Goal: Task Accomplishment & Management: Manage account settings

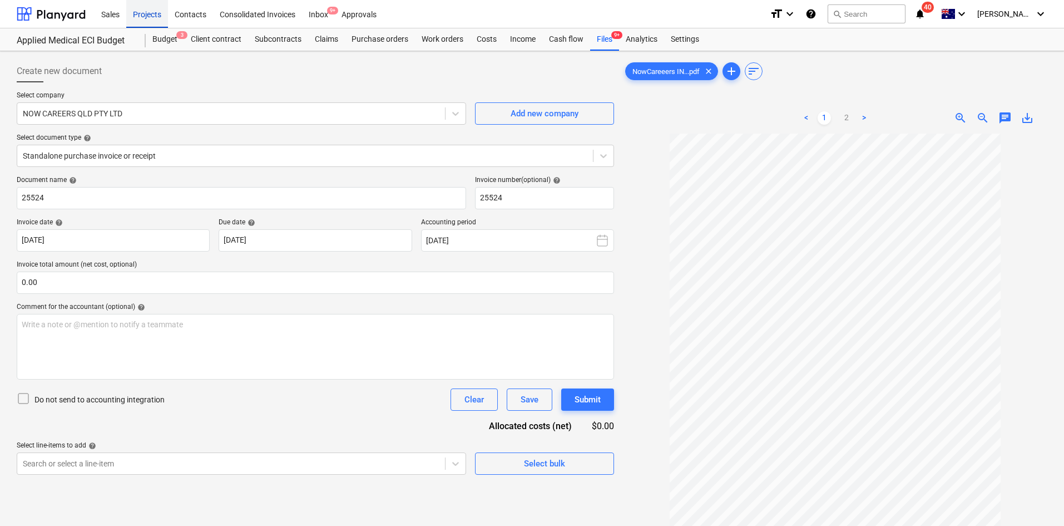
click at [138, 17] on div "Projects" at bounding box center [147, 13] width 42 height 28
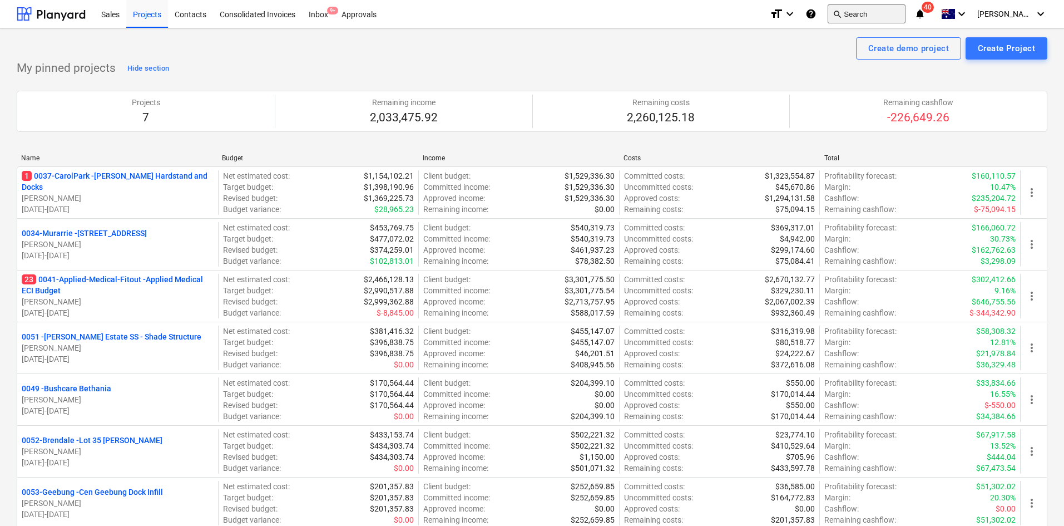
click at [879, 12] on button "search Search" at bounding box center [866, 13] width 78 height 19
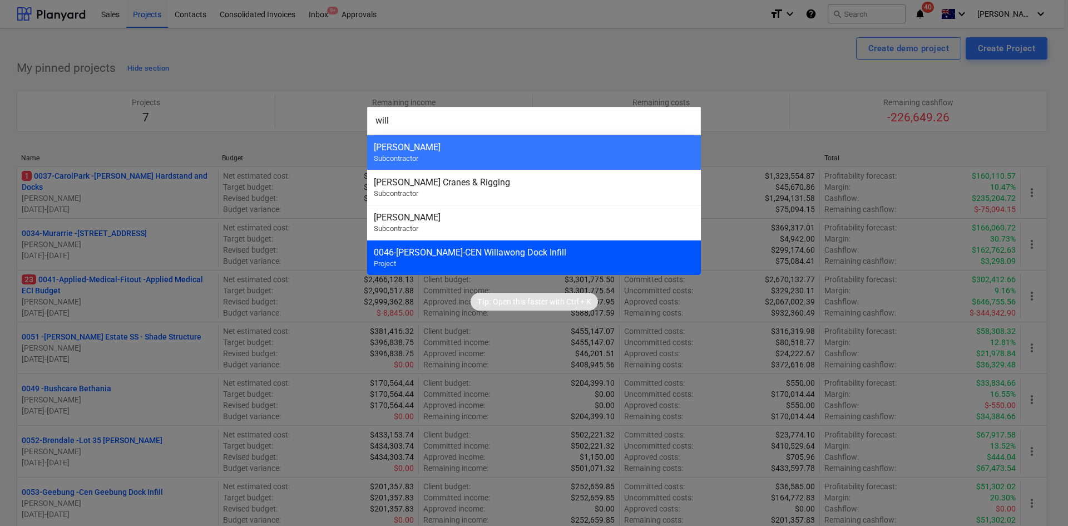
type input "will"
click at [480, 249] on div "0046-Willawong - CEN Willawong Dock Infill" at bounding box center [534, 252] width 320 height 11
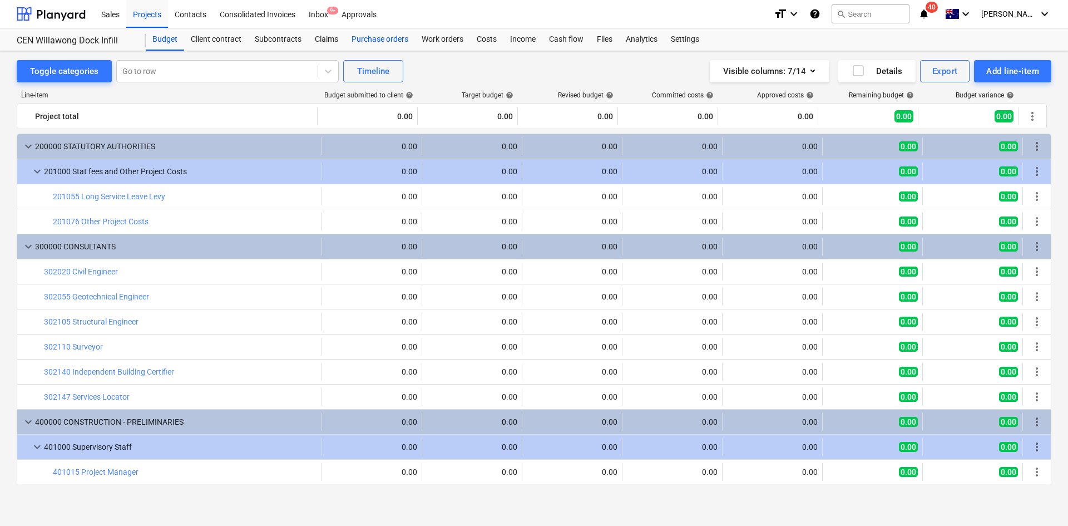
click at [393, 39] on div "Purchase orders" at bounding box center [380, 39] width 70 height 22
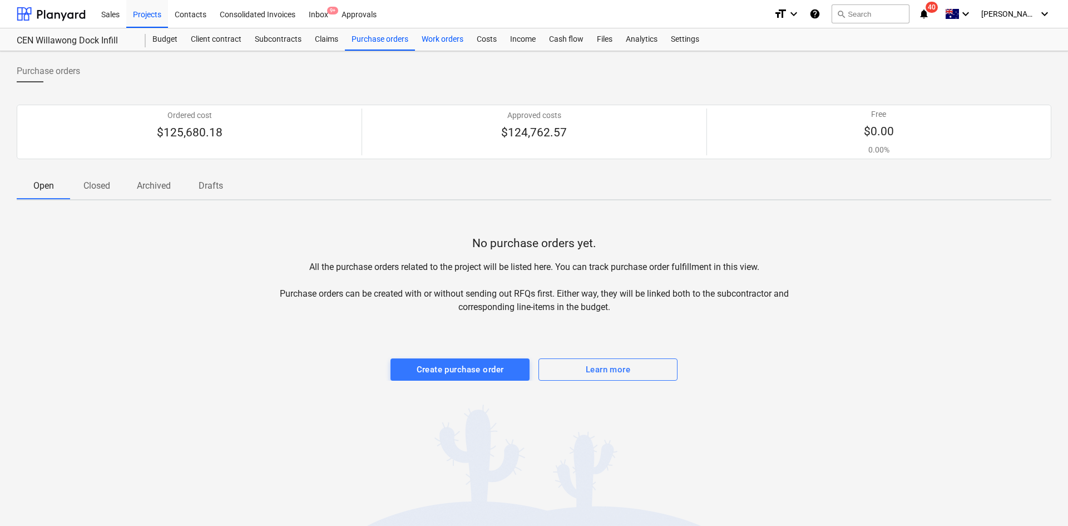
click at [446, 38] on div "Work orders" at bounding box center [442, 39] width 55 height 22
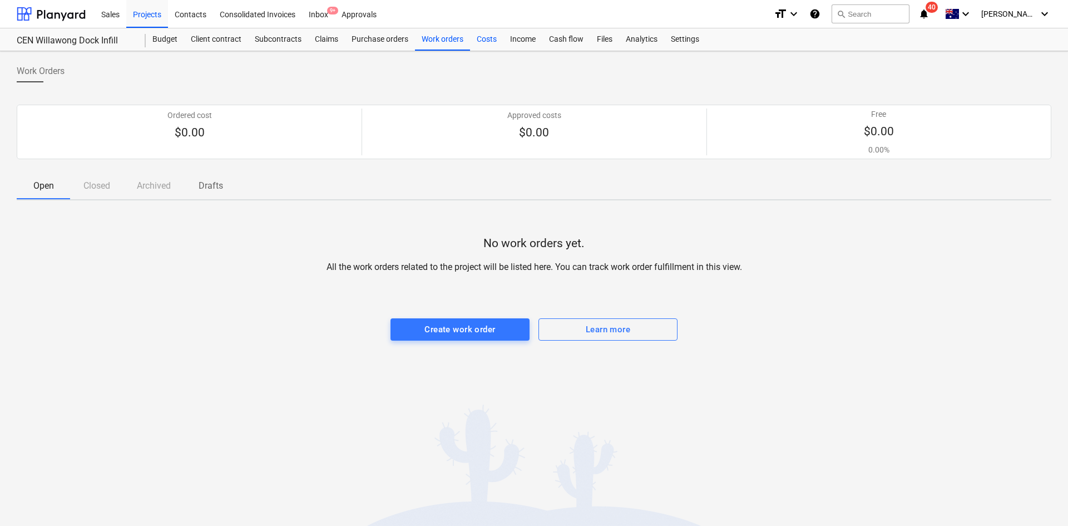
click at [480, 36] on div "Costs" at bounding box center [486, 39] width 33 height 22
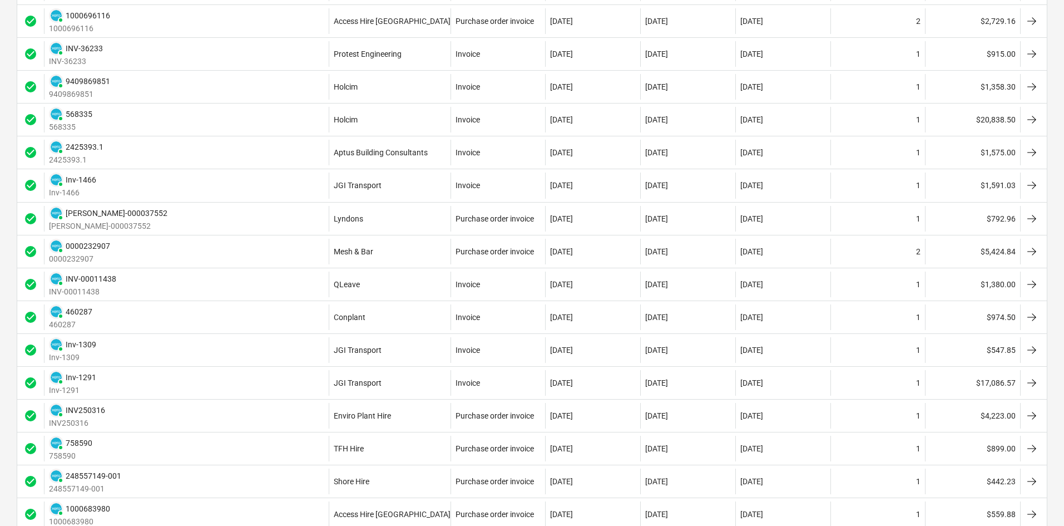
scroll to position [1112, 0]
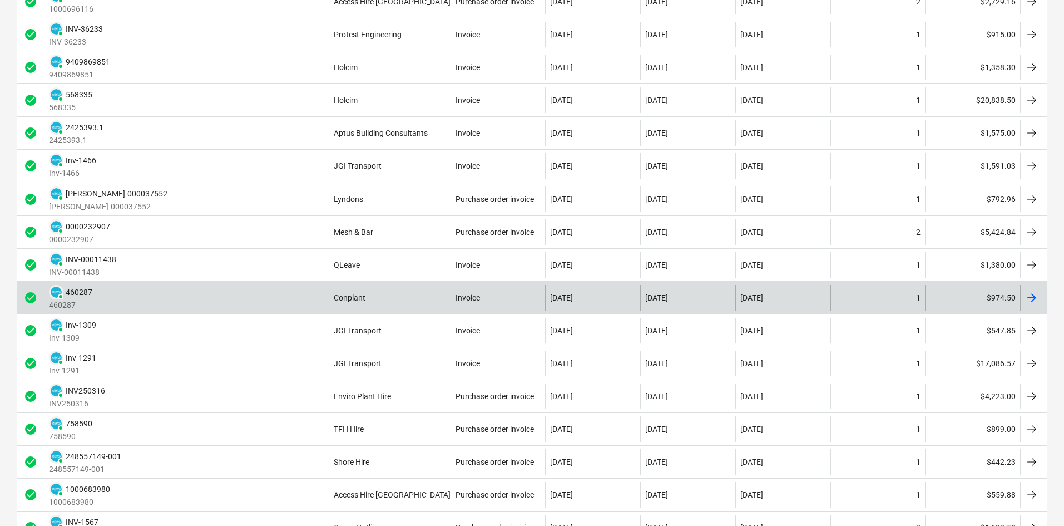
click at [204, 284] on div "check_circle PAID 460287 460287 Conplant Invoice [DATE] [DATE] [DATE] 1 $974.50" at bounding box center [532, 297] width 1030 height 33
click at [204, 288] on div "PAID 460287 460287" at bounding box center [186, 298] width 285 height 26
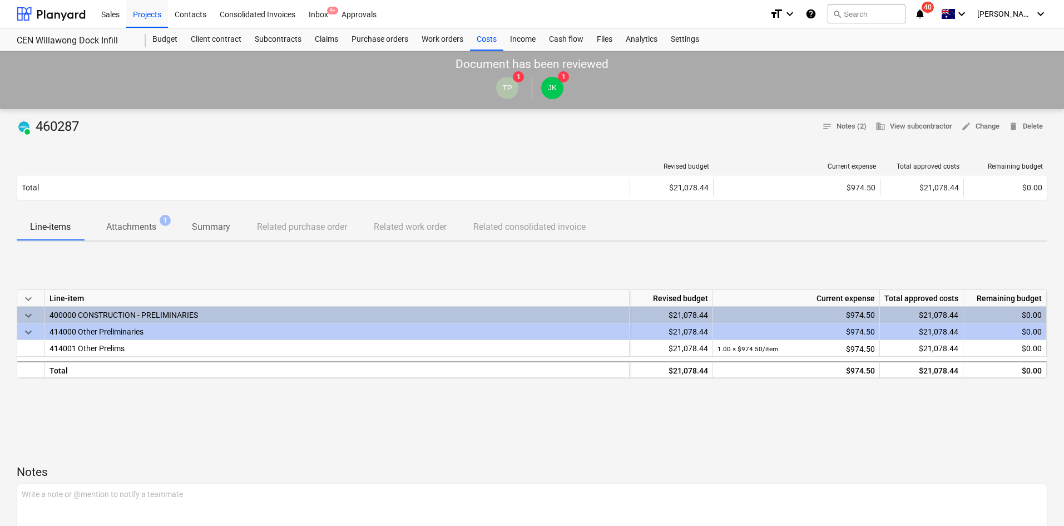
click at [156, 230] on p "Attachments" at bounding box center [131, 226] width 50 height 13
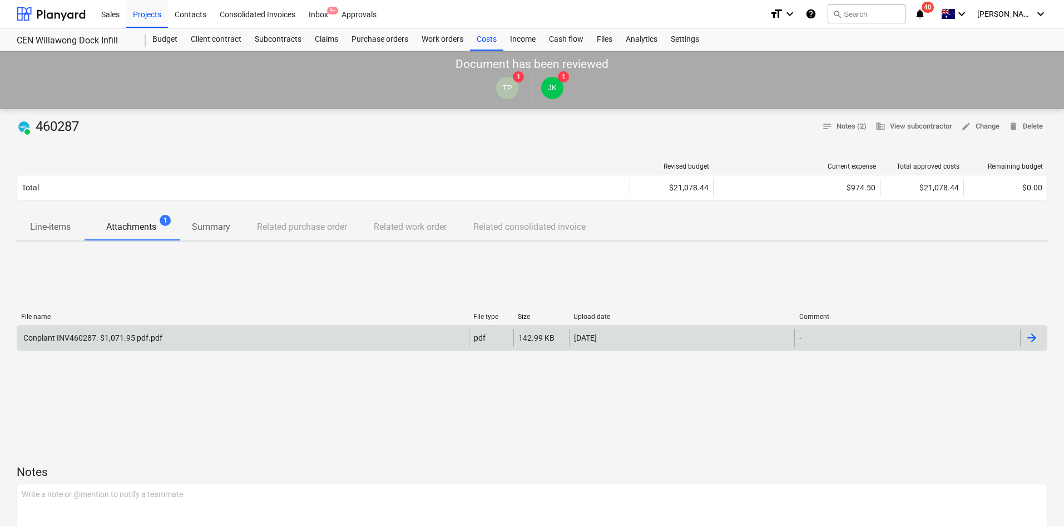
click at [210, 335] on div "Conplant INV460287. $1,071.95 pdf.pdf" at bounding box center [243, 338] width 452 height 18
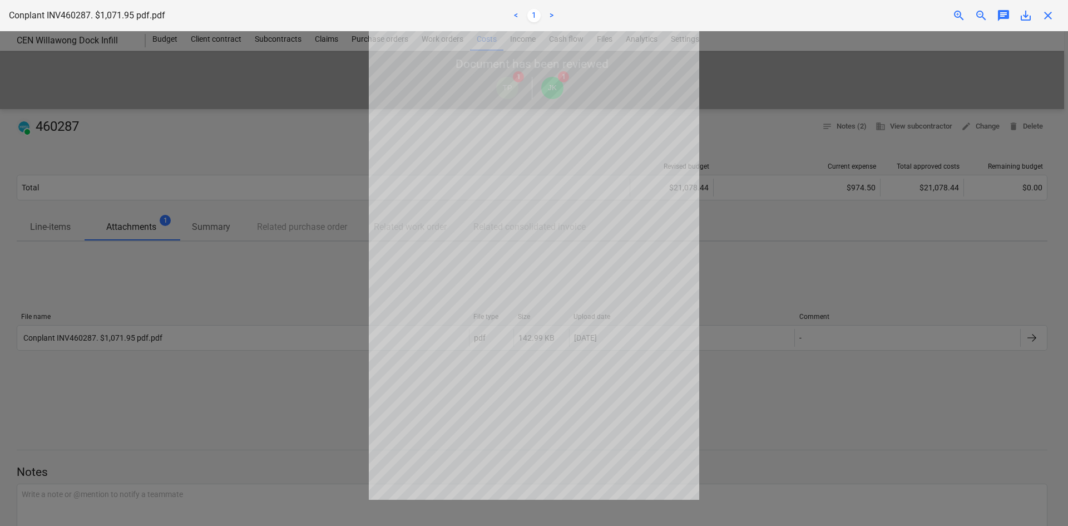
click at [957, 22] on span "zoom_in" at bounding box center [958, 15] width 13 height 13
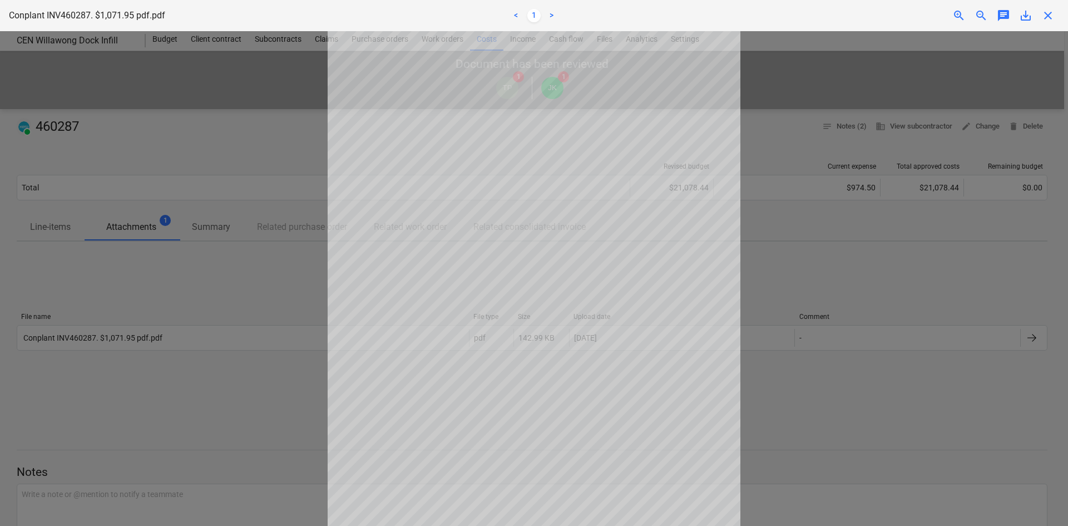
click at [957, 19] on span "zoom_in" at bounding box center [958, 15] width 13 height 13
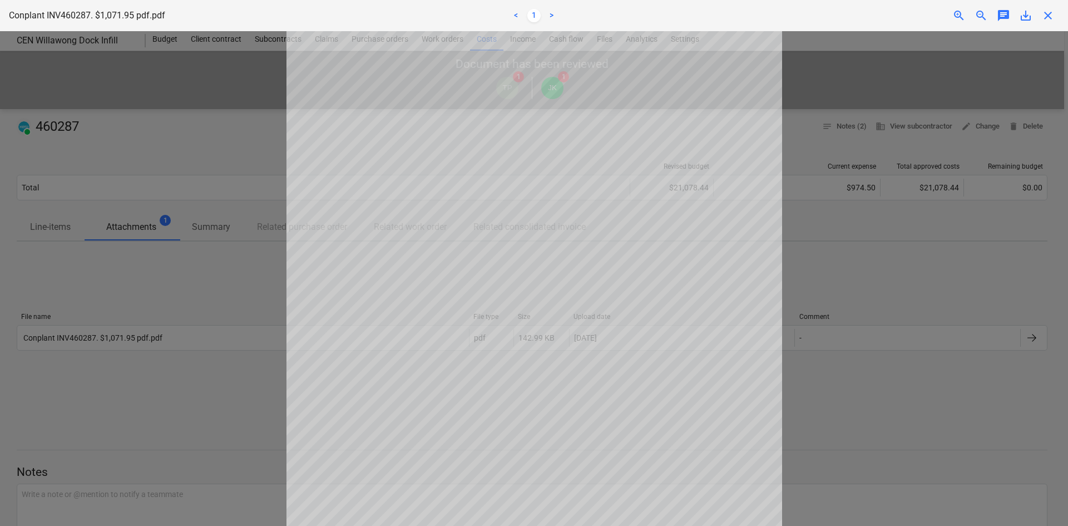
click at [957, 20] on span "zoom_in" at bounding box center [958, 15] width 13 height 13
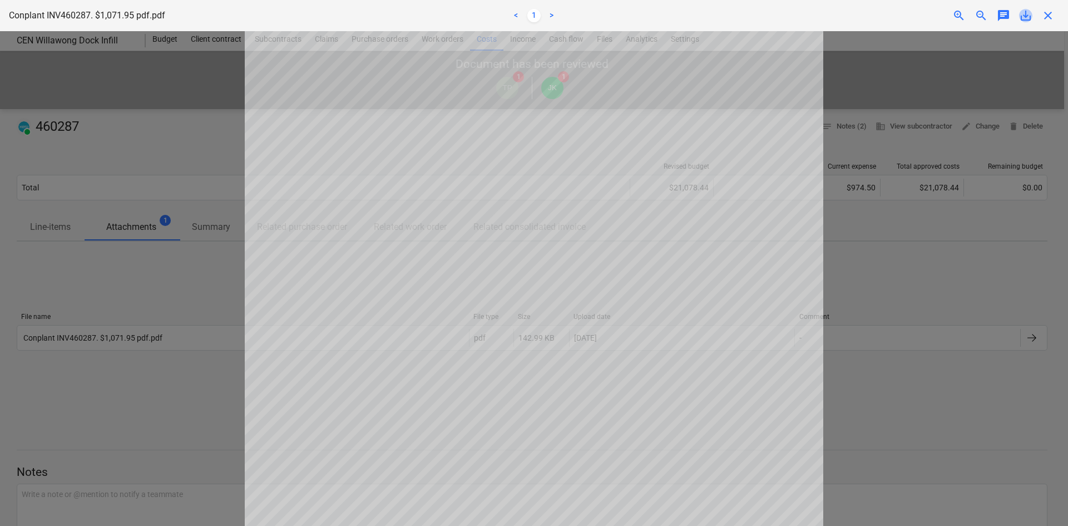
click at [1031, 18] on span "save_alt" at bounding box center [1025, 15] width 13 height 13
click at [1054, 18] on span "close" at bounding box center [1047, 15] width 13 height 13
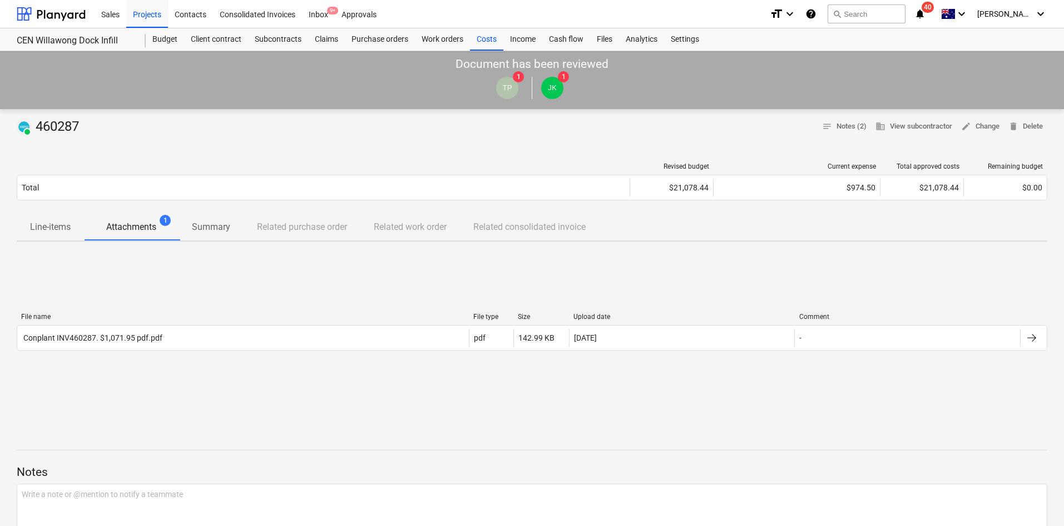
click at [607, 423] on div "PAID 460287 notes Notes (2) business View subcontractor edit Change delete Dele…" at bounding box center [532, 459] width 1064 height 700
click at [479, 39] on div "Costs" at bounding box center [486, 39] width 33 height 22
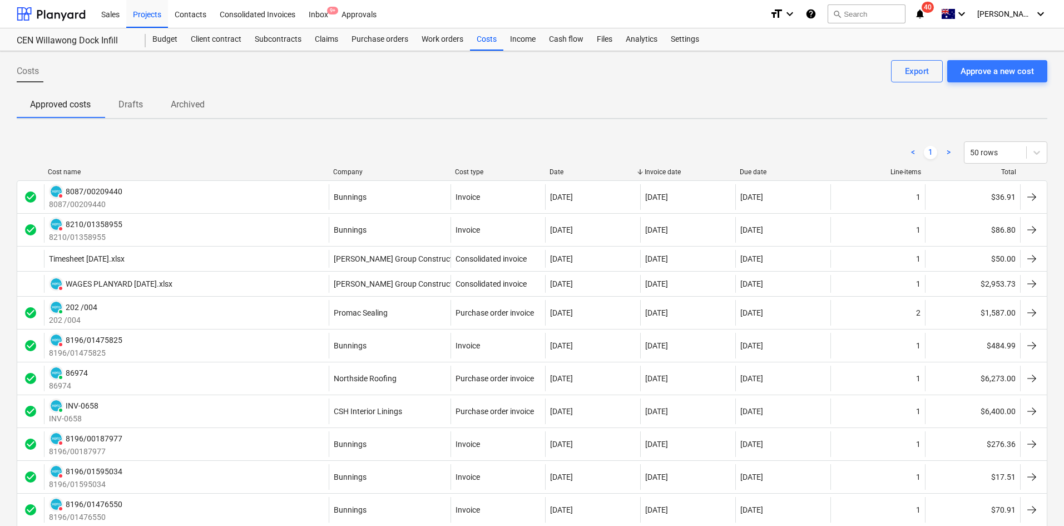
click at [135, 112] on span "Drafts" at bounding box center [130, 105] width 53 height 20
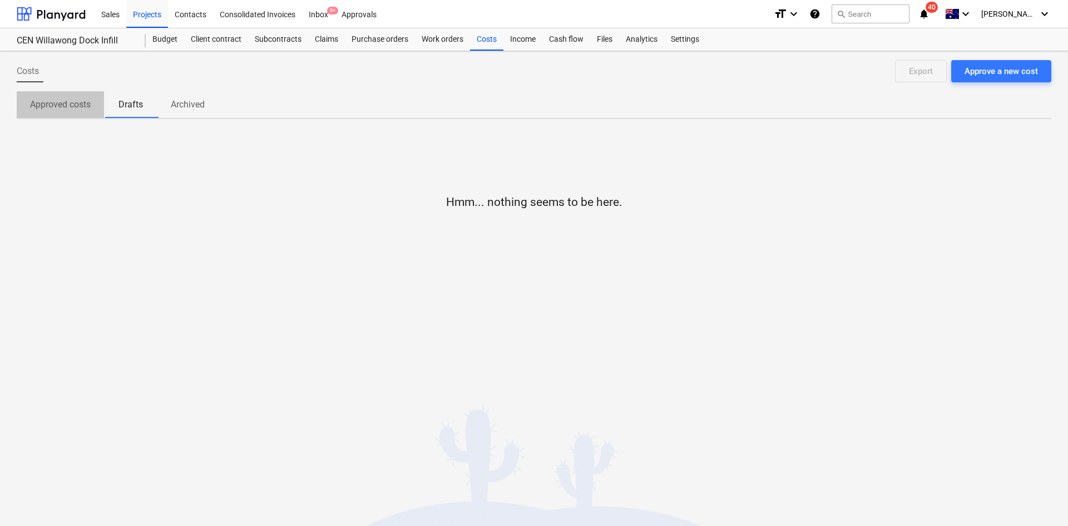
click at [60, 108] on p "Approved costs" at bounding box center [60, 104] width 61 height 13
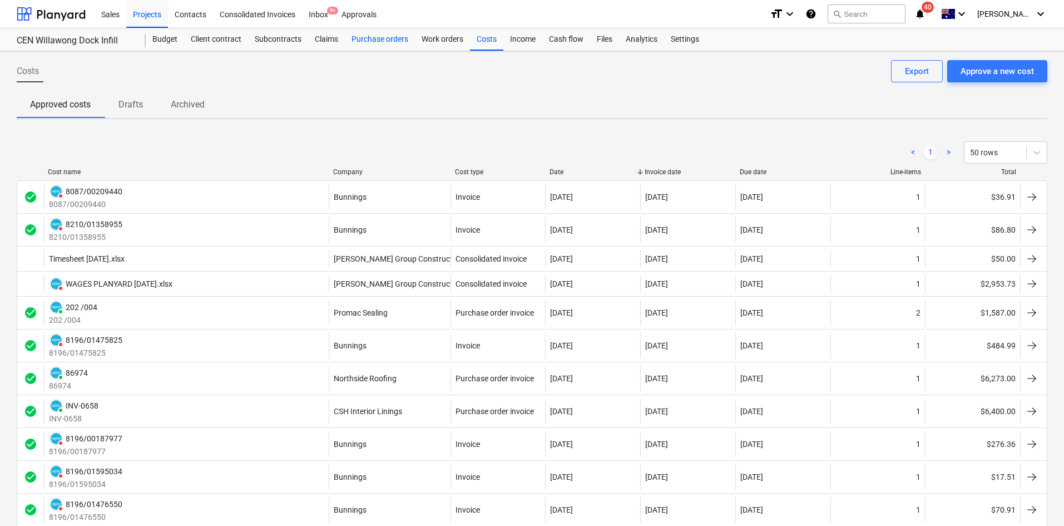
click at [382, 35] on div "Purchase orders" at bounding box center [380, 39] width 70 height 22
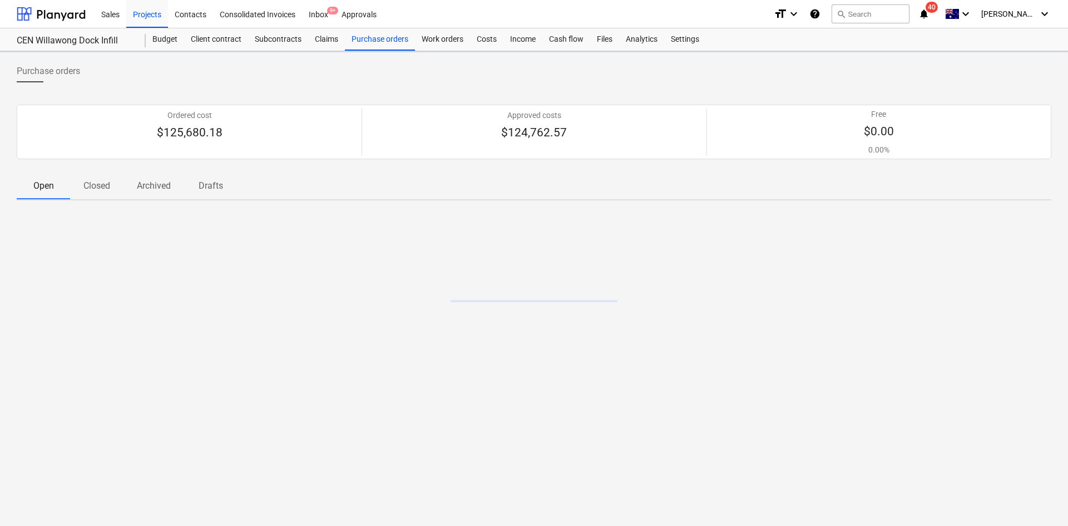
click at [102, 182] on p "Closed" at bounding box center [96, 185] width 27 height 13
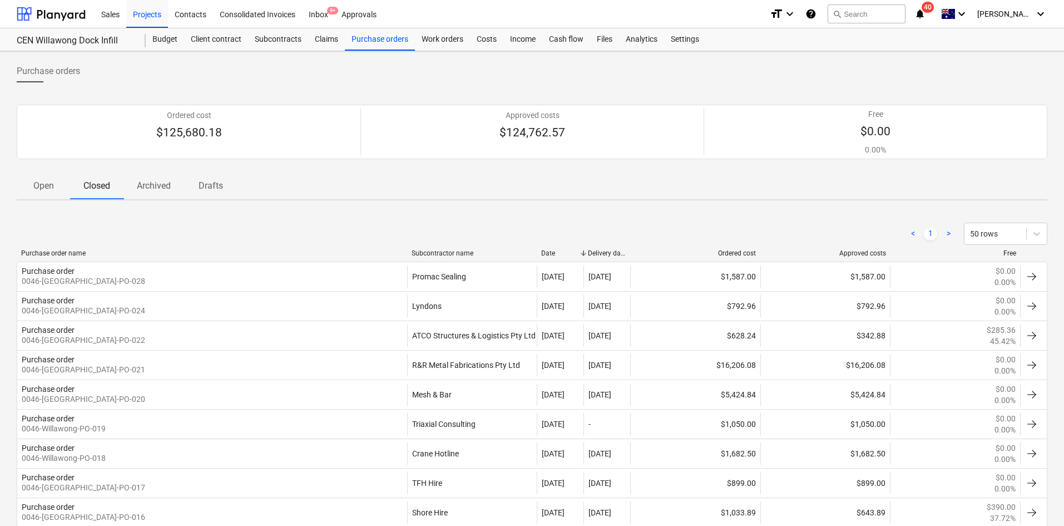
click at [54, 190] on p "Open" at bounding box center [43, 185] width 27 height 13
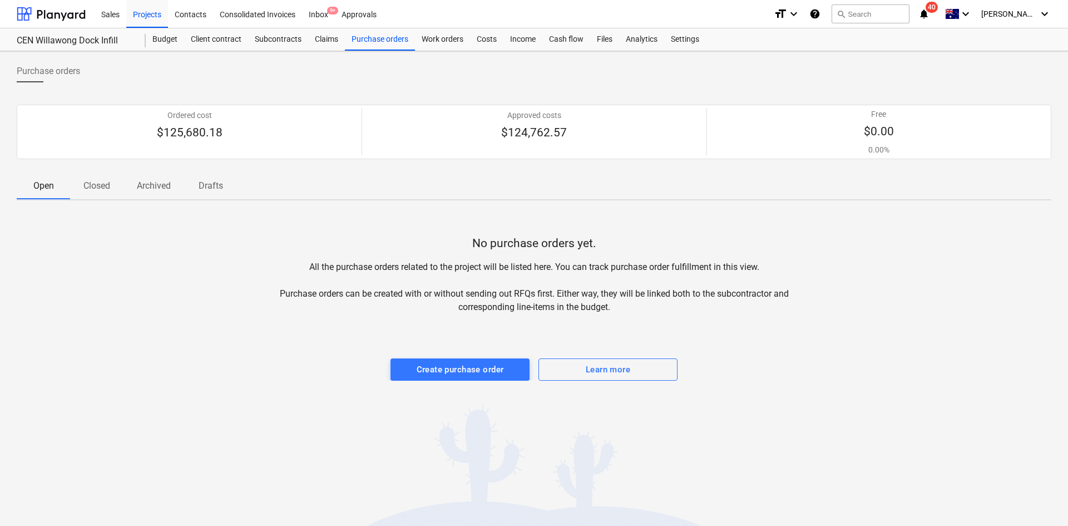
click at [112, 182] on span "Closed" at bounding box center [96, 186] width 53 height 20
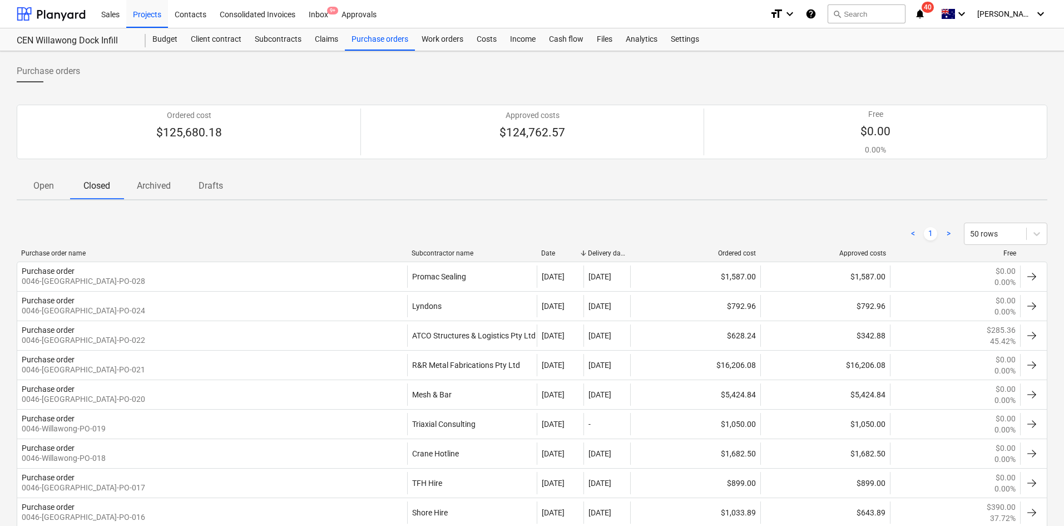
click at [141, 191] on p "Archived" at bounding box center [154, 185] width 34 height 13
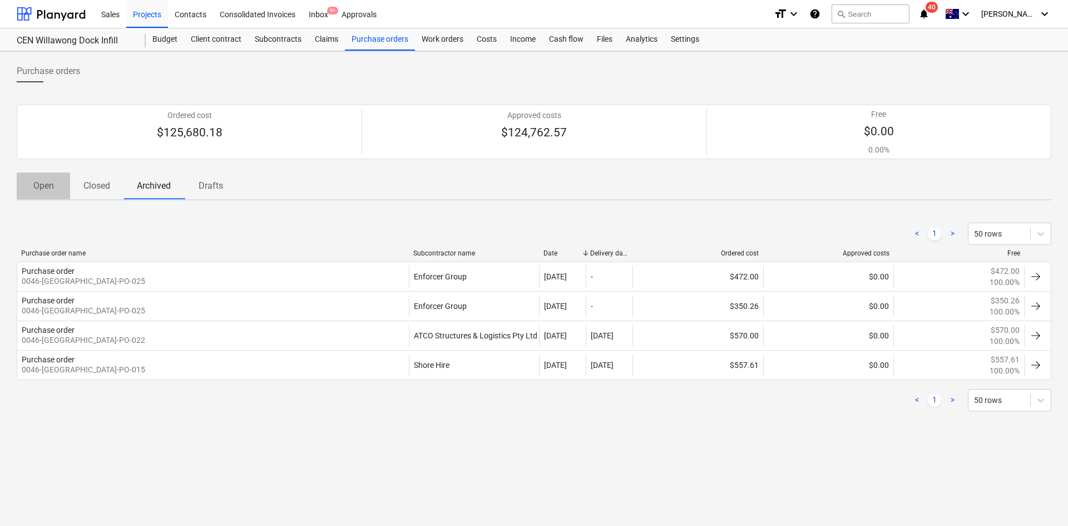
click at [37, 191] on p "Open" at bounding box center [43, 185] width 27 height 13
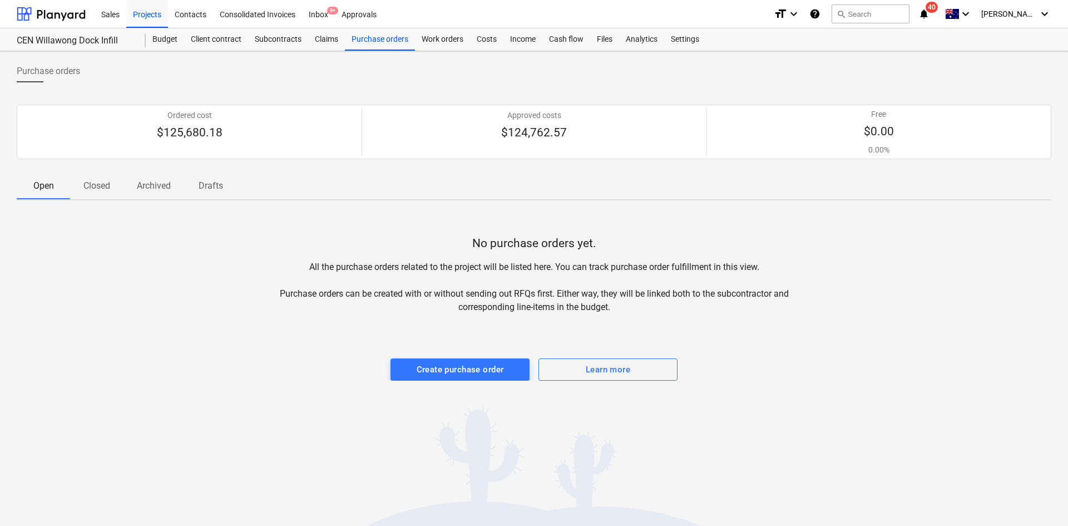
click at [112, 181] on span "Closed" at bounding box center [96, 186] width 53 height 20
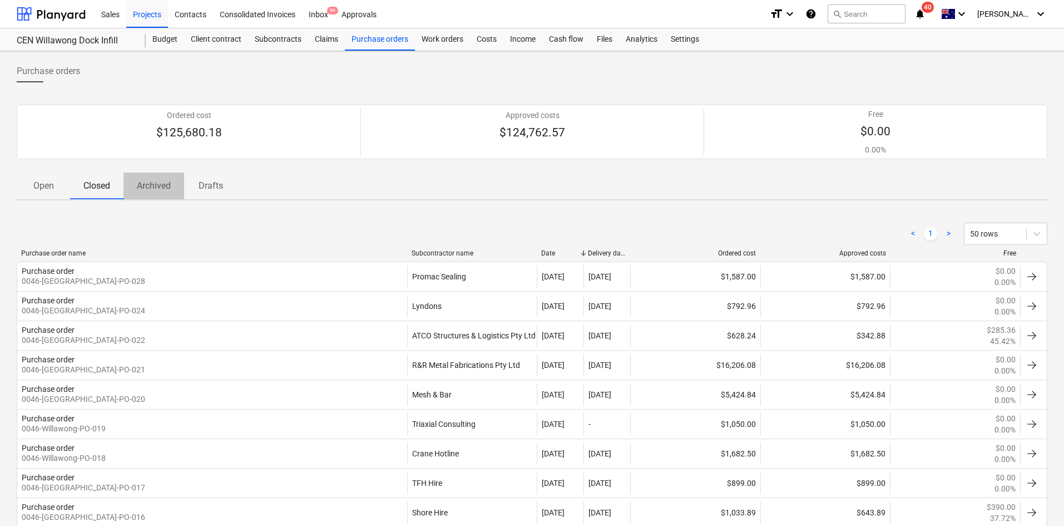
click at [157, 184] on p "Archived" at bounding box center [154, 185] width 34 height 13
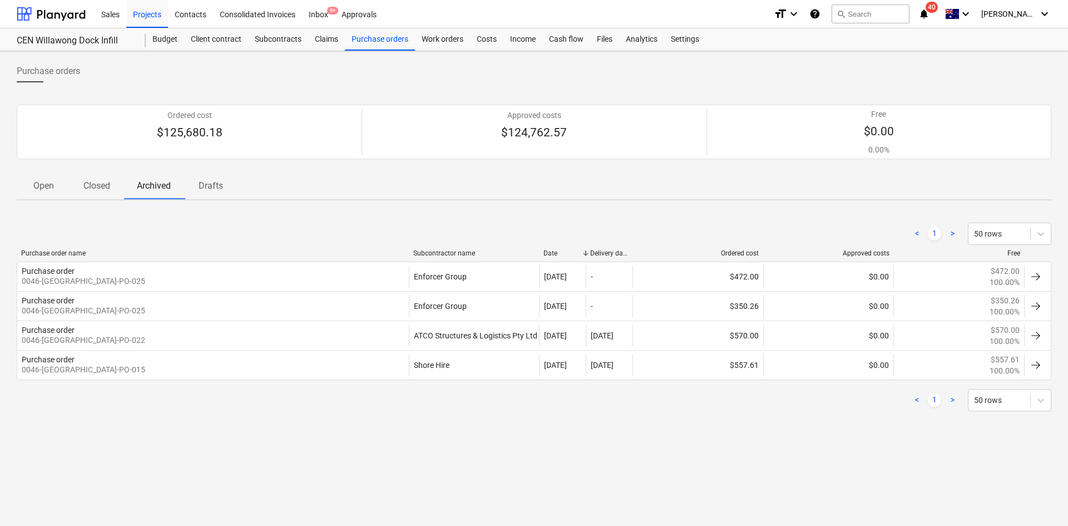
click at [104, 189] on p "Closed" at bounding box center [96, 185] width 27 height 13
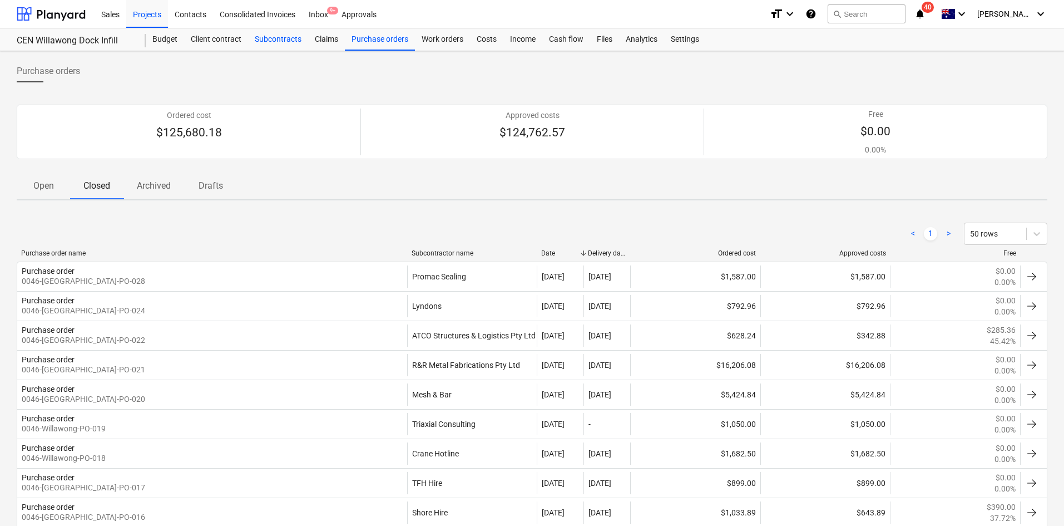
click at [290, 38] on div "Subcontracts" at bounding box center [278, 39] width 60 height 22
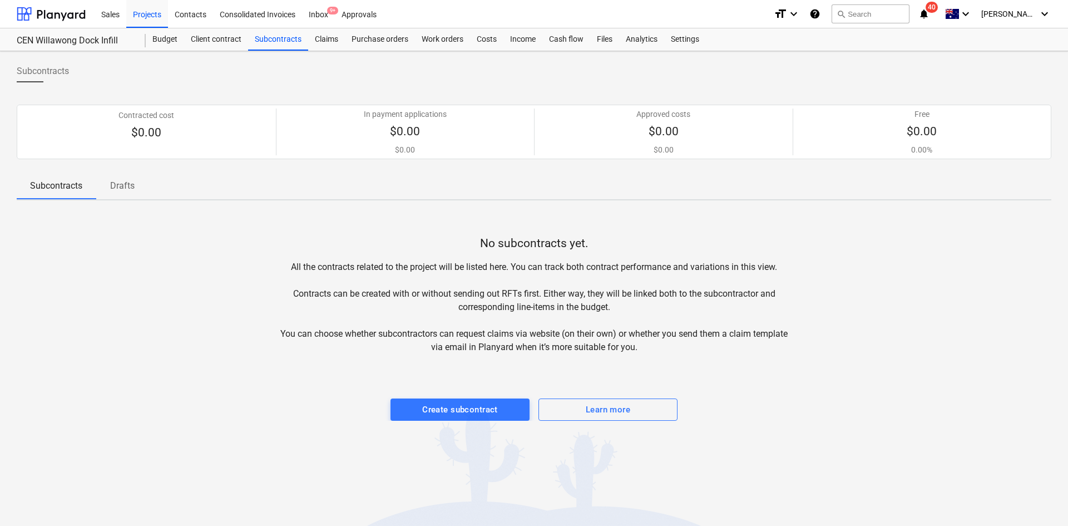
click at [125, 189] on p "Drafts" at bounding box center [122, 185] width 27 height 13
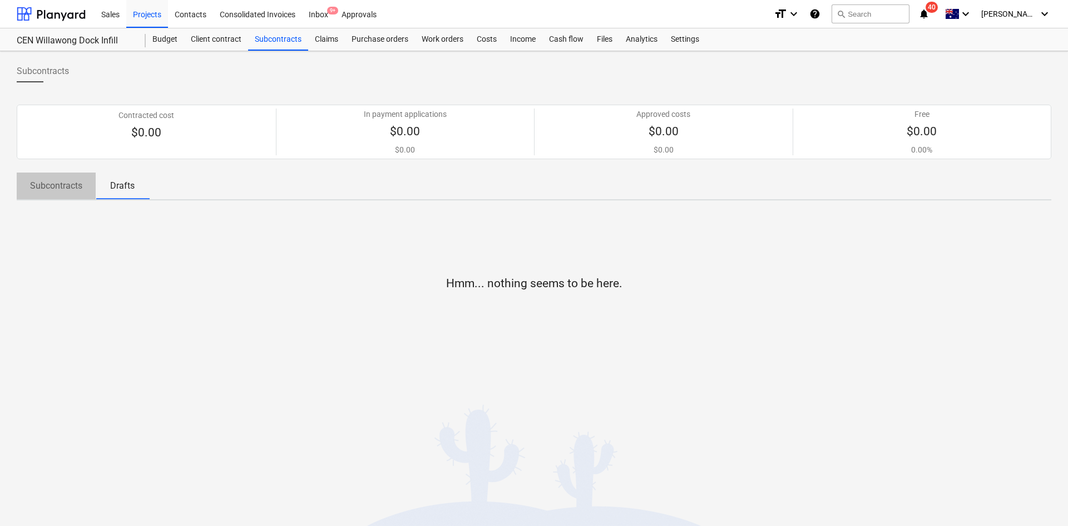
drag, startPoint x: 58, startPoint y: 194, endPoint x: 145, endPoint y: 167, distance: 90.1
click at [59, 193] on span "Subcontracts" at bounding box center [56, 186] width 79 height 20
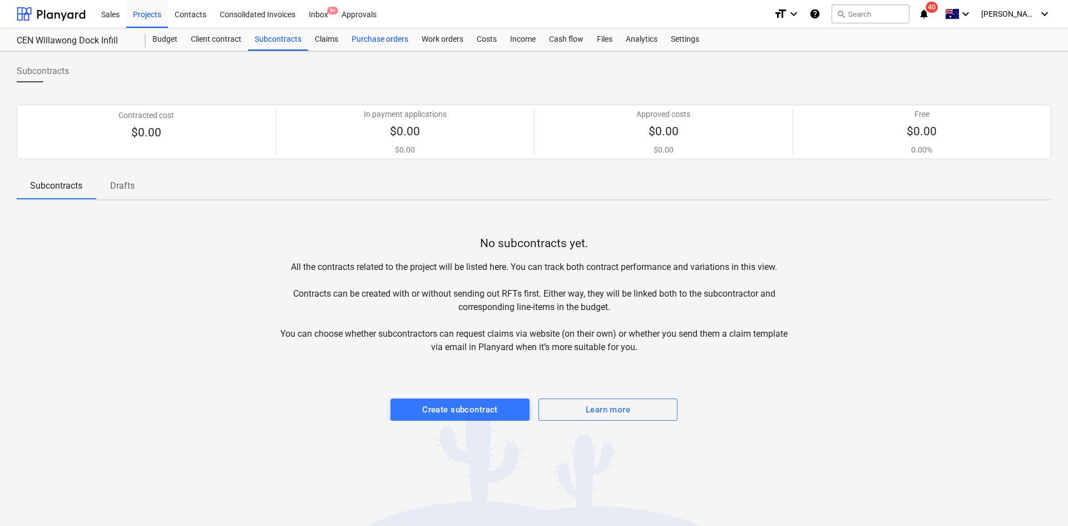
click at [394, 41] on div "Purchase orders" at bounding box center [380, 39] width 70 height 22
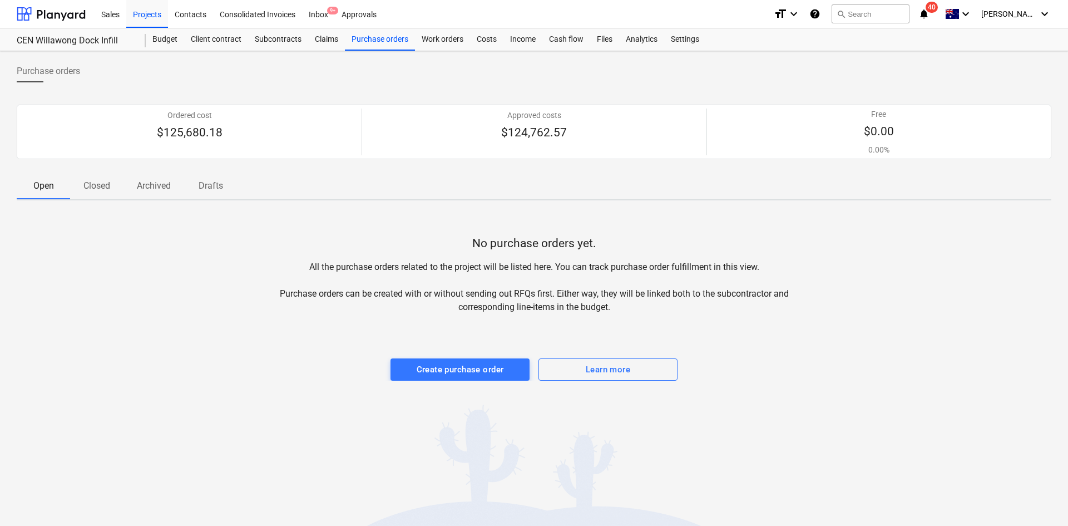
click at [103, 185] on p "Closed" at bounding box center [96, 185] width 27 height 13
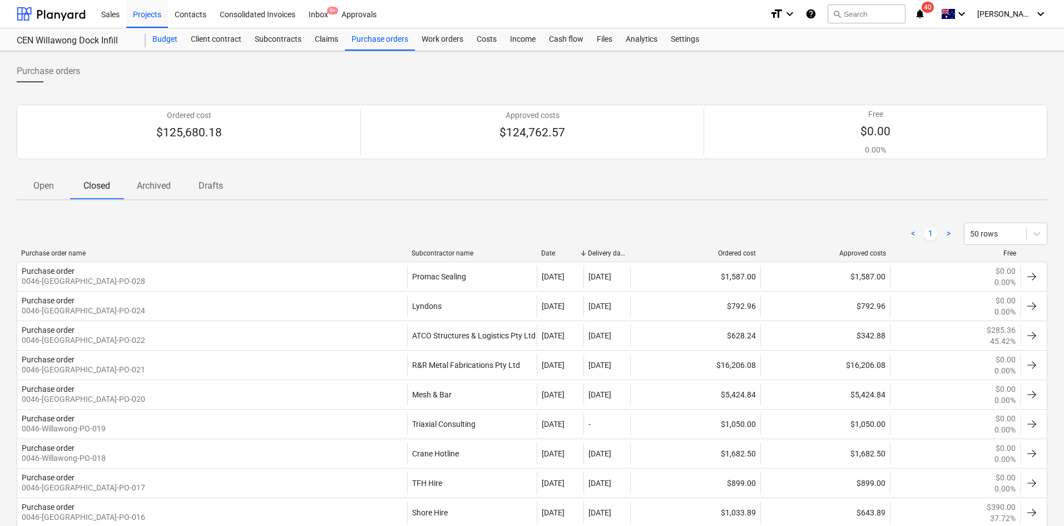
drag, startPoint x: 176, startPoint y: 36, endPoint x: 172, endPoint y: 45, distance: 9.7
click at [176, 36] on div "Budget" at bounding box center [165, 39] width 38 height 22
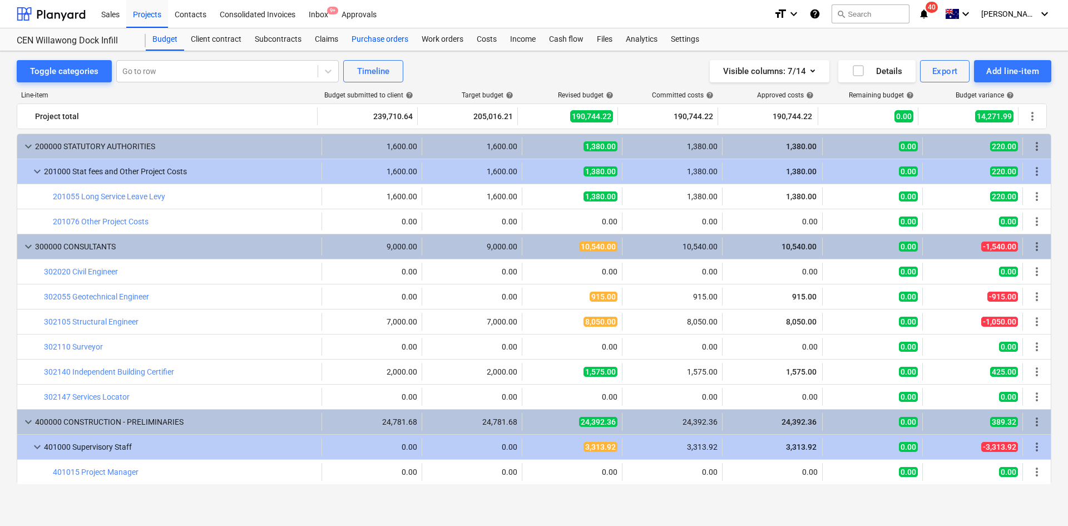
click at [377, 42] on div "Purchase orders" at bounding box center [380, 39] width 70 height 22
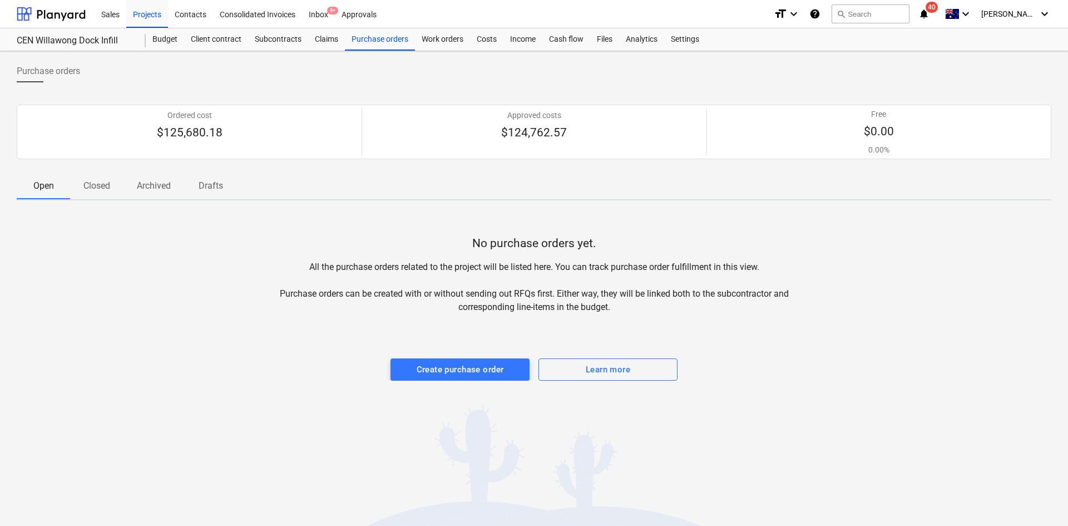
click at [107, 189] on p "Closed" at bounding box center [96, 185] width 27 height 13
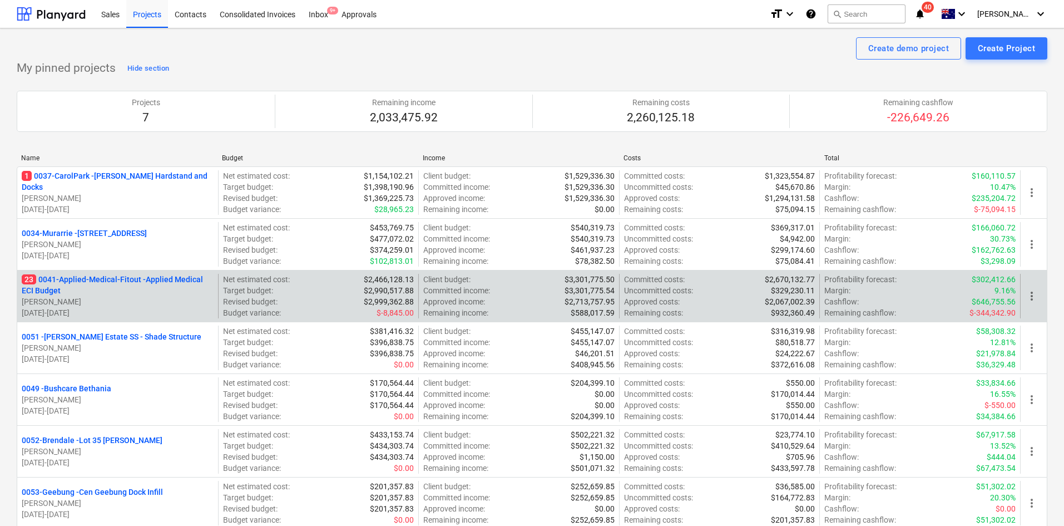
click at [101, 280] on p "23 0041-Applied-Medical-Fitout - Applied Medical ECI Budget" at bounding box center [118, 285] width 192 height 22
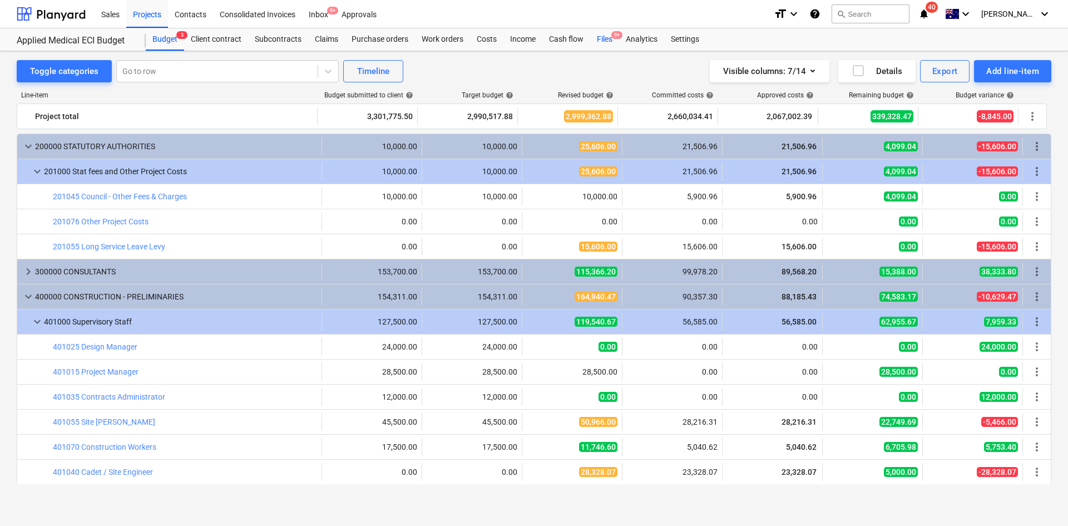
click at [599, 33] on div "Files 9+" at bounding box center [604, 39] width 29 height 22
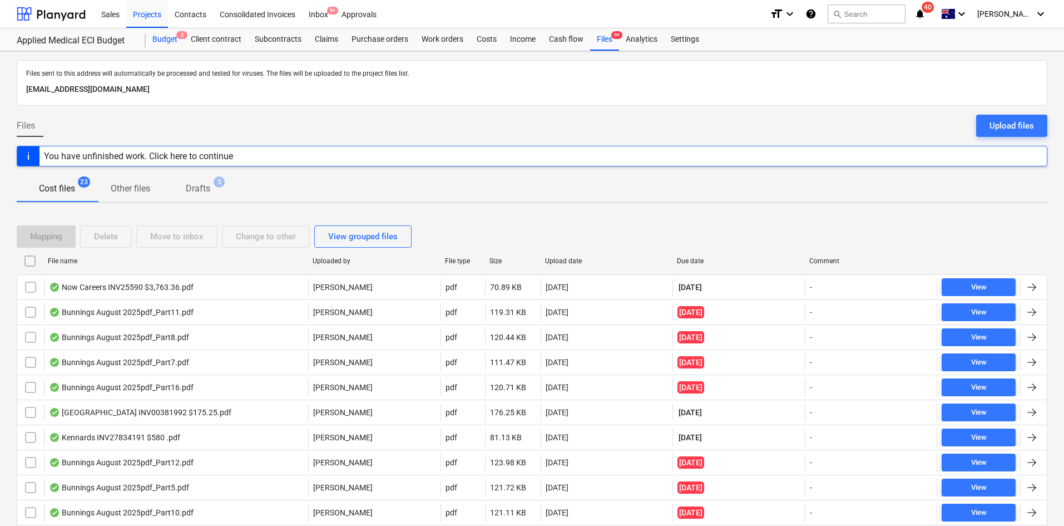
click at [187, 34] on span "3" at bounding box center [181, 35] width 11 height 8
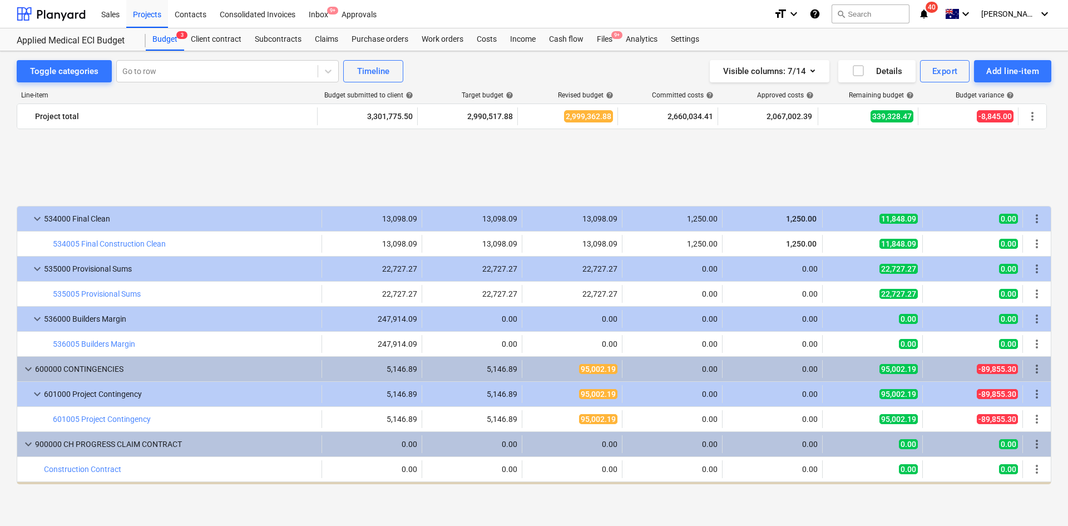
scroll to position [1891, 0]
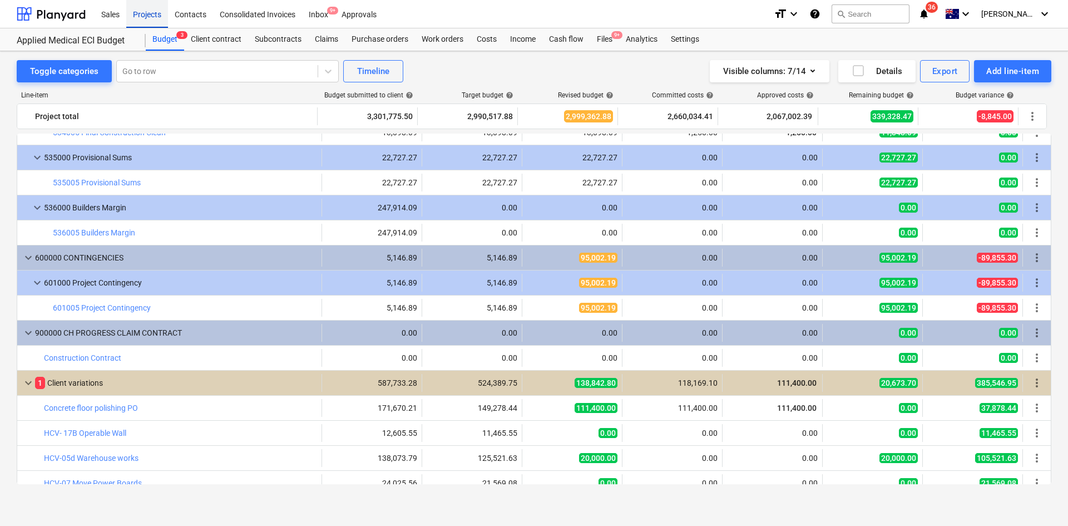
click at [144, 6] on div "Projects" at bounding box center [147, 13] width 42 height 28
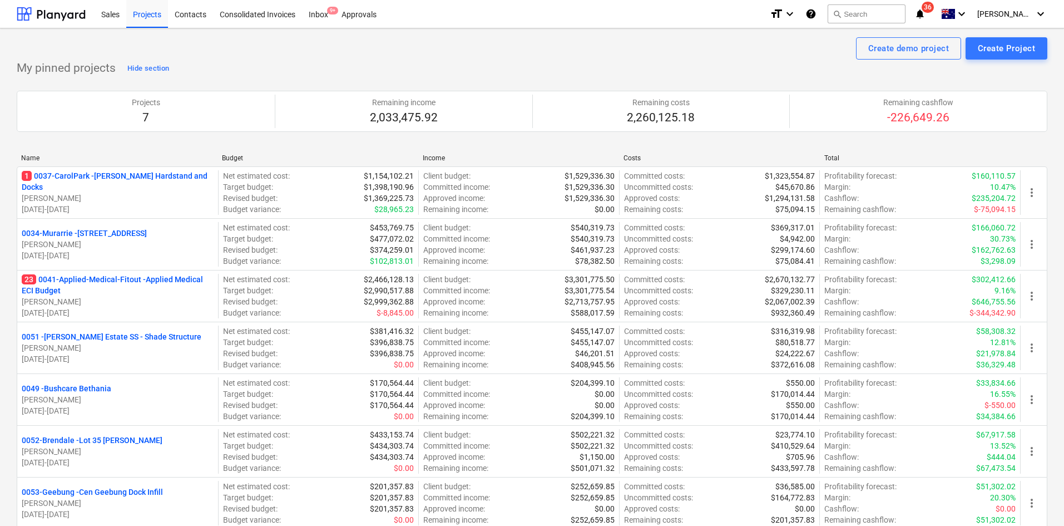
click at [128, 178] on p "1 0037-CarolPark - Carole Park Hardstand and Docks" at bounding box center [118, 181] width 192 height 22
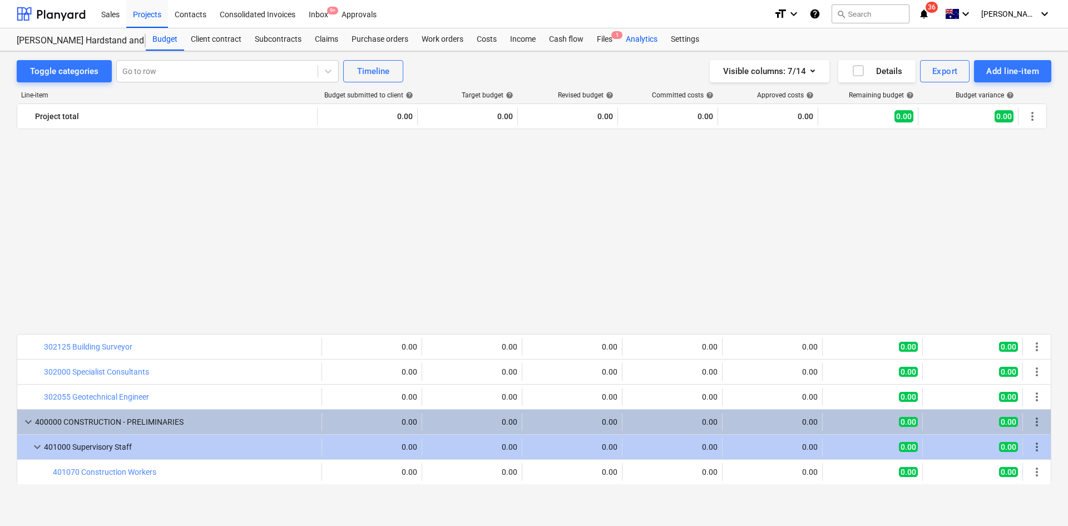
scroll to position [701, 0]
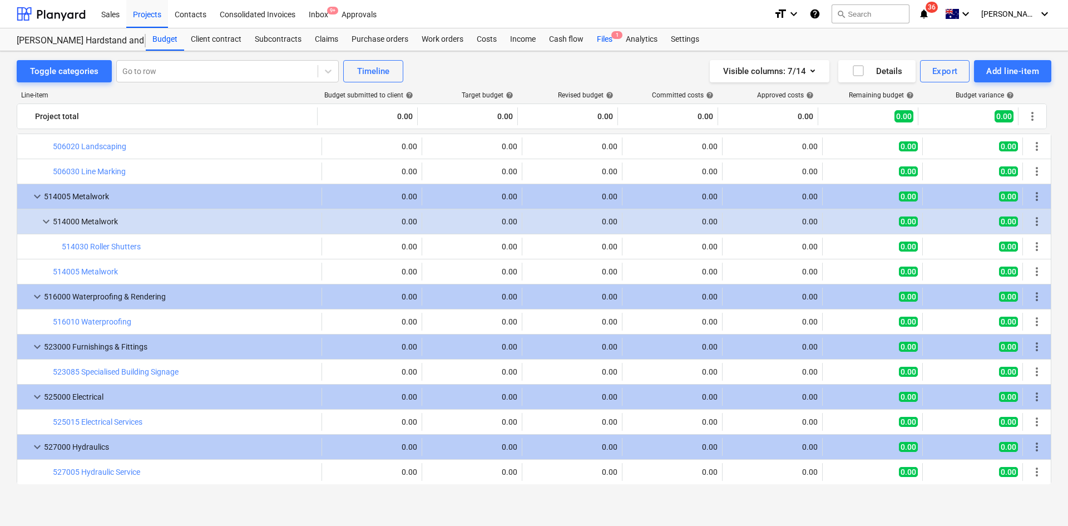
click at [596, 45] on div "Files 1" at bounding box center [604, 39] width 29 height 22
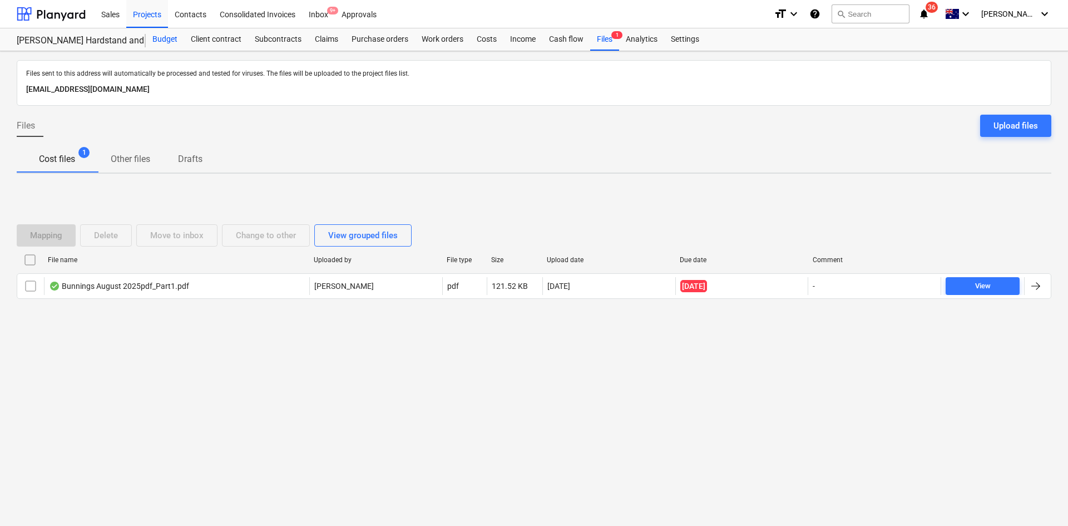
click at [166, 33] on div "Budget" at bounding box center [165, 39] width 38 height 22
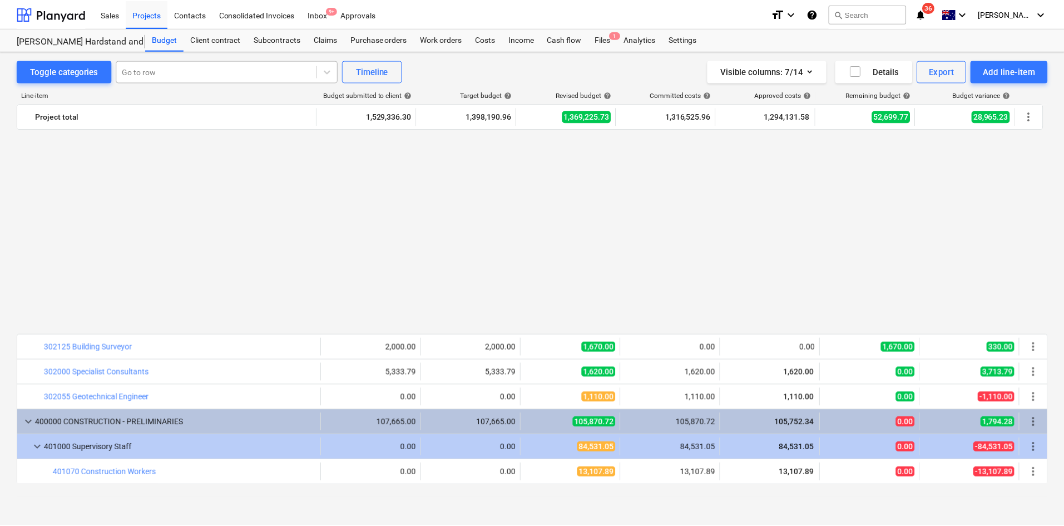
scroll to position [701, 0]
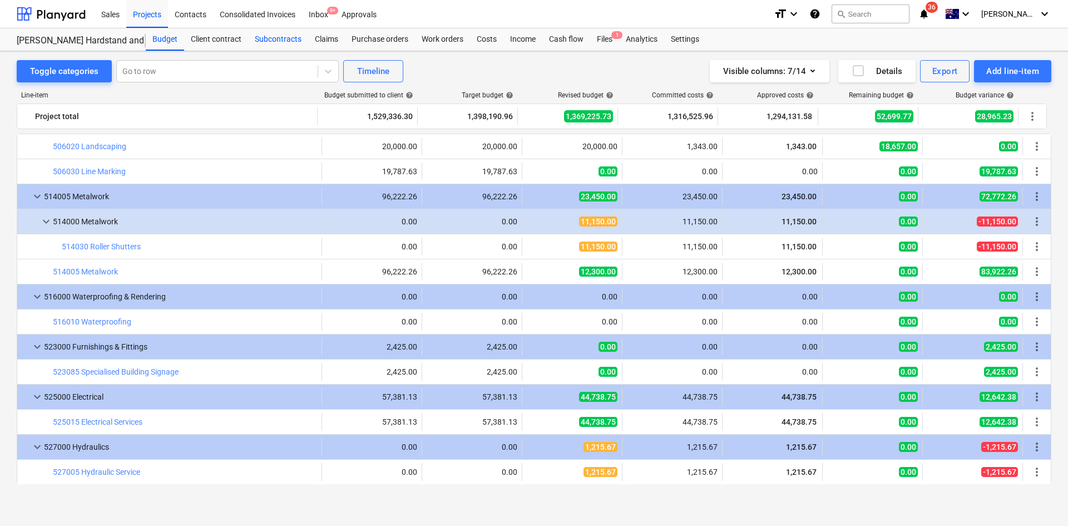
click at [260, 38] on div "Subcontracts" at bounding box center [278, 39] width 60 height 22
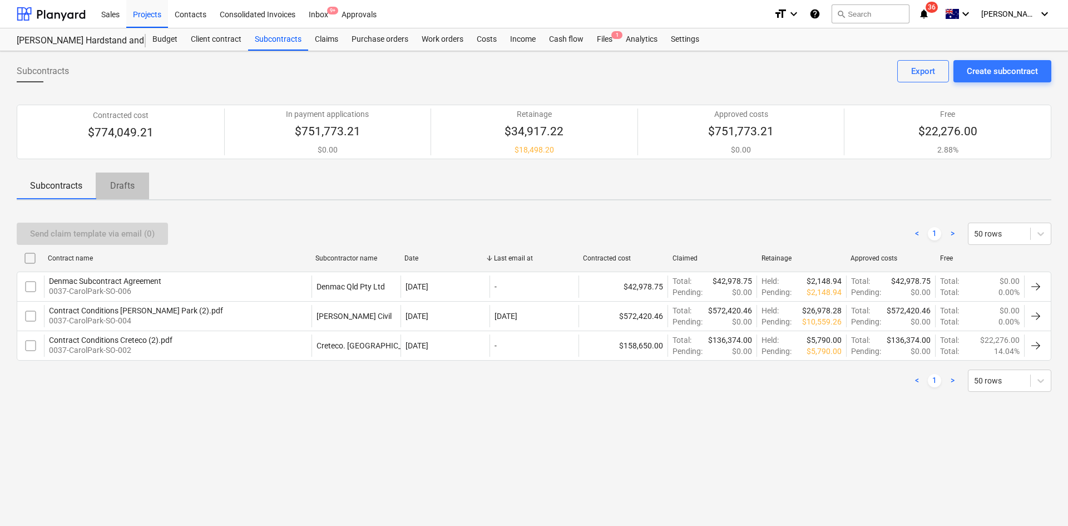
click at [111, 177] on span "Drafts" at bounding box center [122, 186] width 53 height 20
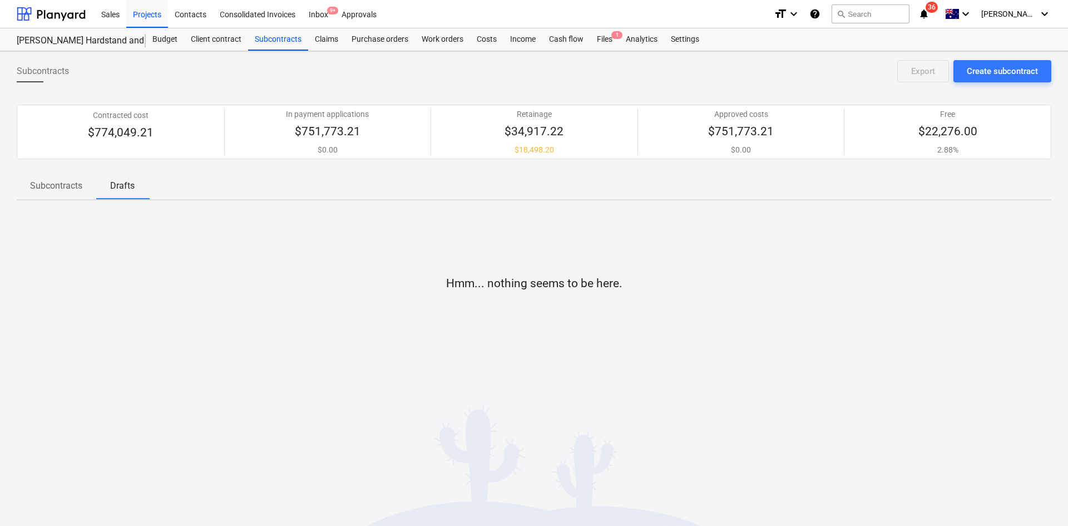
click at [68, 185] on p "Subcontracts" at bounding box center [56, 185] width 52 height 13
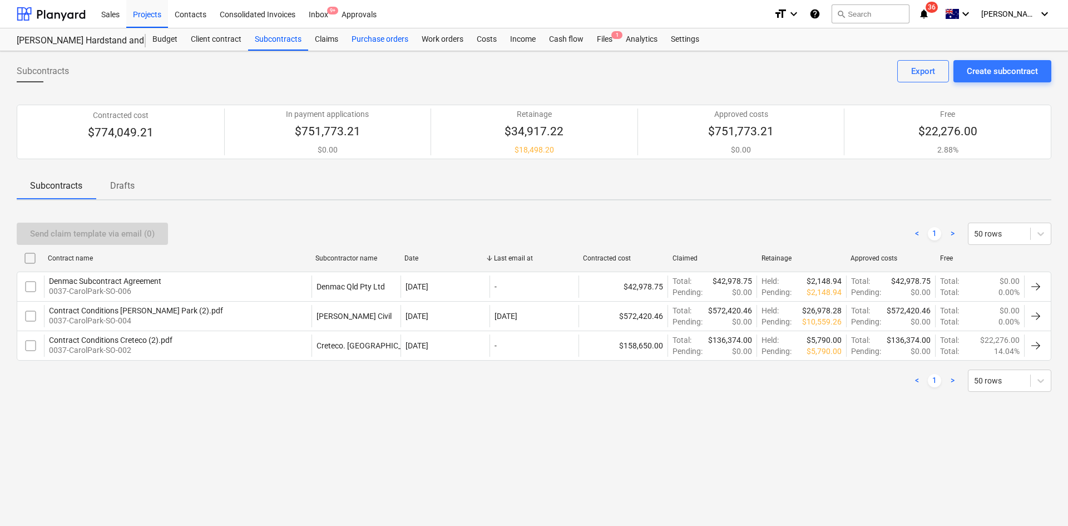
click at [345, 37] on div "Purchase orders" at bounding box center [380, 39] width 70 height 22
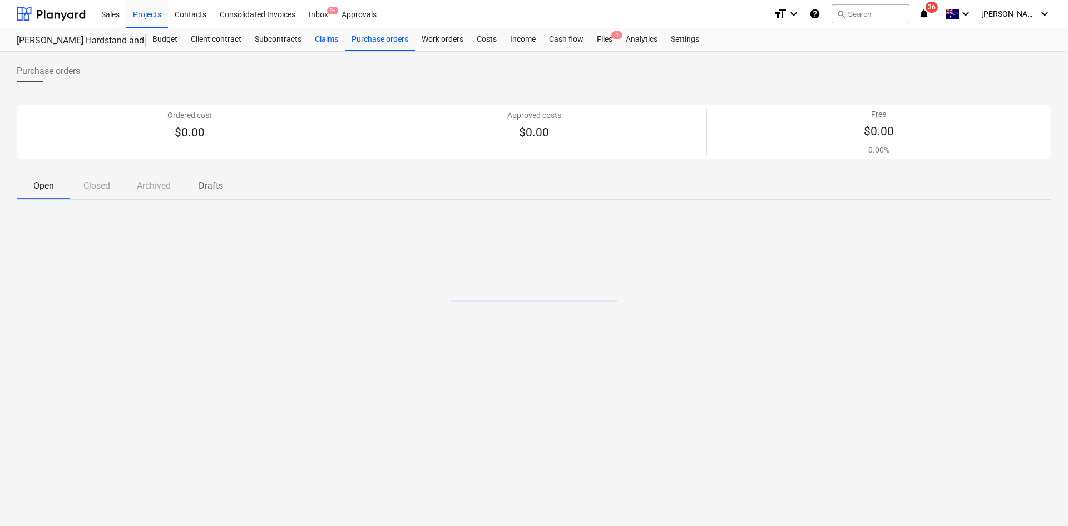
click at [318, 38] on div "Claims" at bounding box center [326, 39] width 37 height 22
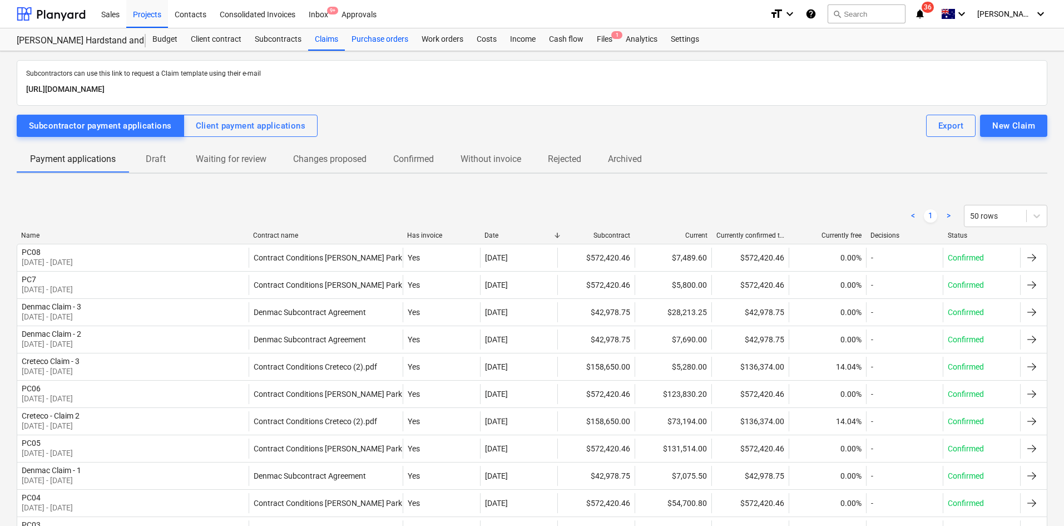
click at [380, 39] on div "Purchase orders" at bounding box center [380, 39] width 70 height 22
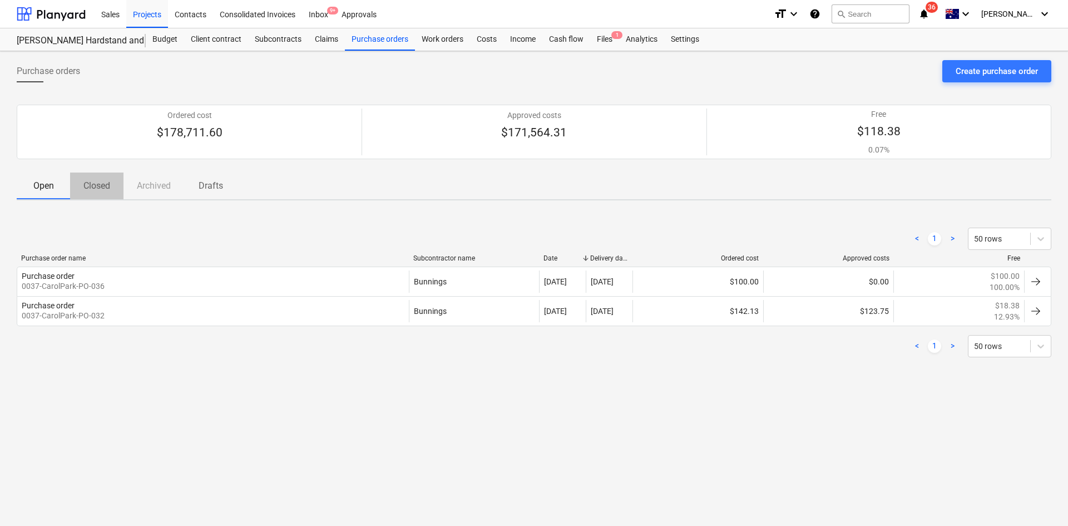
drag, startPoint x: 112, startPoint y: 198, endPoint x: 102, endPoint y: 195, distance: 10.6
click at [112, 198] on button "Closed" at bounding box center [96, 185] width 53 height 27
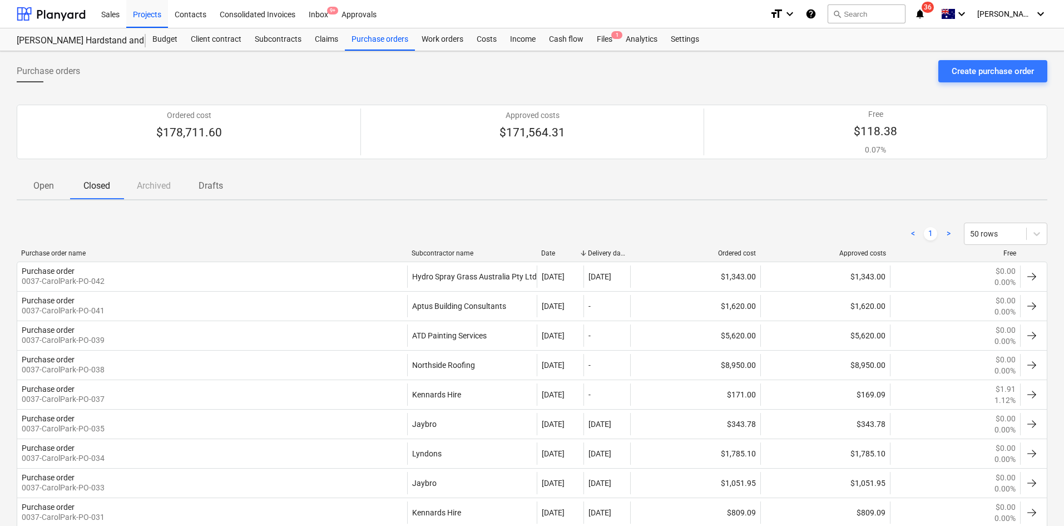
click at [346, 190] on div "Open Closed Archived Drafts" at bounding box center [532, 185] width 1030 height 27
click at [425, 34] on div "Work orders" at bounding box center [442, 39] width 55 height 22
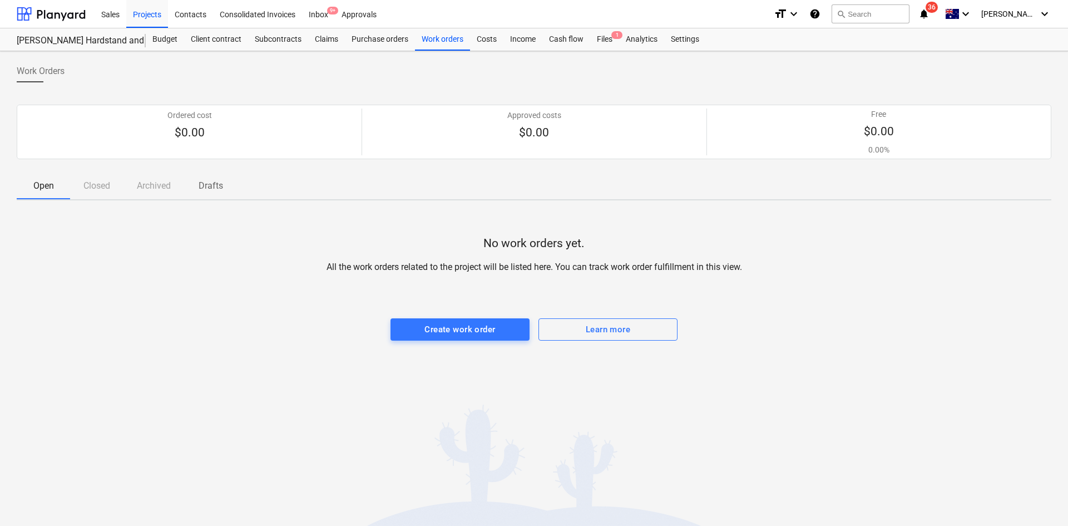
drag, startPoint x: 68, startPoint y: 191, endPoint x: 85, endPoint y: 192, distance: 16.1
click at [68, 191] on span "Open" at bounding box center [43, 186] width 53 height 20
click at [96, 191] on div "Open Closed Archived Drafts" at bounding box center [534, 185] width 1034 height 27
click at [100, 180] on div "Open Closed Archived Drafts" at bounding box center [534, 185] width 1034 height 27
click at [98, 180] on div "Open Closed Archived Drafts" at bounding box center [534, 185] width 1034 height 27
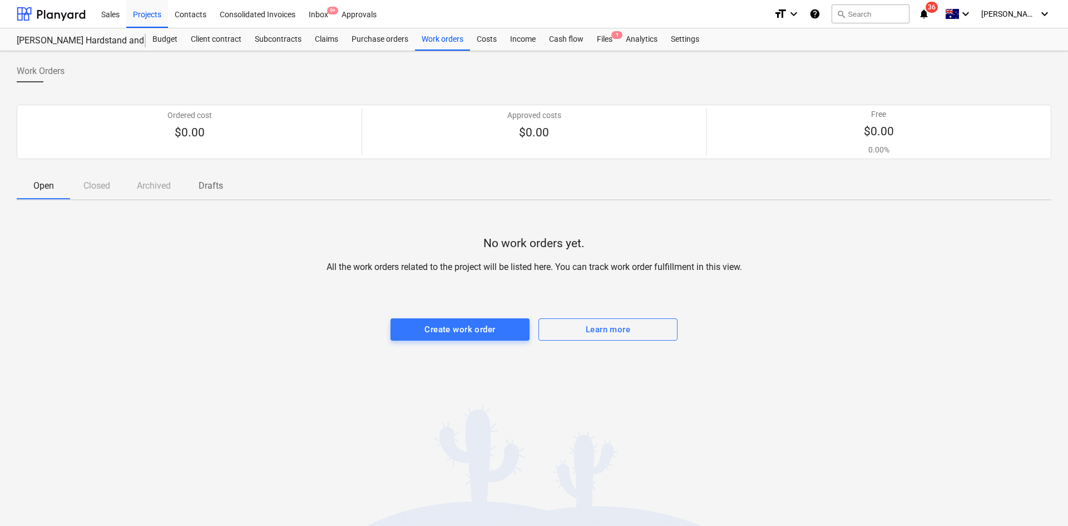
click at [60, 186] on span "Open" at bounding box center [43, 186] width 53 height 20
drag, startPoint x: 376, startPoint y: 88, endPoint x: 387, endPoint y: 77, distance: 15.3
click at [376, 88] on div "Work Orders" at bounding box center [534, 75] width 1034 height 31
click at [442, 38] on div "Work orders" at bounding box center [442, 39] width 55 height 22
click at [392, 37] on div "Purchase orders" at bounding box center [380, 39] width 70 height 22
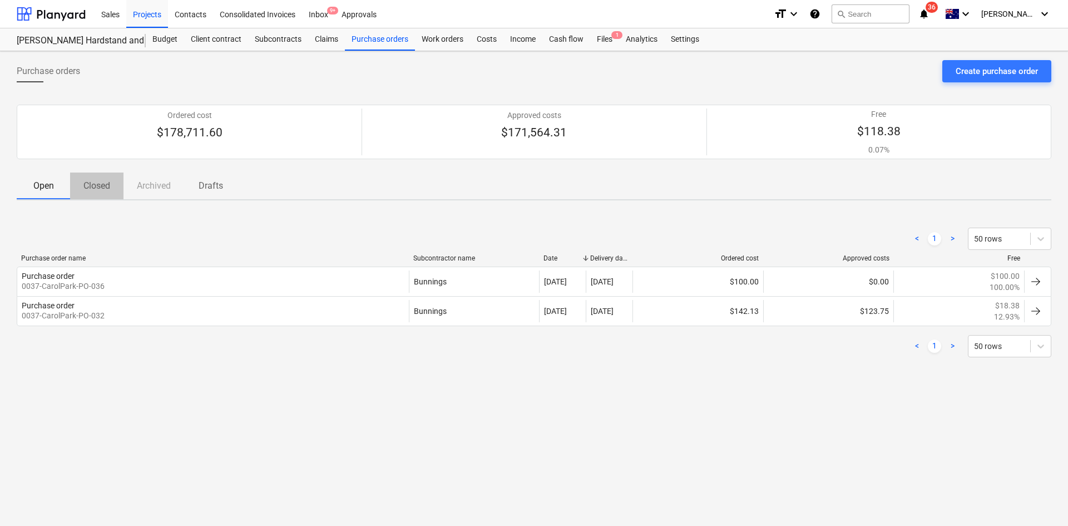
click at [93, 196] on button "Closed" at bounding box center [96, 185] width 53 height 27
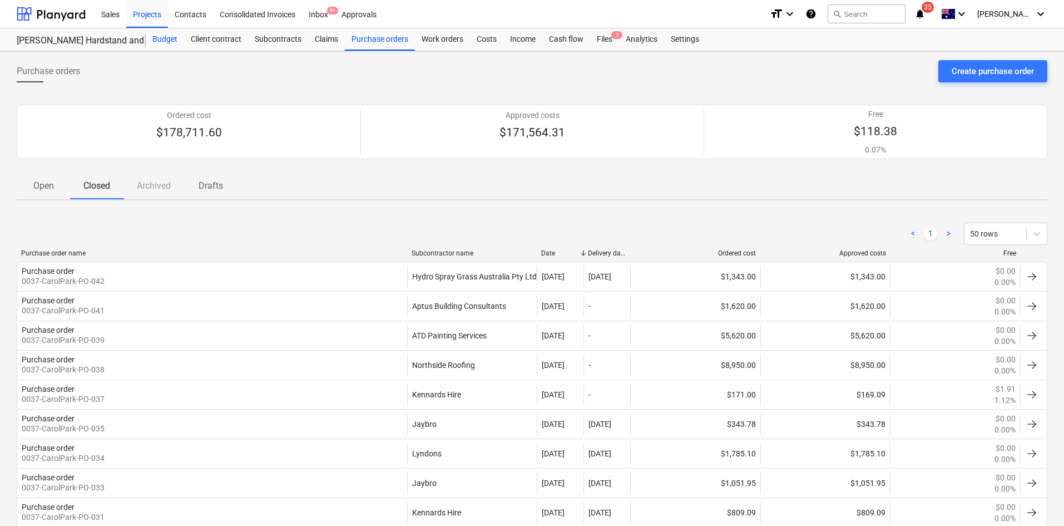
click at [166, 42] on div "Budget" at bounding box center [165, 39] width 38 height 22
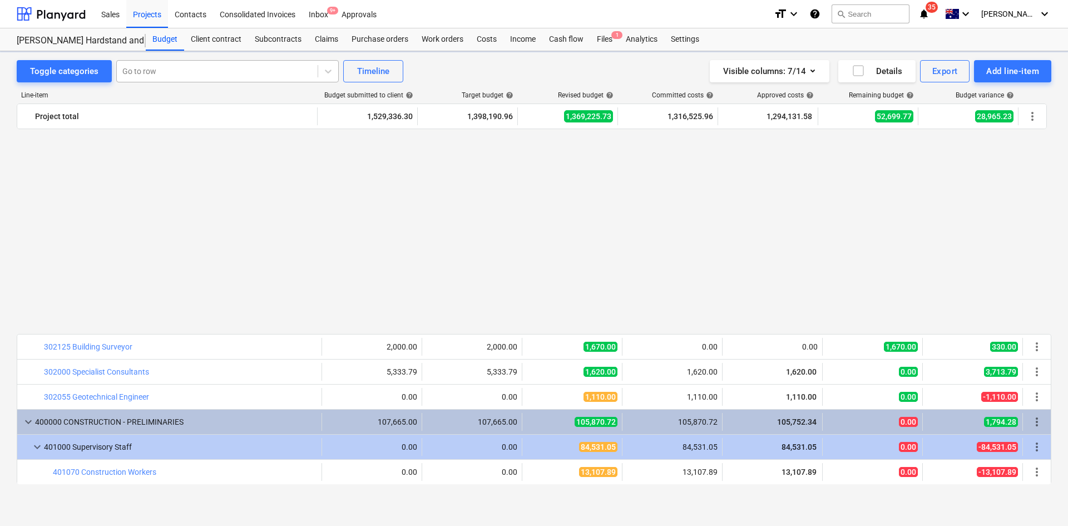
click at [204, 79] on div "Go to row" at bounding box center [217, 71] width 201 height 16
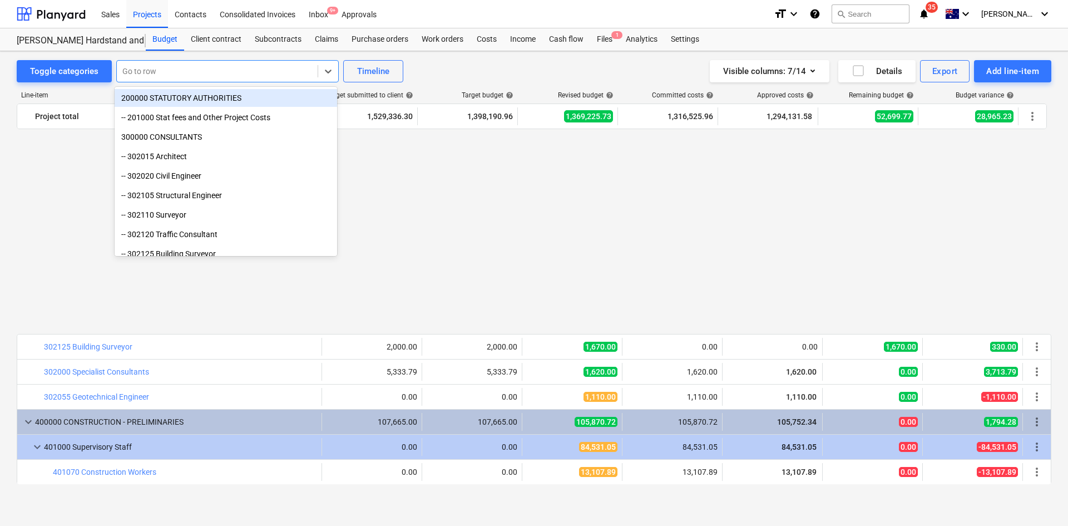
scroll to position [701, 0]
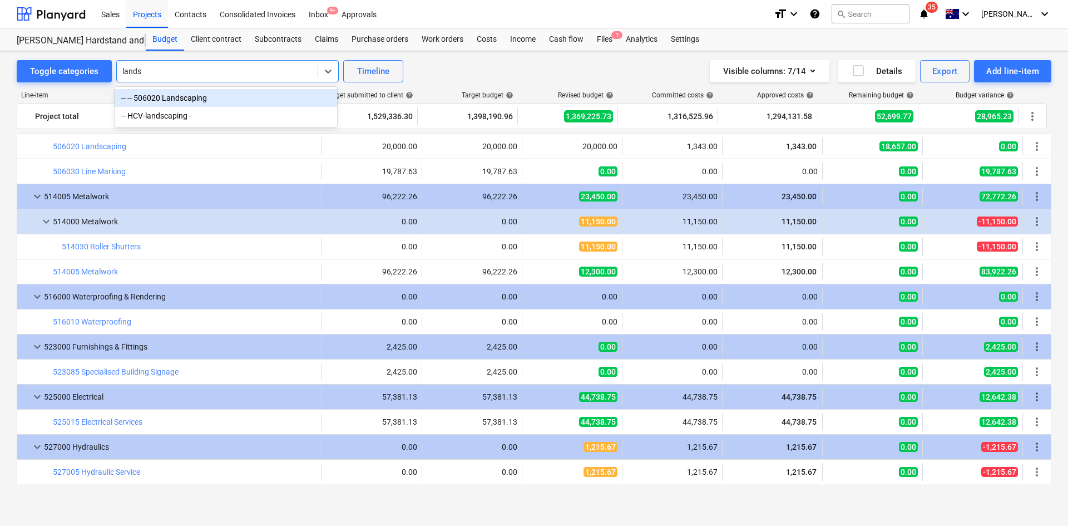
type input "landsc"
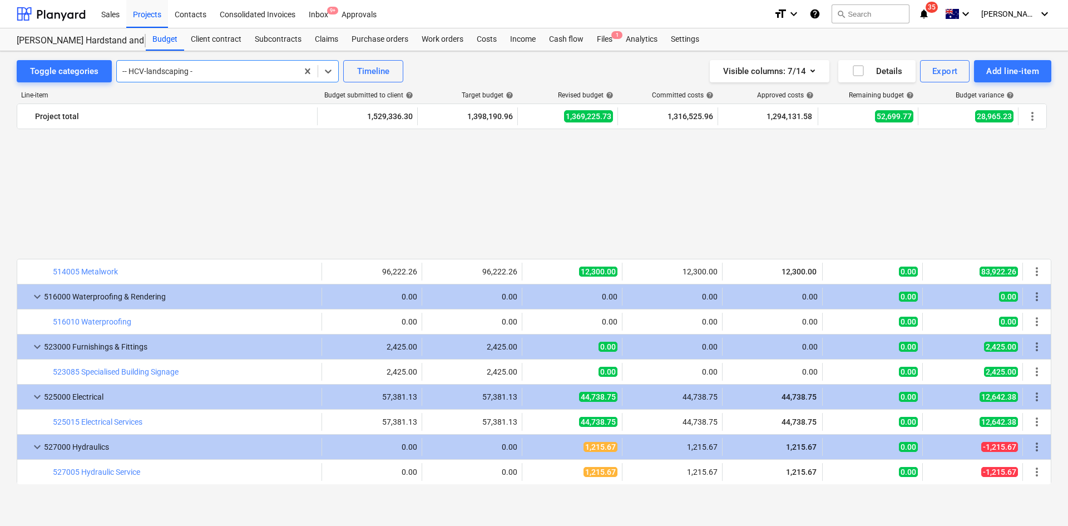
scroll to position [1326, 0]
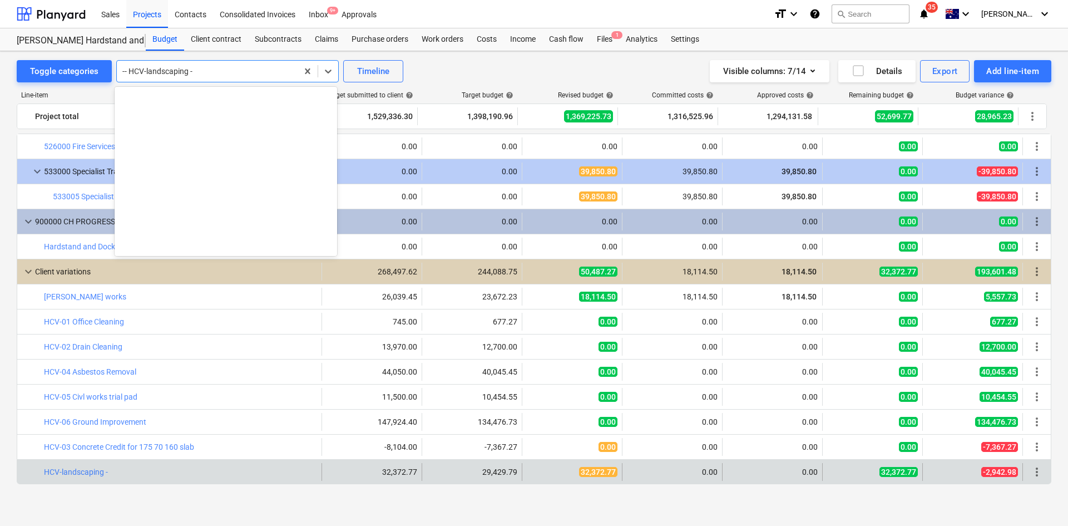
click at [224, 72] on div at bounding box center [207, 71] width 170 height 11
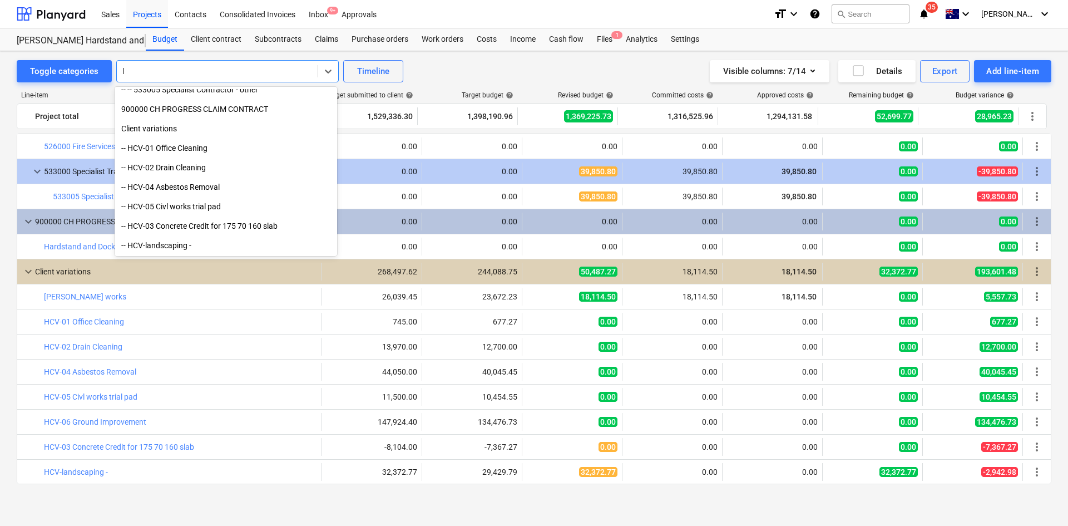
scroll to position [690, 0]
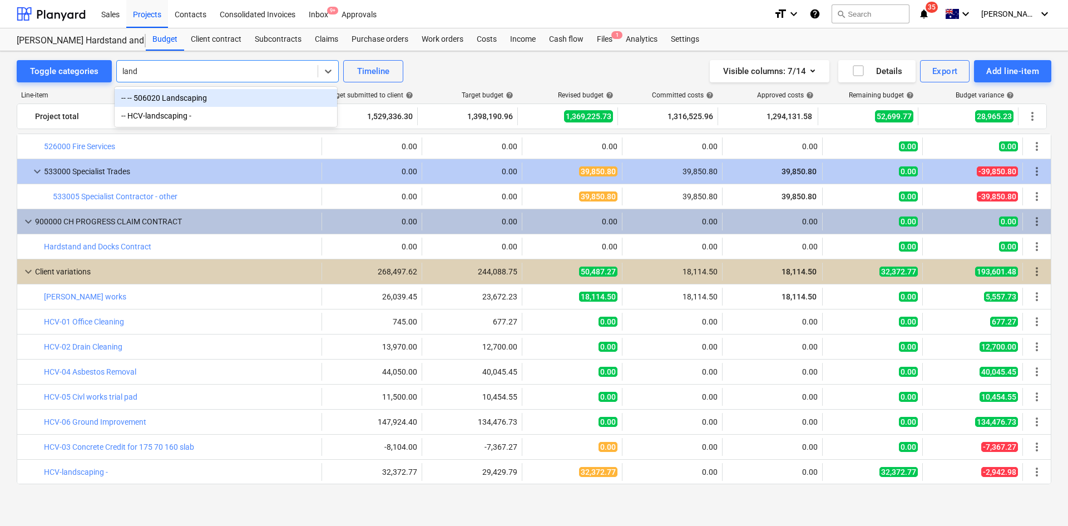
type input "lands"
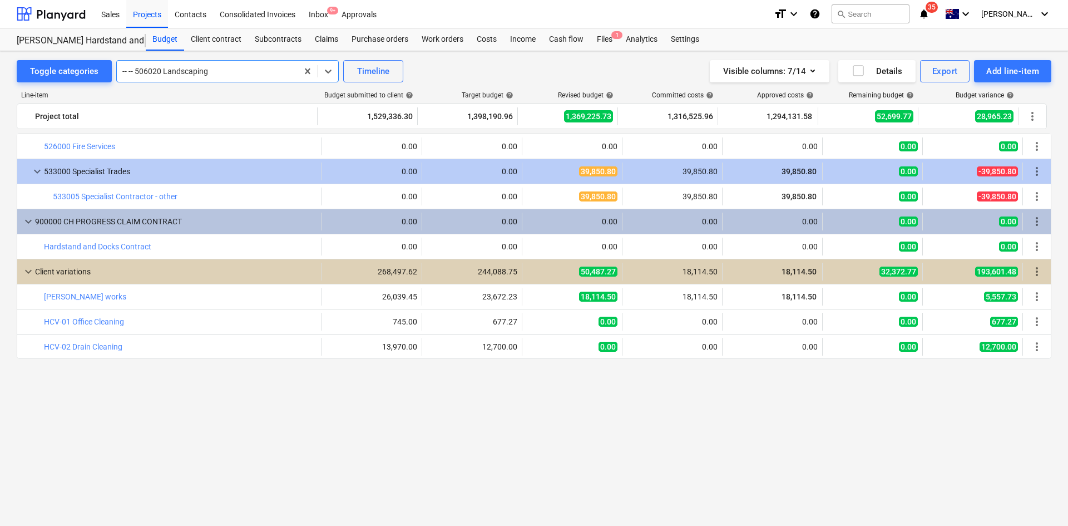
scroll to position [701, 0]
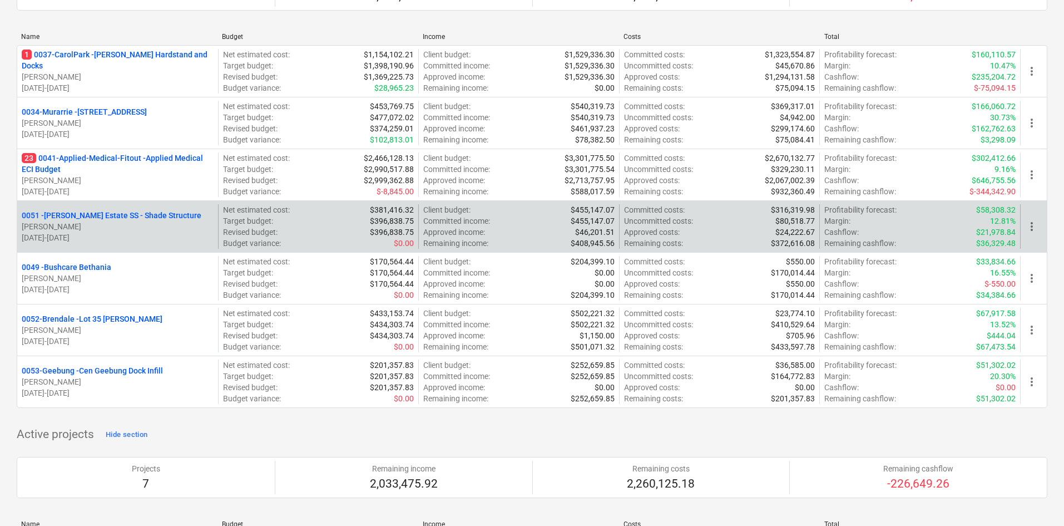
scroll to position [56, 0]
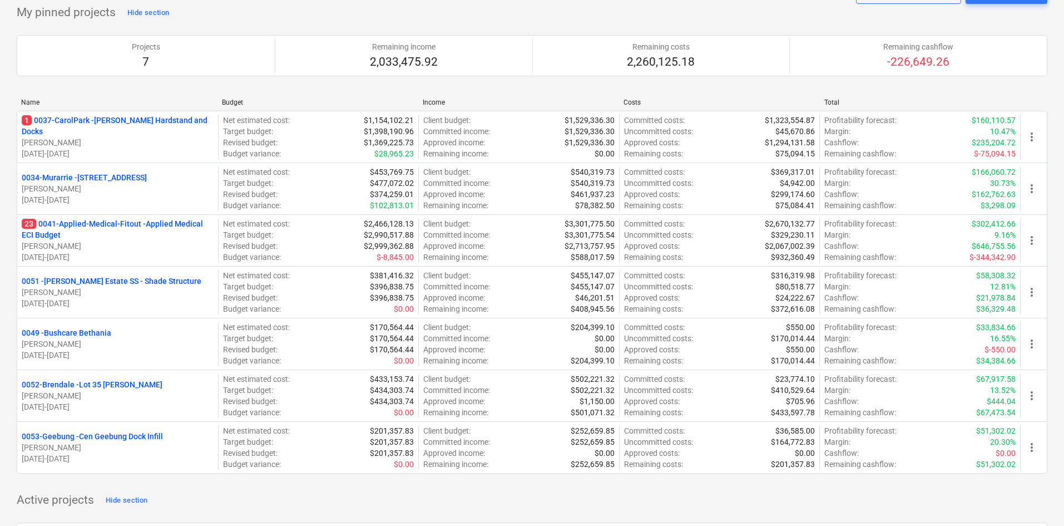
drag, startPoint x: 146, startPoint y: 179, endPoint x: 170, endPoint y: 172, distance: 24.7
click at [146, 179] on p "0034-Murarrie - 286 Queensport rd Murrarie" at bounding box center [84, 177] width 125 height 11
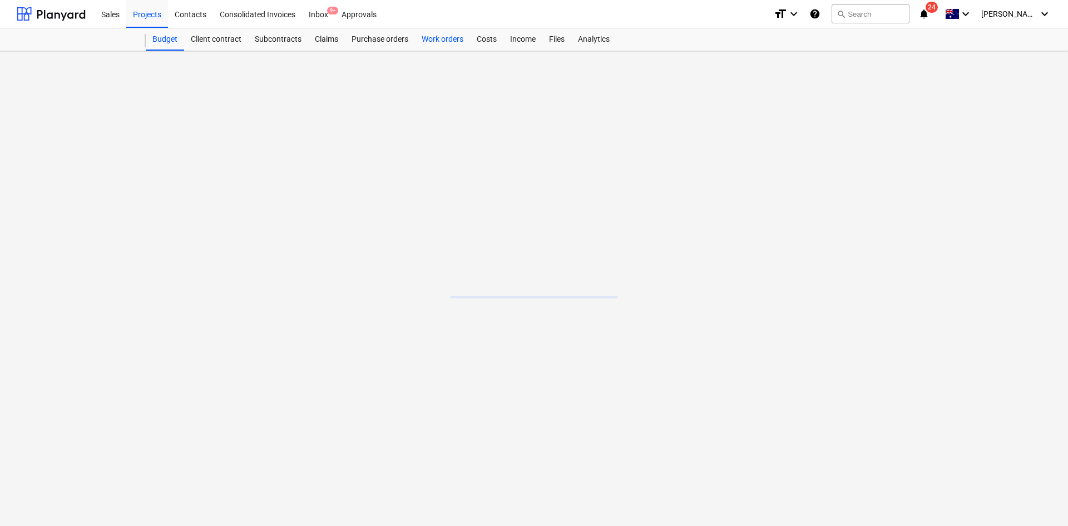
click at [419, 38] on div "Work orders" at bounding box center [442, 39] width 55 height 22
click at [407, 41] on div "Purchase orders" at bounding box center [380, 39] width 70 height 22
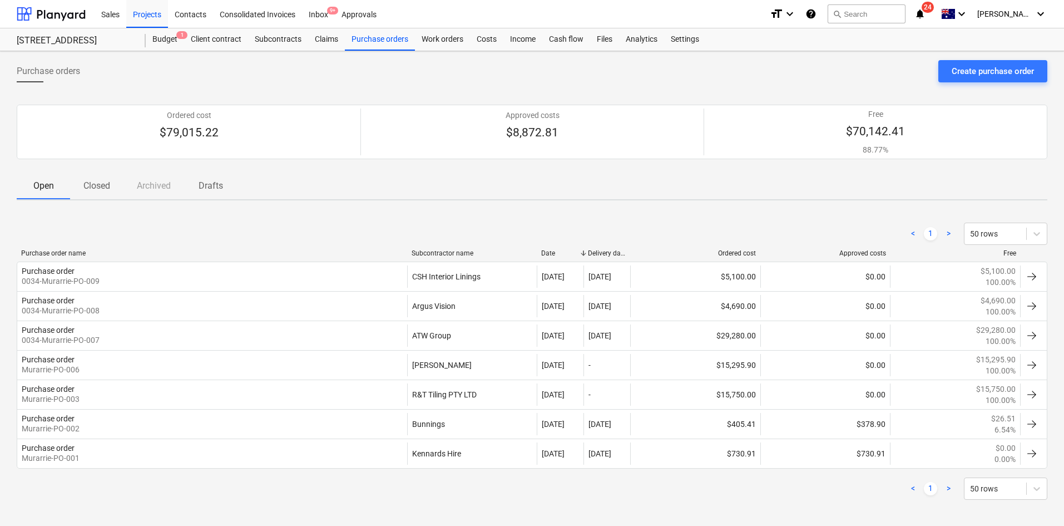
click at [326, 229] on div "< 1 > 50 rows" at bounding box center [532, 233] width 1030 height 22
click at [323, 219] on div "< 1 > 50 rows" at bounding box center [532, 233] width 1030 height 31
click at [385, 195] on div "Open Closed Archived Drafts" at bounding box center [532, 185] width 1030 height 27
click at [143, 19] on div "Projects" at bounding box center [147, 13] width 42 height 28
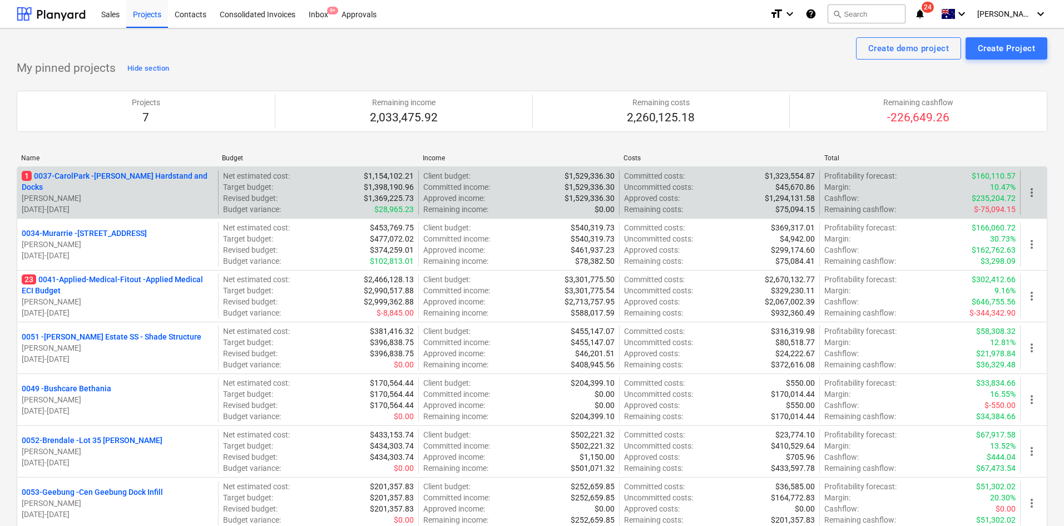
click at [132, 181] on p "1 0037-CarolPark - Carole Park Hardstand and Docks" at bounding box center [118, 181] width 192 height 22
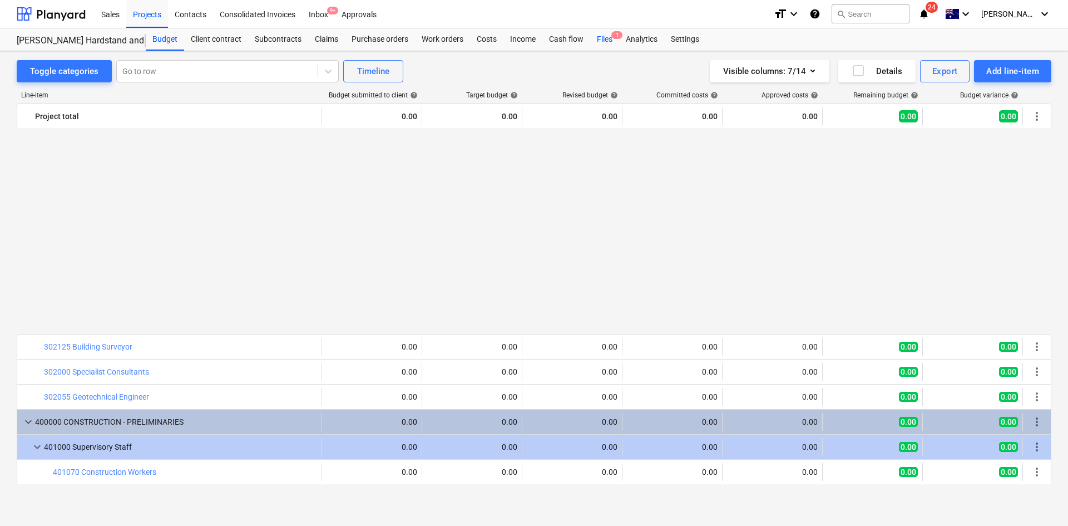
click at [612, 39] on div "Files 1" at bounding box center [604, 39] width 29 height 22
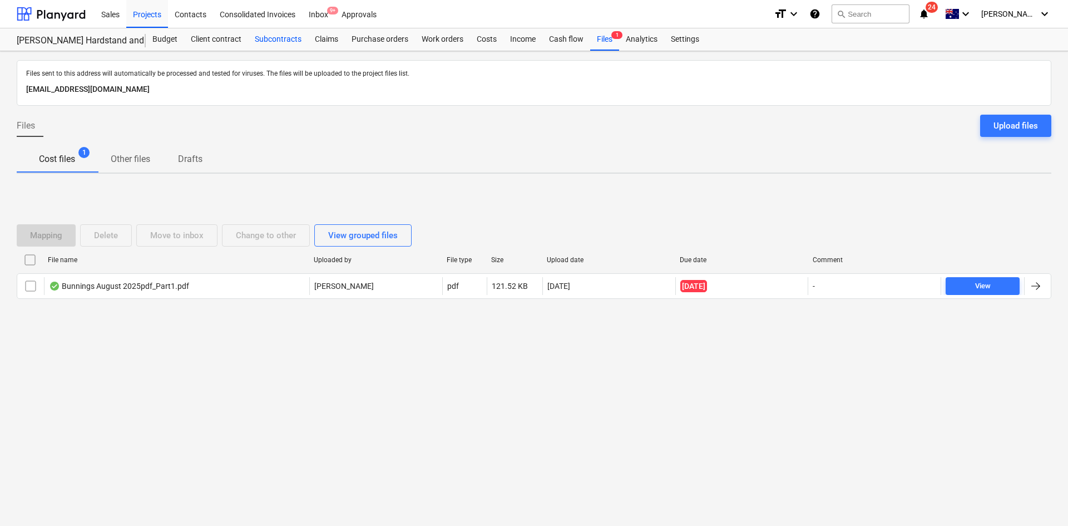
click at [280, 39] on div "Subcontracts" at bounding box center [278, 39] width 60 height 22
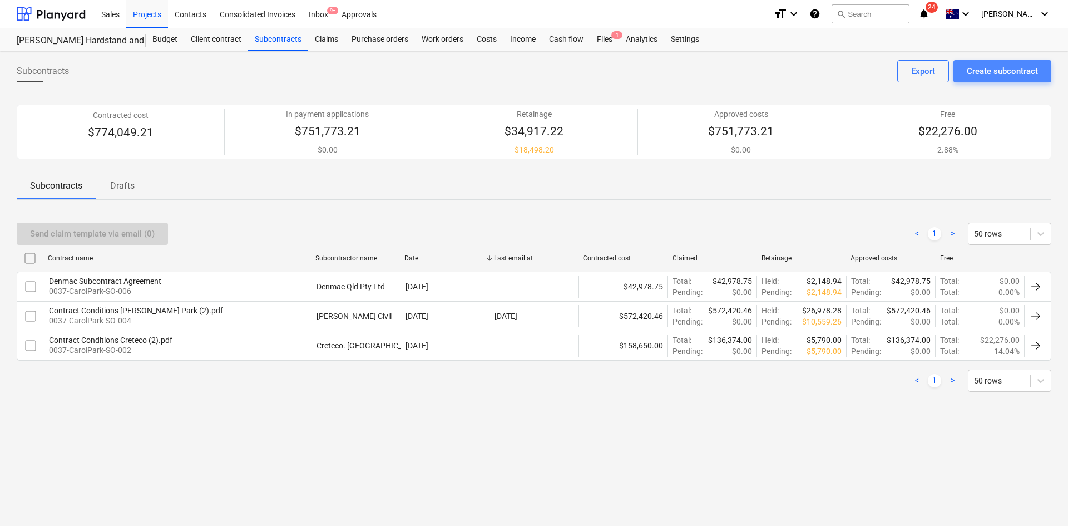
click at [1015, 69] on div "Create subcontract" at bounding box center [1002, 71] width 71 height 14
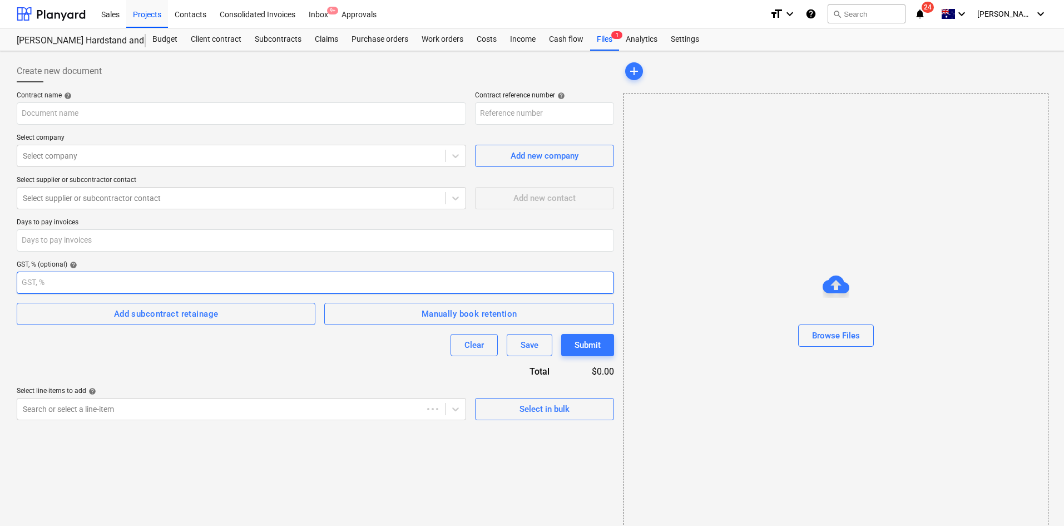
type input "0037-CarolPark-SO-007"
click at [272, 43] on div "Subcontracts" at bounding box center [278, 39] width 60 height 22
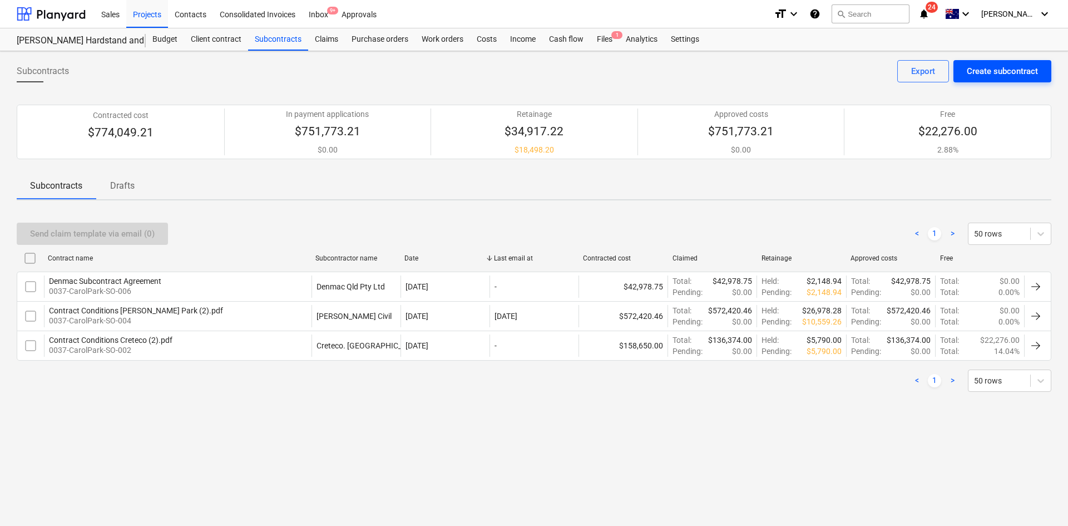
click at [979, 72] on div "Create subcontract" at bounding box center [1002, 71] width 71 height 14
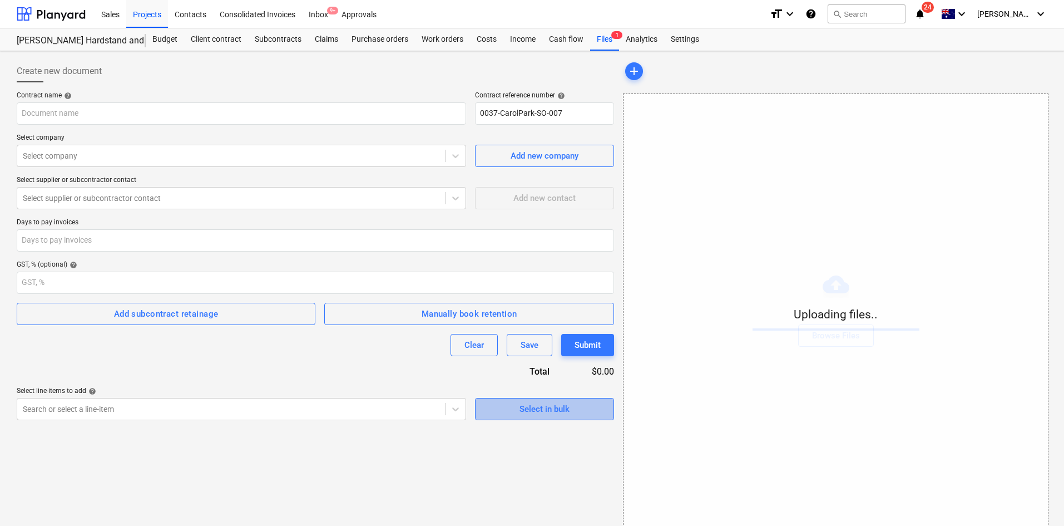
click at [571, 412] on span "Select in bulk" at bounding box center [544, 409] width 111 height 14
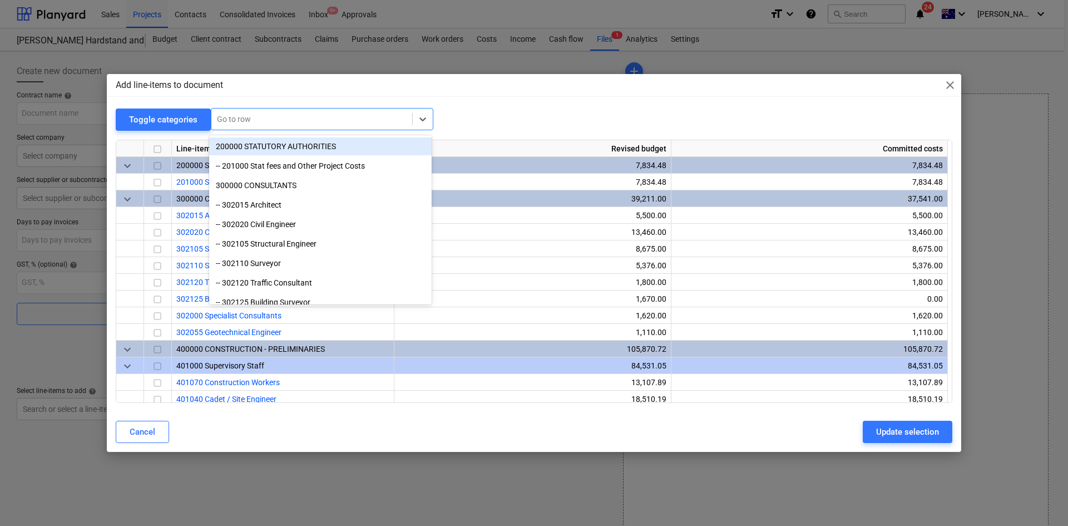
click at [277, 117] on div at bounding box center [312, 118] width 190 height 11
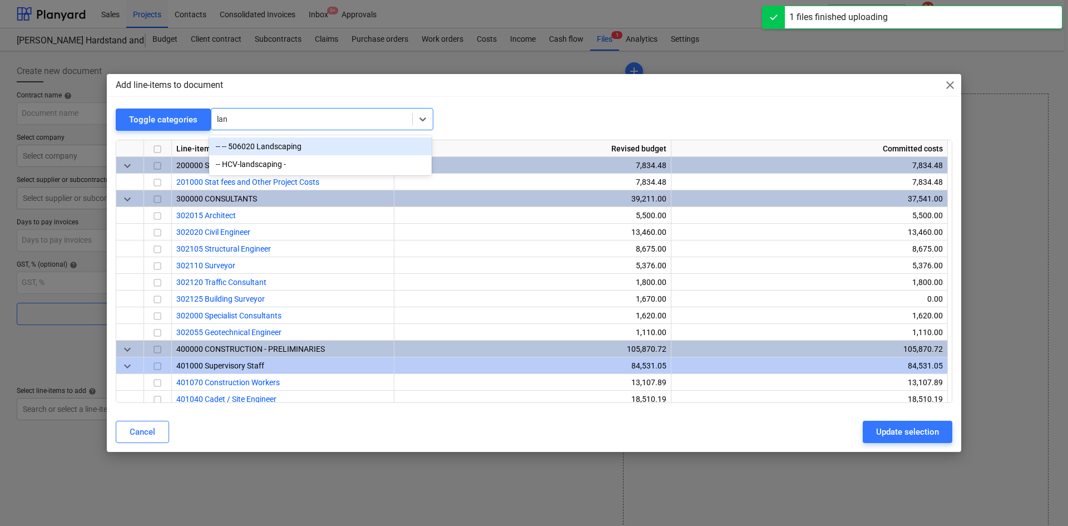
type input "land"
type input "Quote_No_35631.pdf"
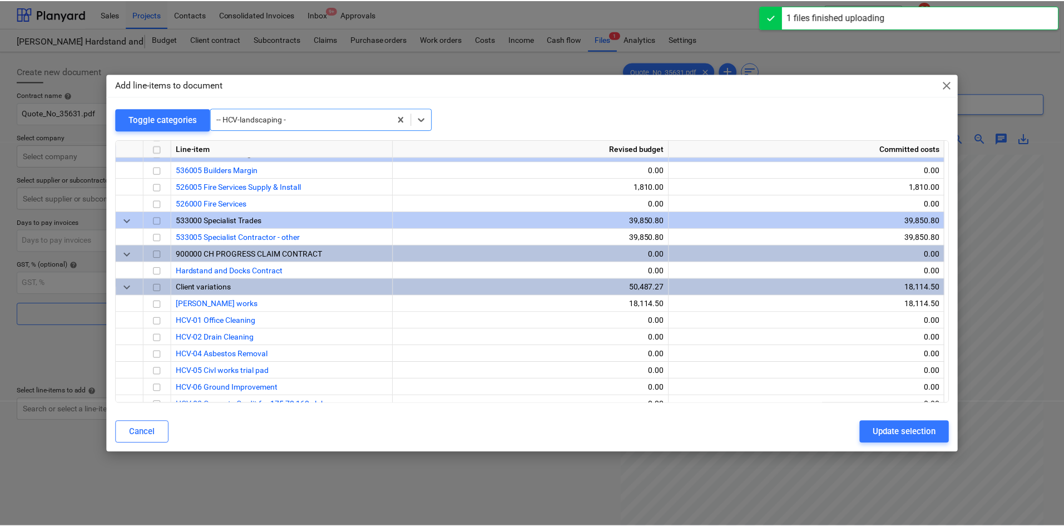
scroll to position [873, 0]
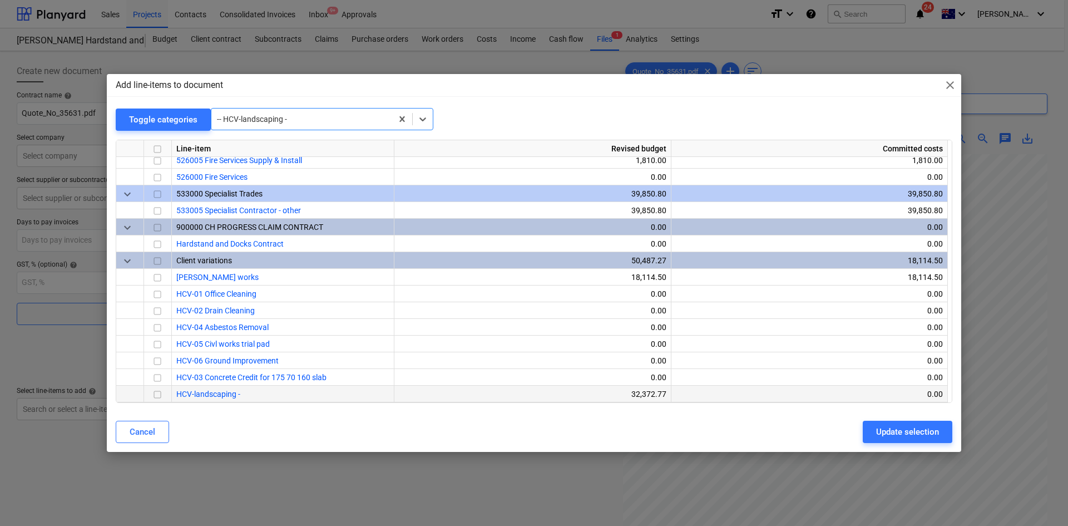
click at [154, 392] on input "checkbox" at bounding box center [157, 394] width 13 height 13
click at [899, 427] on div "Update selection" at bounding box center [907, 431] width 63 height 14
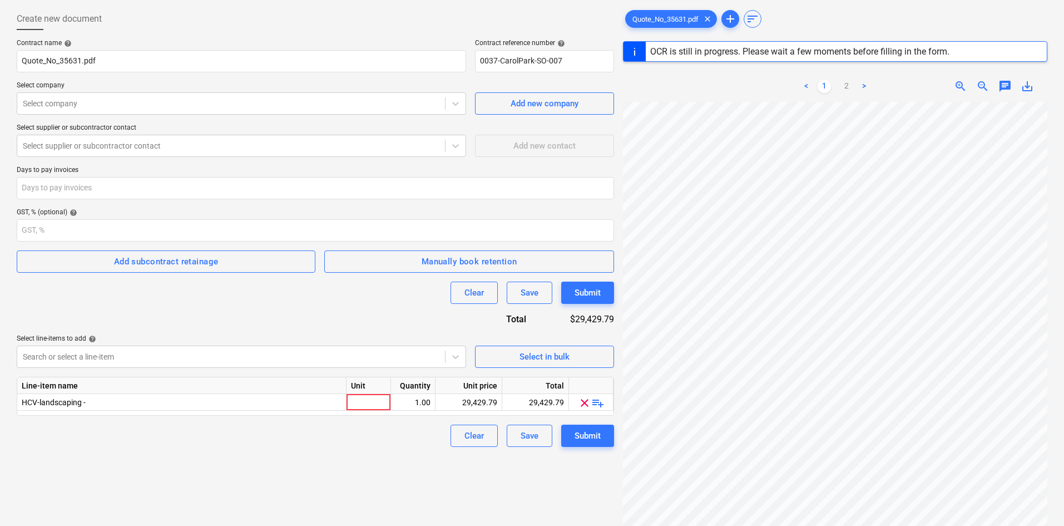
scroll to position [132, 0]
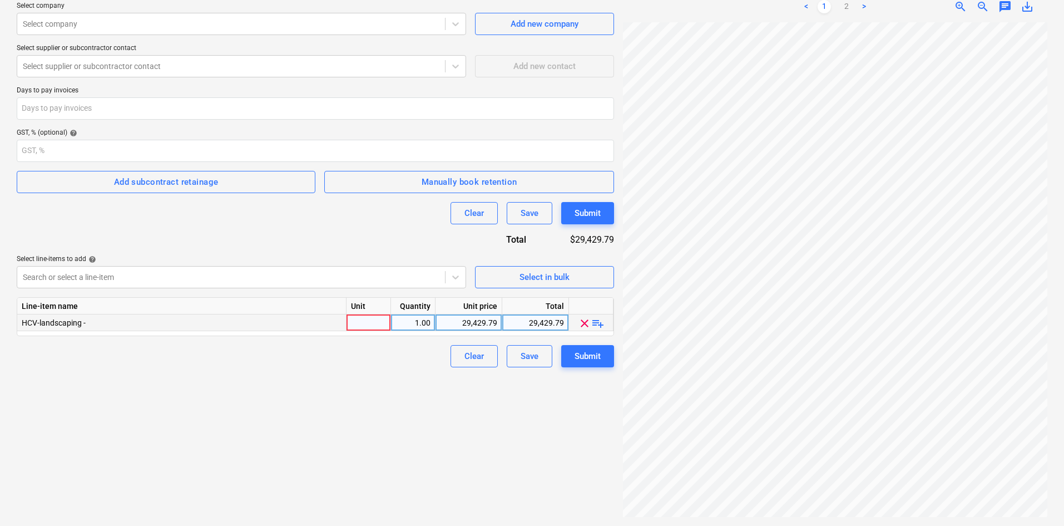
click at [370, 324] on div at bounding box center [368, 322] width 44 height 17
type input "item"
click at [598, 324] on span "playlist_add" at bounding box center [597, 322] width 13 height 13
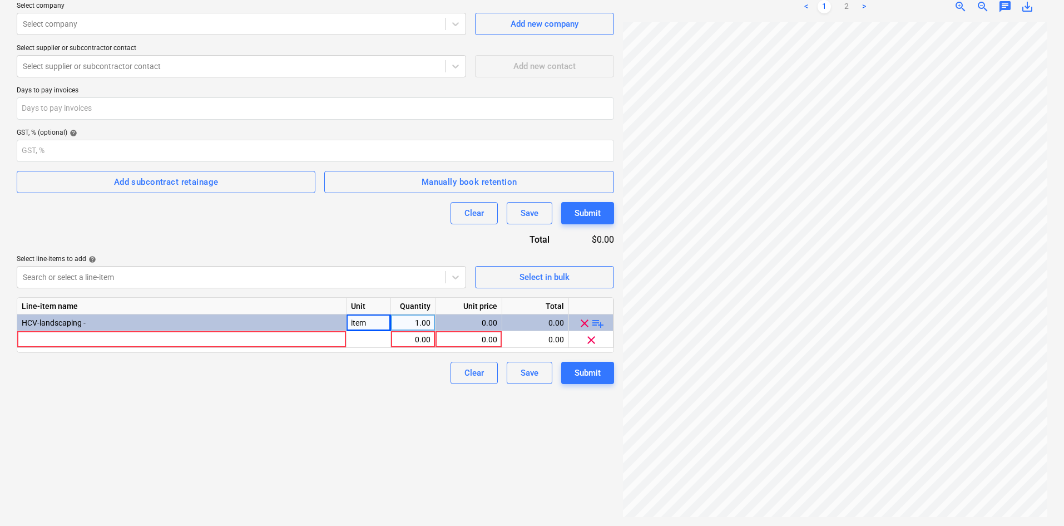
click at [598, 324] on span "playlist_add" at bounding box center [597, 322] width 13 height 13
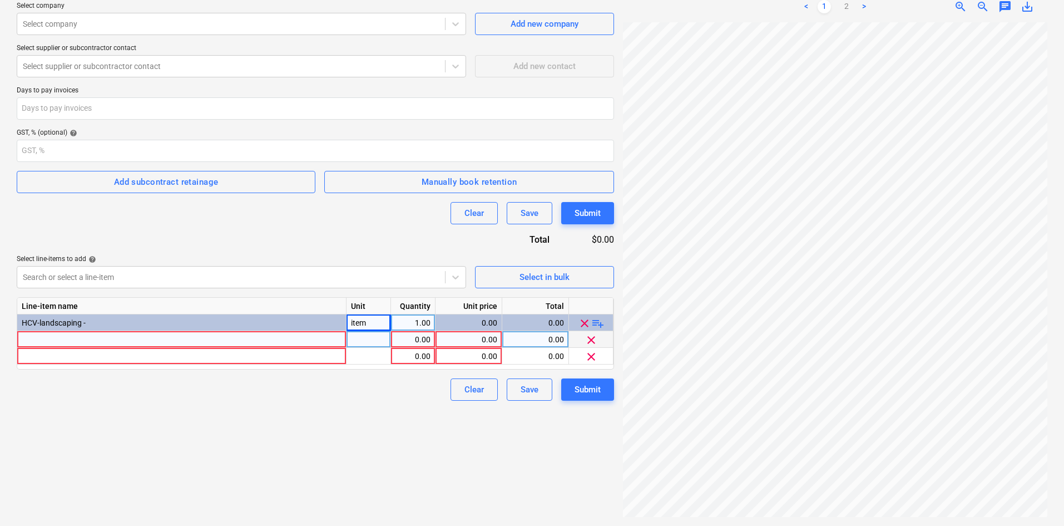
click at [419, 337] on div "0.00" at bounding box center [412, 339] width 35 height 17
click at [358, 321] on div "item" at bounding box center [368, 322] width 44 height 17
click at [376, 343] on div at bounding box center [368, 339] width 44 height 17
type input "item"
click at [368, 355] on div at bounding box center [368, 356] width 44 height 17
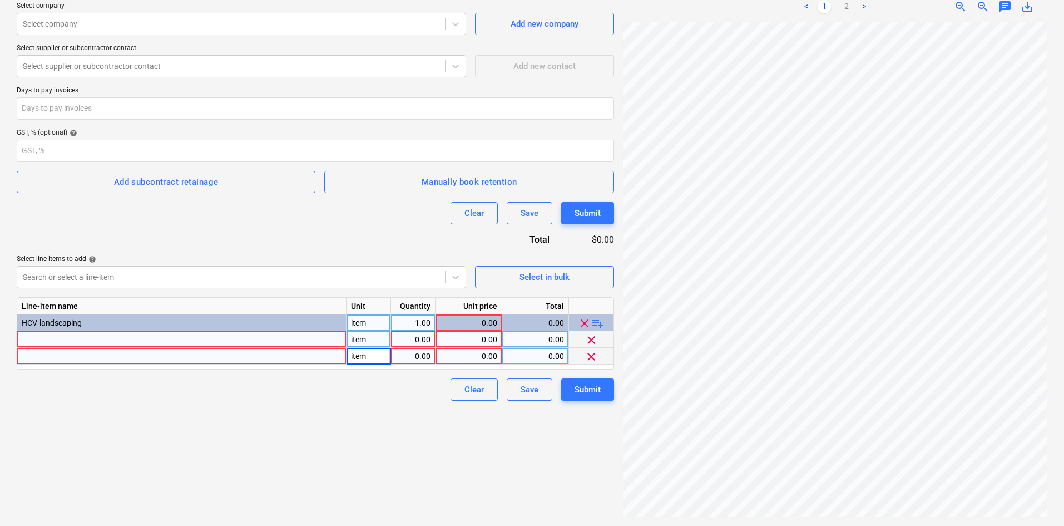
click at [423, 335] on div "0.00" at bounding box center [412, 339] width 35 height 17
type input "1"
click at [424, 356] on div "0.00" at bounding box center [412, 356] width 35 height 17
click at [419, 388] on div "Clear Save Submit" at bounding box center [315, 389] width 597 height 22
click at [123, 341] on div at bounding box center [181, 339] width 329 height 17
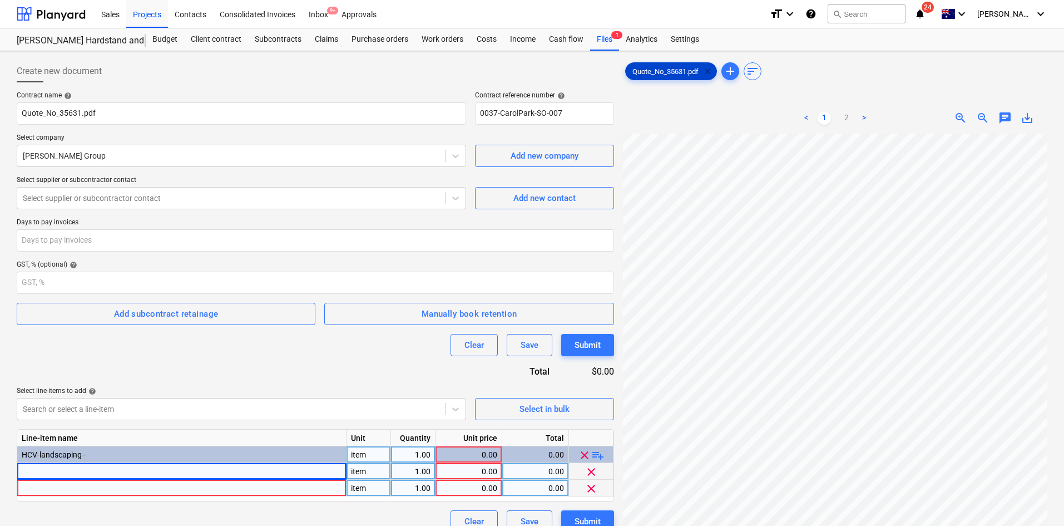
click at [707, 68] on span "clear" at bounding box center [707, 71] width 13 height 13
click at [663, 73] on span "Jaybro Warehou...pdf" at bounding box center [667, 71] width 82 height 8
click at [980, 117] on span "zoom_out" at bounding box center [982, 117] width 13 height 13
click at [980, 118] on span "zoom_out" at bounding box center [982, 117] width 13 height 13
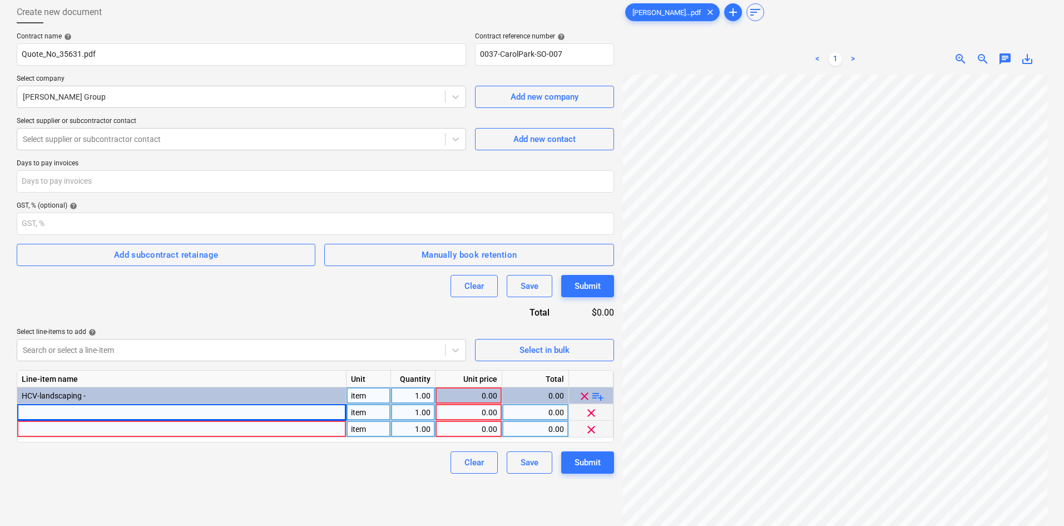
scroll to position [111, 0]
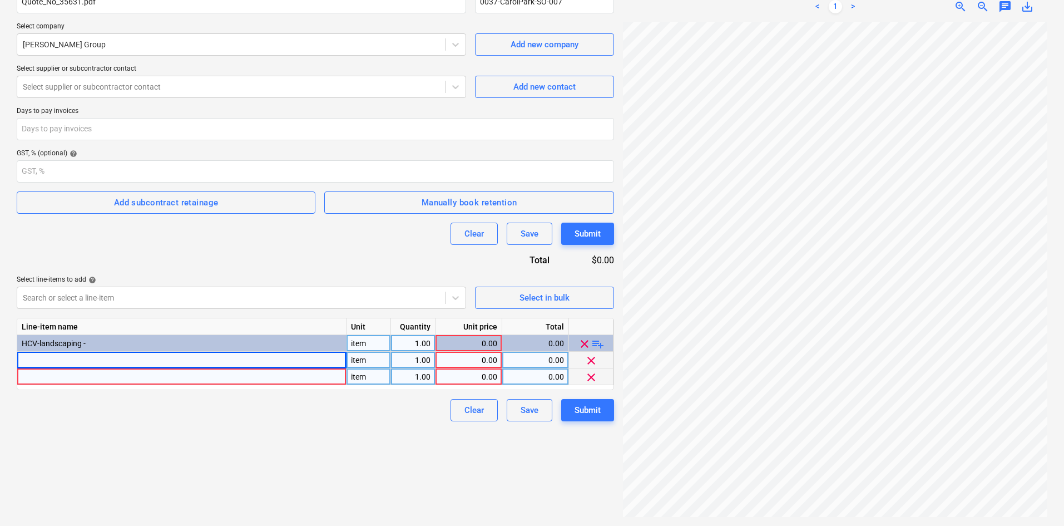
click at [598, 339] on span "playlist_add" at bounding box center [597, 343] width 13 height 13
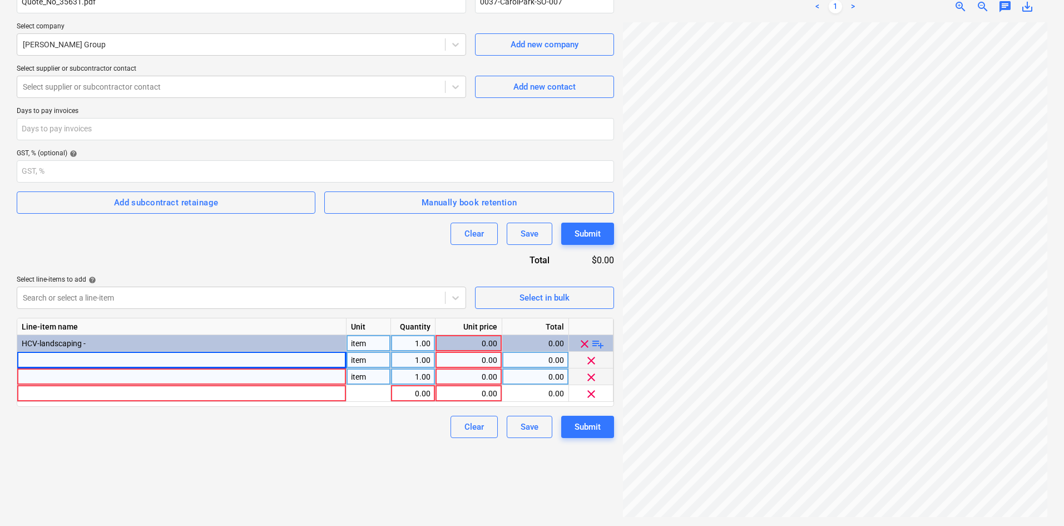
click at [598, 339] on span "playlist_add" at bounding box center [597, 343] width 13 height 13
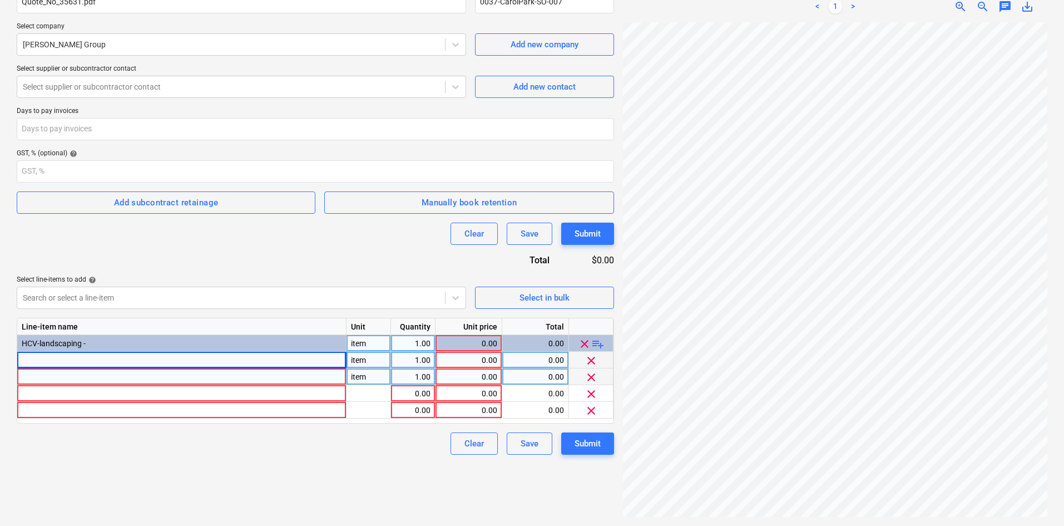
click at [598, 339] on span "playlist_add" at bounding box center [597, 343] width 13 height 13
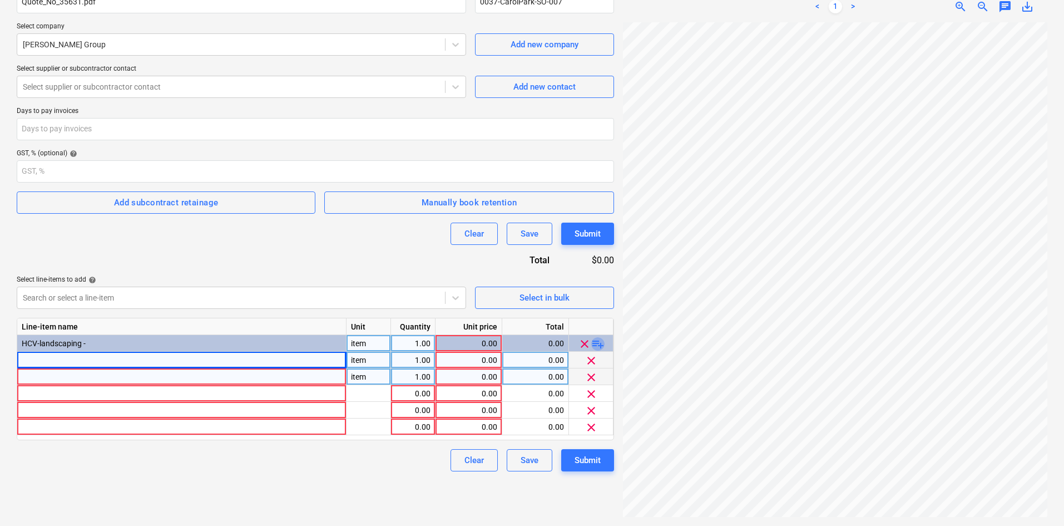
click at [598, 339] on span "playlist_add" at bounding box center [597, 343] width 13 height 13
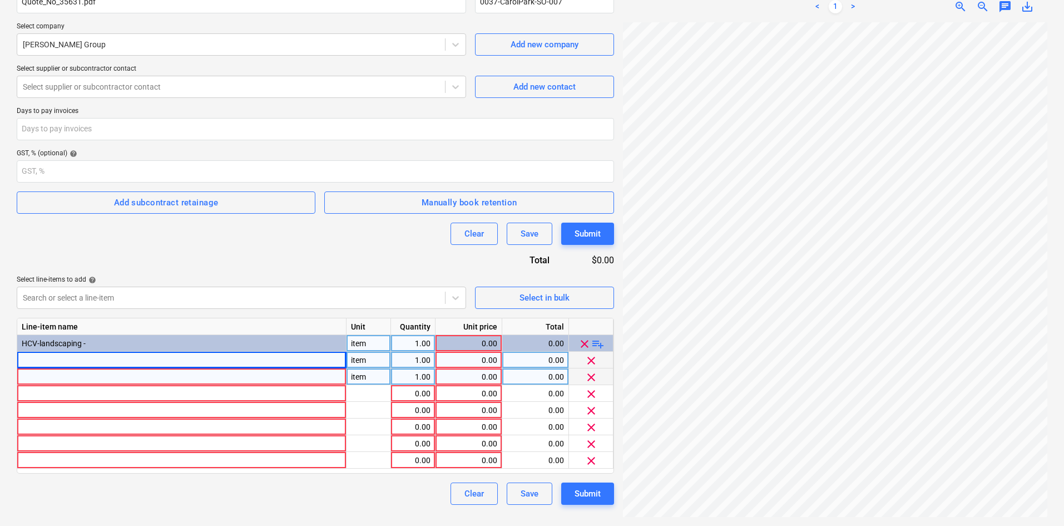
click at [206, 361] on div at bounding box center [181, 359] width 329 height 17
type input "Site establishment, protection materials, safety, management"
click at [83, 371] on div at bounding box center [181, 376] width 329 height 17
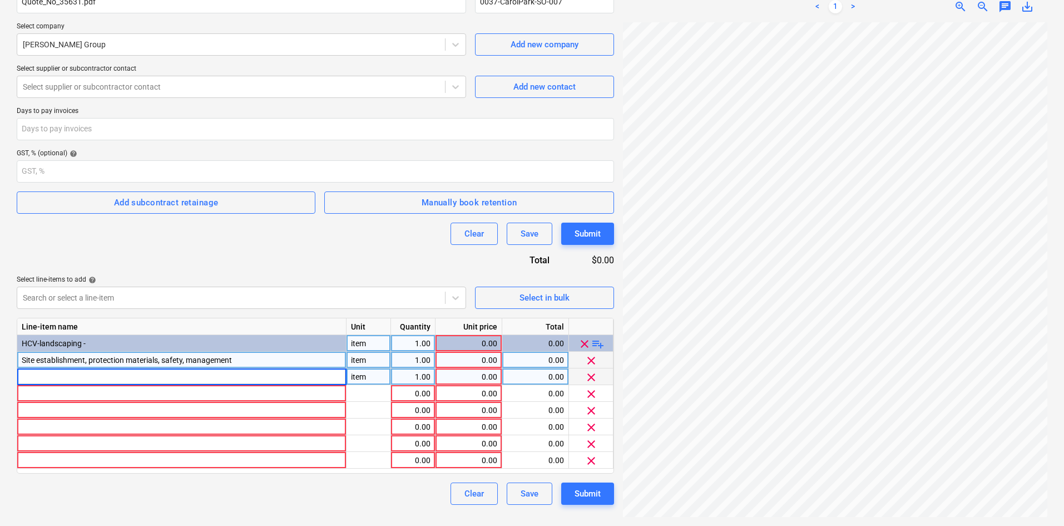
type input "Cultivation all planting areas"
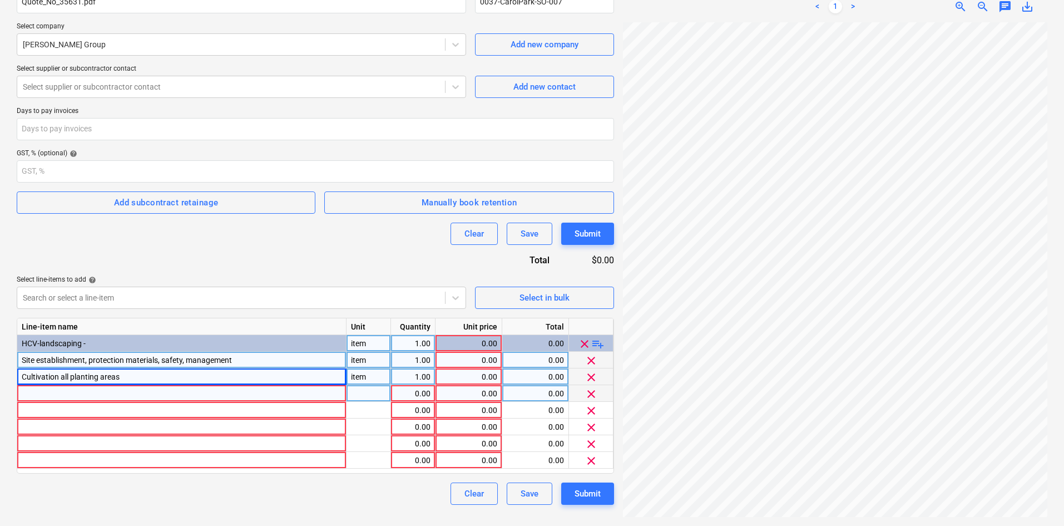
click at [96, 391] on div at bounding box center [181, 393] width 329 height 17
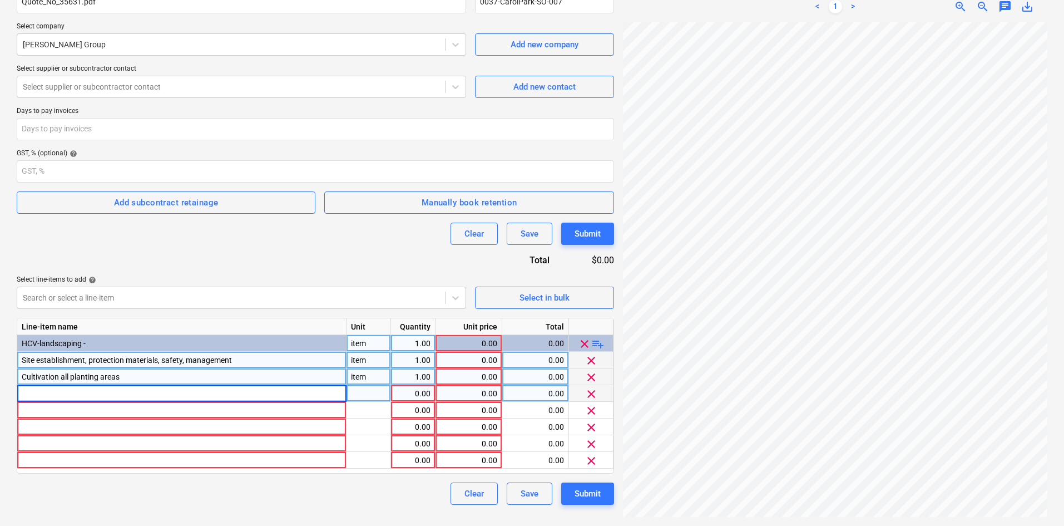
type input "Supply and Install 200mm topsoil to Planting Beds"
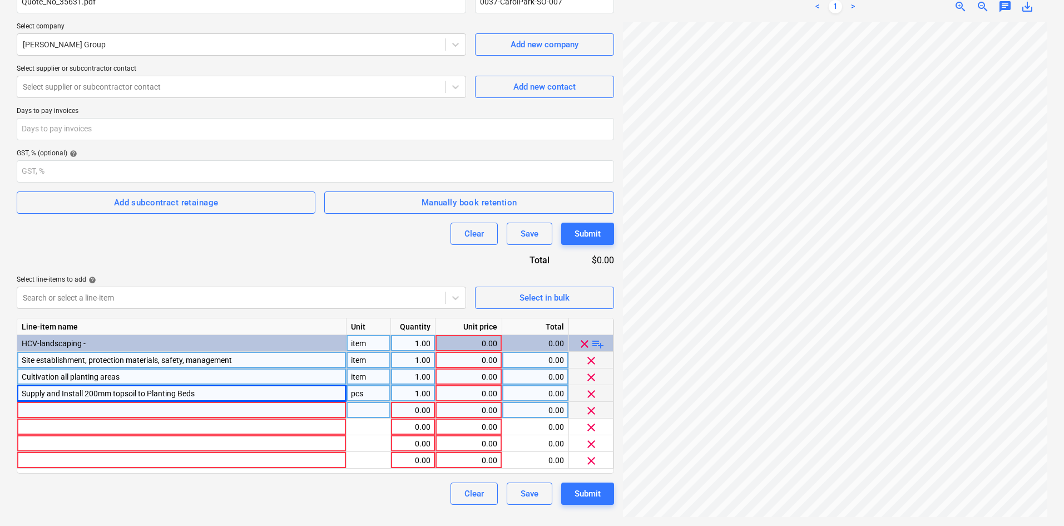
click at [82, 405] on div at bounding box center [181, 410] width 329 height 17
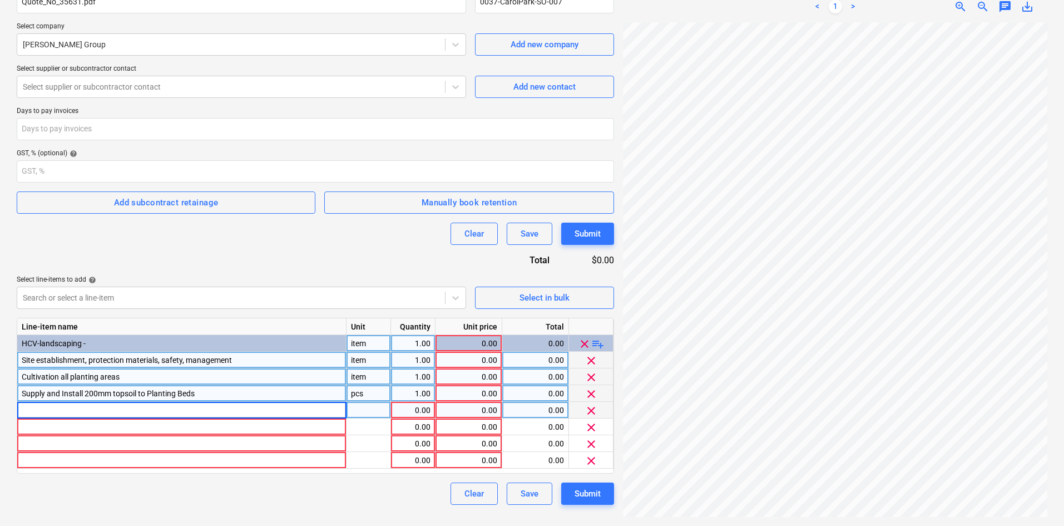
type input "Supply and Install 75mm Forest Mulch to Planting Beds"
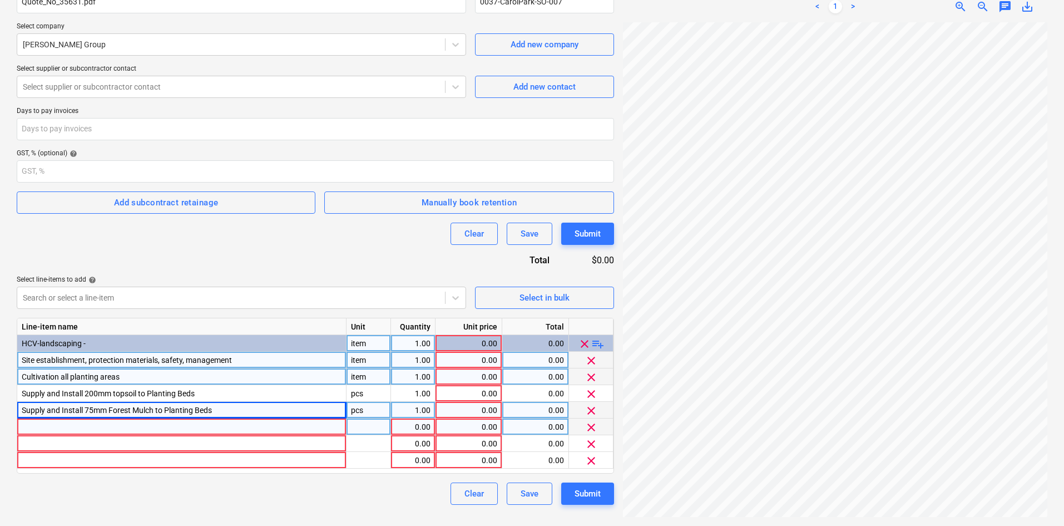
click at [48, 424] on div at bounding box center [181, 426] width 329 height 17
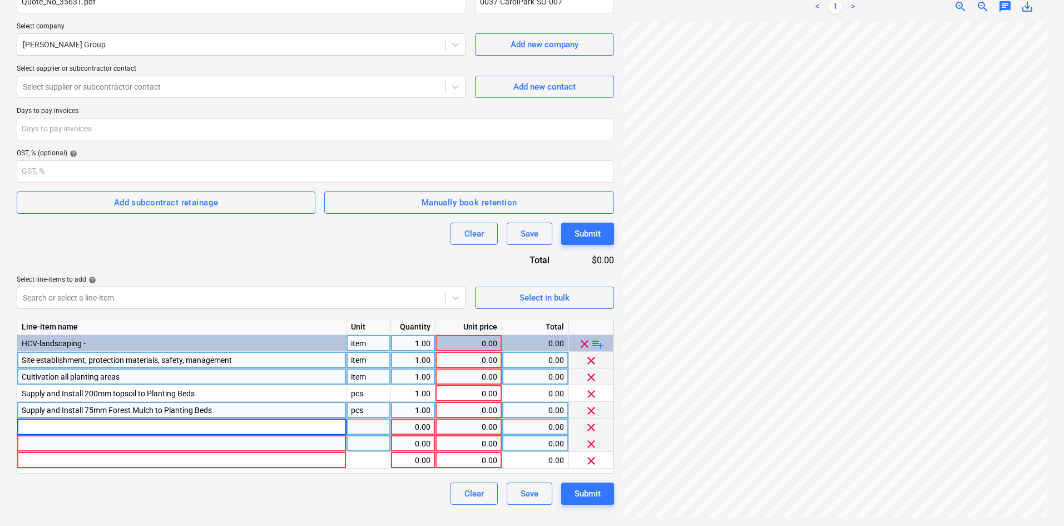
type input "Planting"
click at [33, 447] on div at bounding box center [181, 443] width 329 height 17
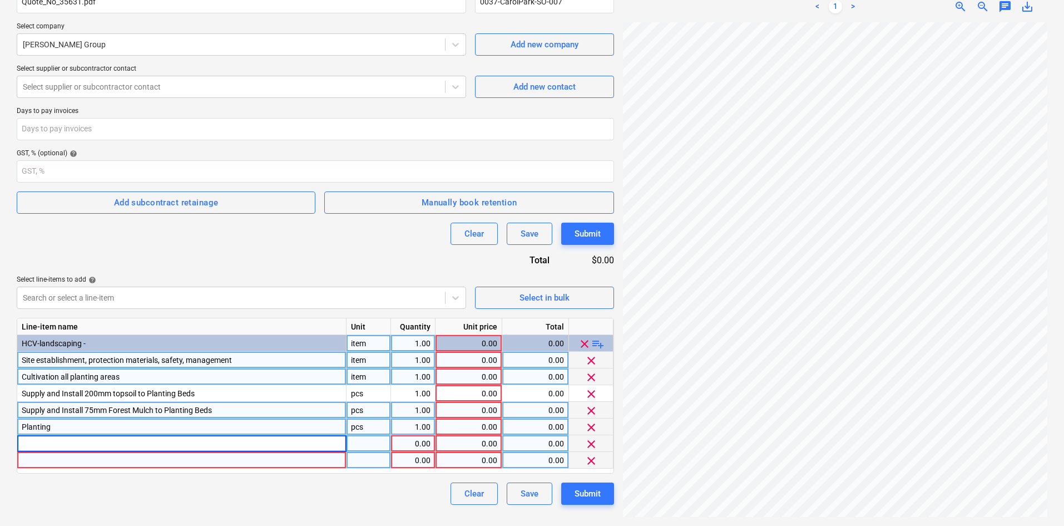
type input "Planting"
click at [32, 459] on div at bounding box center [181, 460] width 329 height 17
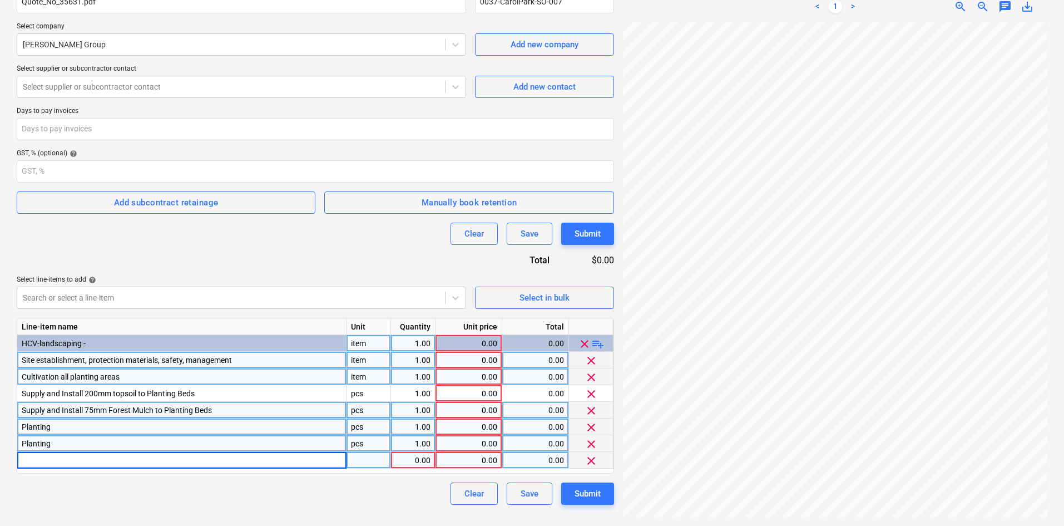
type input "Planting"
click at [600, 341] on span "playlist_add" at bounding box center [597, 343] width 13 height 13
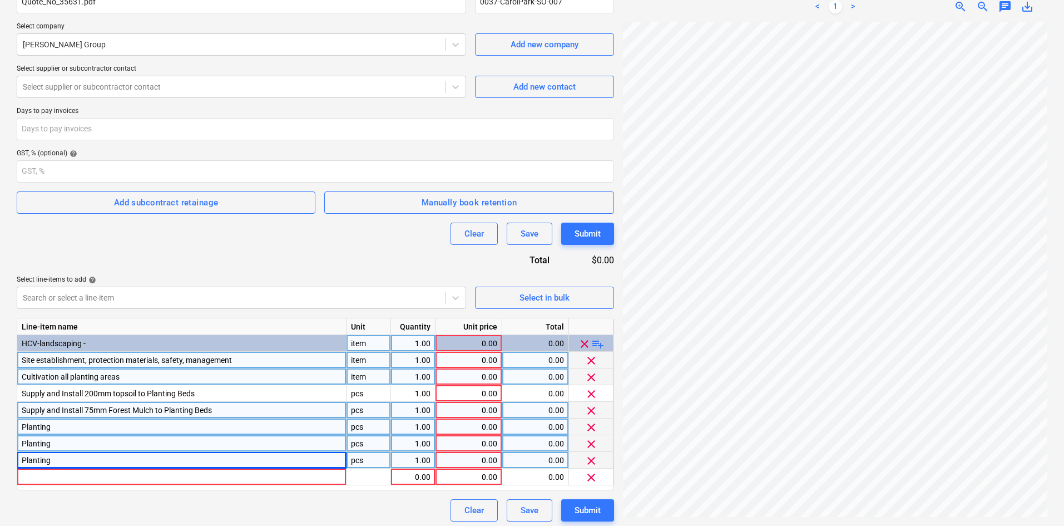
click at [600, 341] on span "playlist_add" at bounding box center [597, 343] width 13 height 13
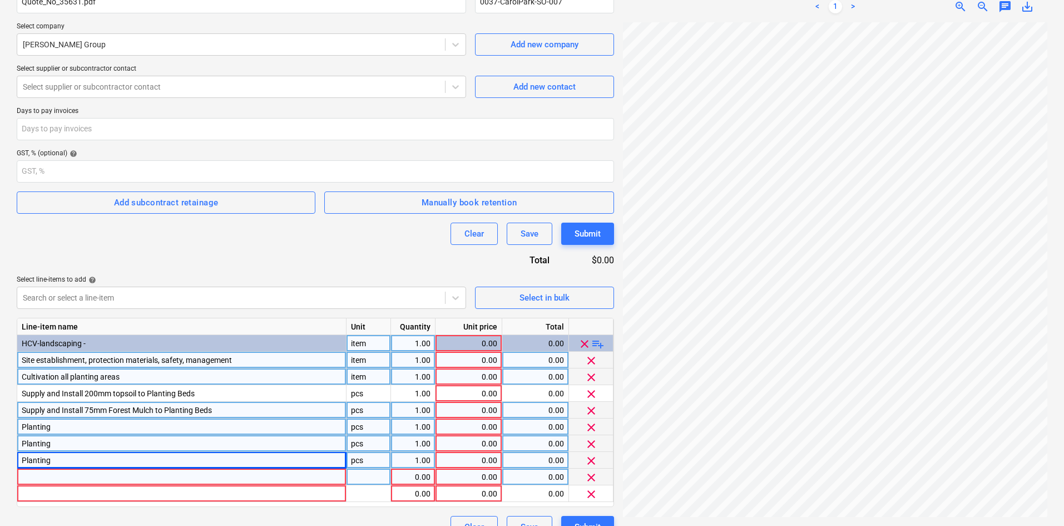
click at [93, 475] on div at bounding box center [181, 476] width 329 height 17
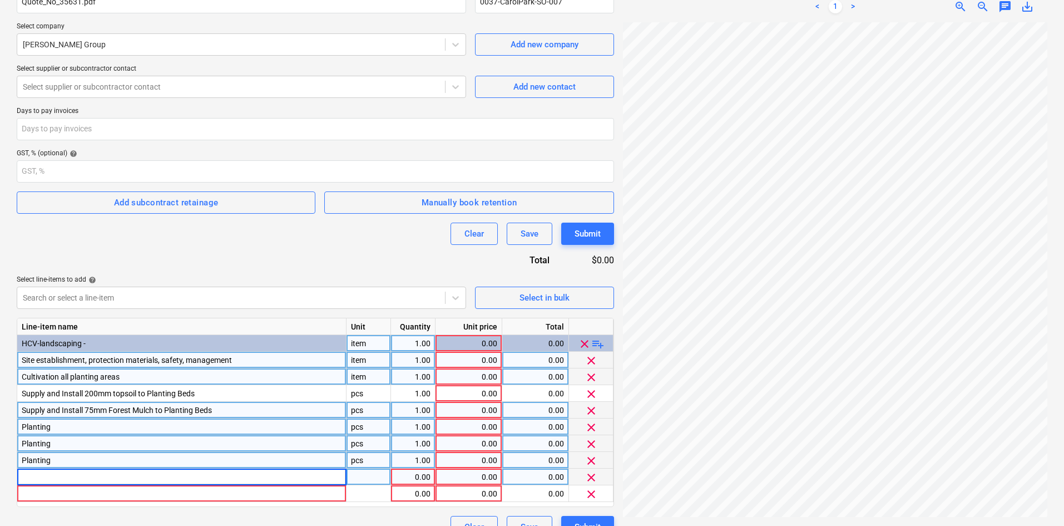
type input "Planting"
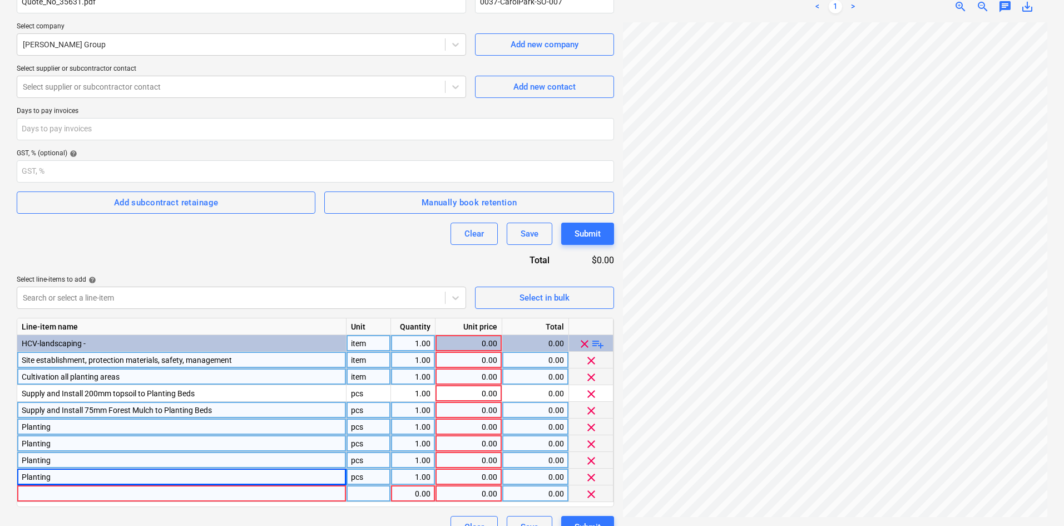
click at [53, 492] on div at bounding box center [181, 493] width 329 height 17
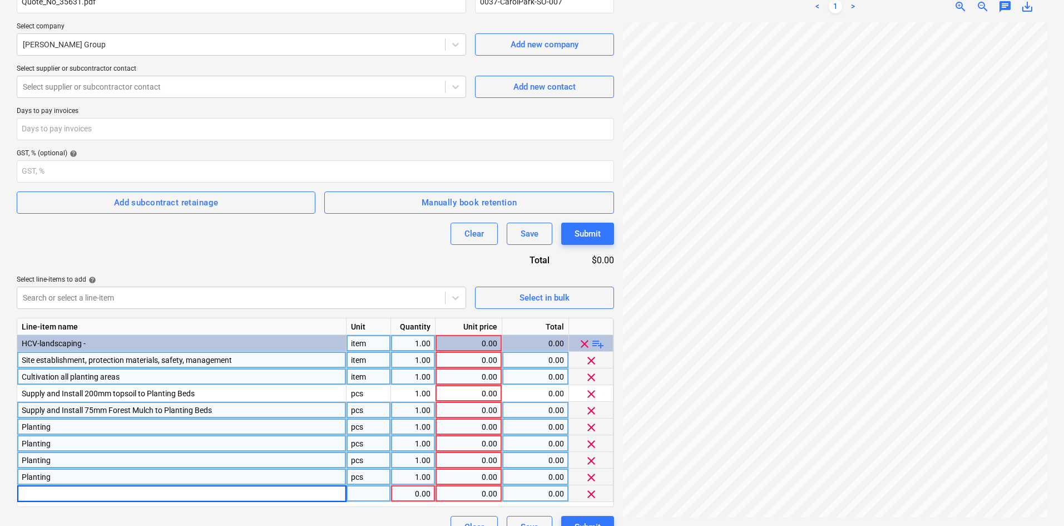
type input "Planting"
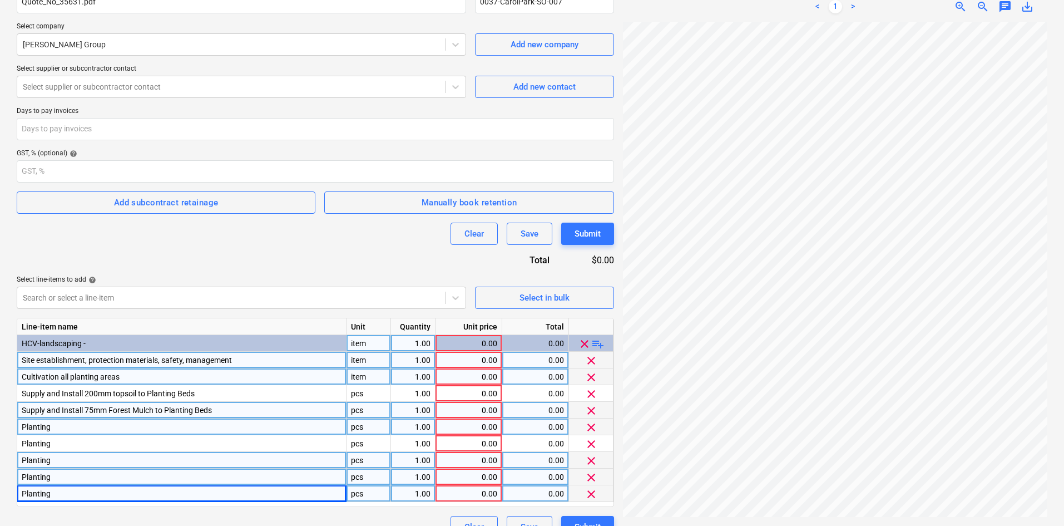
click at [65, 426] on div "Planting" at bounding box center [181, 426] width 329 height 17
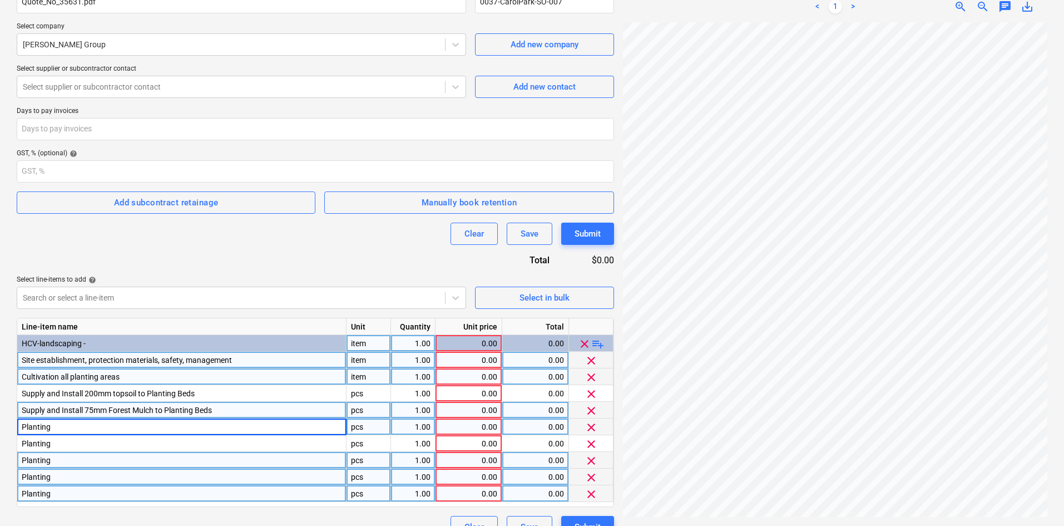
click at [66, 423] on input "Planting" at bounding box center [181, 426] width 329 height 16
click at [88, 420] on input "Planting" at bounding box center [181, 426] width 329 height 16
type input "Planting - 100l"
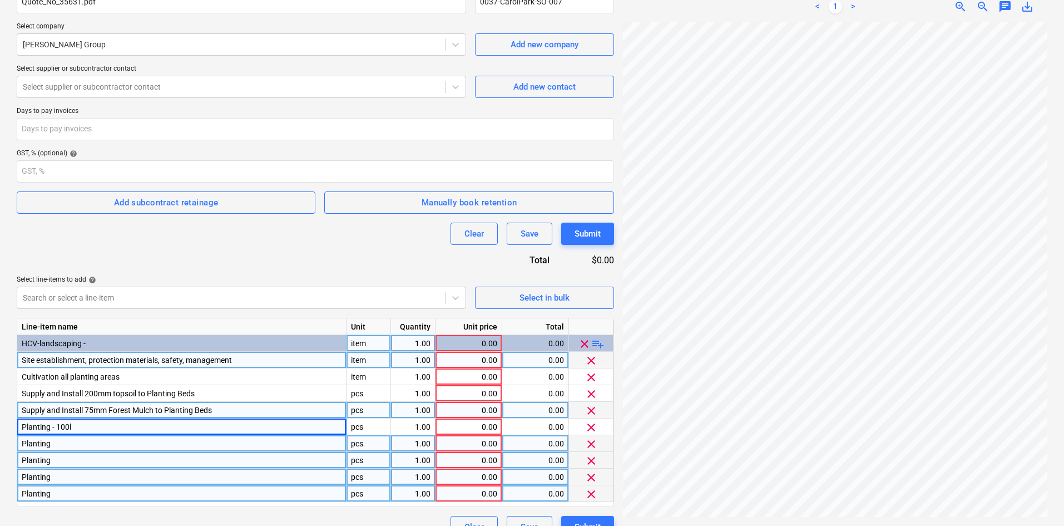
click at [109, 440] on div "Planting" at bounding box center [181, 443] width 329 height 17
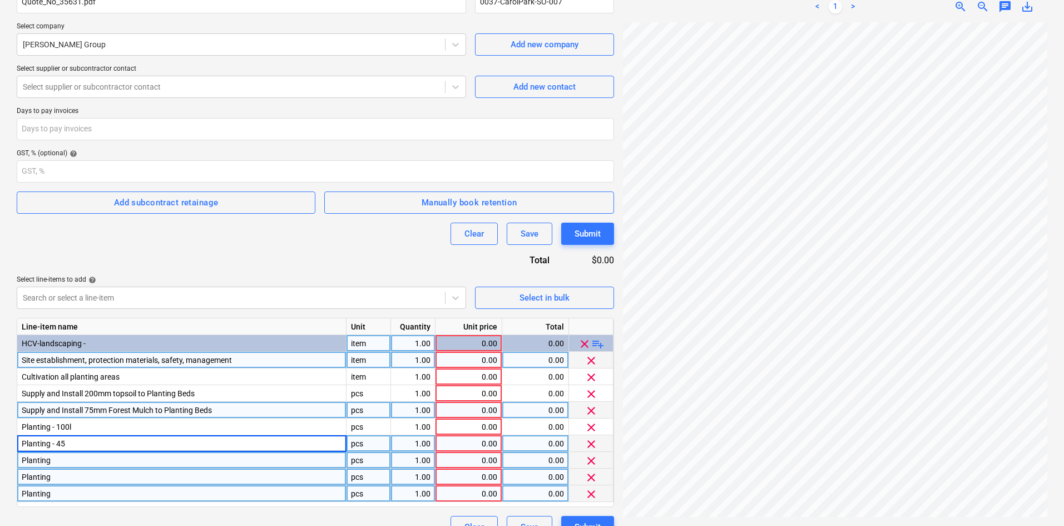
type input "Planting - 45l"
click at [77, 458] on div "Planting" at bounding box center [181, 460] width 329 height 17
click at [77, 458] on input "Planting" at bounding box center [181, 460] width 329 height 16
click at [67, 457] on input "Planting" at bounding box center [181, 460] width 329 height 16
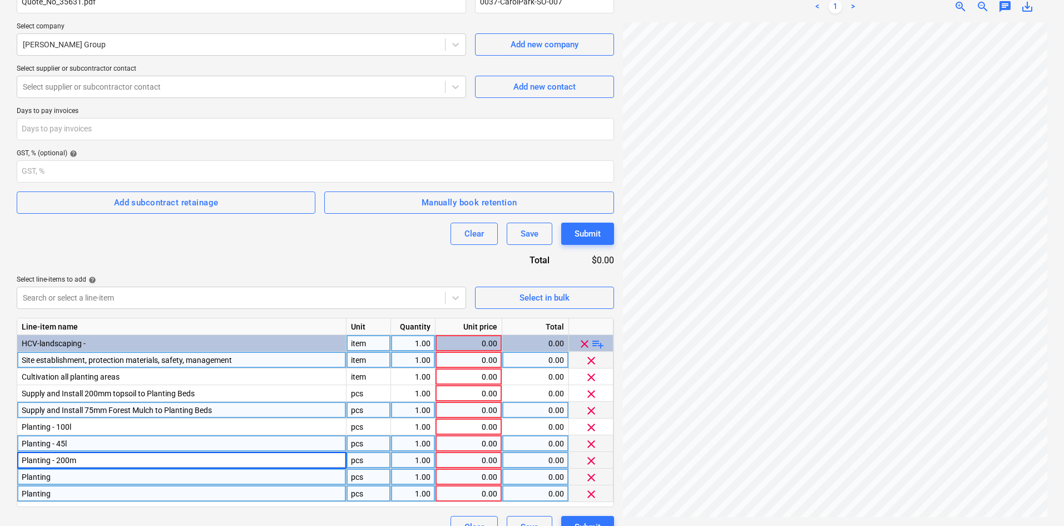
type input "Planting - 200mm"
click at [76, 474] on div "Planting" at bounding box center [181, 476] width 329 height 17
click at [76, 474] on input "Planting" at bounding box center [181, 476] width 329 height 16
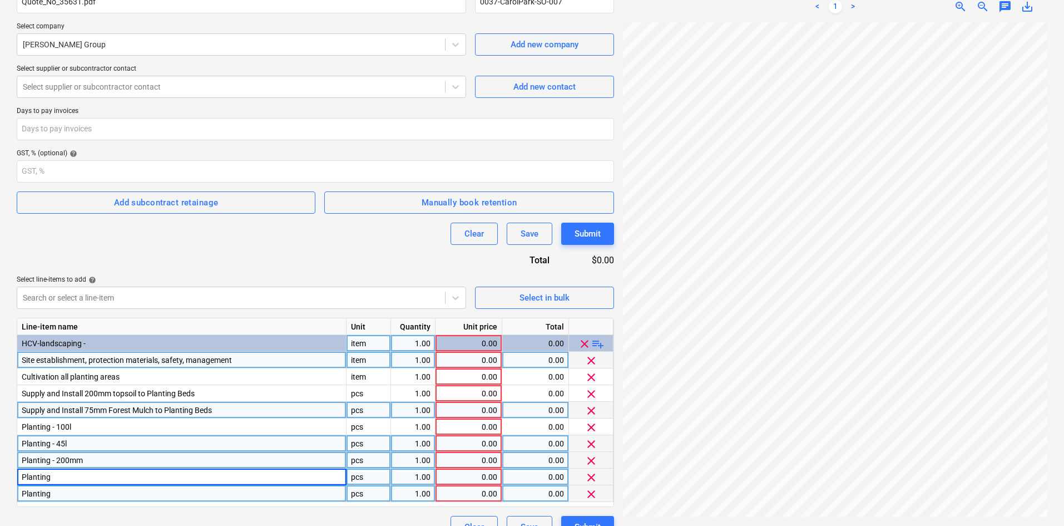
click at [62, 474] on input "Planting" at bounding box center [181, 476] width 329 height 16
type input "Planting - 140mm"
click at [58, 494] on div "Planting" at bounding box center [181, 493] width 329 height 17
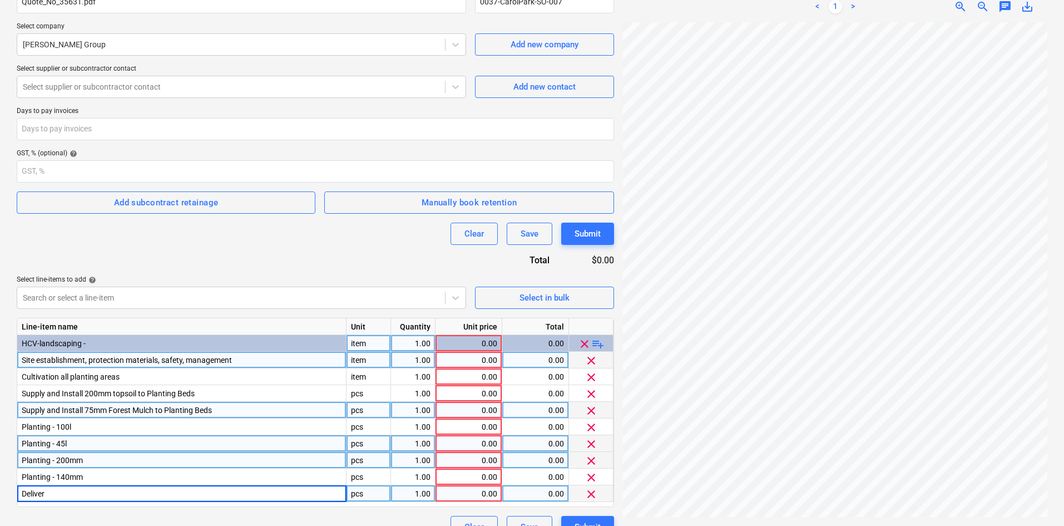
type input "Delivery"
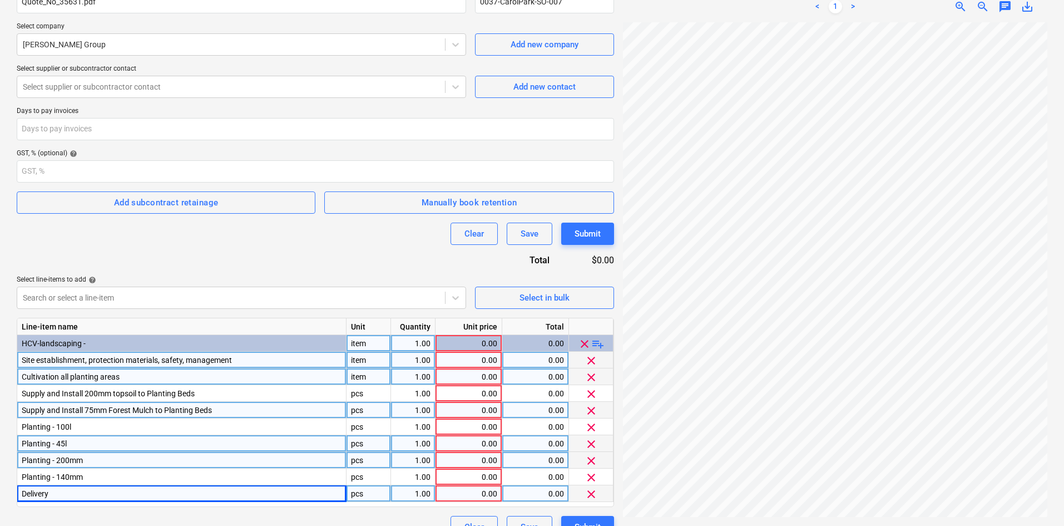
click at [373, 372] on div "item" at bounding box center [368, 376] width 44 height 17
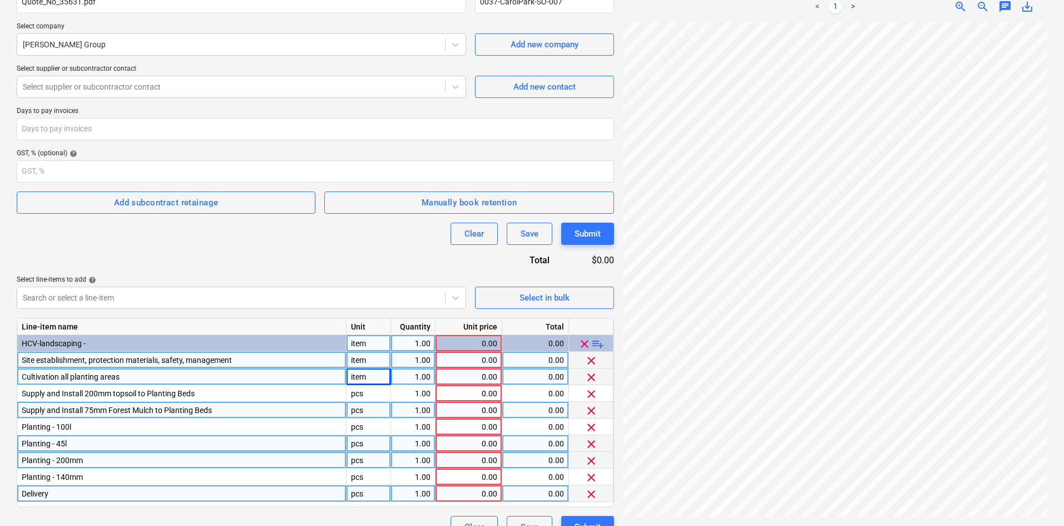
click at [353, 404] on div "pcs" at bounding box center [368, 410] width 44 height 17
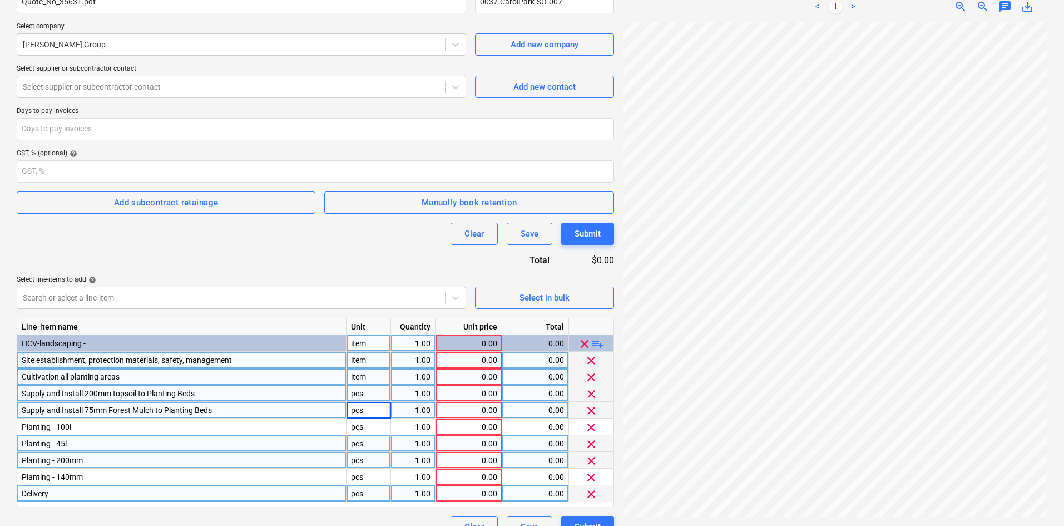
type input "item"
click at [361, 392] on div "pcs" at bounding box center [368, 393] width 44 height 17
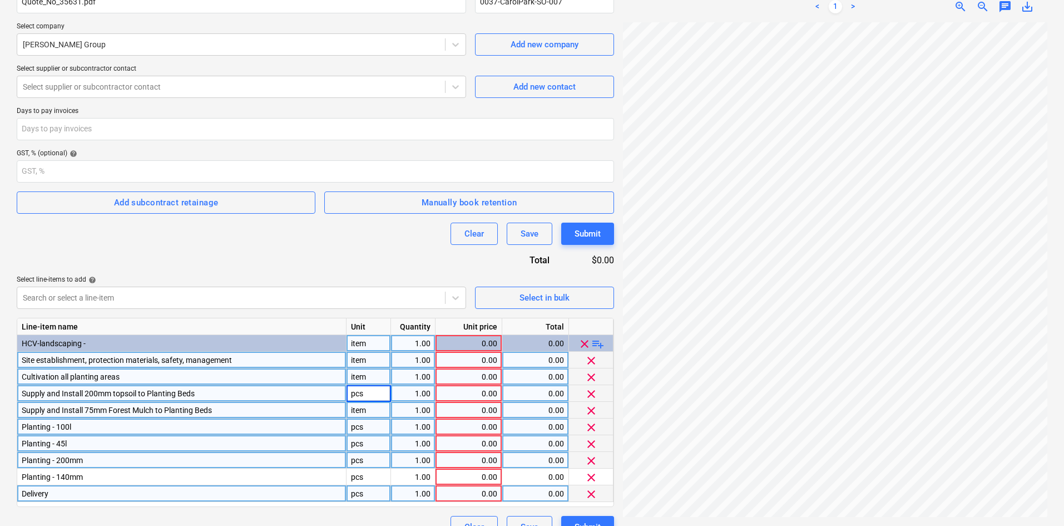
type input "item"
click at [361, 424] on div "pcs" at bounding box center [368, 426] width 44 height 17
type input "item"
click at [365, 443] on div "pcs" at bounding box center [368, 443] width 44 height 17
click at [361, 459] on div "pcs" at bounding box center [368, 460] width 44 height 17
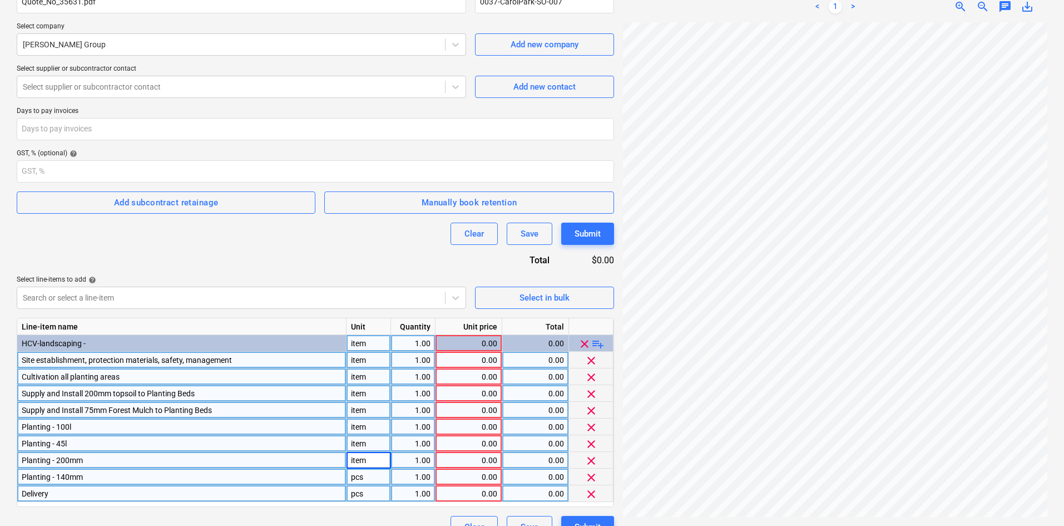
click at [362, 471] on div "pcs" at bounding box center [368, 476] width 44 height 17
type input "item"
click at [357, 493] on div "pcs" at bounding box center [368, 493] width 44 height 17
click at [465, 362] on div "0.00" at bounding box center [468, 359] width 57 height 17
type input "1035"
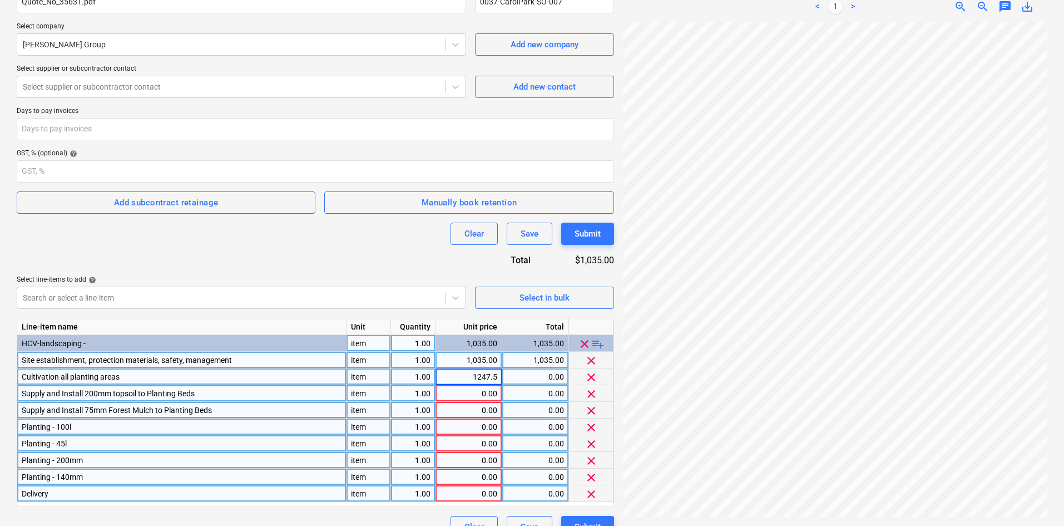
type input "1247.53"
type input "112.11"
type input "227.49"
type input "592.20"
type input "272.70"
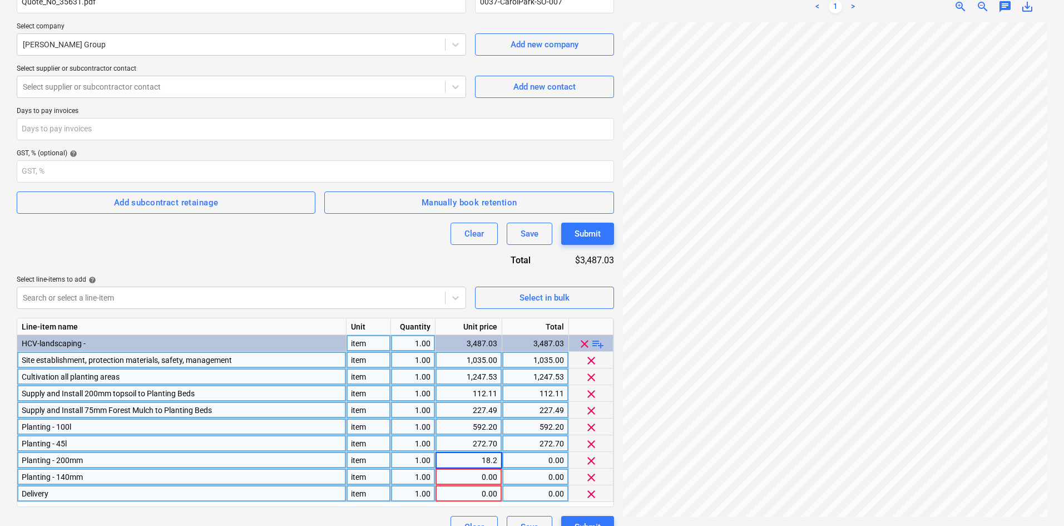
type input "18.23"
type input "10.19"
type input "513"
type input "72"
type input "27"
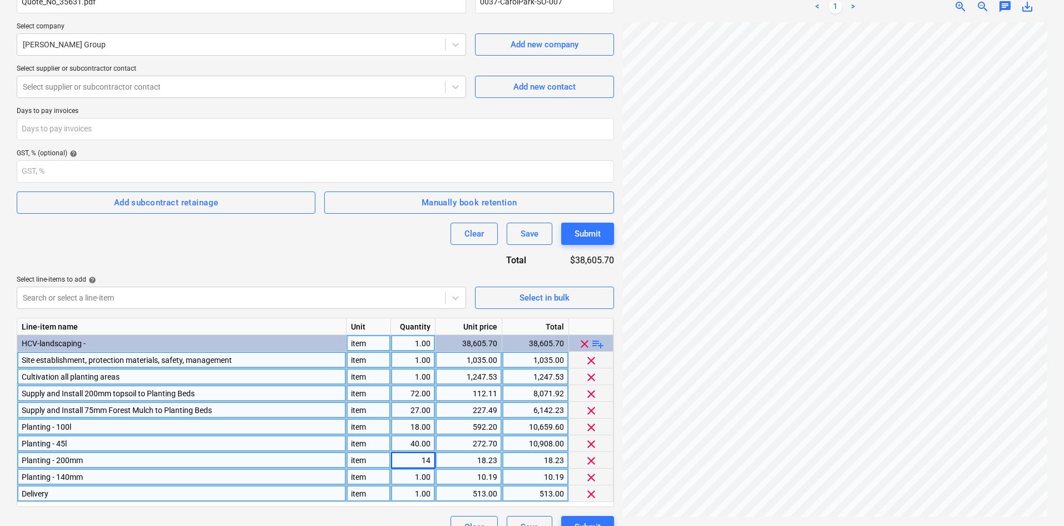
type input "149"
type input "380"
click at [345, 240] on div "Clear Save Submit" at bounding box center [315, 233] width 597 height 22
click at [404, 254] on div "Contract name help Quote_No_35631.pdf Contract reference number help 0037-Carol…" at bounding box center [315, 259] width 597 height 558
click at [555, 458] on div "2,716.27" at bounding box center [535, 460] width 57 height 17
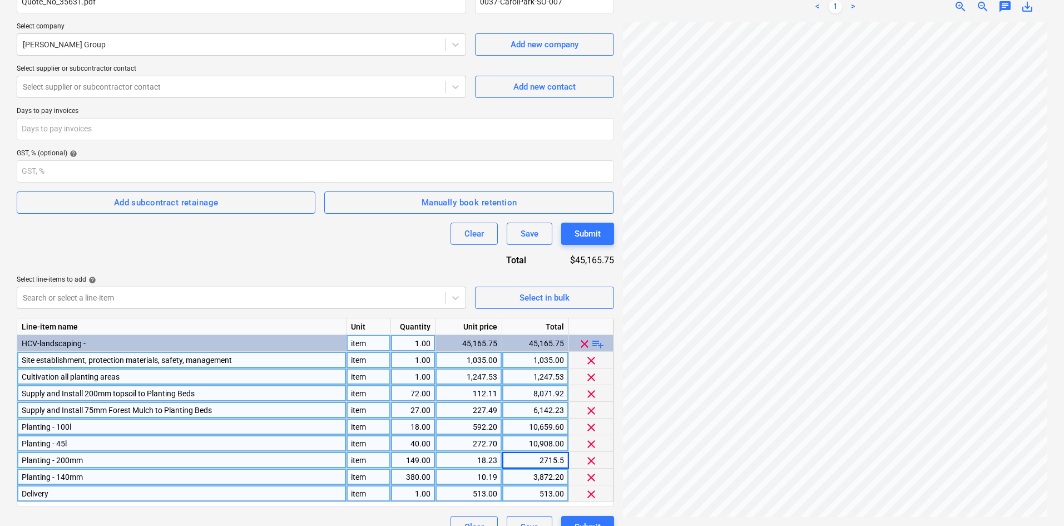
type input "2715.53"
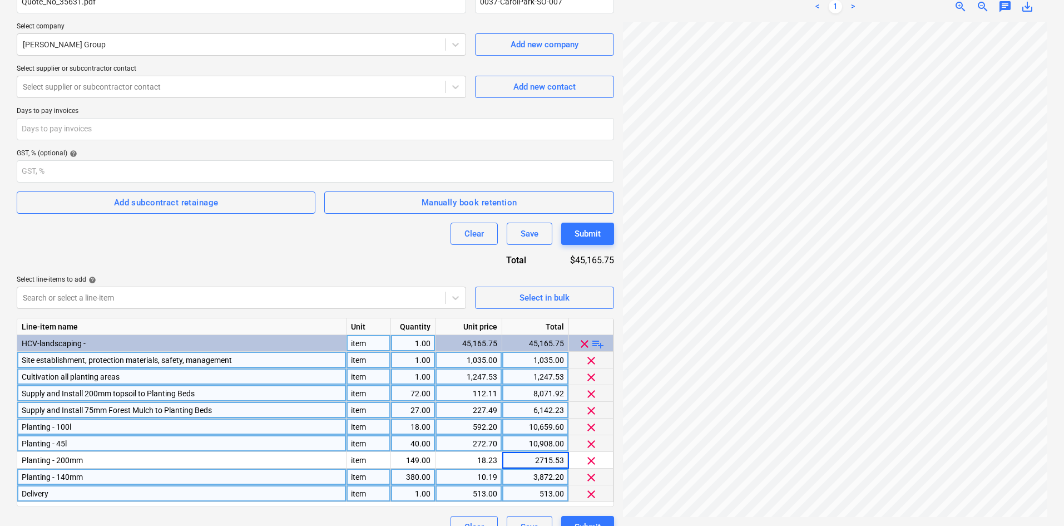
click at [363, 254] on div "Contract name help Quote_No_35631.pdf Contract reference number help 0037-Carol…" at bounding box center [315, 259] width 597 height 558
click at [542, 477] on div "3,872.20" at bounding box center [535, 476] width 57 height 17
type input "3873.15"
click at [539, 388] on div "8,071.92" at bounding box center [535, 393] width 57 height 17
type input "8049.15"
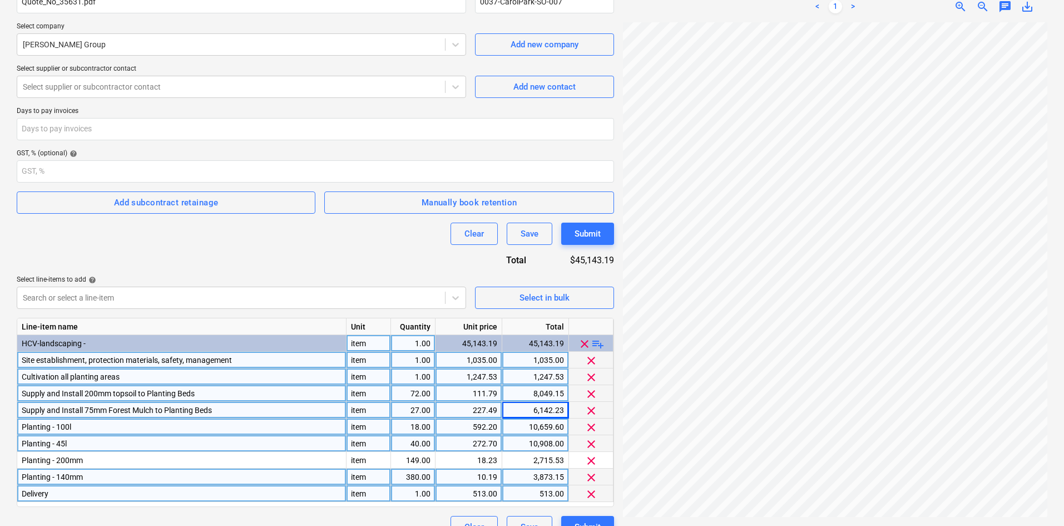
click at [526, 408] on div "6,142.23" at bounding box center [535, 410] width 57 height 17
type input "6125.23"
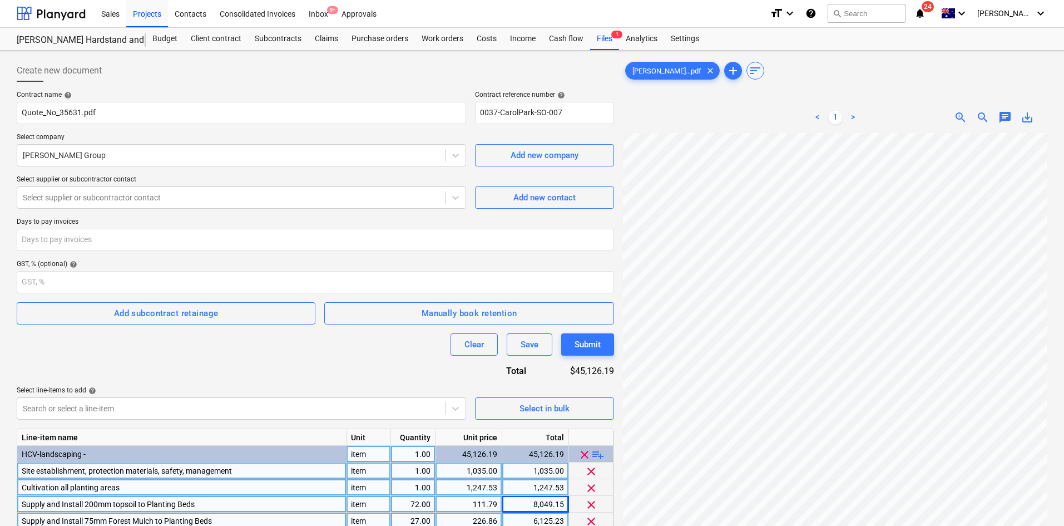
scroll to position [0, 0]
click at [217, 276] on input "number" at bounding box center [315, 282] width 597 height 22
type input "10"
click at [212, 259] on div "Contract name help Quote_No_35631.pdf Contract reference number help 0037-Carol…" at bounding box center [315, 370] width 597 height 558
click at [239, 198] on div at bounding box center [231, 197] width 417 height 11
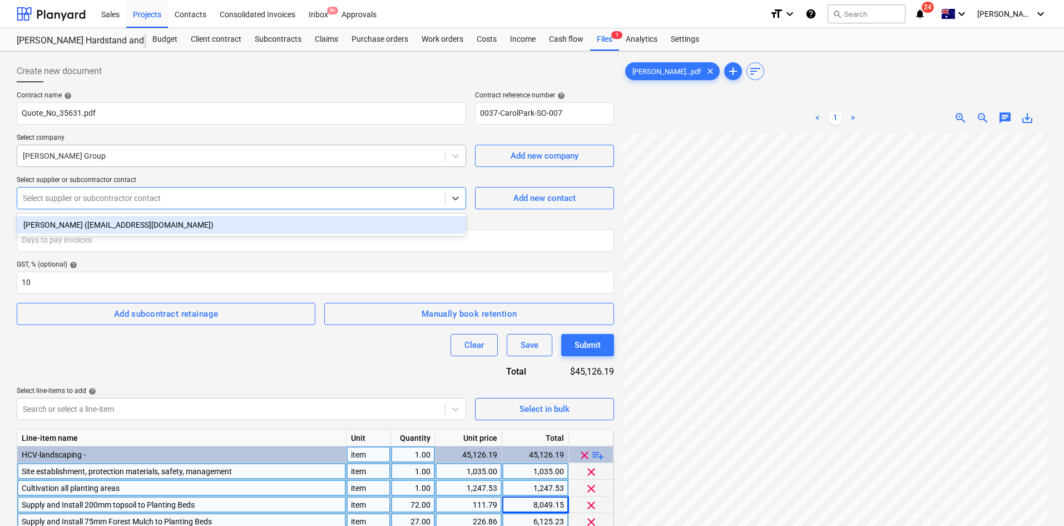
click at [191, 161] on div at bounding box center [231, 155] width 417 height 11
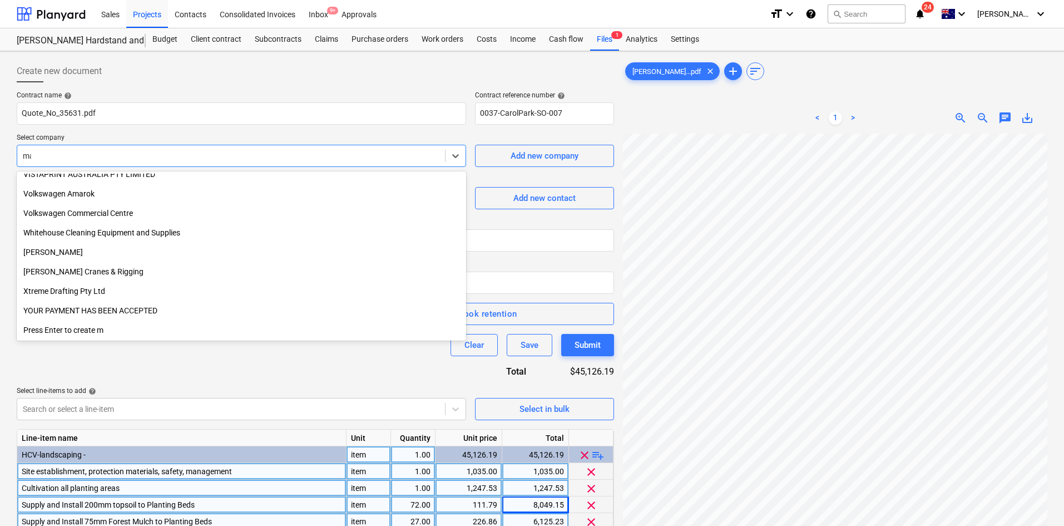
scroll to position [1332, 0]
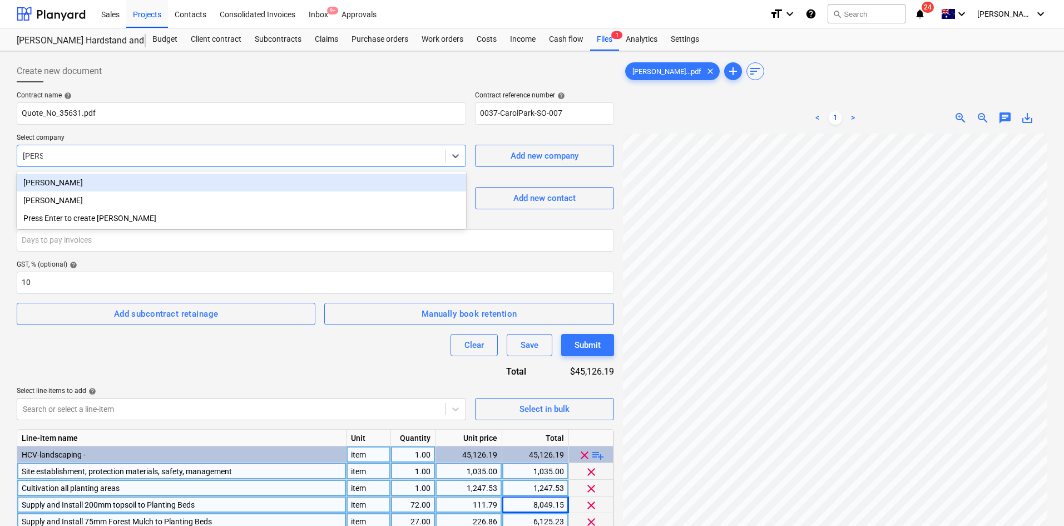
type input "martin"
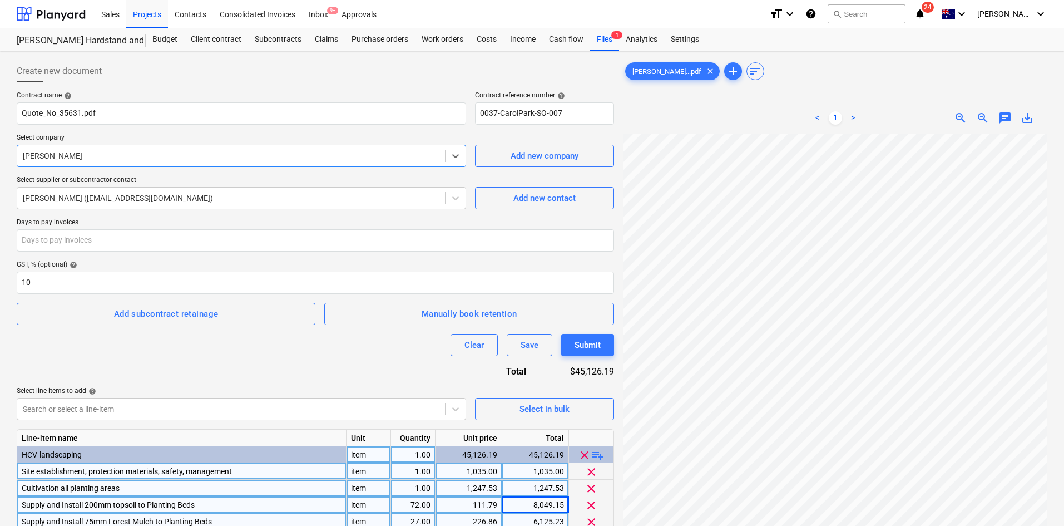
click at [308, 168] on div "Contract name help Quote_No_35631.pdf Contract reference number help 0037-Carol…" at bounding box center [315, 370] width 597 height 558
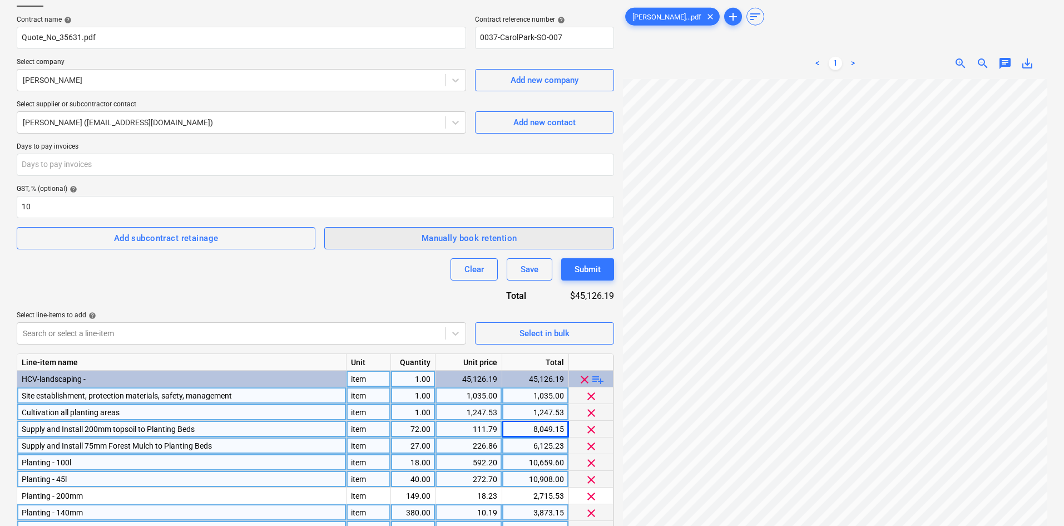
scroll to position [132, 0]
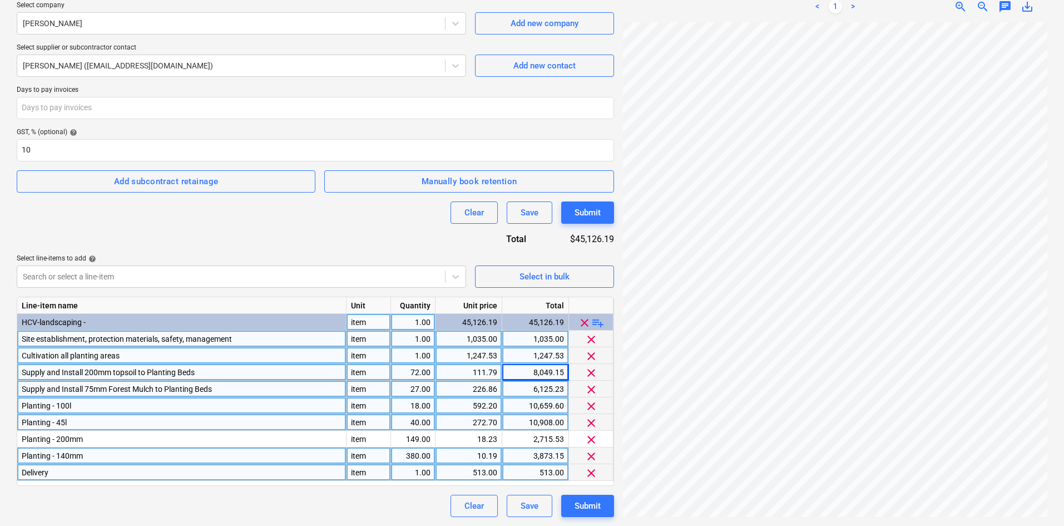
click at [319, 221] on div "Clear Save Submit" at bounding box center [315, 212] width 597 height 22
click at [979, 2] on span "zoom_out" at bounding box center [982, 6] width 13 height 13
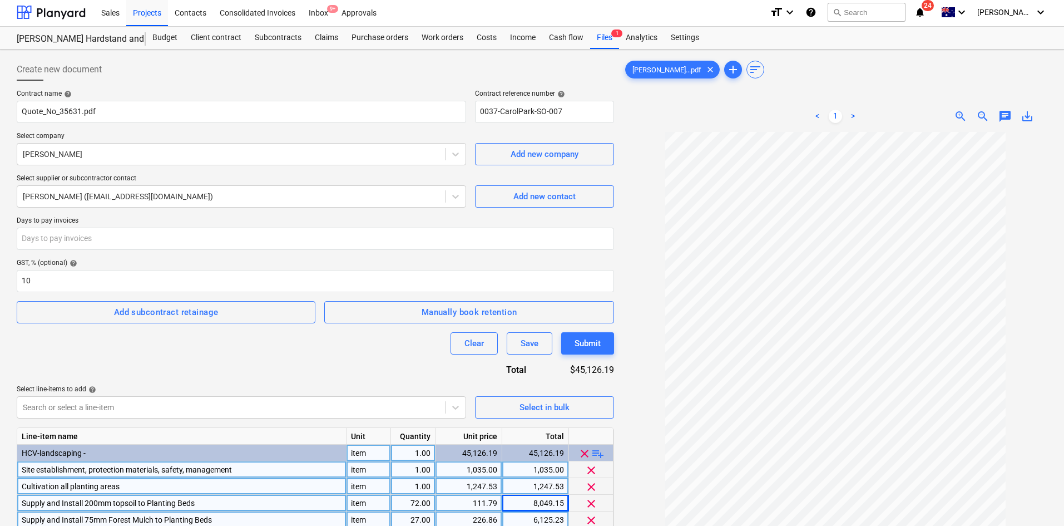
scroll to position [0, 0]
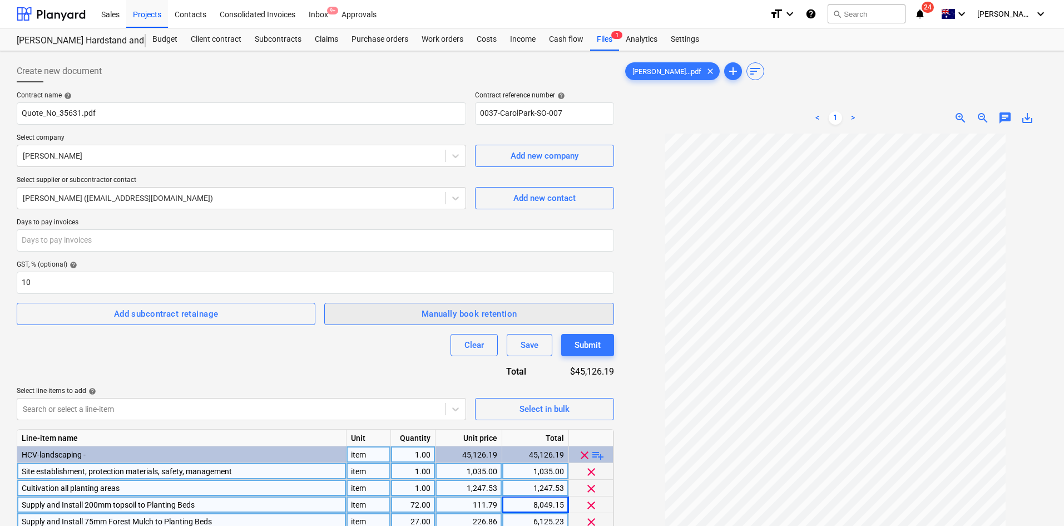
click at [406, 316] on span "Manually book retention" at bounding box center [468, 313] width 265 height 14
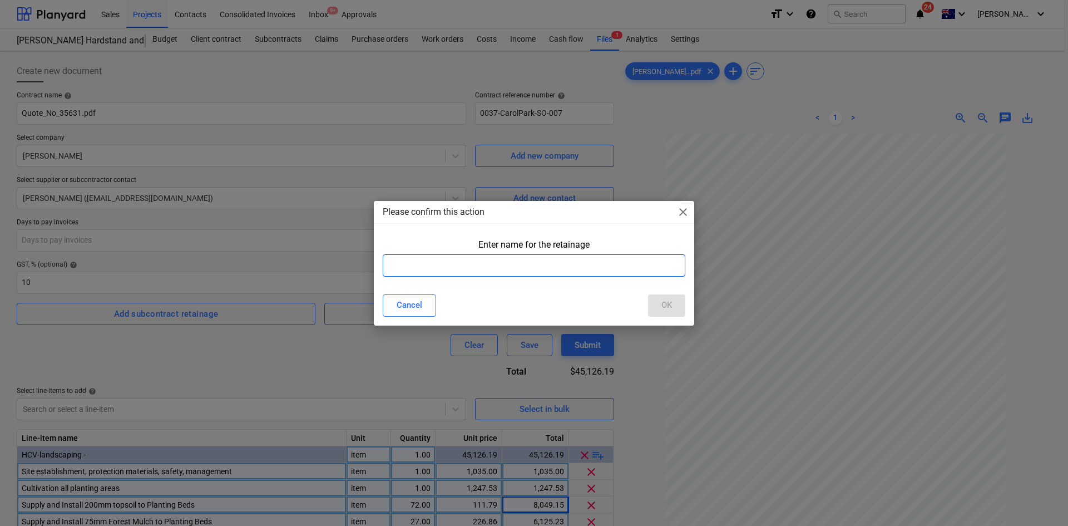
click at [452, 268] on input "text" at bounding box center [534, 265] width 303 height 22
type input "Retention"
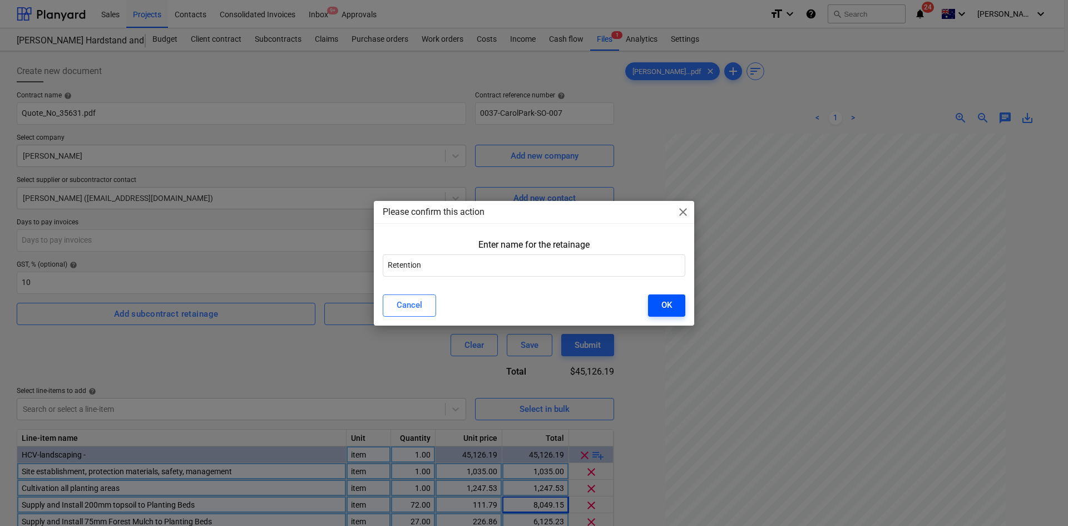
click at [667, 300] on div "OK" at bounding box center [666, 305] width 11 height 14
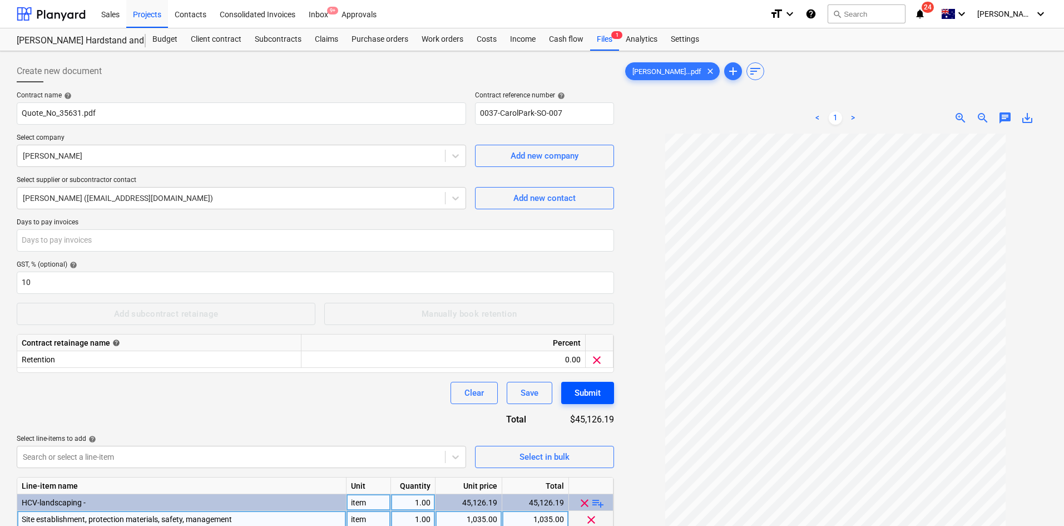
click at [575, 389] on div "Submit" at bounding box center [587, 392] width 26 height 14
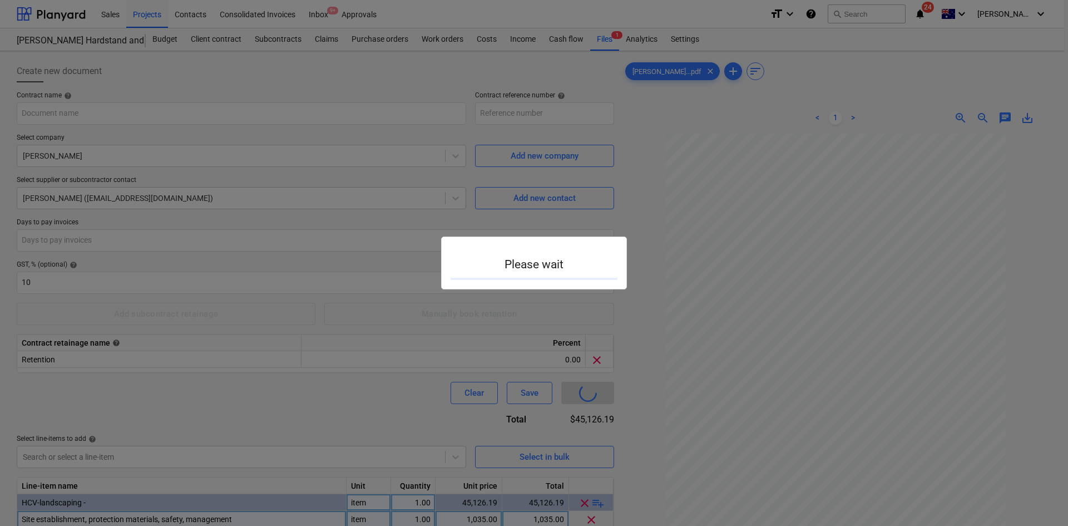
type input "0037-CarolPark-SO-008"
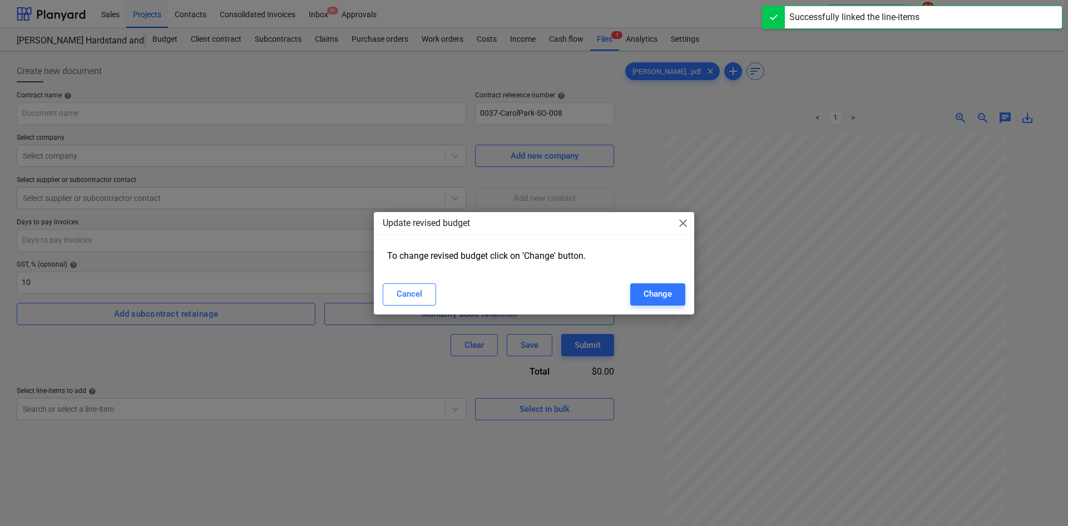
click at [682, 224] on span "close" at bounding box center [682, 222] width 13 height 13
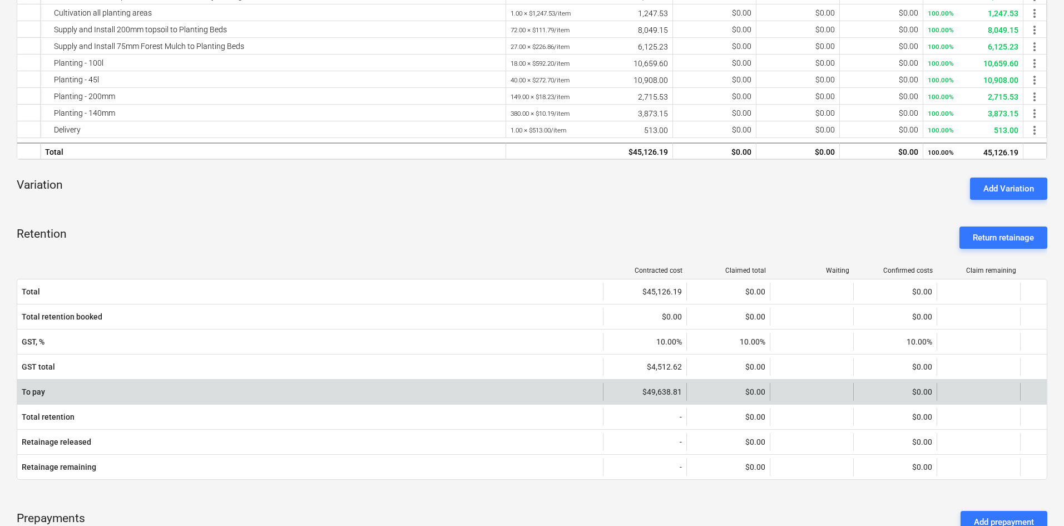
scroll to position [278, 0]
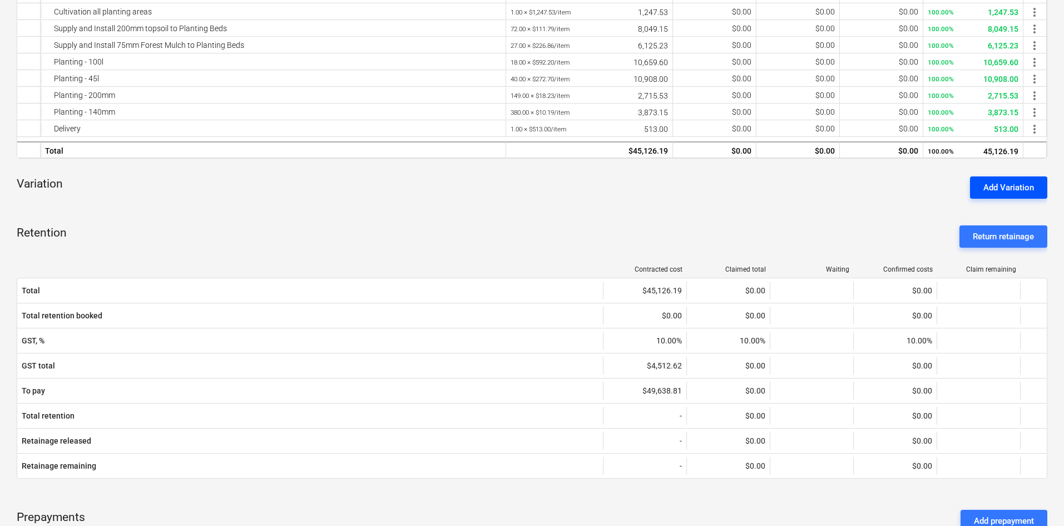
click at [998, 185] on div "Add Variation" at bounding box center [1008, 187] width 51 height 14
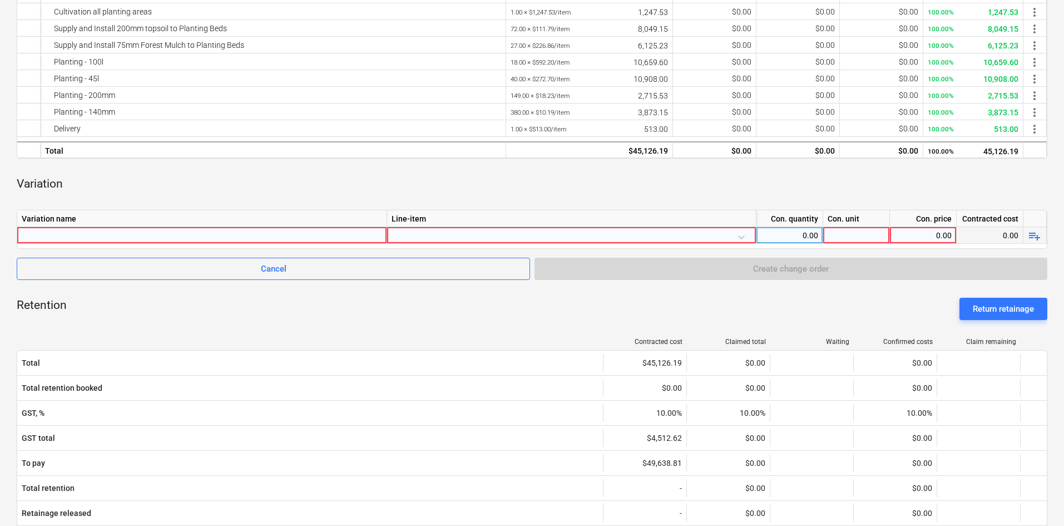
click at [246, 234] on div at bounding box center [202, 235] width 360 height 16
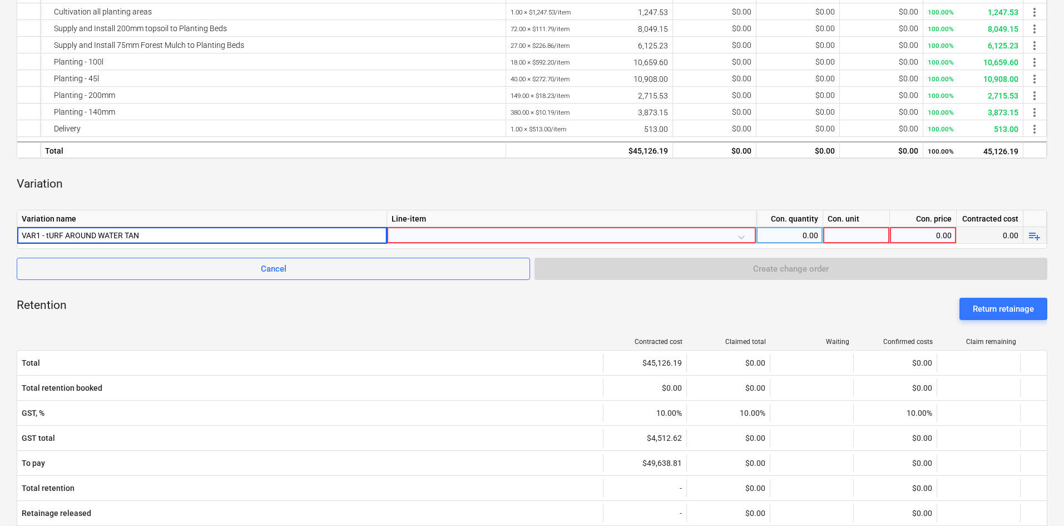
type input "VAR1 - tURF AROUND WATER TANK"
click at [458, 181] on div "Variation" at bounding box center [532, 183] width 1030 height 33
drag, startPoint x: 152, startPoint y: 233, endPoint x: 46, endPoint y: 232, distance: 106.8
click at [46, 232] on div "VAR1 - tURF AROUND WATER TANK" at bounding box center [202, 235] width 360 height 16
type input "T"
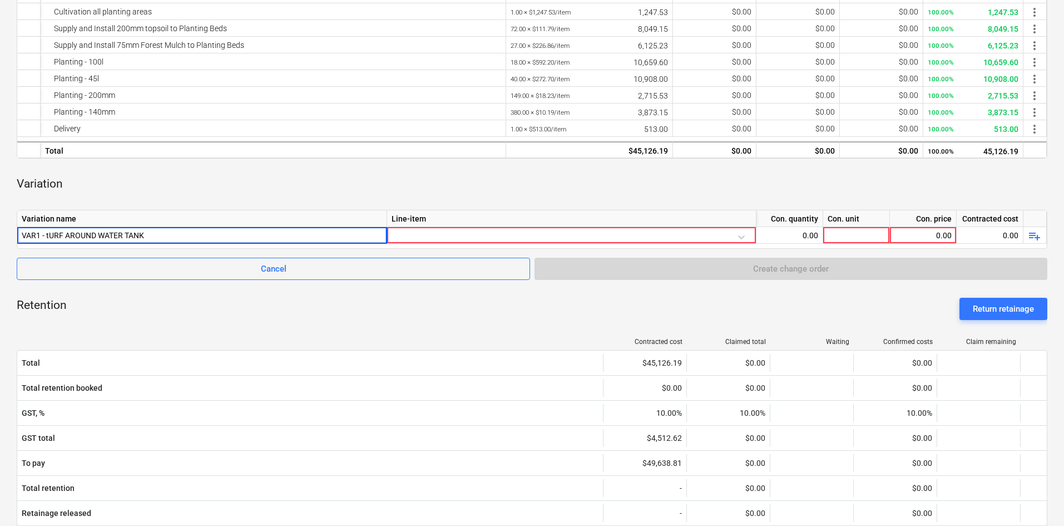
drag, startPoint x: 152, startPoint y: 237, endPoint x: 46, endPoint y: 226, distance: 106.2
click at [46, 226] on div "Variation name Line-item Con. quantity Con. unit Con. price Contracted cost VAR…" at bounding box center [532, 229] width 1030 height 39
click at [96, 234] on input "VAR1 - Turd around a water tank" at bounding box center [201, 235] width 369 height 16
type input "VAR1 - Turd around water tank"
click at [162, 180] on div "Variation" at bounding box center [532, 183] width 1030 height 33
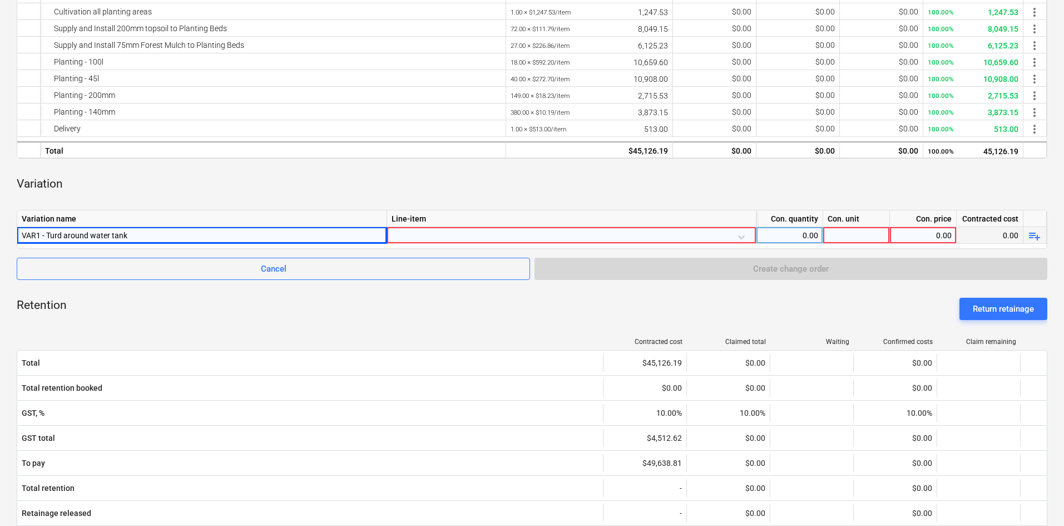
click at [463, 232] on div at bounding box center [571, 236] width 360 height 19
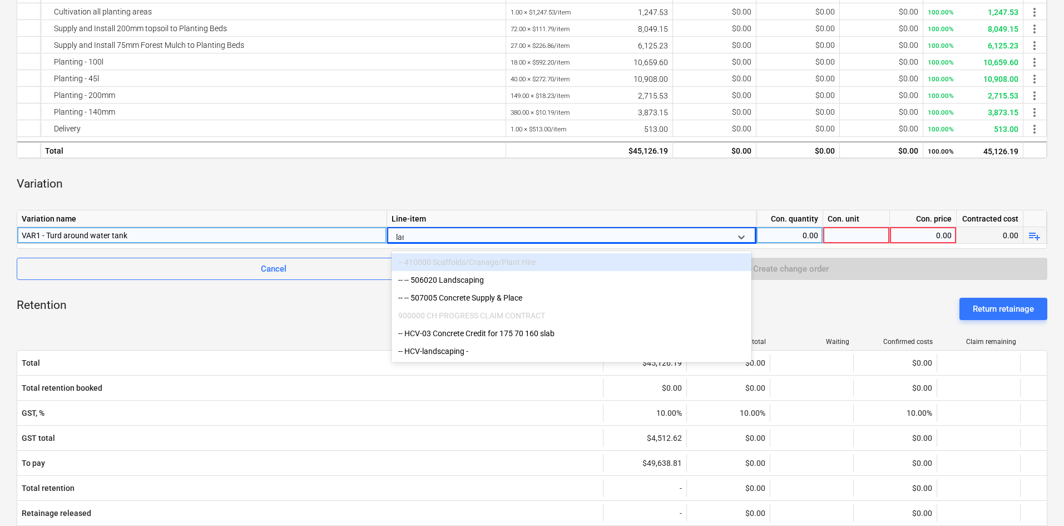
type input "land"
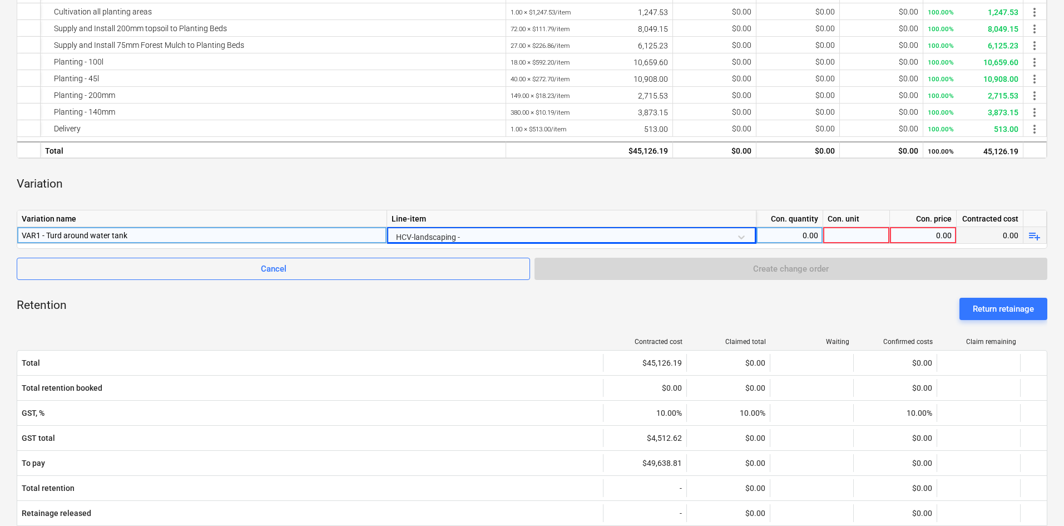
click at [784, 232] on div "0.00" at bounding box center [789, 235] width 57 height 17
click at [869, 232] on div at bounding box center [856, 235] width 67 height 17
type input "item"
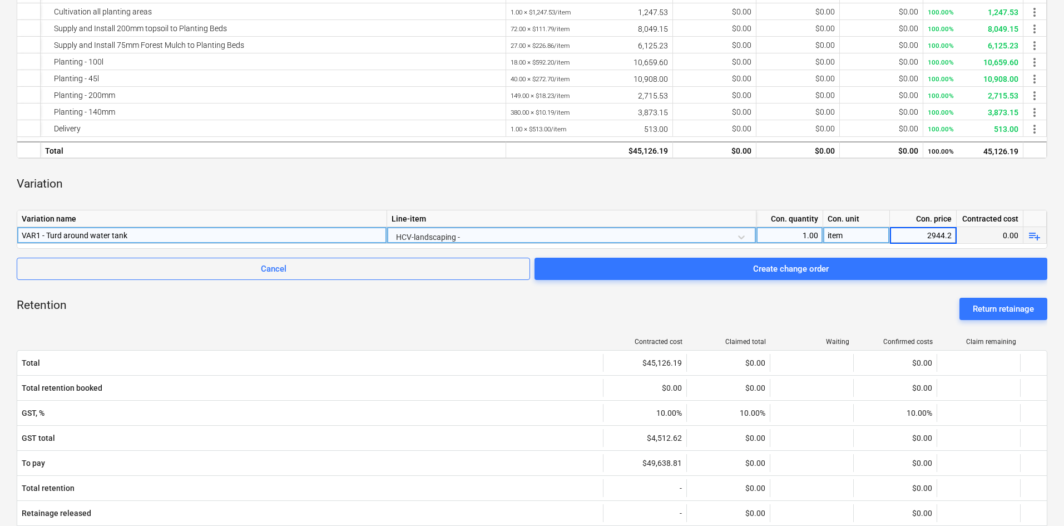
type input "2944.25"
click at [534, 181] on div "Variation" at bounding box center [532, 183] width 1030 height 33
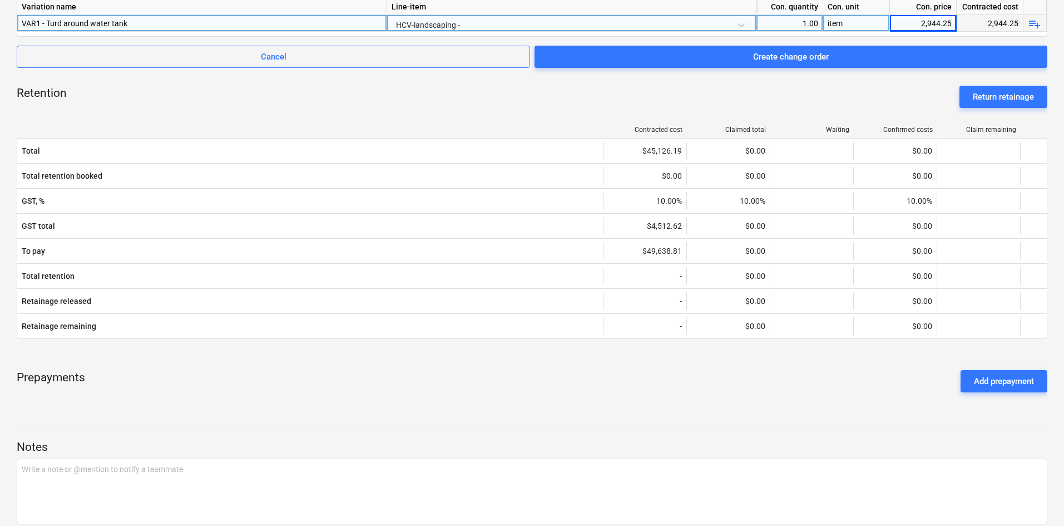
scroll to position [111, 0]
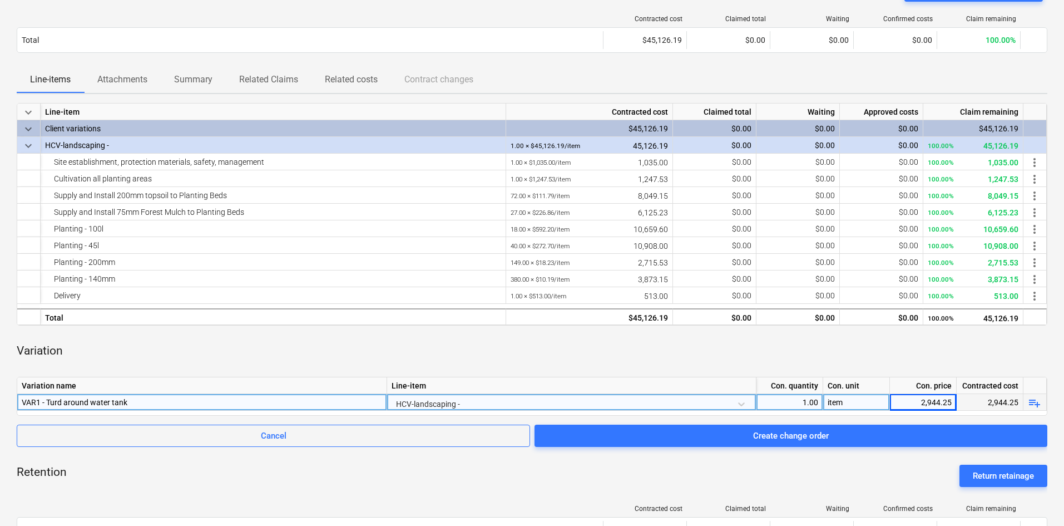
click at [770, 431] on div "Create change order" at bounding box center [791, 435] width 76 height 14
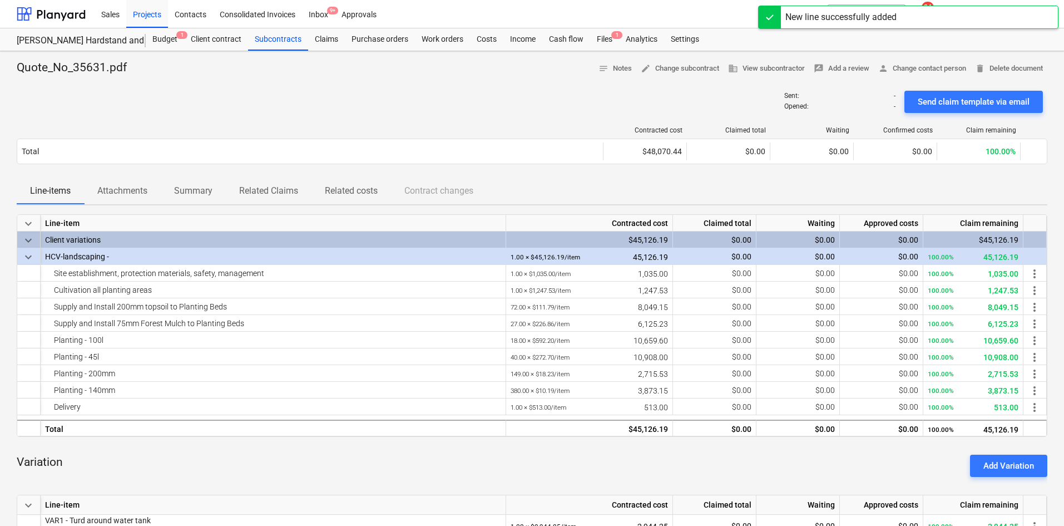
click at [458, 98] on div "Sent : - Opened : - Send claim template via email" at bounding box center [532, 101] width 1030 height 31
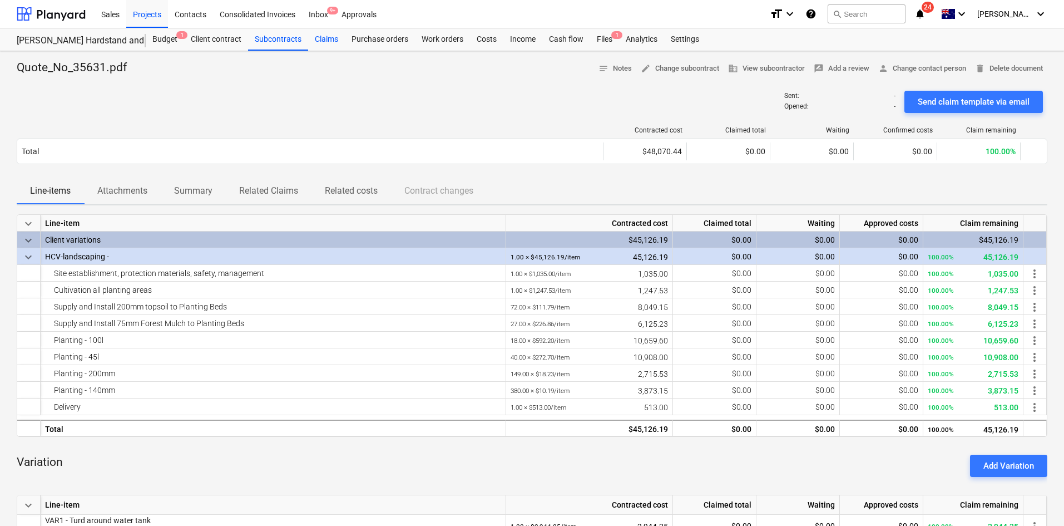
click at [330, 41] on div "Claims" at bounding box center [326, 39] width 37 height 22
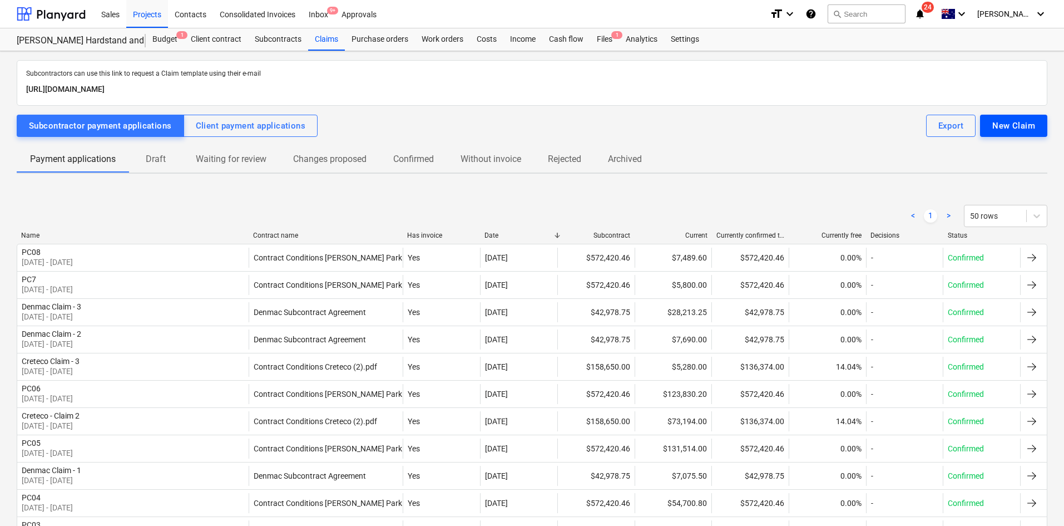
click at [1004, 127] on div "New Claim" at bounding box center [1013, 125] width 43 height 14
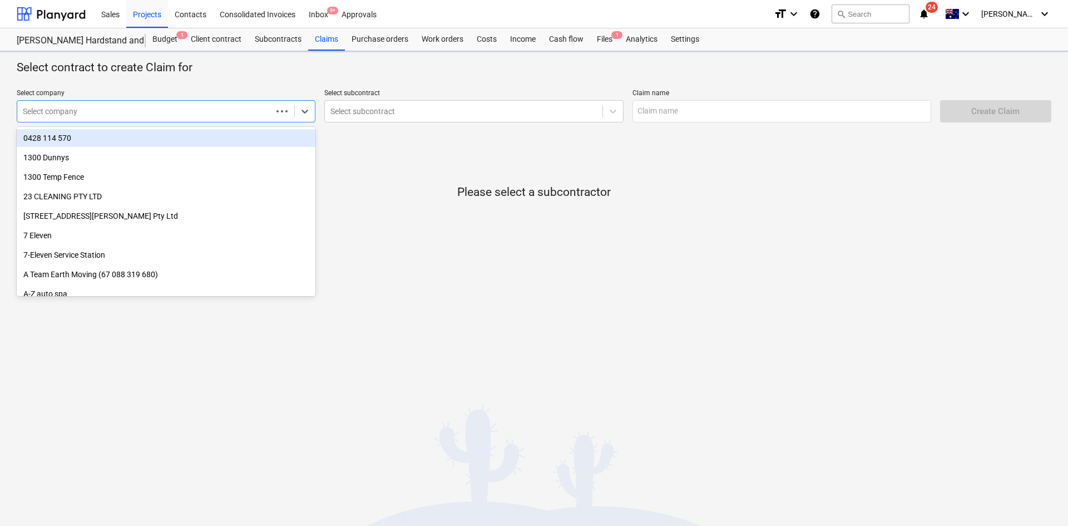
click at [178, 111] on div at bounding box center [145, 111] width 244 height 11
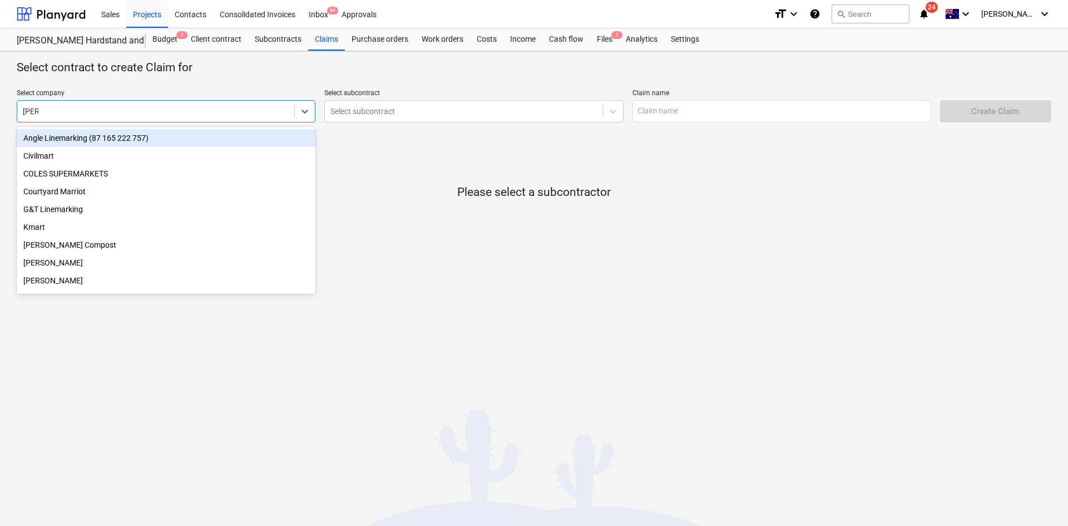
type input "martin"
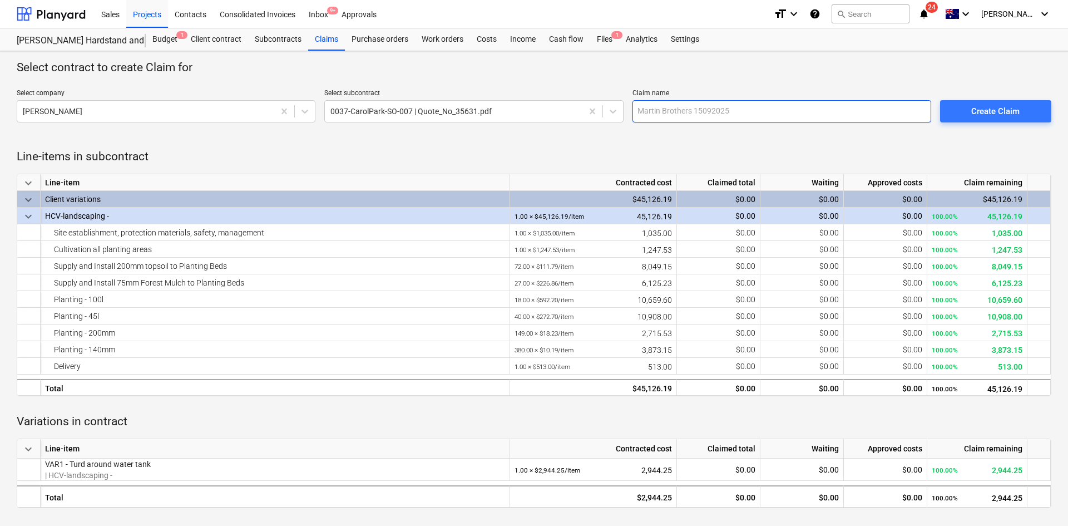
click at [701, 117] on input "text" at bounding box center [781, 111] width 299 height 22
click at [683, 110] on input "Marin Brother - PC01" at bounding box center [781, 111] width 299 height 22
type input "Marin Brothers - PC01"
click at [762, 134] on div "Line-items in subcontract keyboard_arrow_down Line-item Contracted cost Claimed…" at bounding box center [534, 317] width 1034 height 381
click at [1017, 111] on div "Create Claim" at bounding box center [995, 111] width 48 height 14
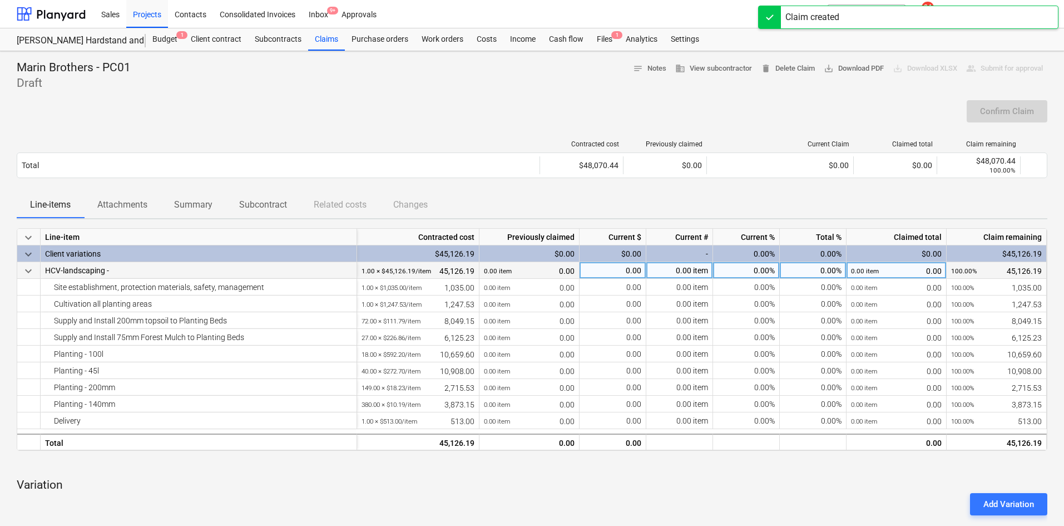
click at [680, 268] on div "0.00 item" at bounding box center [679, 270] width 67 height 17
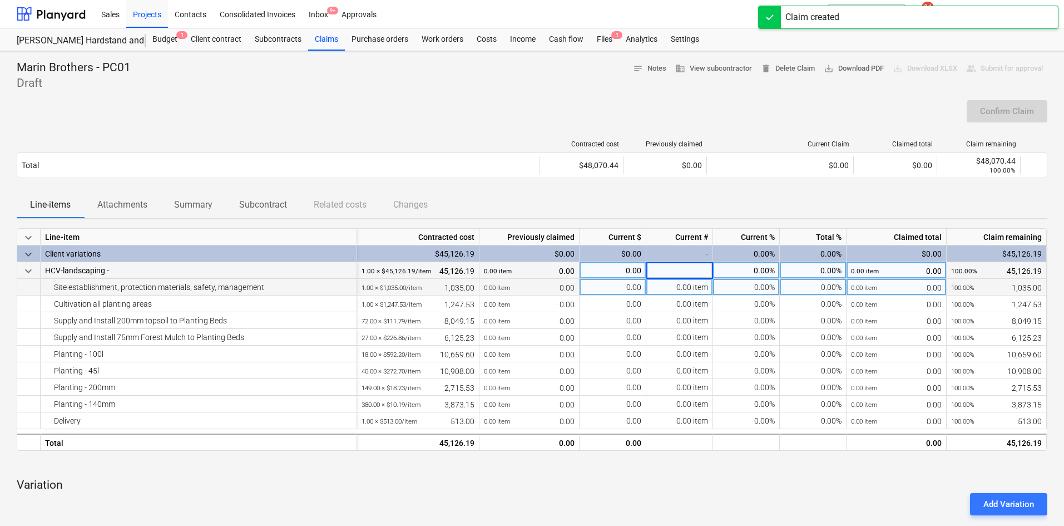
type input "1"
click at [686, 288] on div "0.00 item" at bounding box center [679, 287] width 67 height 17
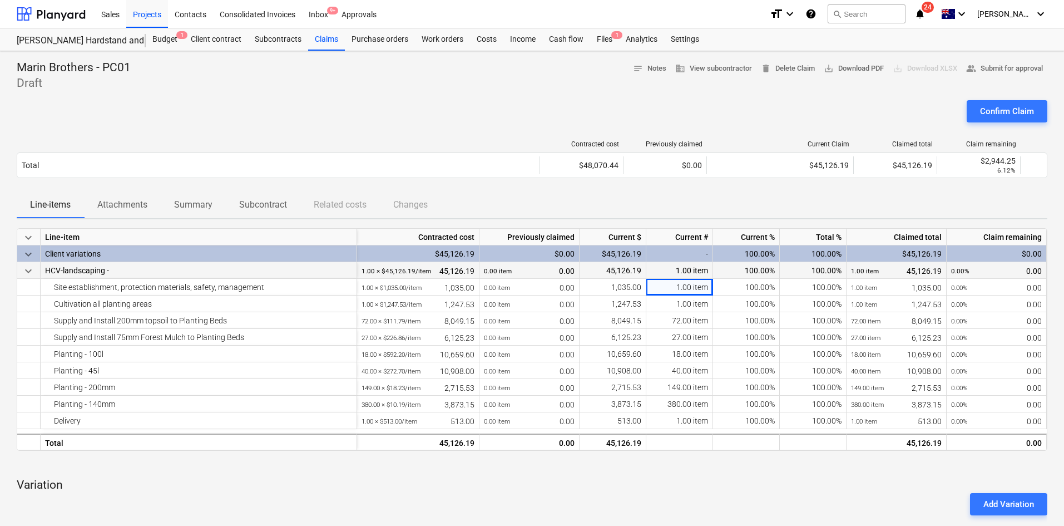
click at [638, 196] on div "Line-items Attachments Summary Subcontract Related costs Changes" at bounding box center [532, 204] width 1030 height 27
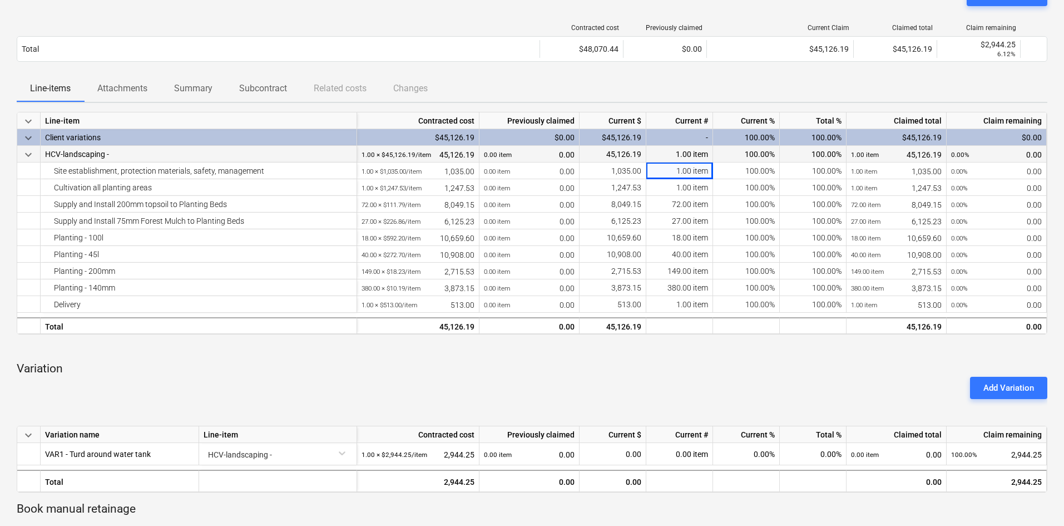
scroll to position [222, 0]
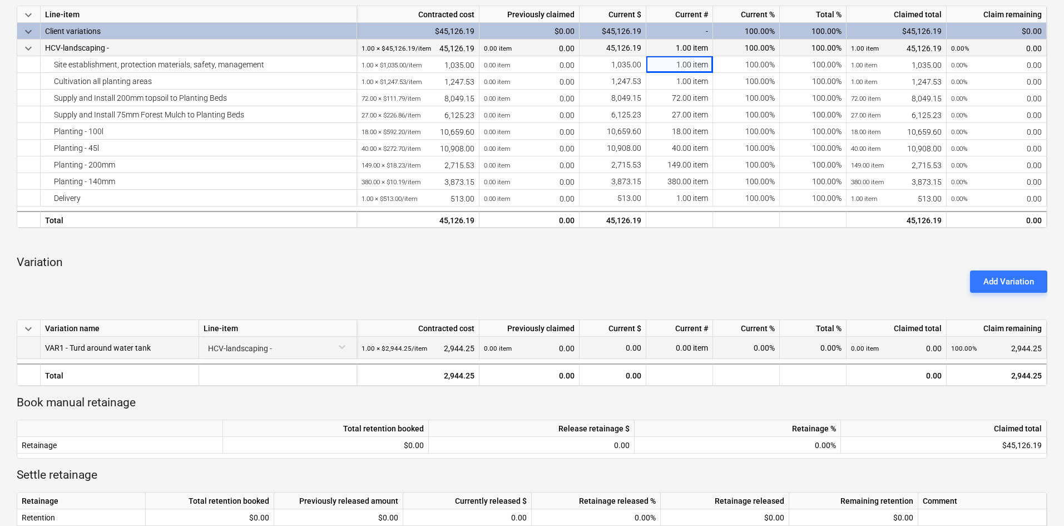
click at [672, 350] on div "0.00 item" at bounding box center [679, 347] width 67 height 22
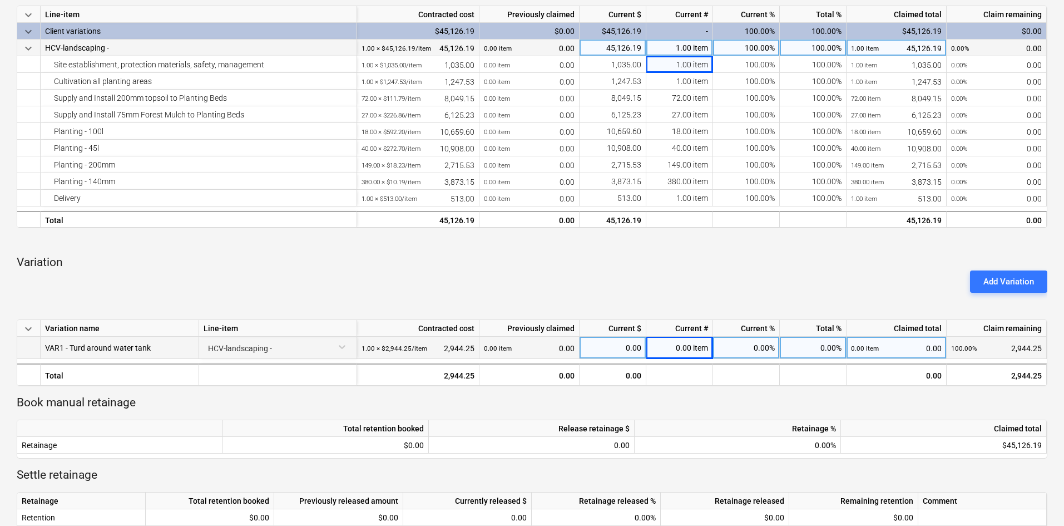
click at [679, 343] on div "0.00 item" at bounding box center [679, 347] width 67 height 22
type input "1"
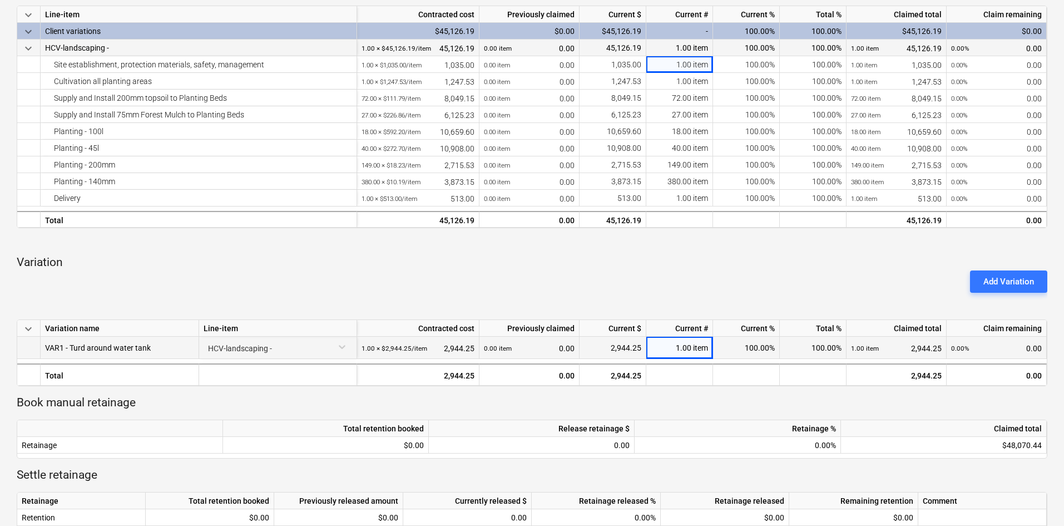
click at [650, 272] on div "Add Variation" at bounding box center [531, 281] width 1039 height 31
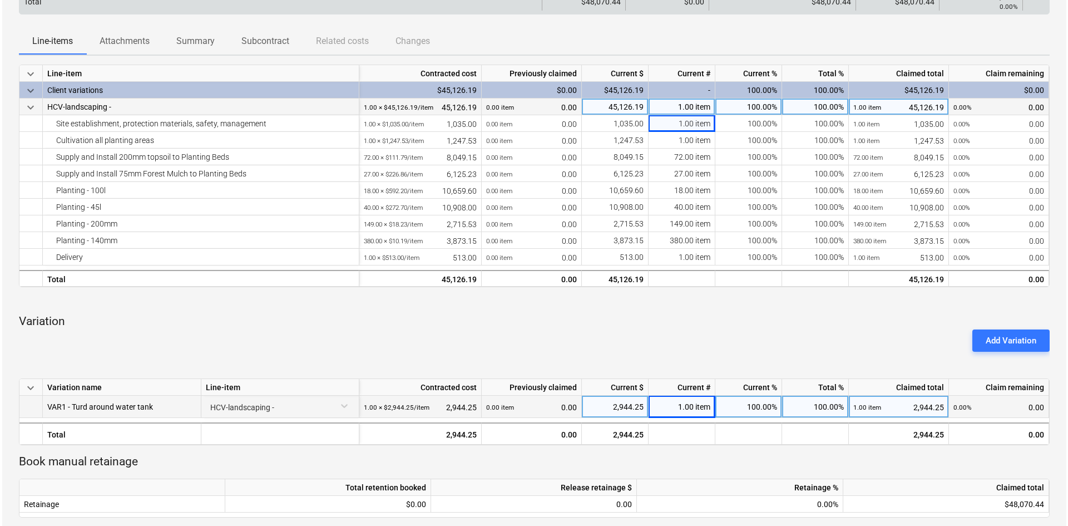
scroll to position [0, 0]
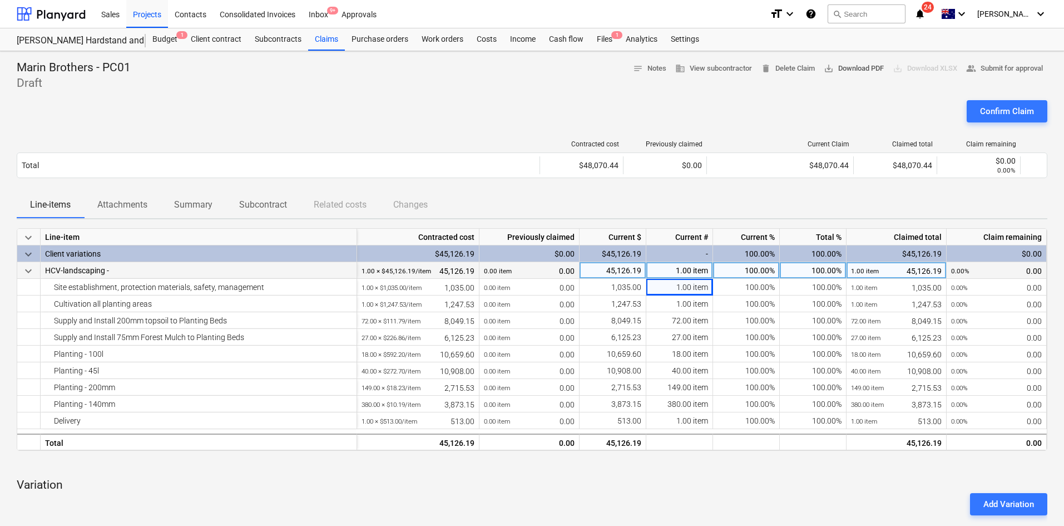
click at [851, 68] on span "save_alt Download PDF" at bounding box center [854, 68] width 60 height 13
click at [256, 84] on div "Marin Brothers - PC01 Draft notes Notes business View subcontractor delete Dele…" at bounding box center [532, 75] width 1030 height 31
click at [148, 13] on div "Projects" at bounding box center [147, 13] width 42 height 28
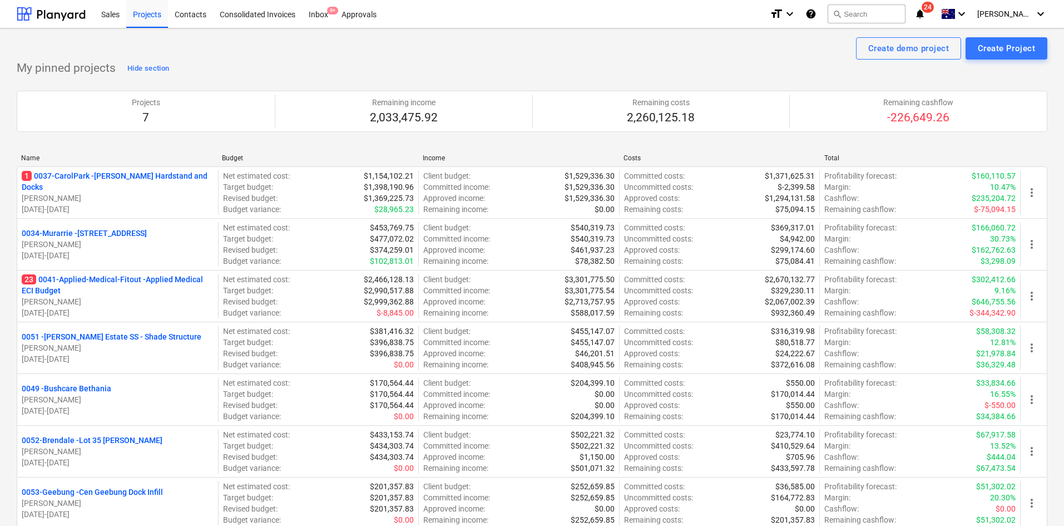
click at [138, 235] on p "0034-Murarrie - 286 Queensport rd Murrarie" at bounding box center [84, 232] width 125 height 11
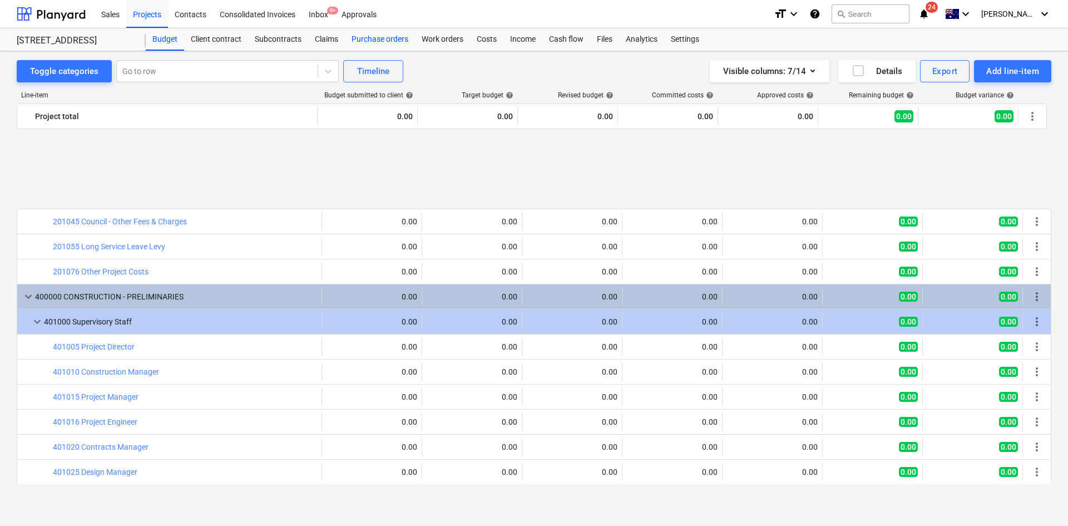
click at [373, 43] on div "Purchase orders" at bounding box center [380, 39] width 70 height 22
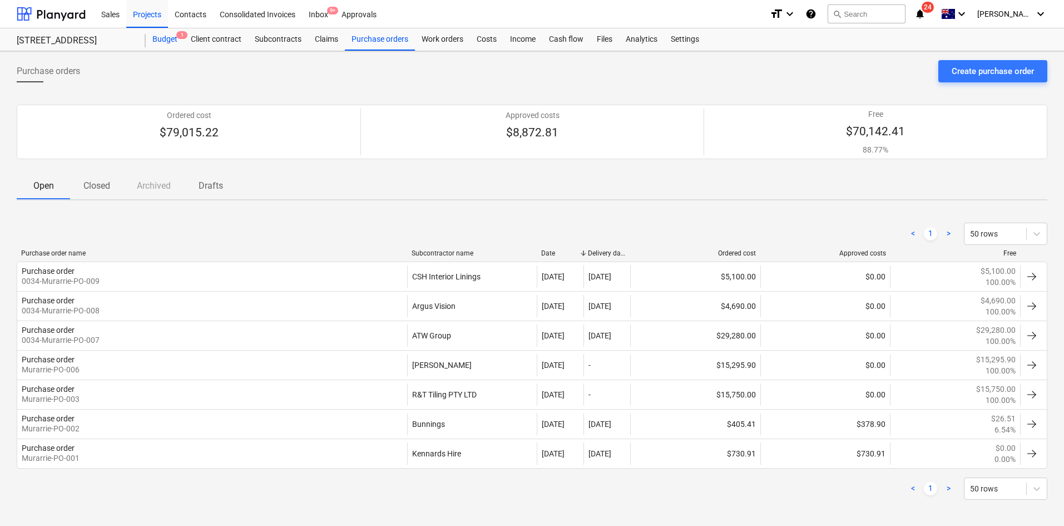
click at [157, 31] on div "Budget 1" at bounding box center [165, 39] width 38 height 22
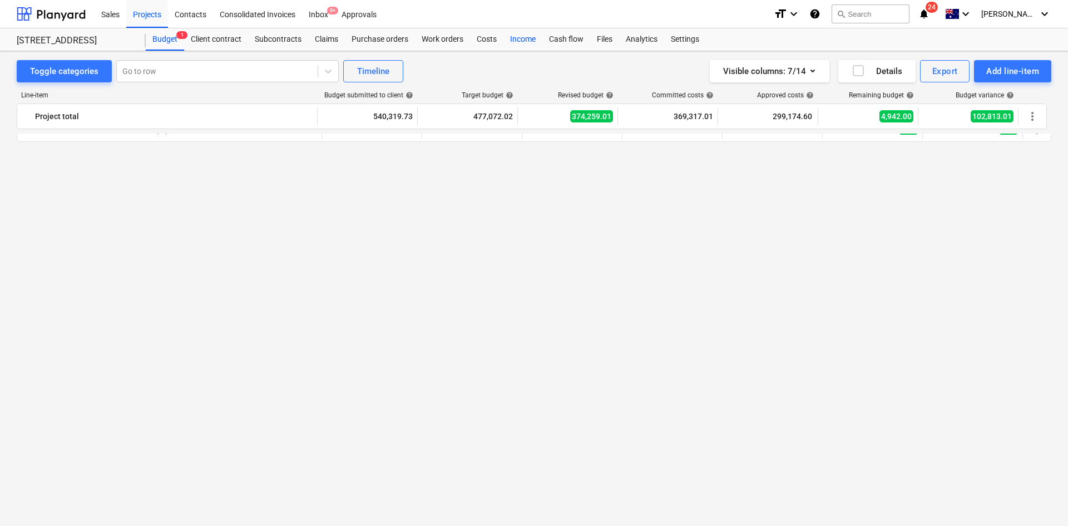
scroll to position [528, 0]
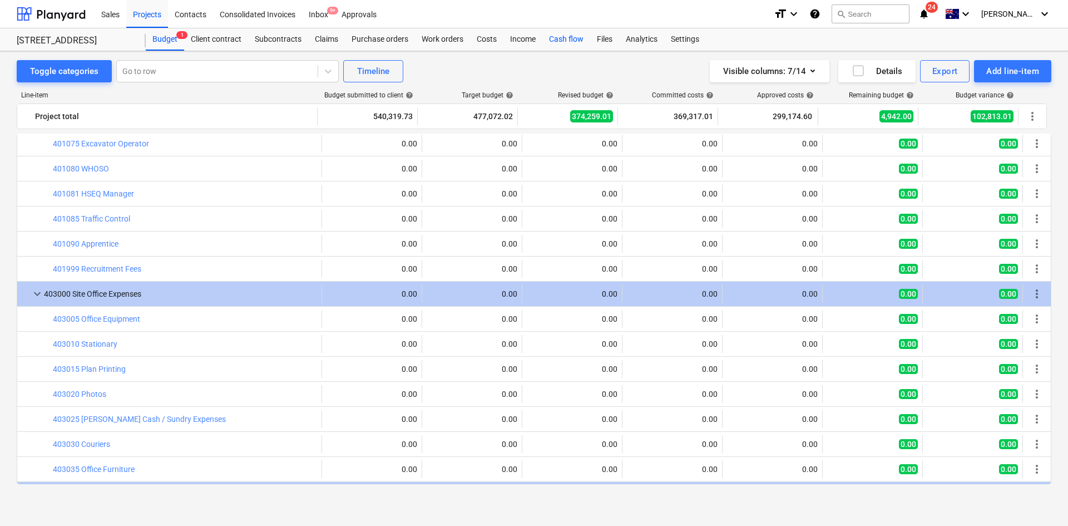
click at [569, 35] on div "Cash flow" at bounding box center [566, 39] width 48 height 22
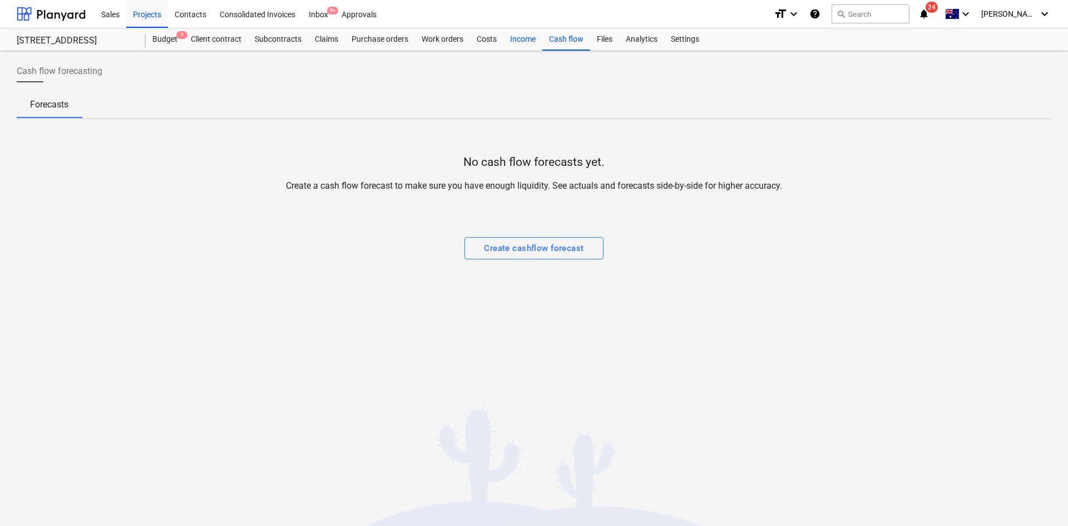
click at [509, 38] on div "Income" at bounding box center [522, 39] width 39 height 22
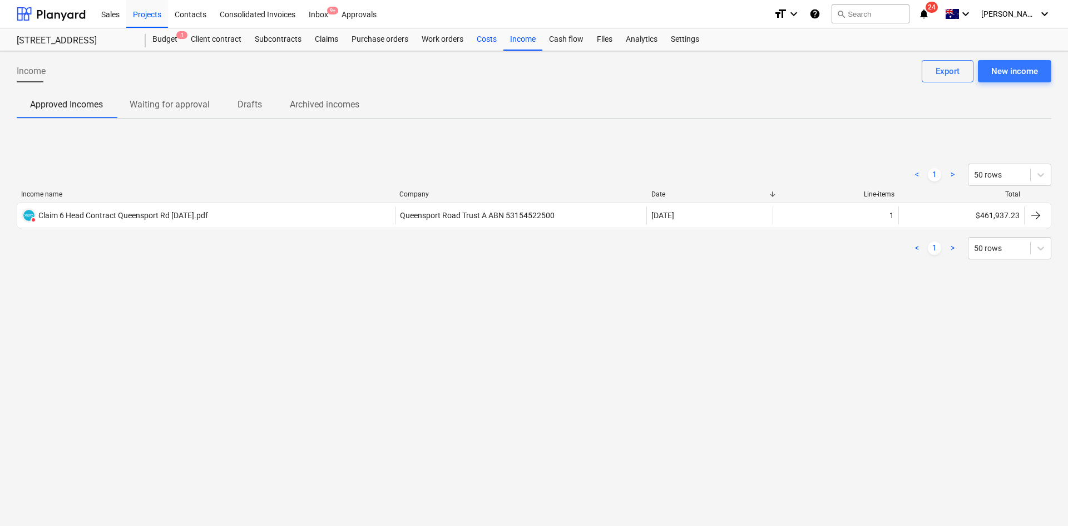
click at [481, 37] on div "Costs" at bounding box center [486, 39] width 33 height 22
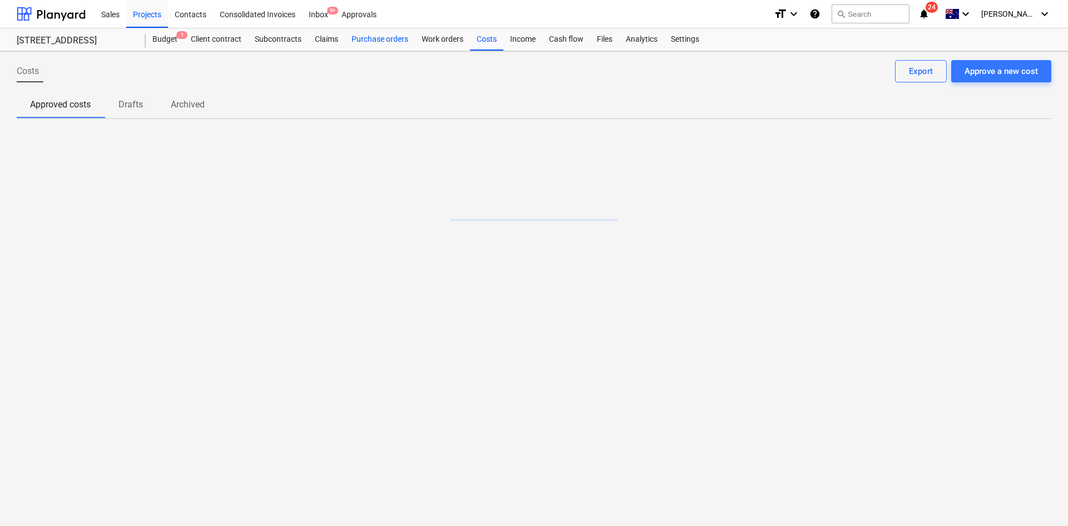
click at [384, 39] on div "Purchase orders" at bounding box center [380, 39] width 70 height 22
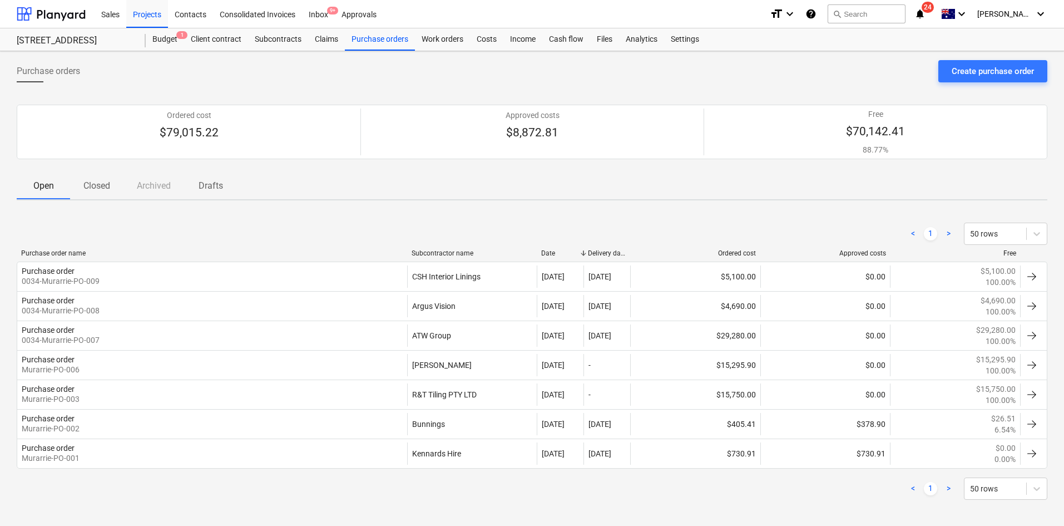
drag, startPoint x: 581, startPoint y: 252, endPoint x: 606, endPoint y: 252, distance: 25.0
click at [606, 252] on div "Purchase order name Subcontractor name Date Delivery date Ordered cost Approved…" at bounding box center [532, 253] width 1030 height 8
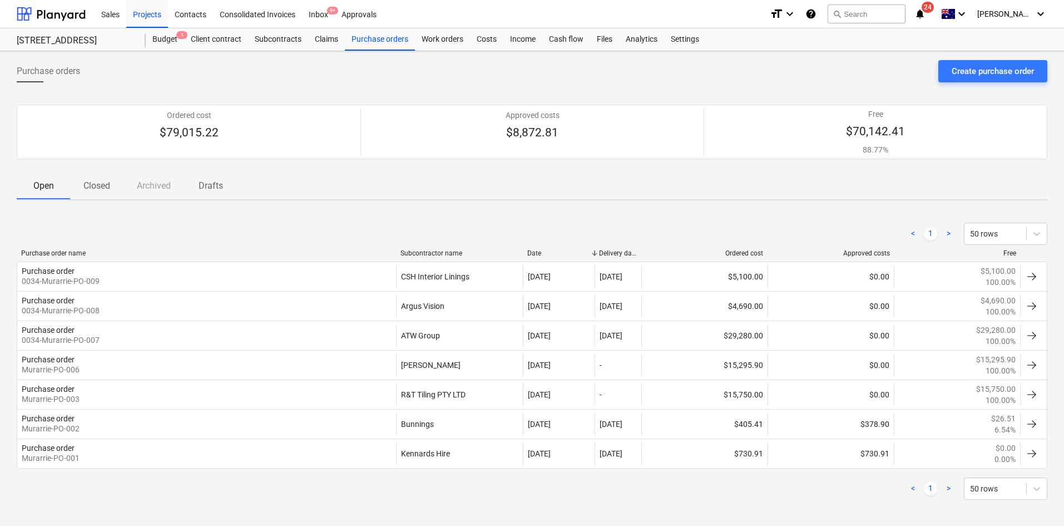
drag, startPoint x: 641, startPoint y: 254, endPoint x: 662, endPoint y: 252, distance: 21.2
click at [662, 252] on div "Purchase order name Subcontractor name Date Delivery date Ordered cost Approved…" at bounding box center [532, 253] width 1030 height 8
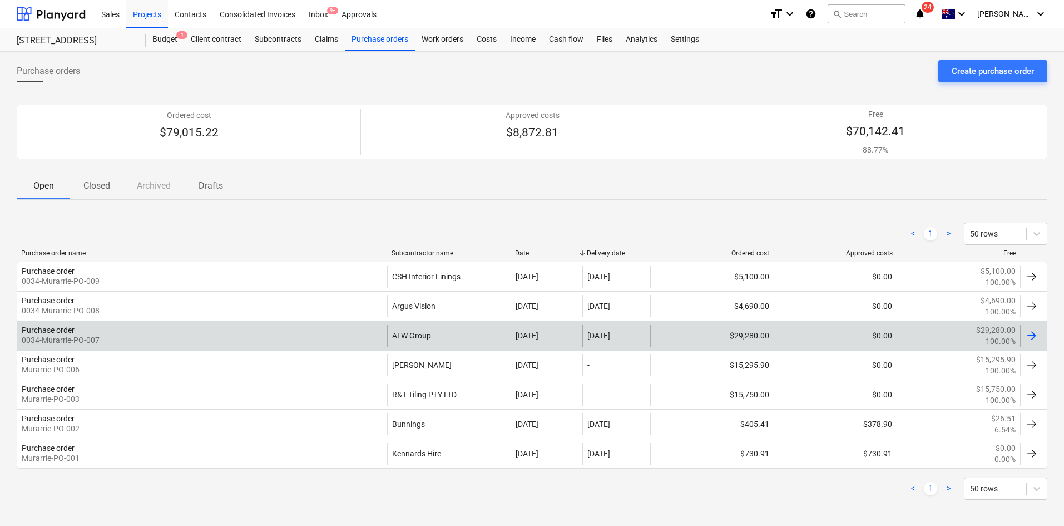
click at [221, 331] on div "Purchase order 0034-Murarrie-PO-007" at bounding box center [202, 335] width 370 height 22
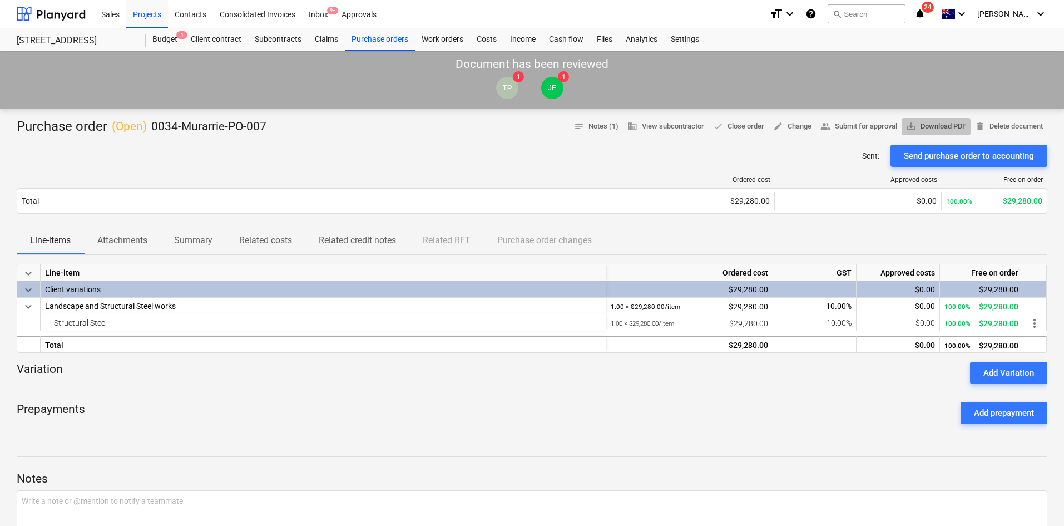
click at [916, 126] on span "save_alt Download PDF" at bounding box center [936, 126] width 60 height 13
click at [394, 39] on div "Purchase orders" at bounding box center [380, 39] width 70 height 22
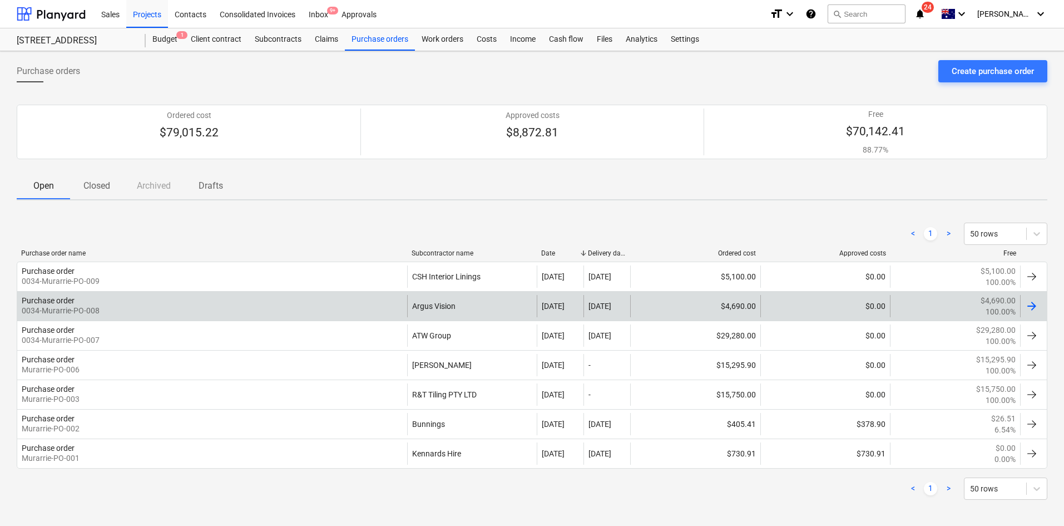
click at [286, 303] on div "Purchase order 0034-Murarrie-PO-008" at bounding box center [212, 306] width 390 height 22
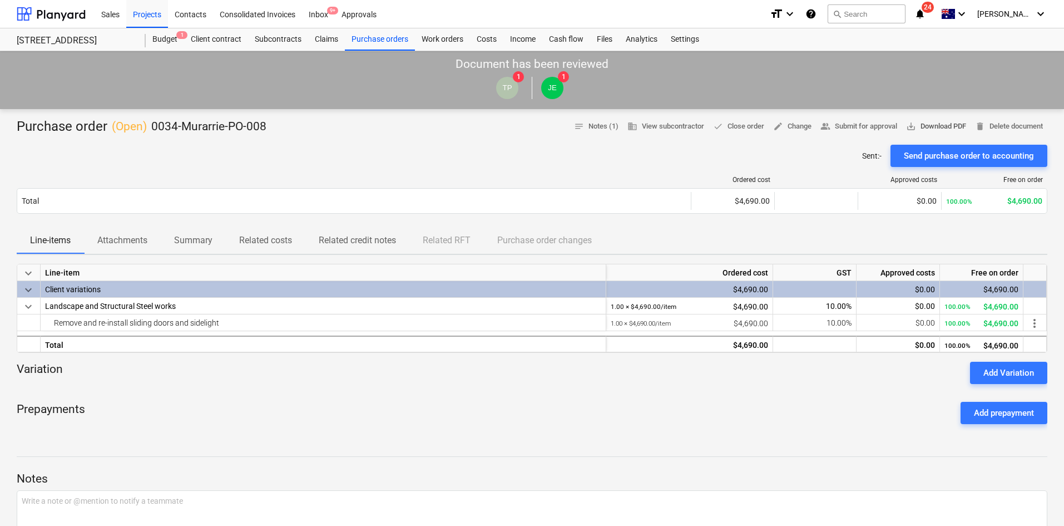
click at [924, 125] on span "save_alt Download PDF" at bounding box center [936, 126] width 60 height 13
click at [386, 43] on div "Purchase orders" at bounding box center [380, 39] width 70 height 22
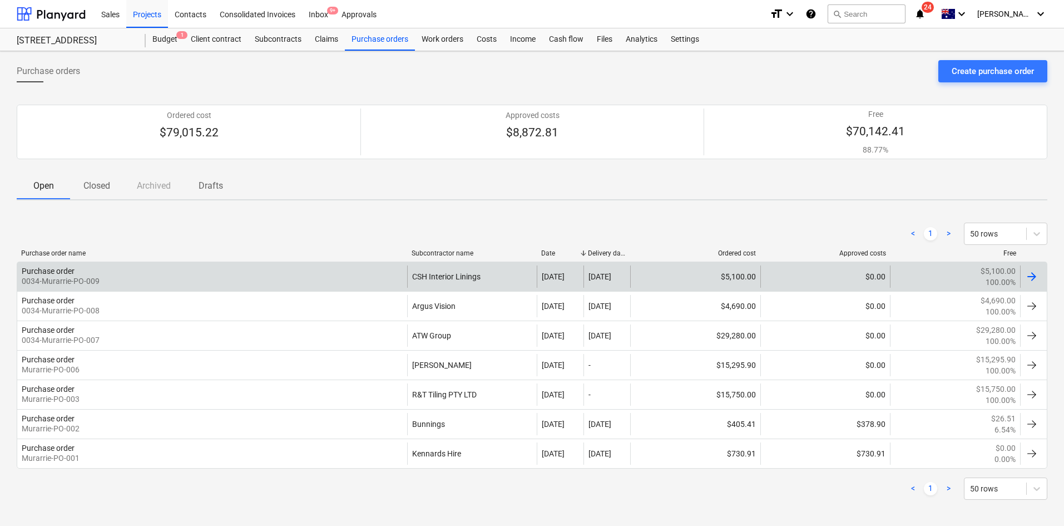
click at [220, 274] on div "Purchase order 0034-Murarrie-PO-009" at bounding box center [212, 276] width 390 height 22
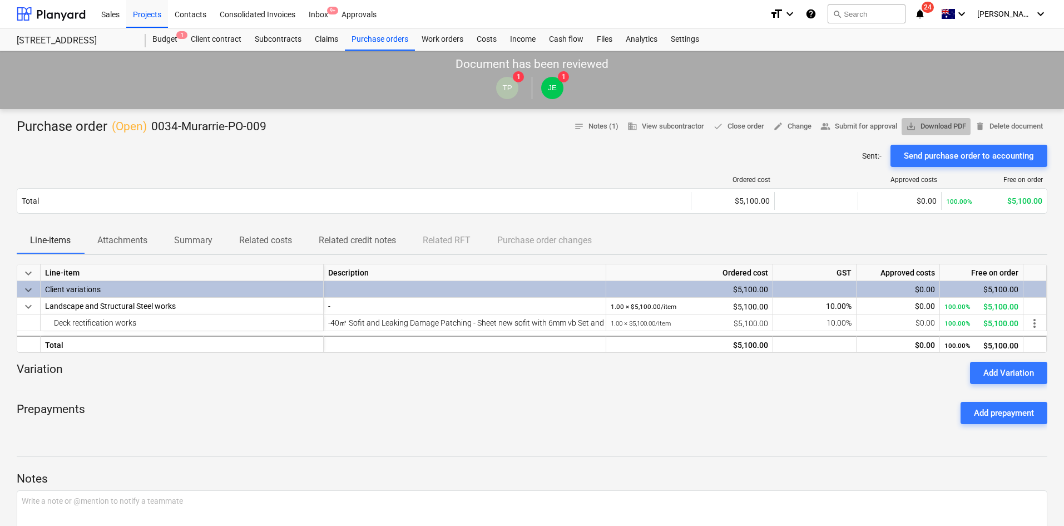
click at [950, 122] on span "save_alt Download PDF" at bounding box center [936, 126] width 60 height 13
click at [313, 158] on div "Sent : - Send purchase order to accounting" at bounding box center [532, 156] width 1030 height 22
drag, startPoint x: 390, startPoint y: 136, endPoint x: 386, endPoint y: 112, distance: 24.1
click at [390, 136] on div at bounding box center [532, 140] width 1030 height 9
click at [376, 41] on div "Purchase orders" at bounding box center [380, 39] width 70 height 22
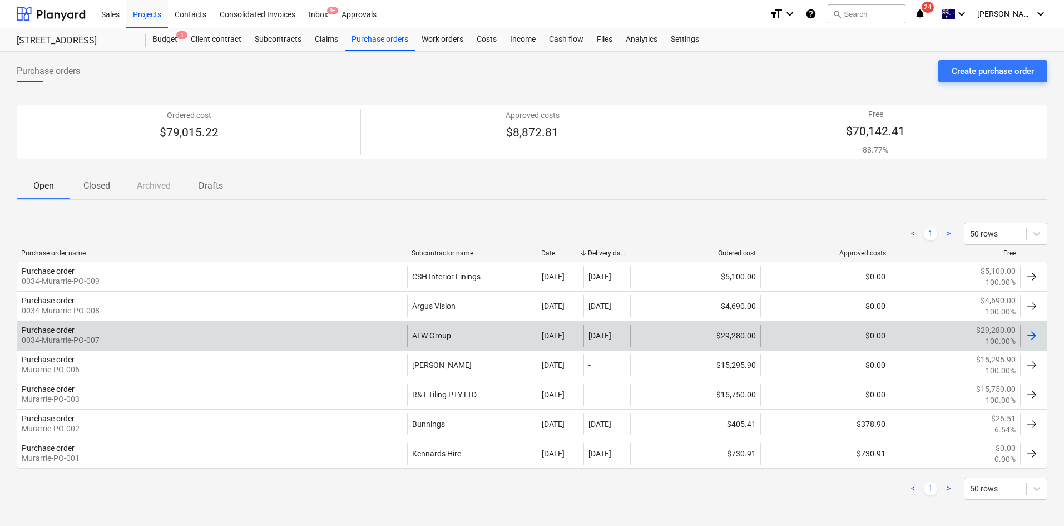
click at [153, 341] on div "Purchase order 0034-Murarrie-PO-007" at bounding box center [212, 335] width 390 height 22
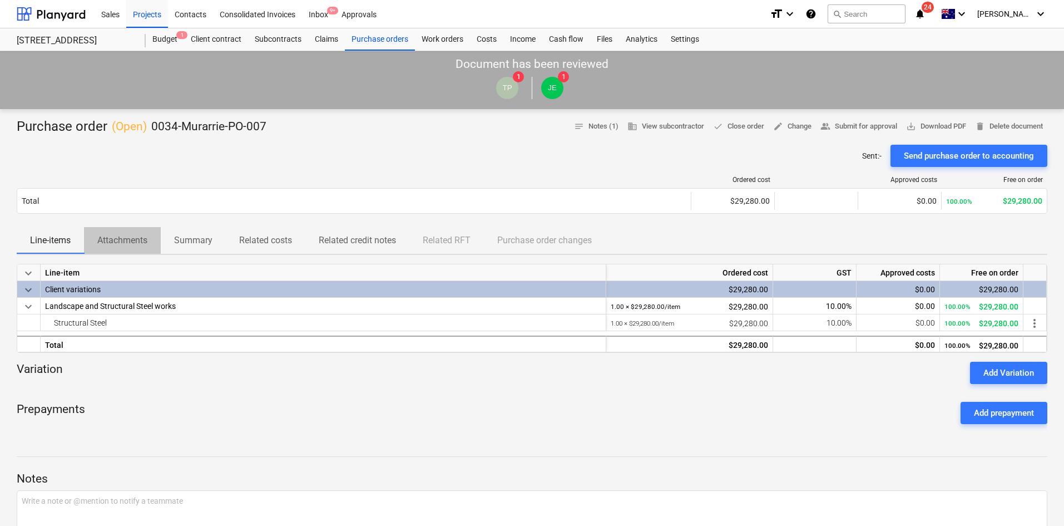
click at [100, 245] on p "Attachments" at bounding box center [122, 240] width 50 height 13
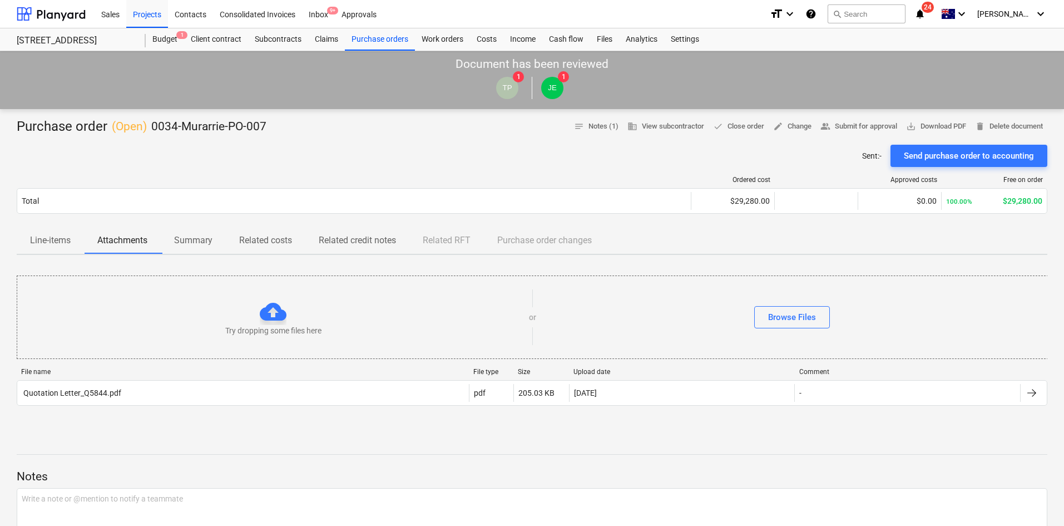
click at [93, 414] on div "File name File type Size Upload date Comment Quotation Letter_Q5844.pdf pdf 205…" at bounding box center [532, 389] width 1030 height 60
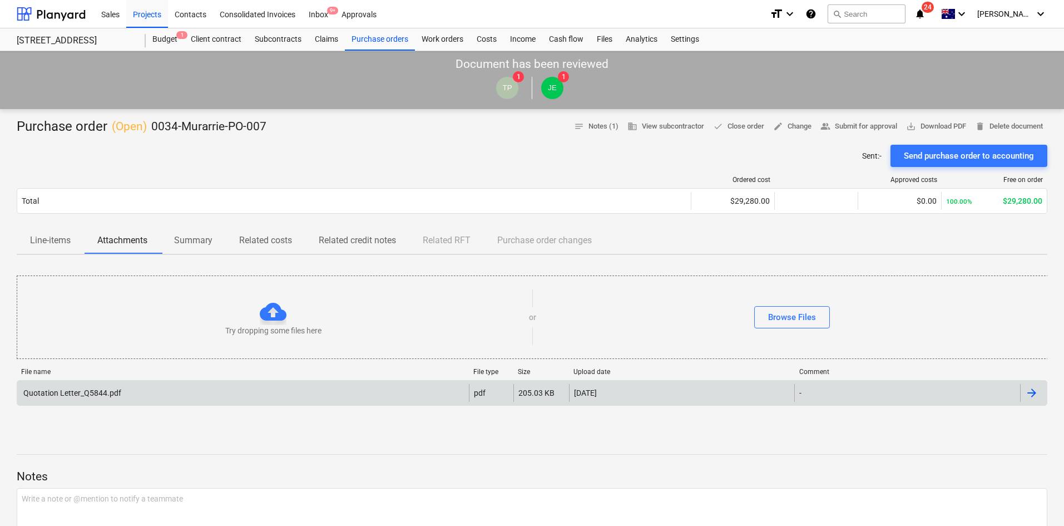
click at [109, 399] on div "Quotation Letter_Q5844.pdf" at bounding box center [243, 393] width 452 height 18
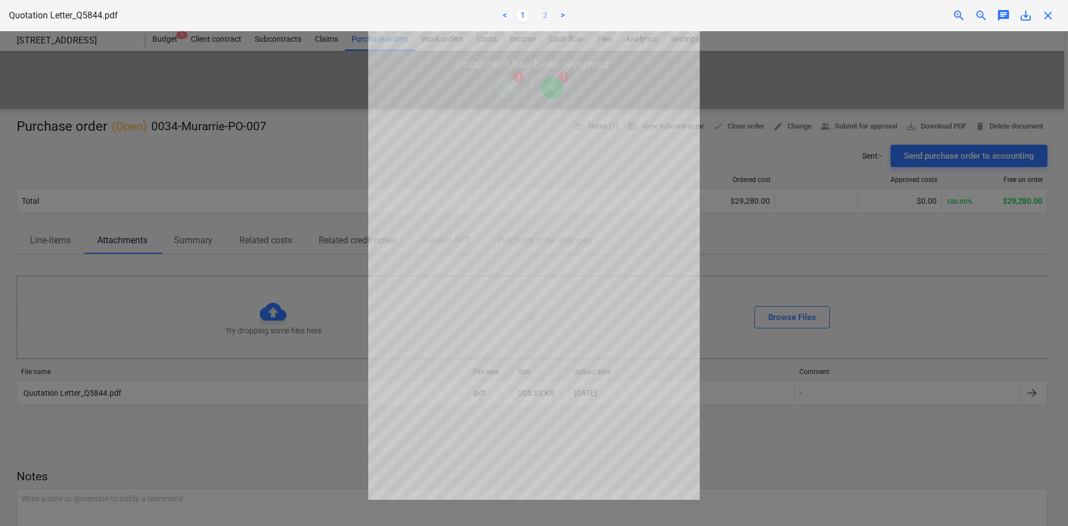
click at [545, 19] on link "2" at bounding box center [544, 15] width 13 height 13
click at [522, 15] on link "1" at bounding box center [522, 15] width 13 height 13
click at [1050, 16] on span "close" at bounding box center [1047, 15] width 13 height 13
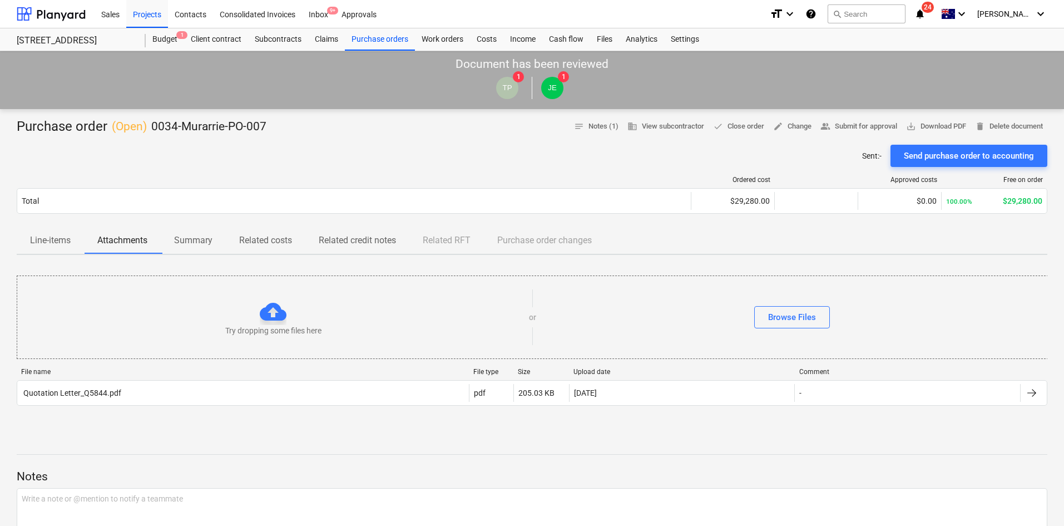
click at [323, 142] on div at bounding box center [532, 140] width 1030 height 9
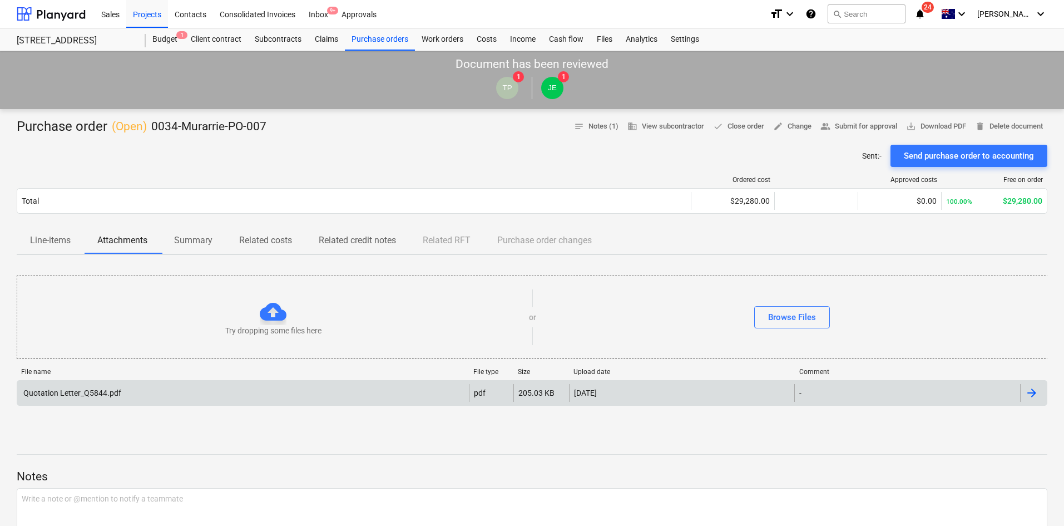
click at [313, 388] on div "Quotation Letter_Q5844.pdf" at bounding box center [243, 393] width 452 height 18
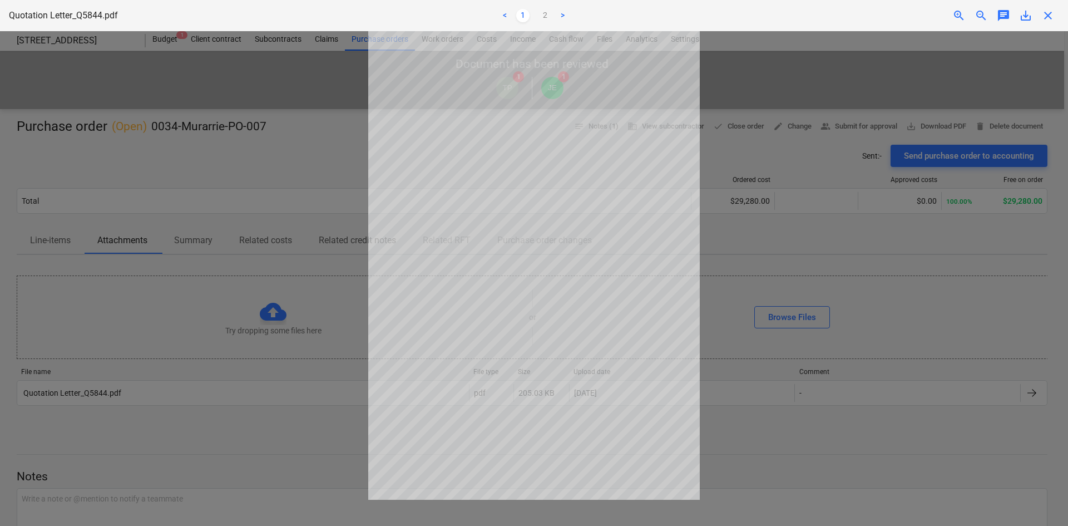
drag, startPoint x: 266, startPoint y: 158, endPoint x: 275, endPoint y: 158, distance: 8.9
click at [268, 158] on div at bounding box center [534, 278] width 1068 height 494
click at [1047, 13] on span "close" at bounding box center [1047, 15] width 13 height 13
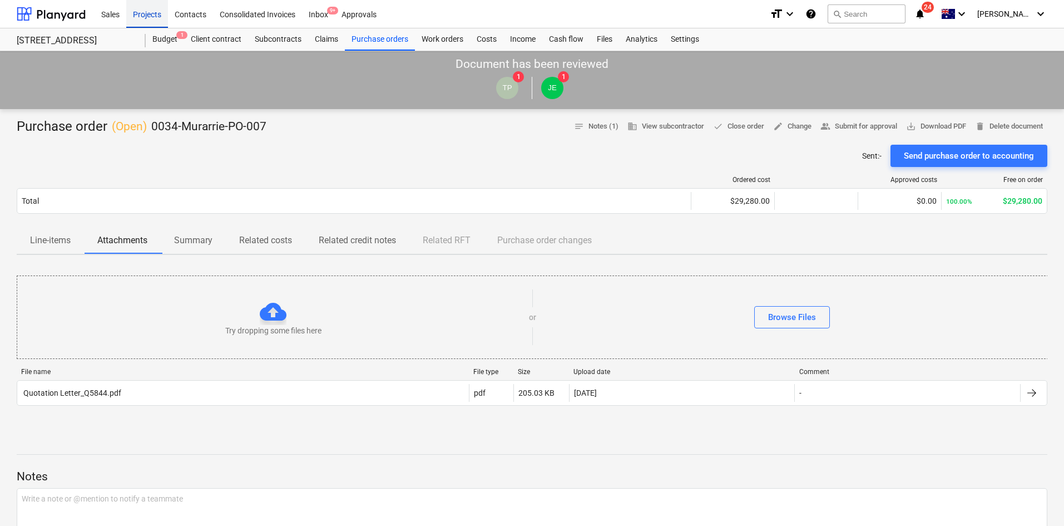
click at [150, 19] on div "Projects" at bounding box center [147, 13] width 42 height 28
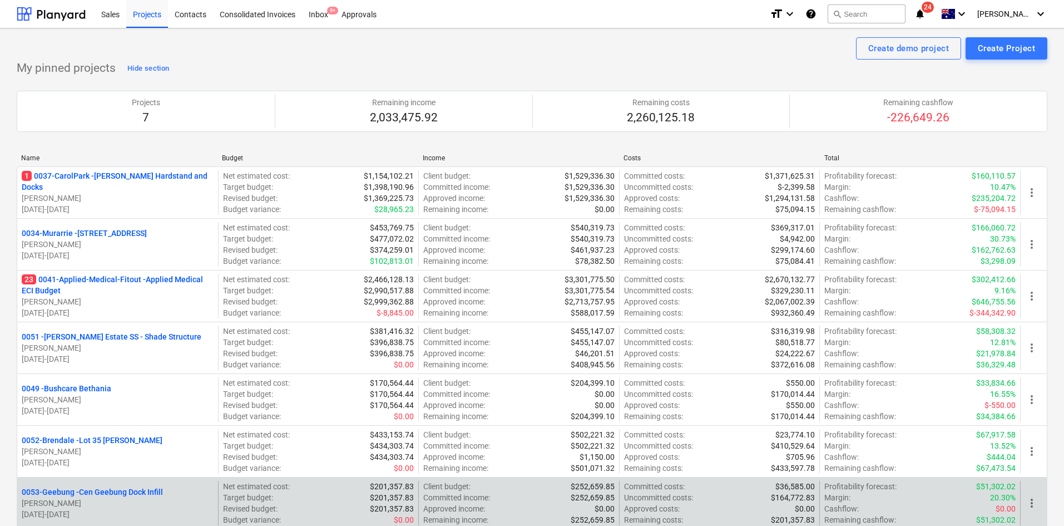
click at [94, 490] on p "0053-Geebung - Cen Geebung Dock Infill" at bounding box center [92, 491] width 141 height 11
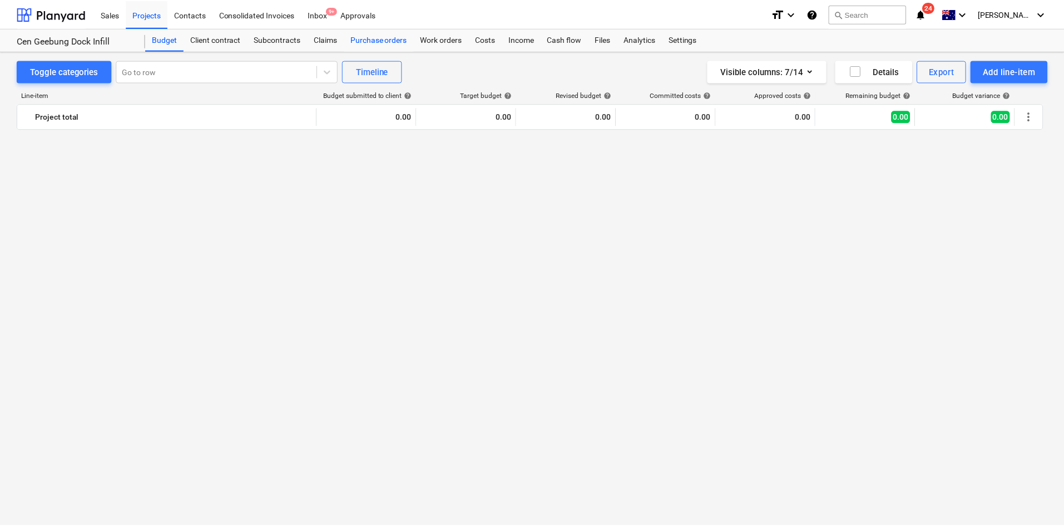
scroll to position [876, 0]
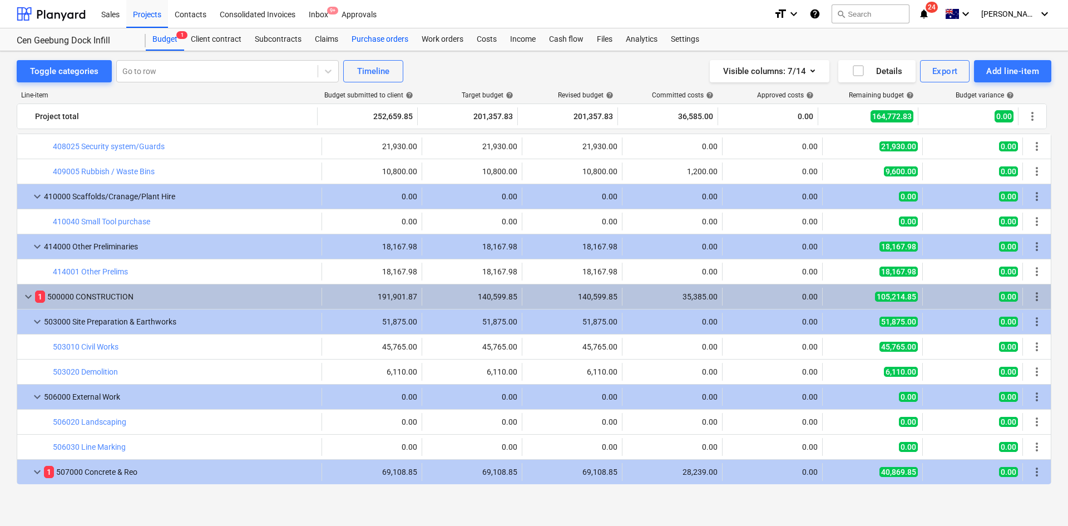
click at [407, 39] on div "Purchase orders" at bounding box center [380, 39] width 70 height 22
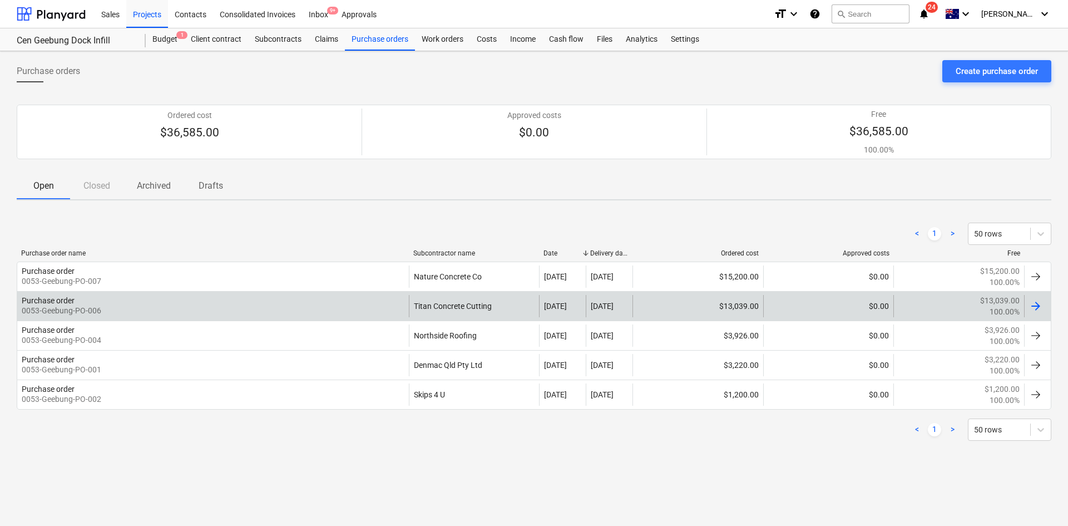
click at [303, 311] on div "Purchase order 0053-Geebung-PO-006" at bounding box center [212, 306] width 391 height 22
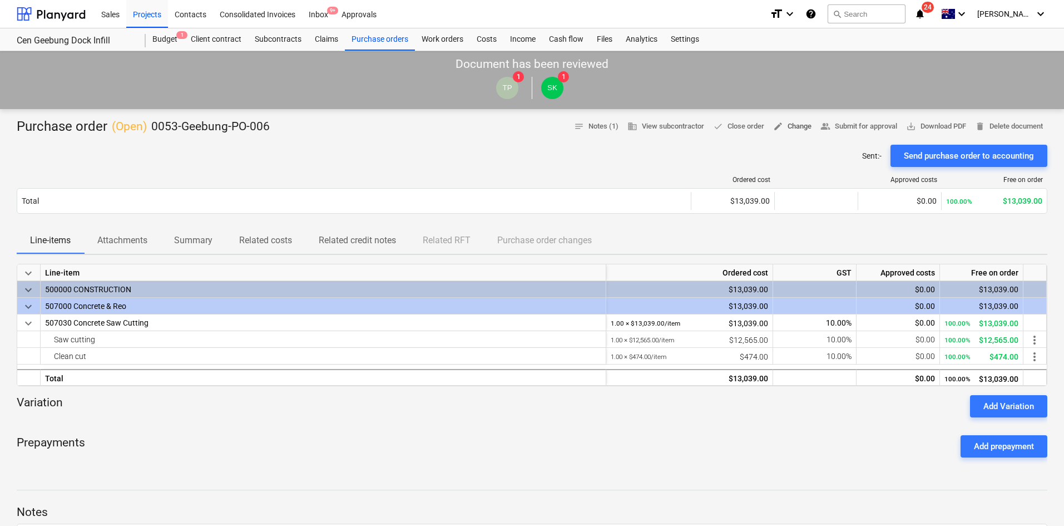
click at [779, 125] on span "edit Change" at bounding box center [792, 126] width 38 height 13
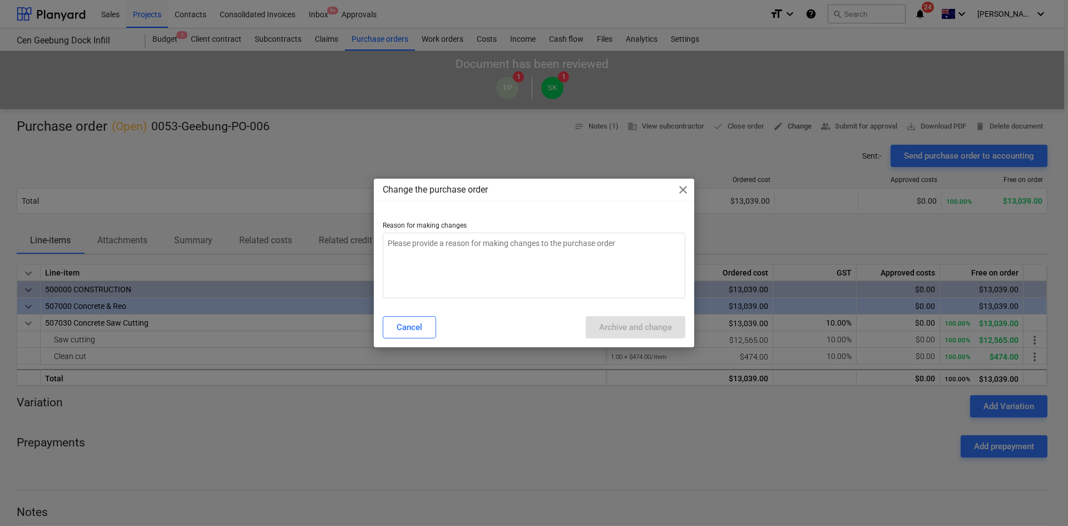
type textarea "x"
click at [601, 259] on textarea at bounding box center [534, 265] width 303 height 66
type textarea "r"
type textarea "x"
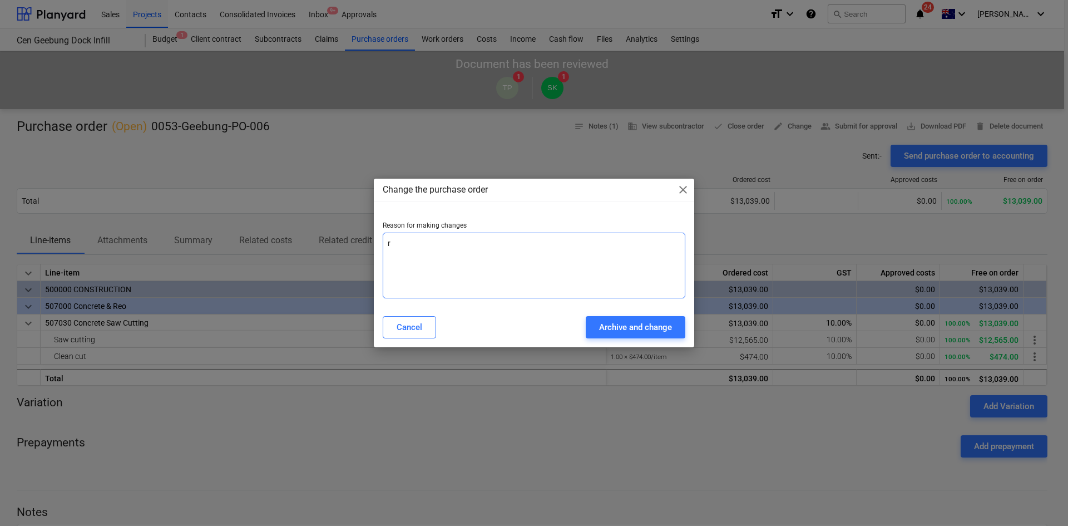
type textarea "re"
type textarea "x"
type textarea "rev"
type textarea "x"
type textarea "revi"
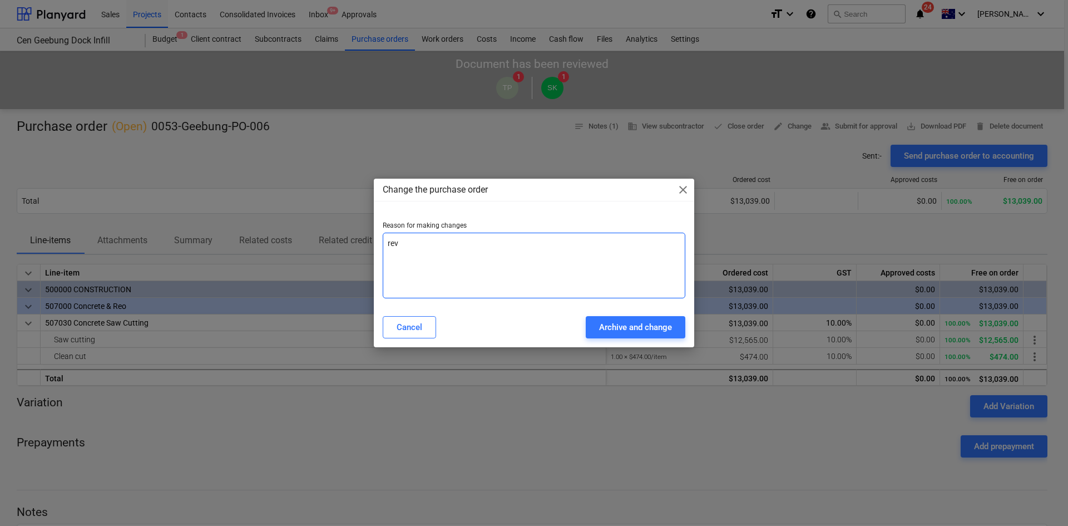
type textarea "x"
type textarea "revis"
type textarea "x"
type textarea "revisi"
type textarea "x"
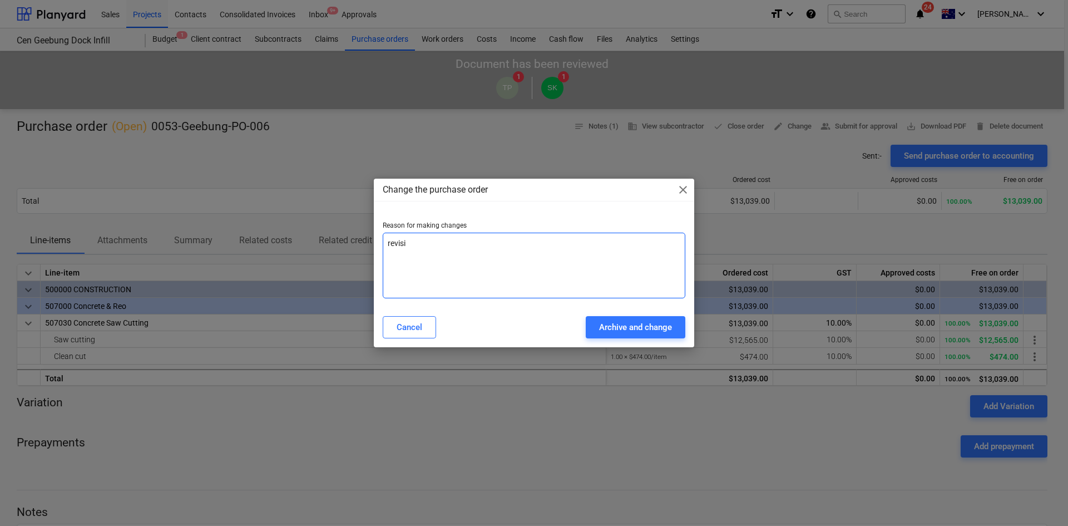
type textarea "revisio"
type textarea "x"
type textarea "revision"
type textarea "x"
type textarea "revision"
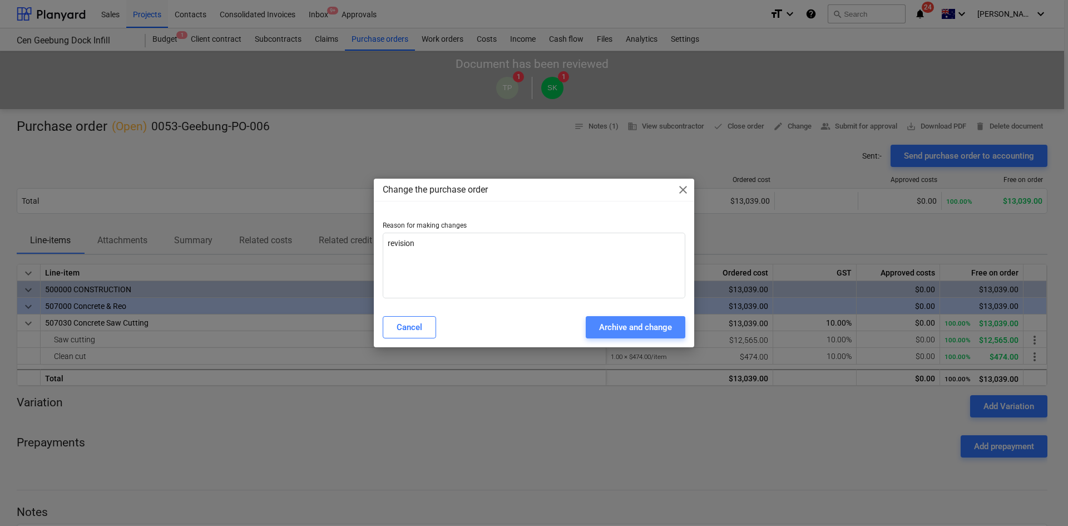
click at [609, 334] on div "Archive and change" at bounding box center [635, 327] width 73 height 14
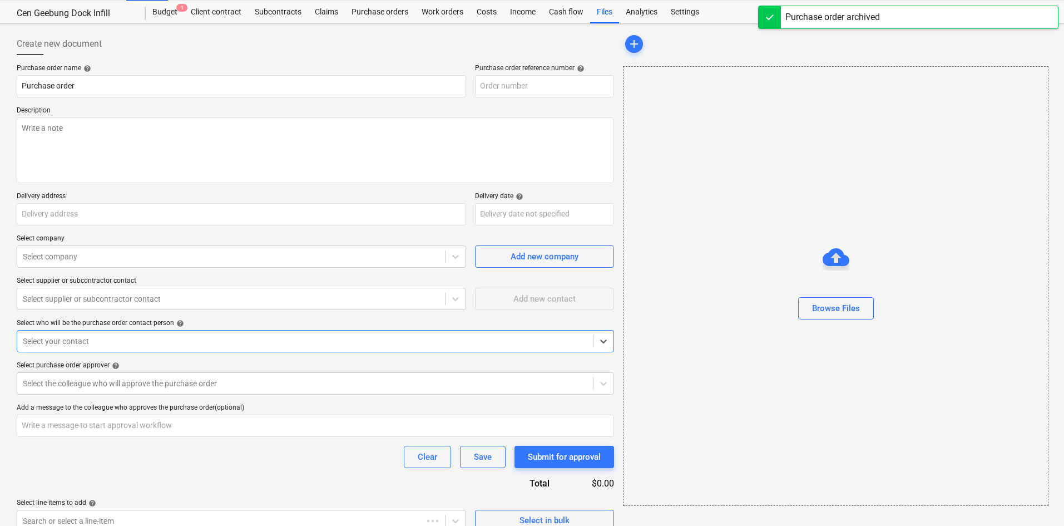
scroll to position [42, 0]
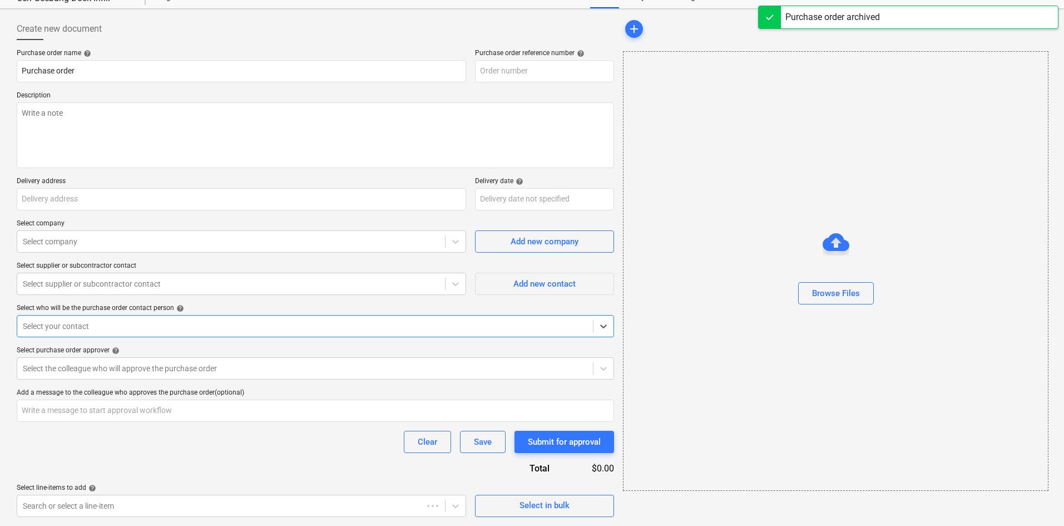
type textarea "x"
type input "0053-Geebung-PO-006"
type textarea "As per quote"
type input "64 Brickyard Road, Geebung, QLD, AU, 4034"
type input "29 Sep 2025"
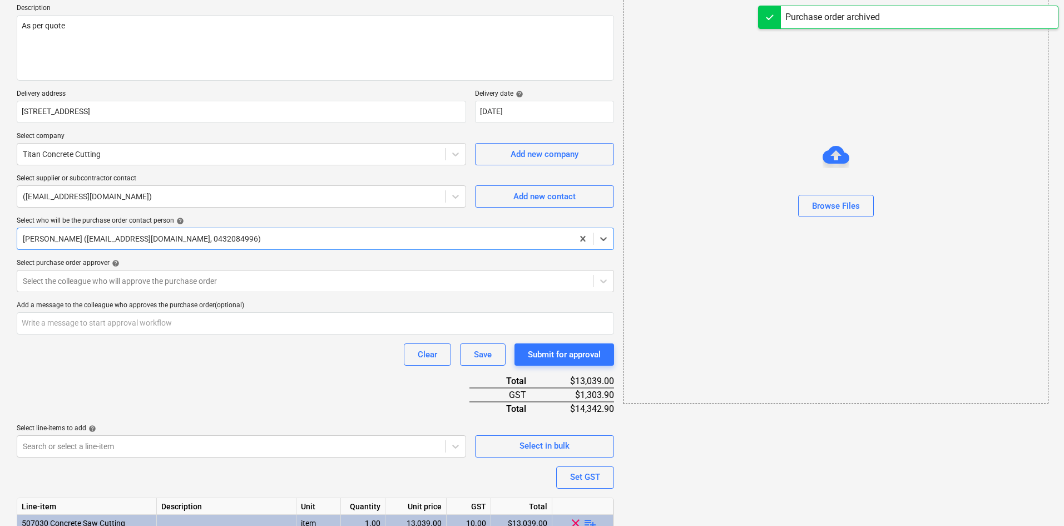
scroll to position [214, 0]
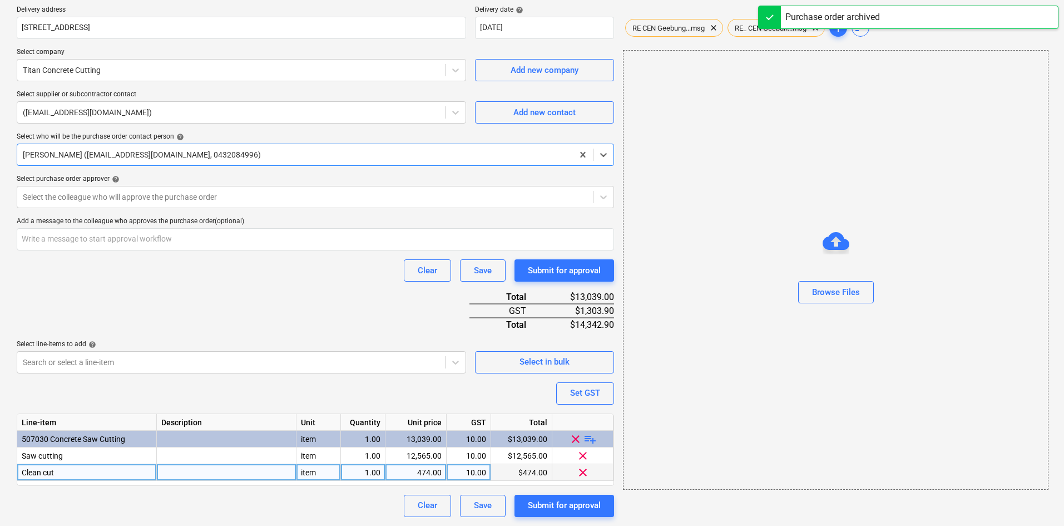
click at [584, 470] on span "clear" at bounding box center [582, 471] width 13 height 13
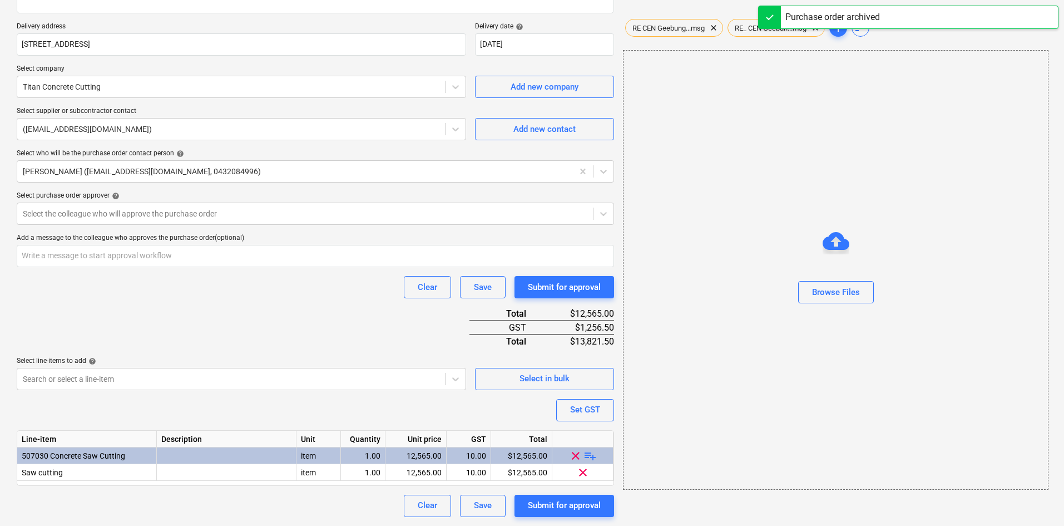
scroll to position [197, 0]
click at [381, 324] on div "Purchase order name help Purchase order Purchase order reference number help 00…" at bounding box center [315, 205] width 597 height 622
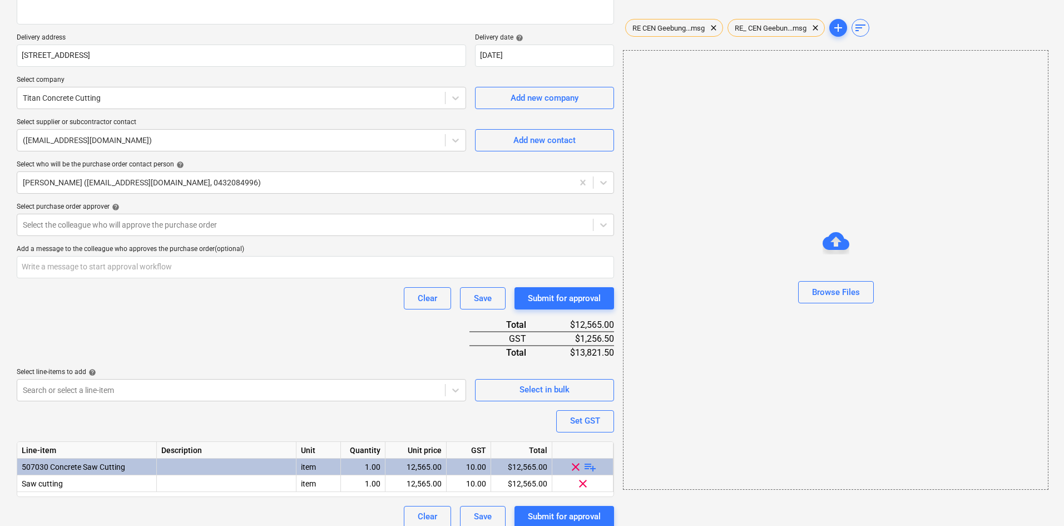
scroll to position [0, 0]
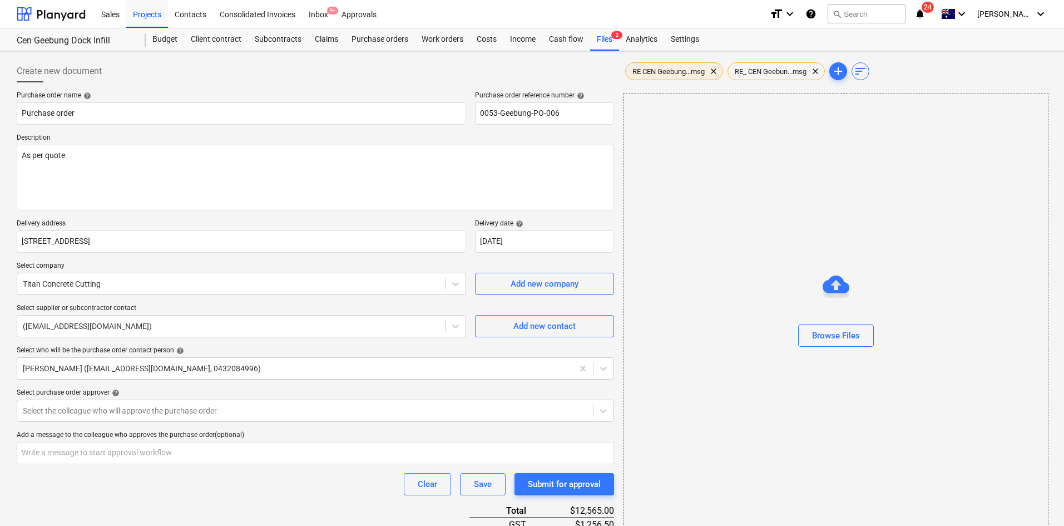
click at [647, 65] on div "RE CEN Geebung...msg clear" at bounding box center [674, 71] width 98 height 18
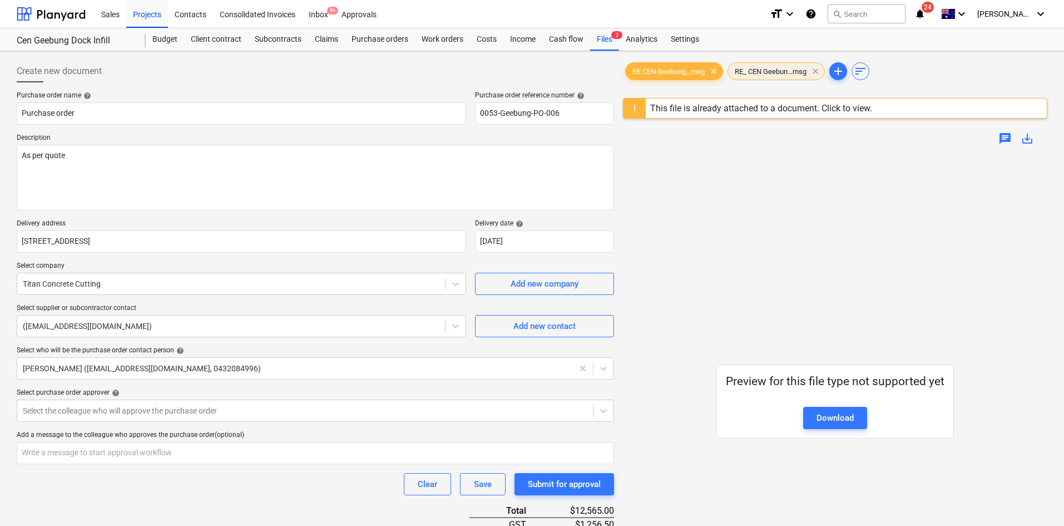
click at [816, 72] on span "clear" at bounding box center [815, 71] width 13 height 13
click at [832, 410] on link "Download" at bounding box center [835, 418] width 64 height 22
click at [717, 72] on span "clear" at bounding box center [713, 71] width 13 height 13
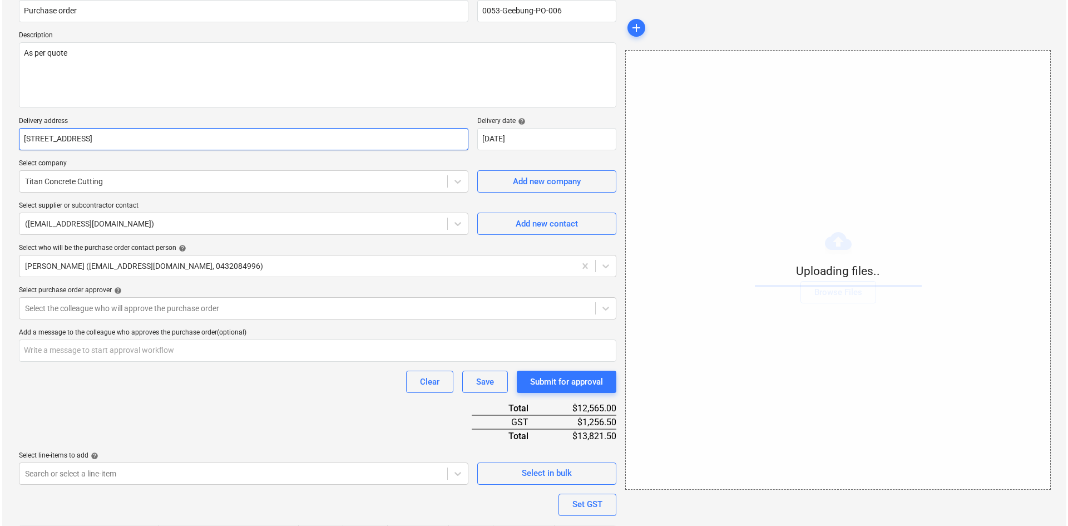
scroll to position [197, 0]
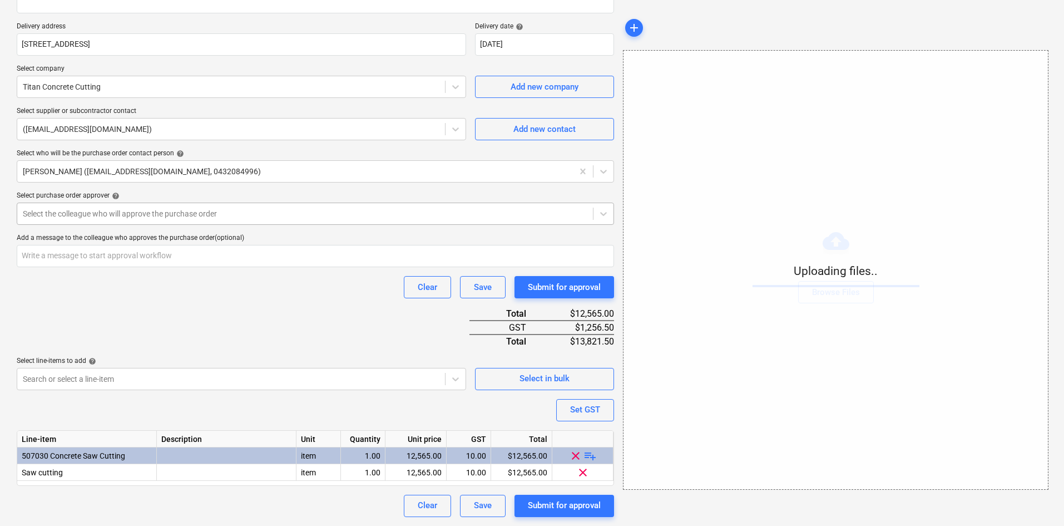
click at [184, 214] on div at bounding box center [305, 213] width 564 height 11
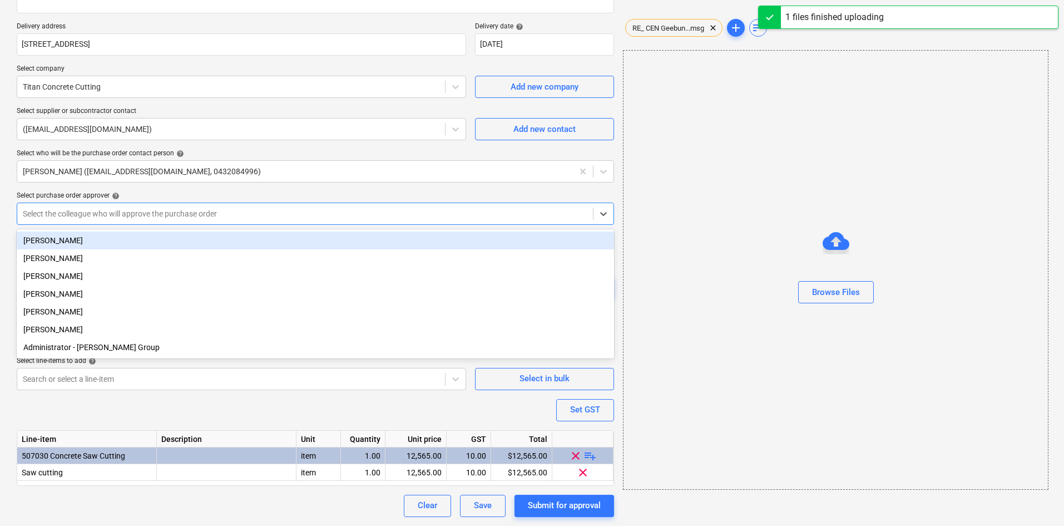
click at [153, 227] on div "Purchase order name help Purchase order Purchase order reference number help 00…" at bounding box center [315, 205] width 597 height 622
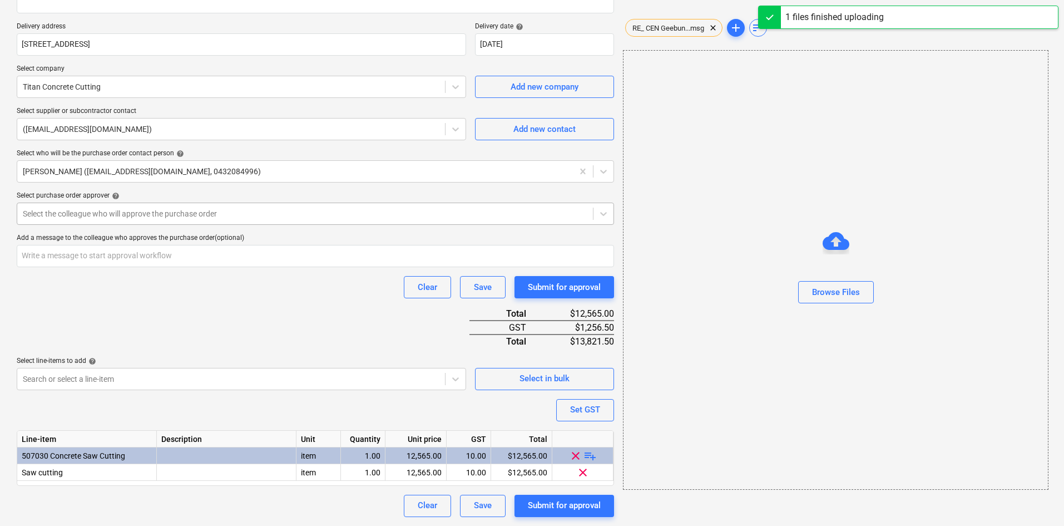
click at [178, 214] on div at bounding box center [305, 213] width 564 height 11
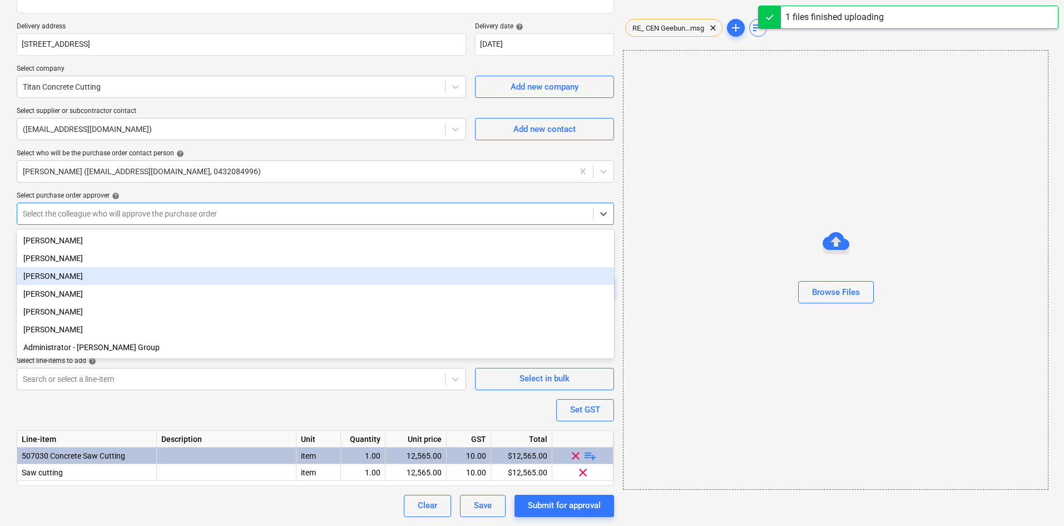
click at [70, 274] on div "Sean Keane" at bounding box center [315, 276] width 597 height 18
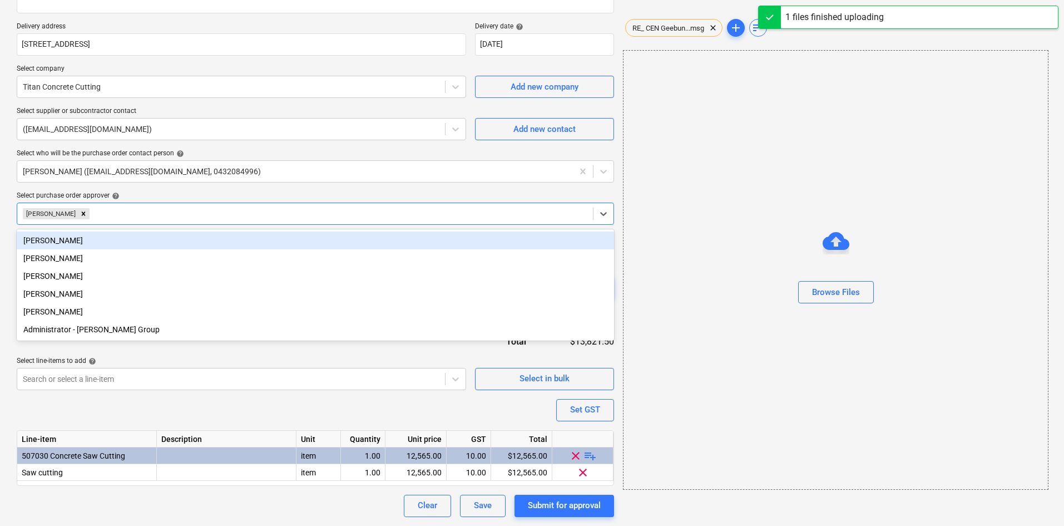
drag, startPoint x: 135, startPoint y: 193, endPoint x: 141, endPoint y: 192, distance: 6.2
click at [135, 193] on div "Select purchase order approver help" at bounding box center [315, 195] width 597 height 9
click at [129, 212] on div at bounding box center [339, 213] width 495 height 11
click at [59, 236] on div "[PERSON_NAME]" at bounding box center [315, 240] width 597 height 18
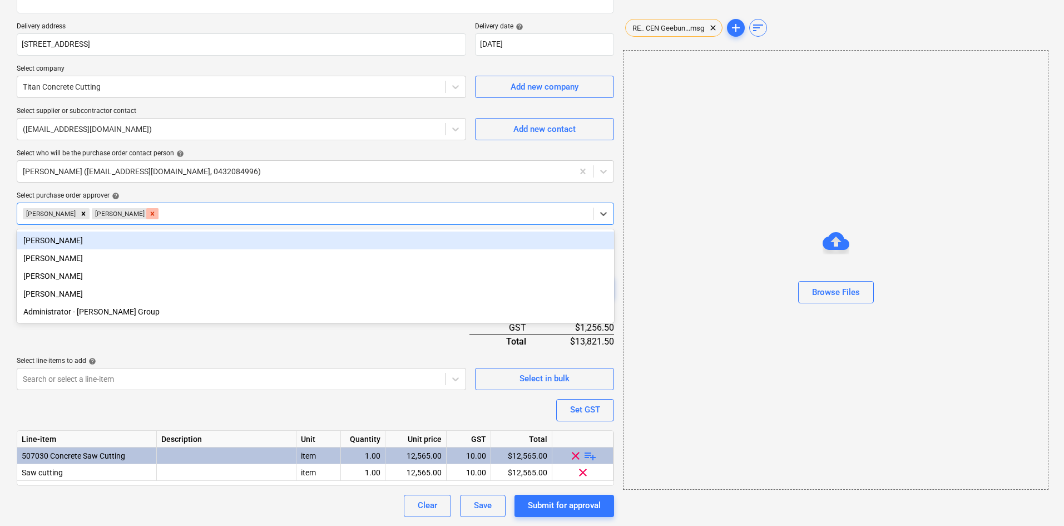
click at [146, 215] on div "Remove Sean Keane" at bounding box center [152, 213] width 12 height 11
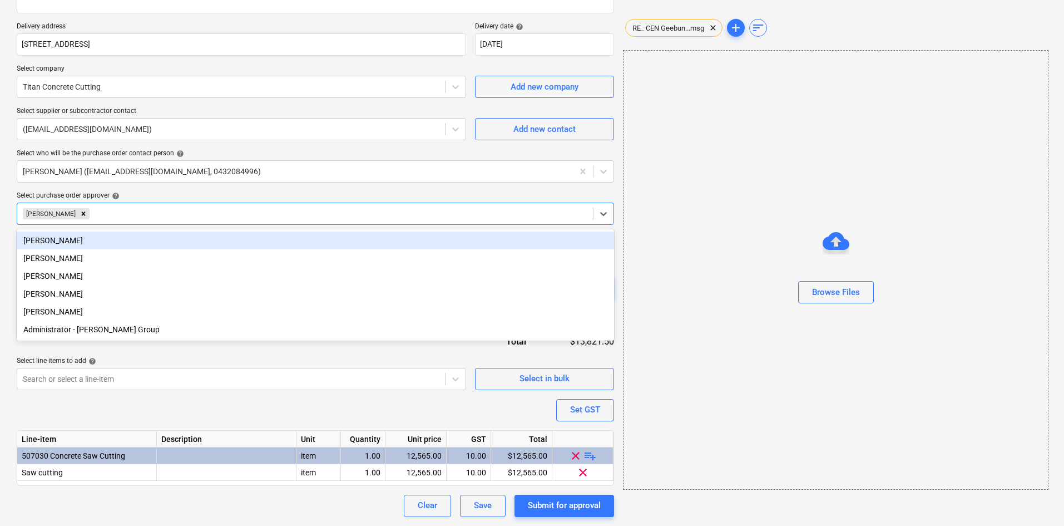
click at [185, 184] on div "Purchase order name help Purchase order Purchase order reference number help 00…" at bounding box center [315, 205] width 597 height 622
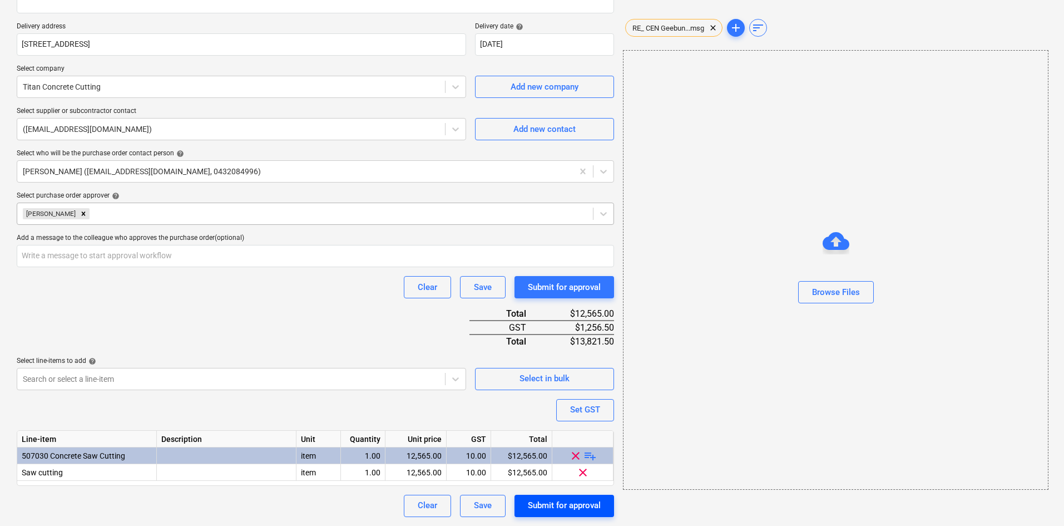
click at [552, 508] on div "Submit for approval" at bounding box center [564, 505] width 73 height 14
type textarea "x"
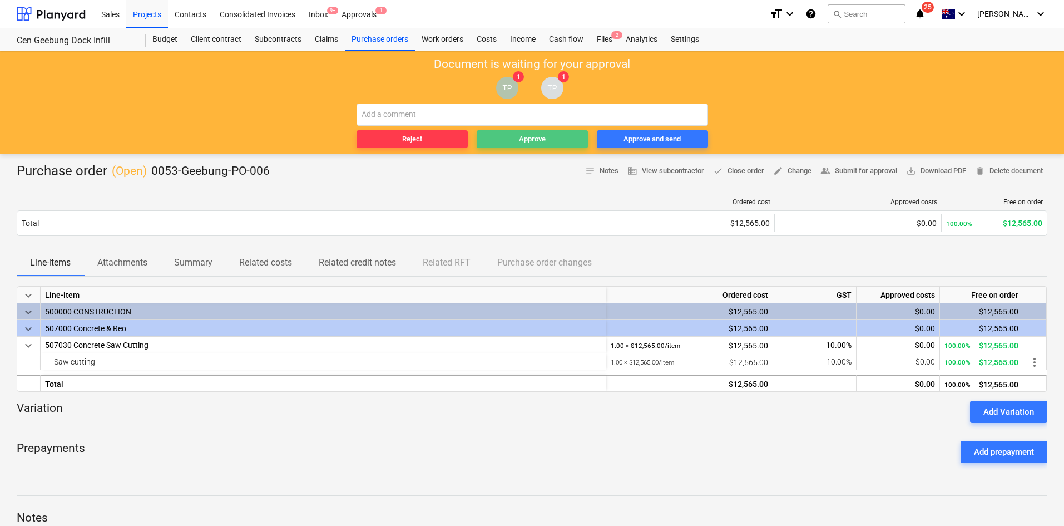
click at [509, 139] on span "Approve" at bounding box center [532, 139] width 102 height 13
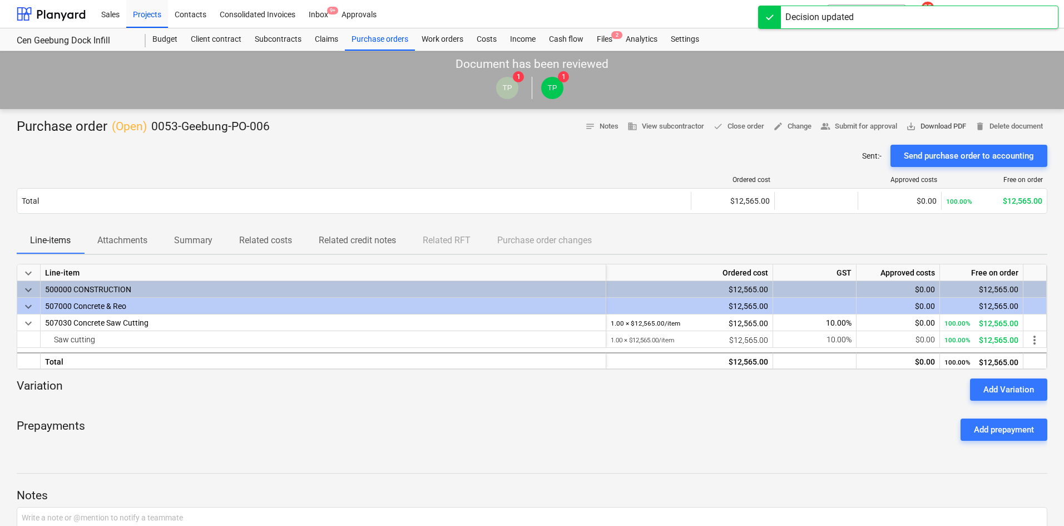
click at [928, 125] on span "save_alt Download PDF" at bounding box center [936, 126] width 60 height 13
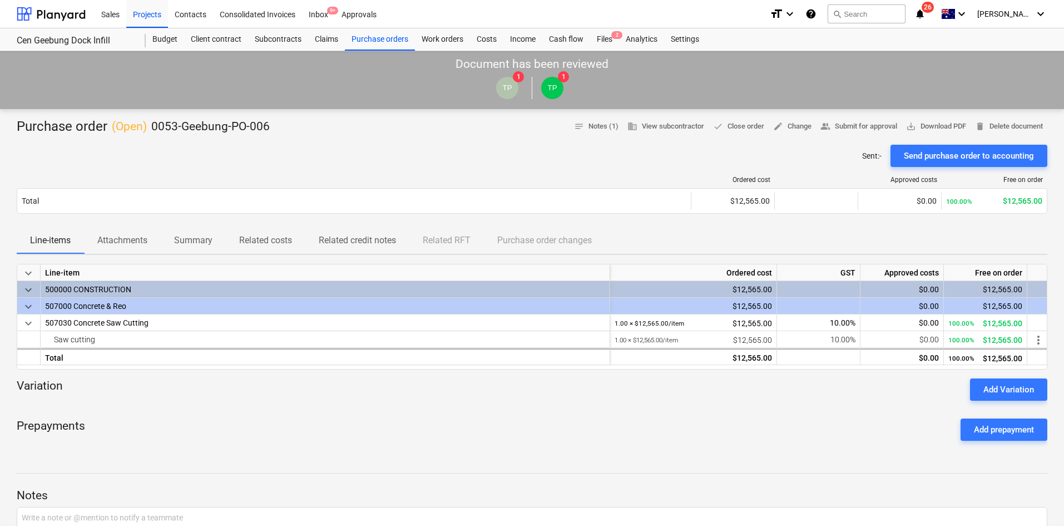
click at [208, 161] on div "Sent : - Send purchase order to accounting" at bounding box center [532, 156] width 1030 height 22
click at [250, 393] on div "Variation Add Variation" at bounding box center [532, 389] width 1030 height 22
click at [95, 241] on span "Attachments" at bounding box center [122, 240] width 77 height 20
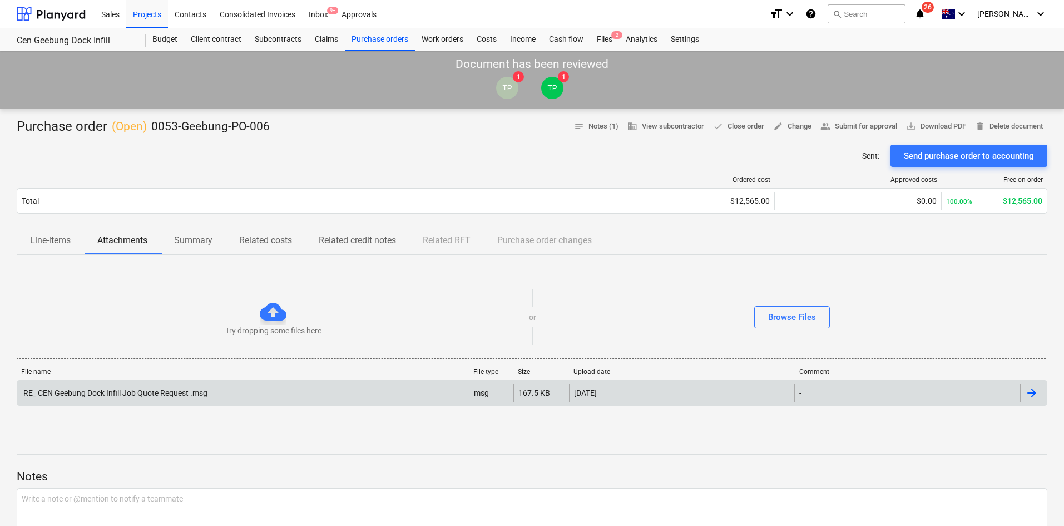
click at [90, 396] on div "RE_ CEN Geebung Dock Infill Job Quote Request .msg" at bounding box center [115, 392] width 186 height 9
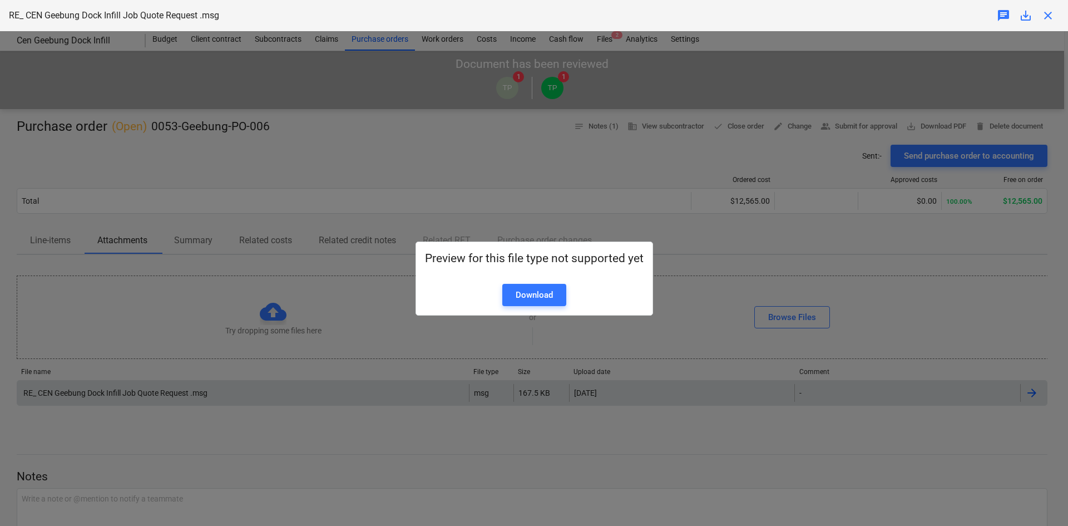
click at [153, 233] on div "Preview for this file type not supported yet Download" at bounding box center [534, 278] width 1068 height 494
click at [170, 113] on div "Preview for this file type not supported yet Download" at bounding box center [534, 278] width 1068 height 494
click at [626, 217] on div "Preview for this file type not supported yet Download" at bounding box center [534, 278] width 1068 height 494
click at [1052, 17] on span "close" at bounding box center [1047, 15] width 13 height 13
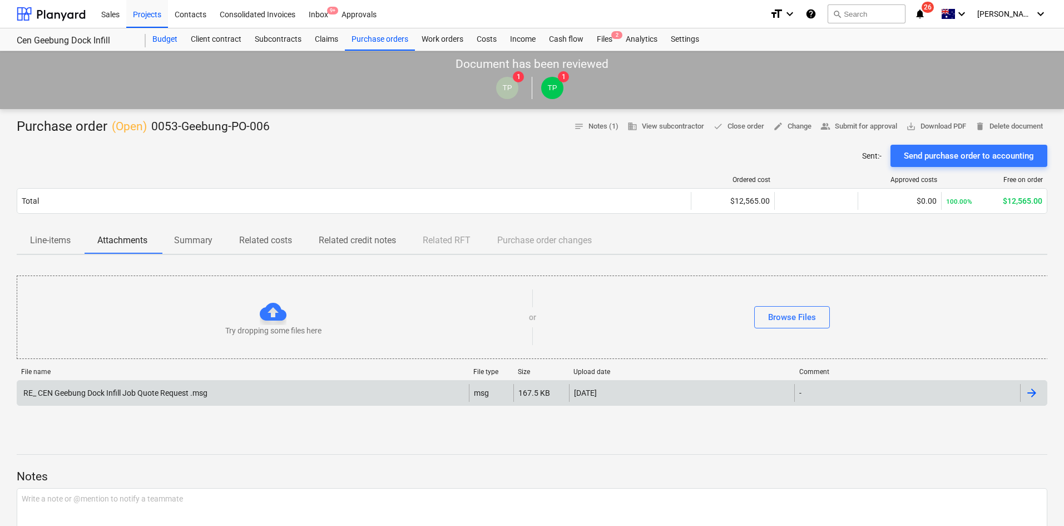
click at [163, 36] on div "Budget" at bounding box center [165, 39] width 38 height 22
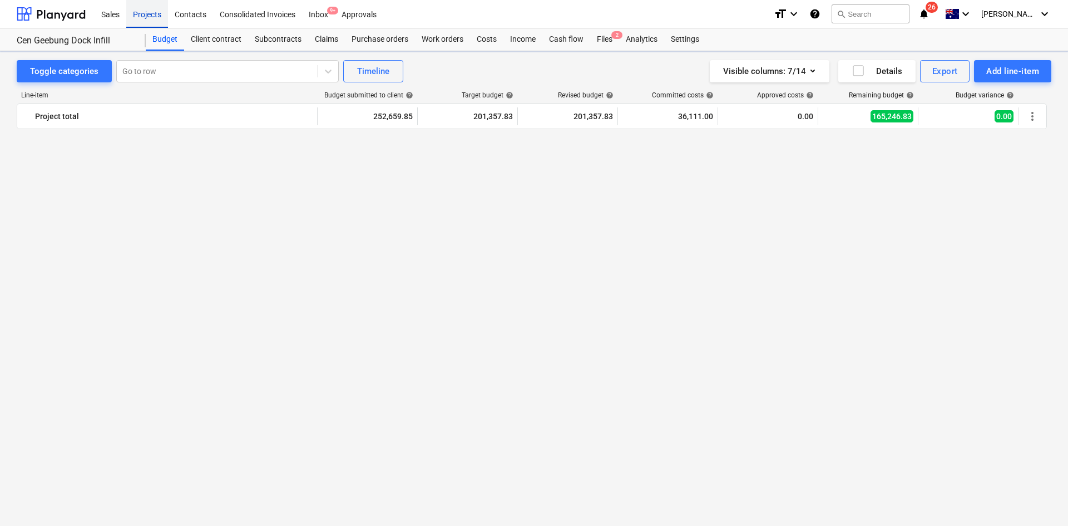
click at [158, 18] on div "Projects" at bounding box center [147, 13] width 42 height 28
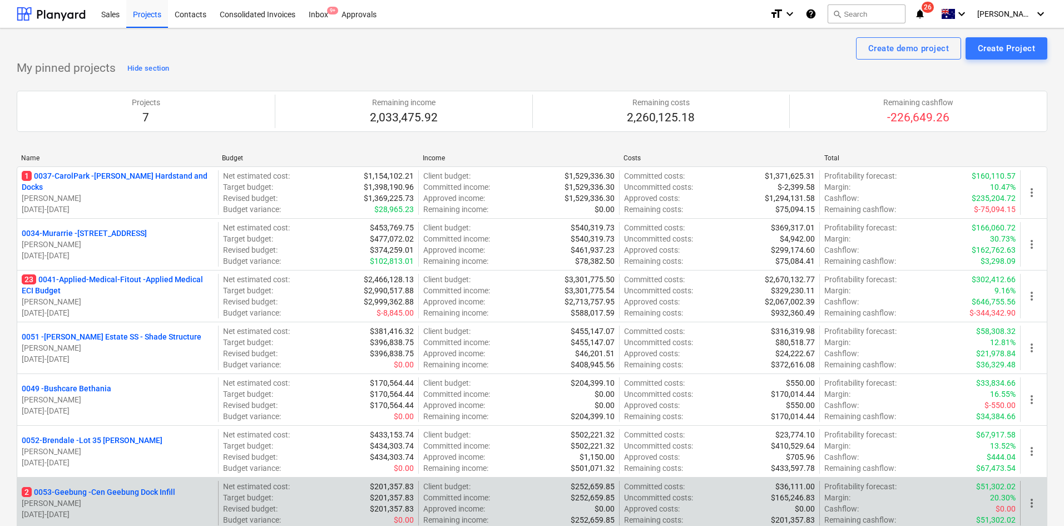
click at [120, 491] on p "2 0053-Geebung - Cen Geebung Dock Infill" at bounding box center [98, 491] width 153 height 11
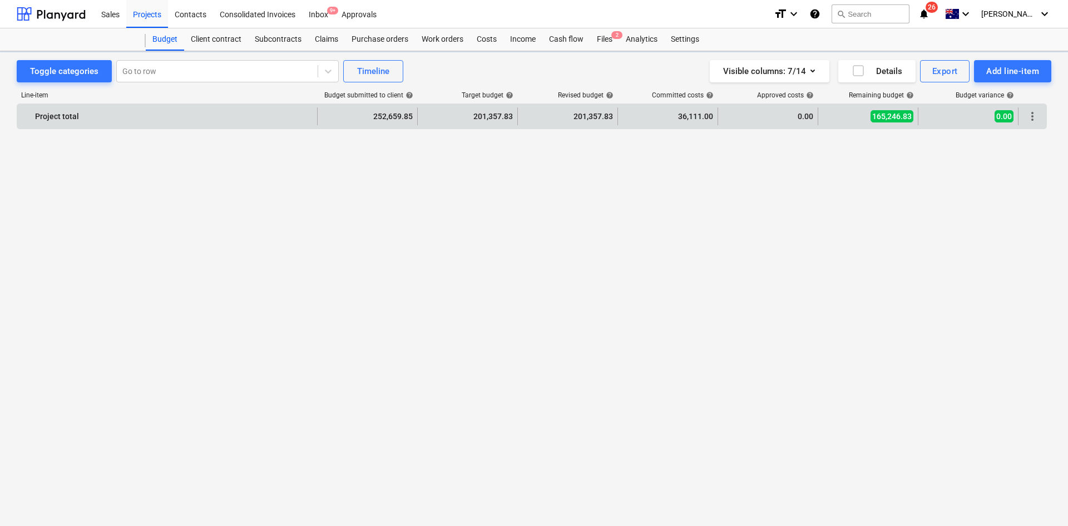
scroll to position [876, 0]
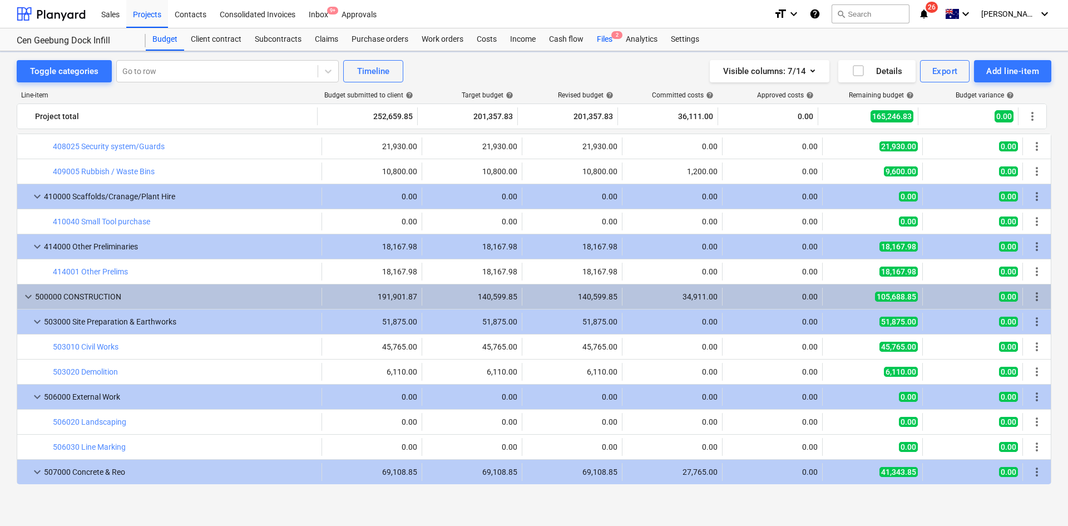
click at [602, 38] on div "Files 2" at bounding box center [604, 39] width 29 height 22
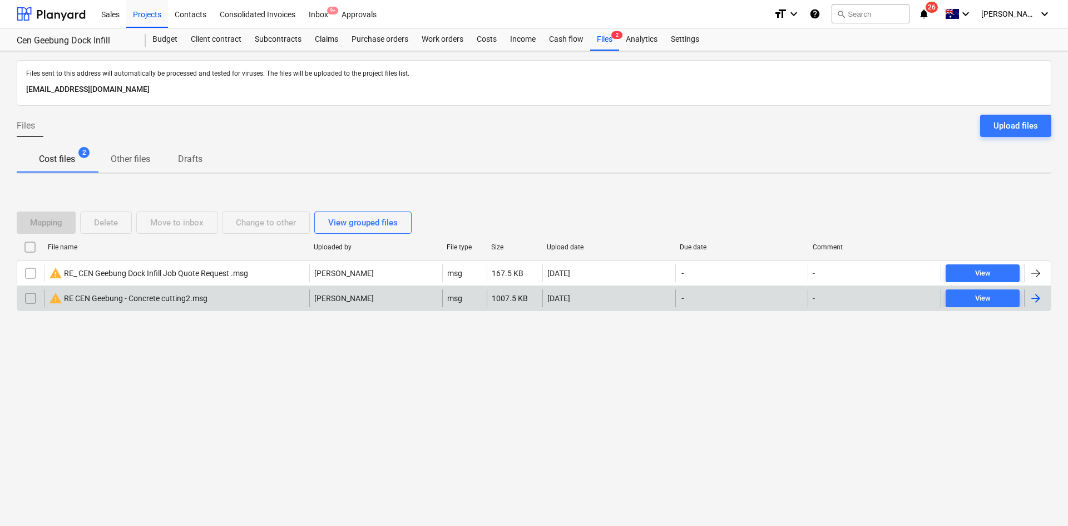
click at [27, 291] on input "checkbox" at bounding box center [31, 298] width 18 height 18
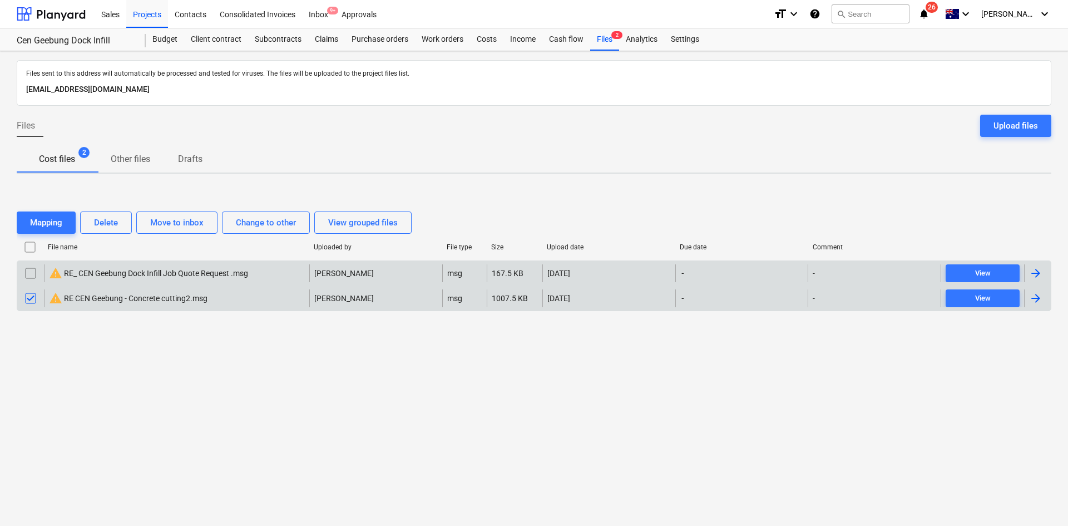
click at [31, 268] on input "checkbox" at bounding box center [31, 273] width 18 height 18
click at [104, 217] on div "Delete" at bounding box center [106, 222] width 24 height 14
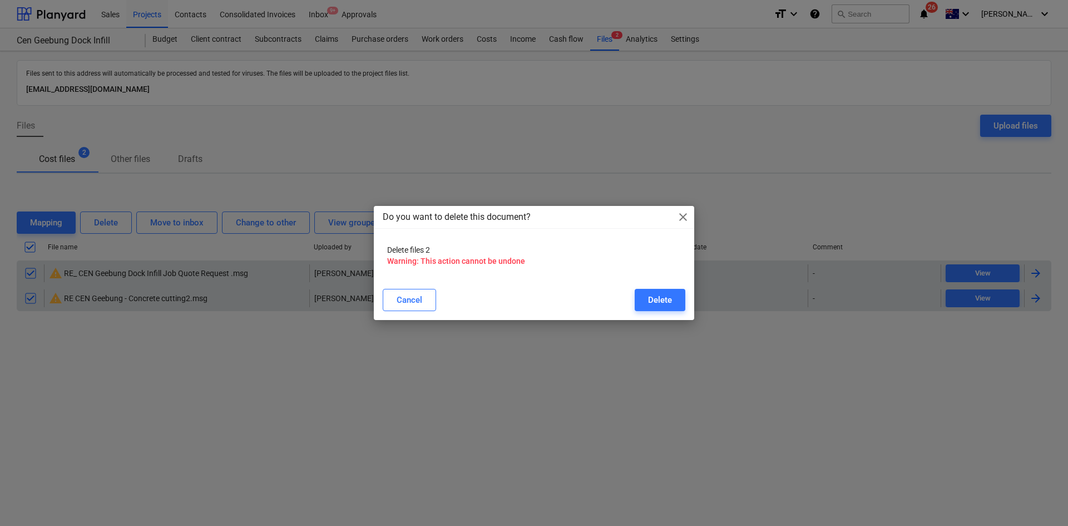
click at [684, 219] on span "close" at bounding box center [682, 216] width 13 height 13
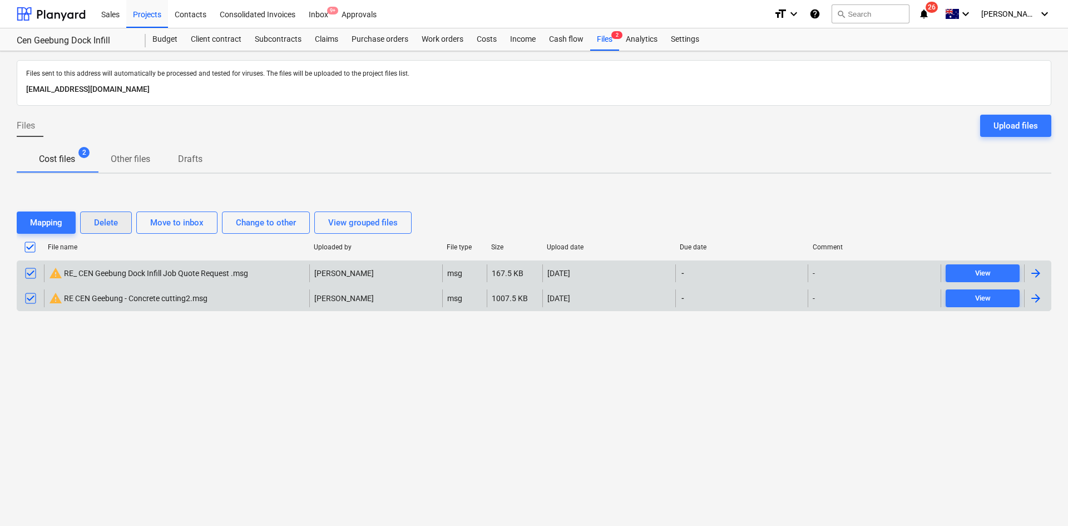
click at [101, 221] on div "Delete" at bounding box center [106, 222] width 24 height 14
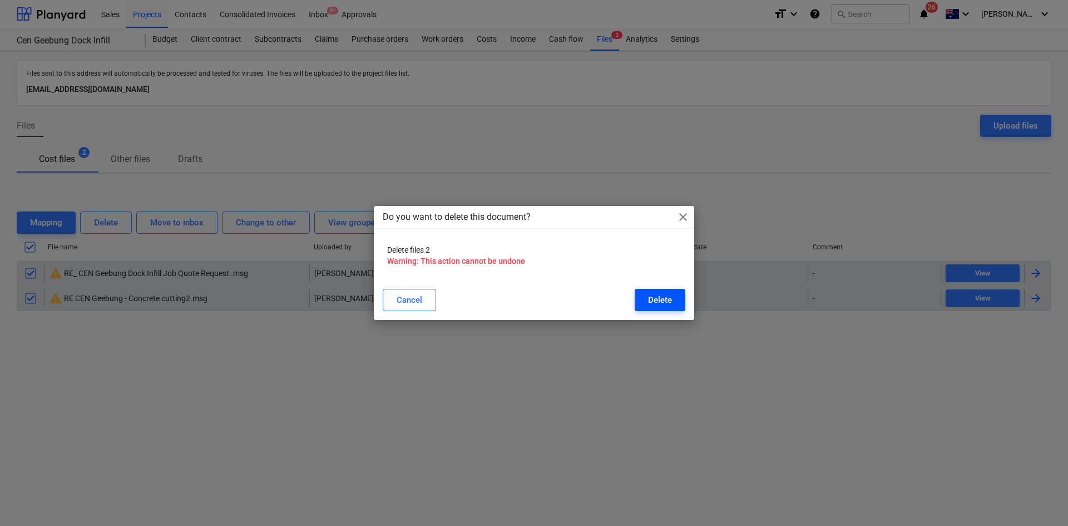
click at [678, 298] on button "Delete" at bounding box center [660, 300] width 51 height 22
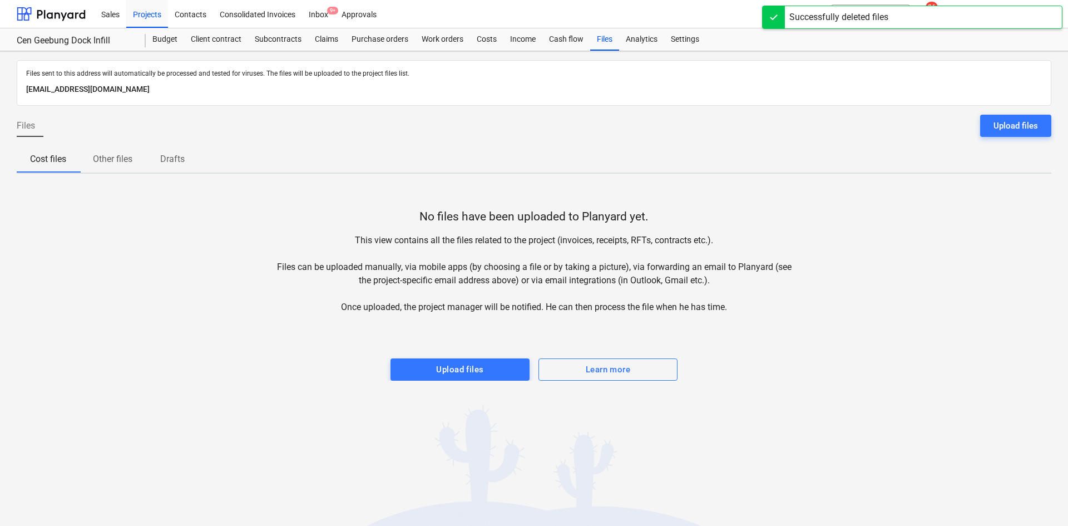
click at [289, 137] on div "Files Upload files" at bounding box center [534, 130] width 1034 height 31
click at [150, 18] on div "Projects" at bounding box center [147, 13] width 42 height 28
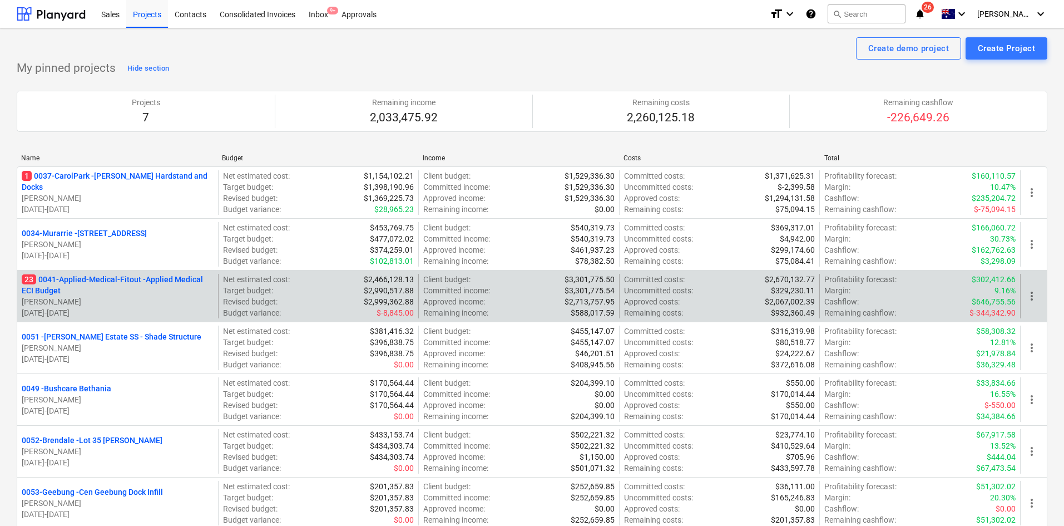
click at [141, 274] on p "23 0041-Applied-Medical-Fitout - Applied Medical ECI Budget" at bounding box center [118, 285] width 192 height 22
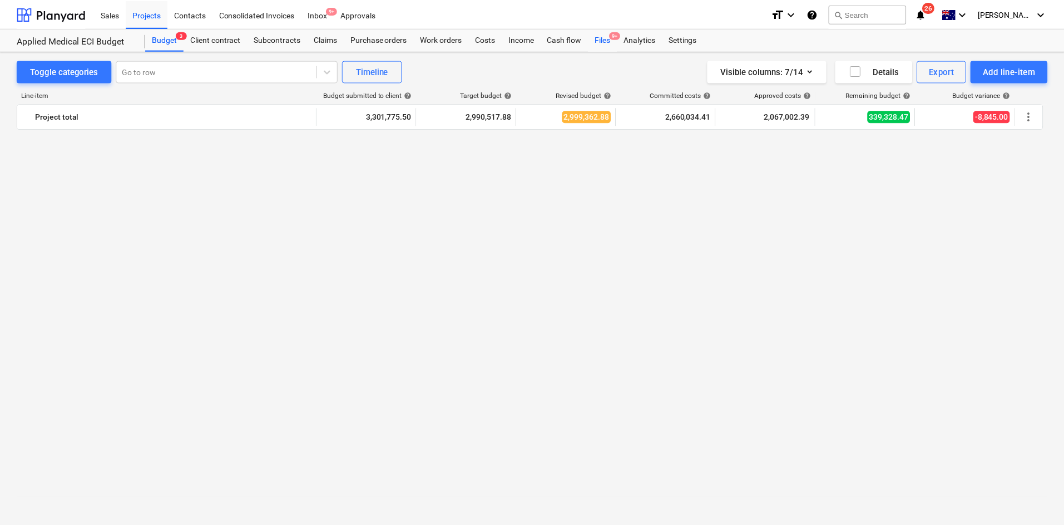
scroll to position [1891, 0]
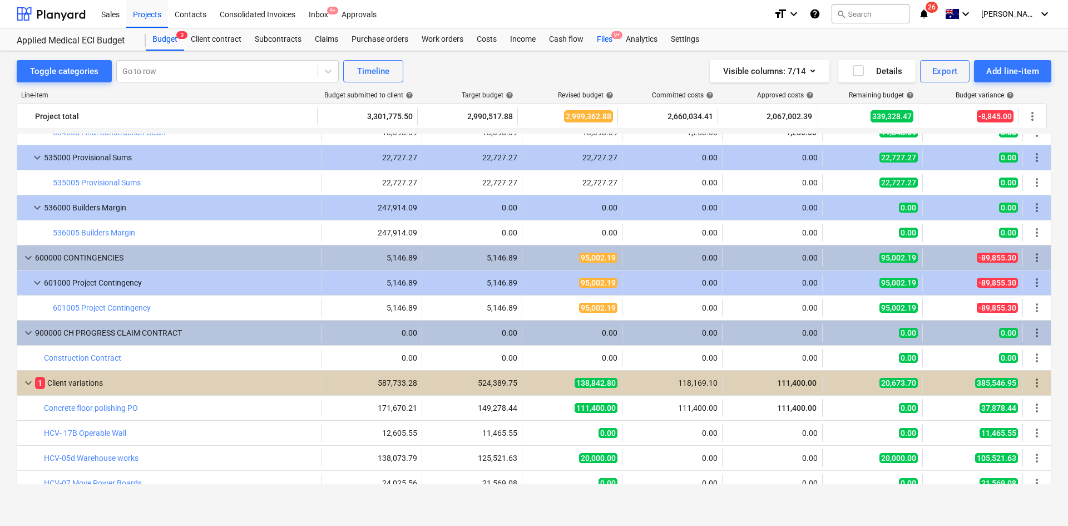
click at [609, 39] on div "Files 9+" at bounding box center [604, 39] width 29 height 22
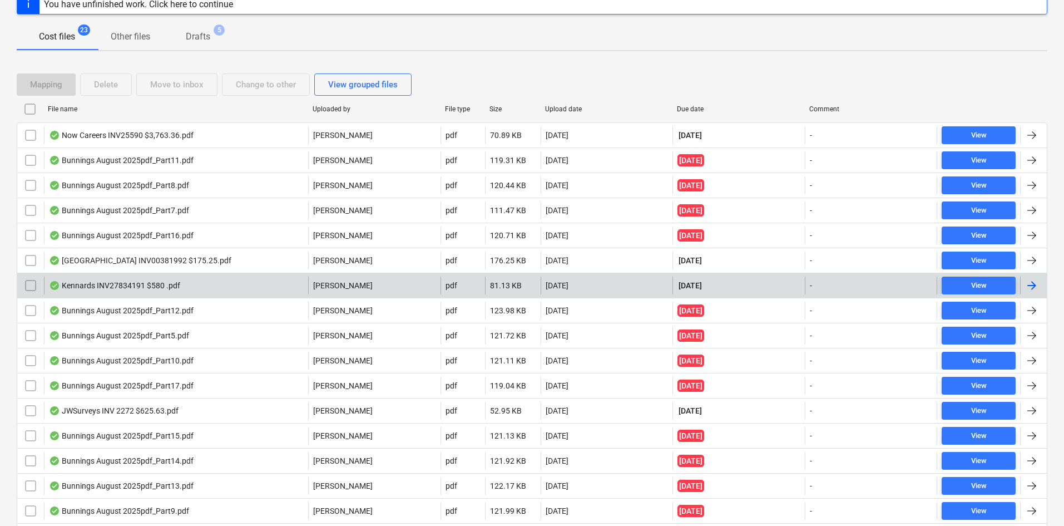
scroll to position [56, 0]
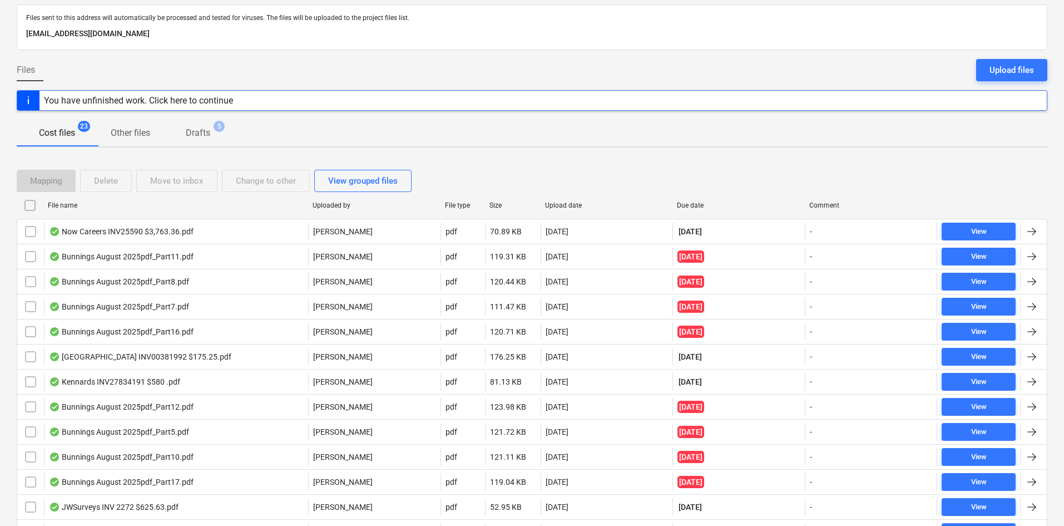
click at [686, 205] on div "Due date" at bounding box center [738, 205] width 123 height 8
checkbox input "false"
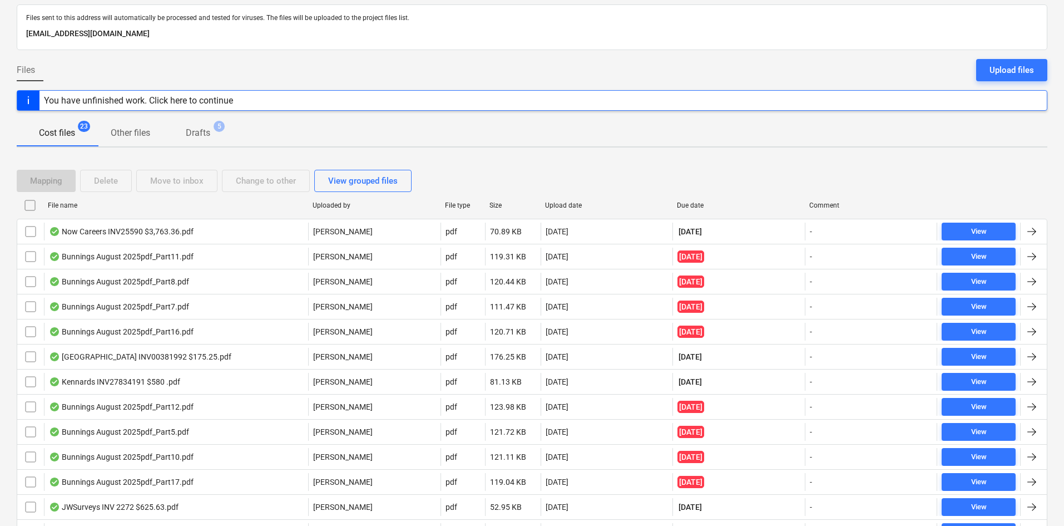
checkbox input "false"
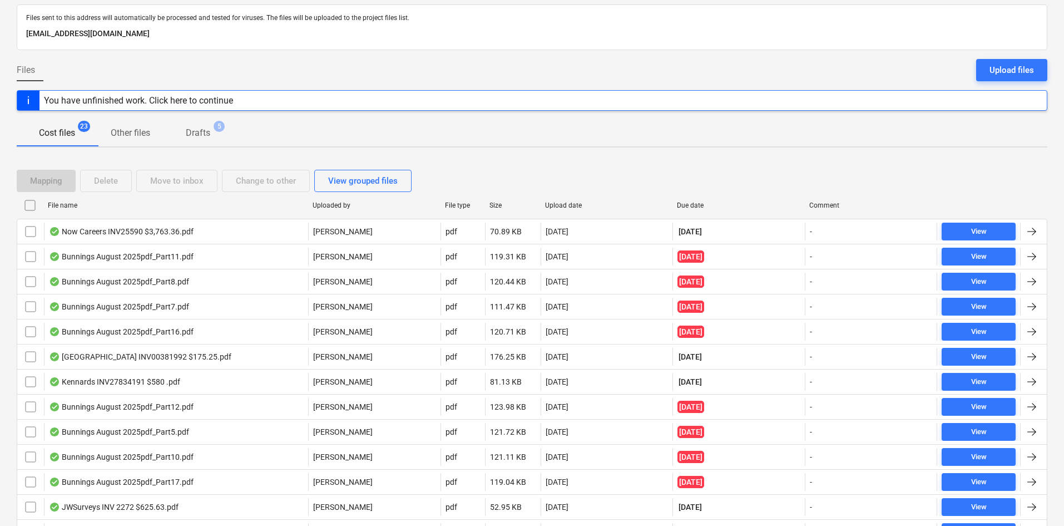
checkbox input "false"
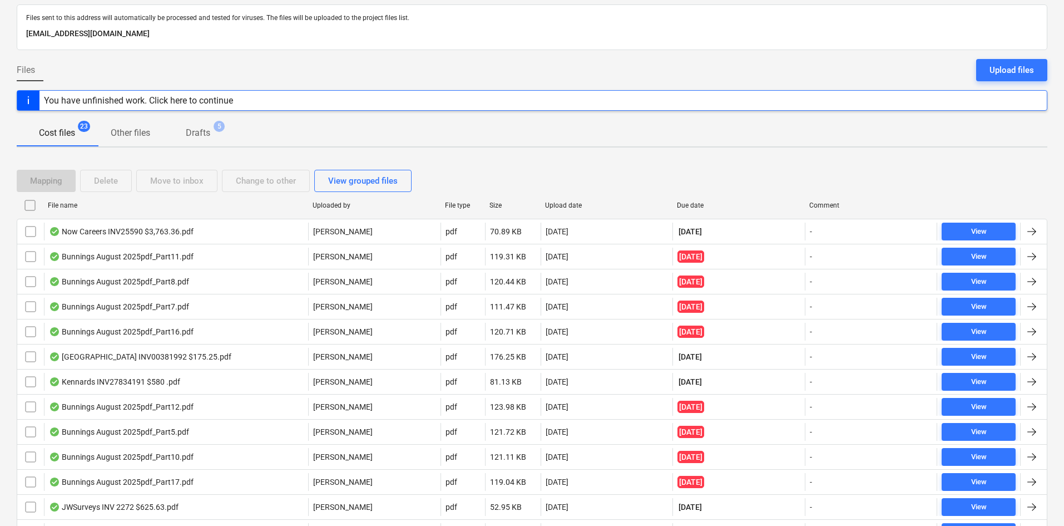
checkbox input "false"
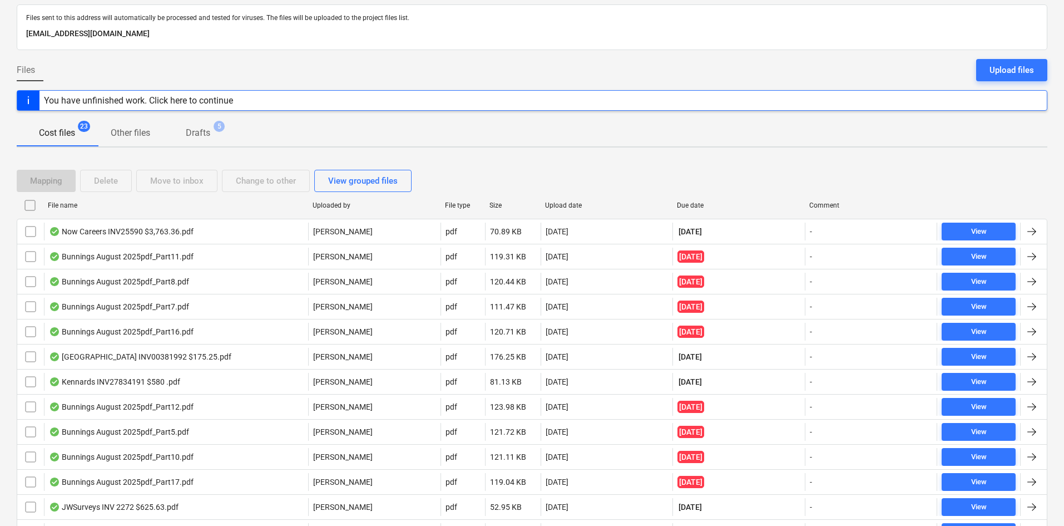
checkbox input "false"
click at [702, 204] on div "Due date" at bounding box center [738, 205] width 123 height 8
checkbox input "false"
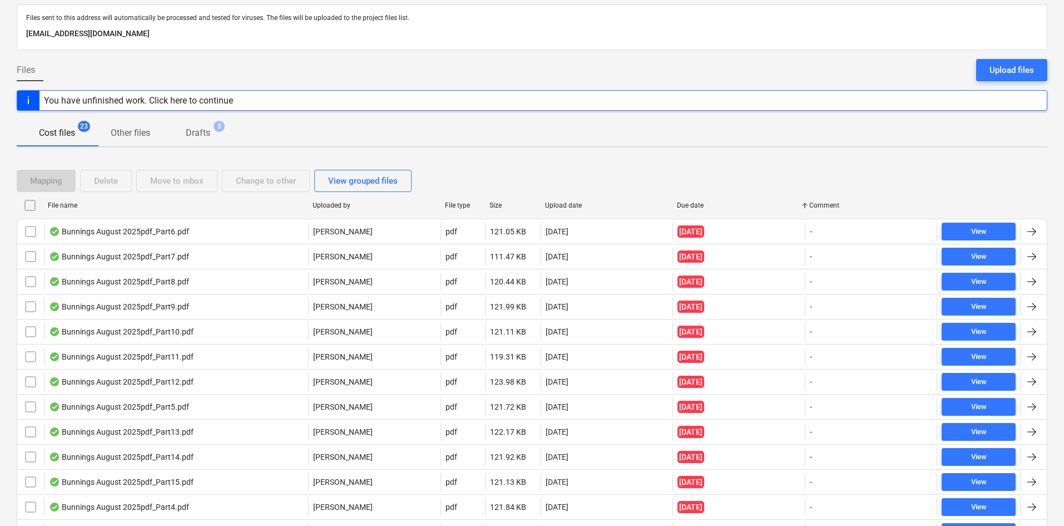
checkbox input "false"
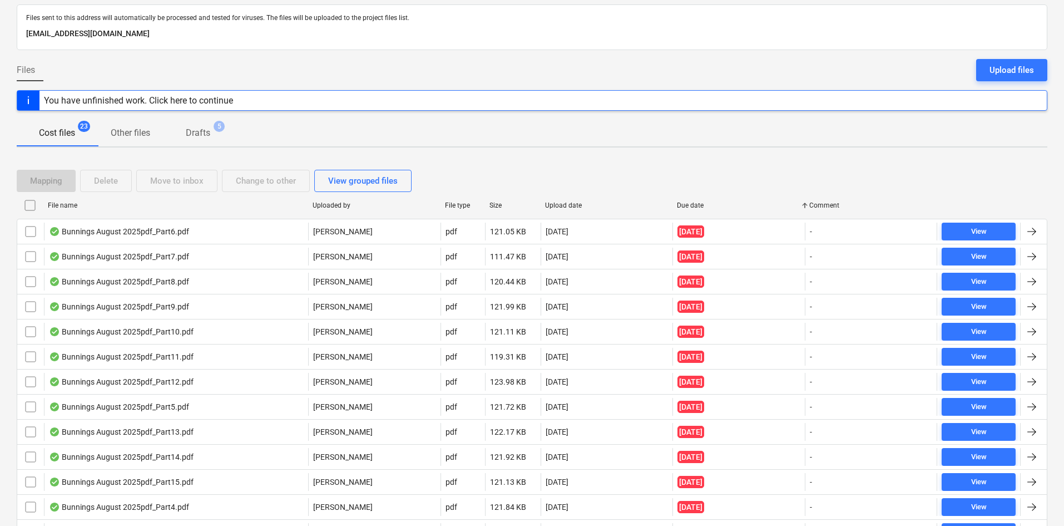
checkbox input "false"
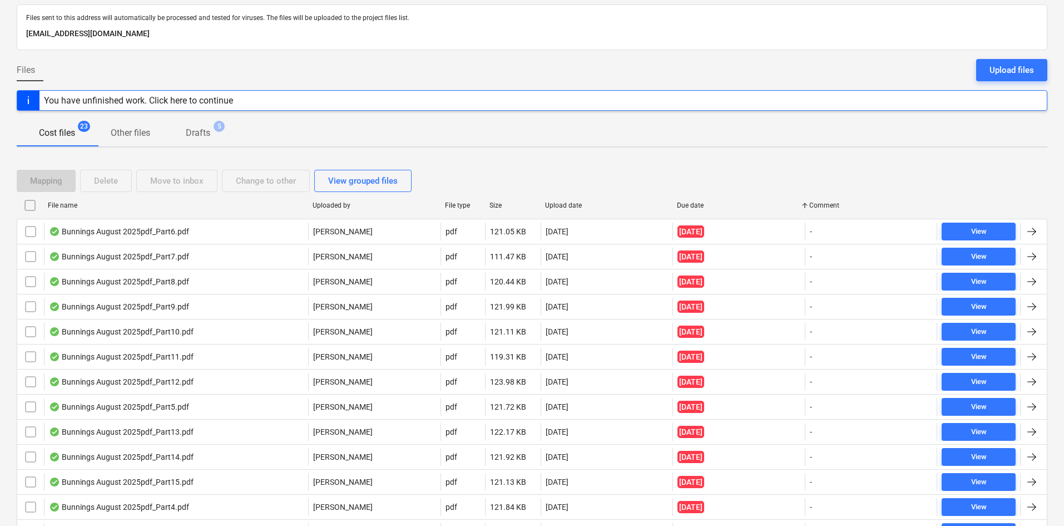
checkbox input "false"
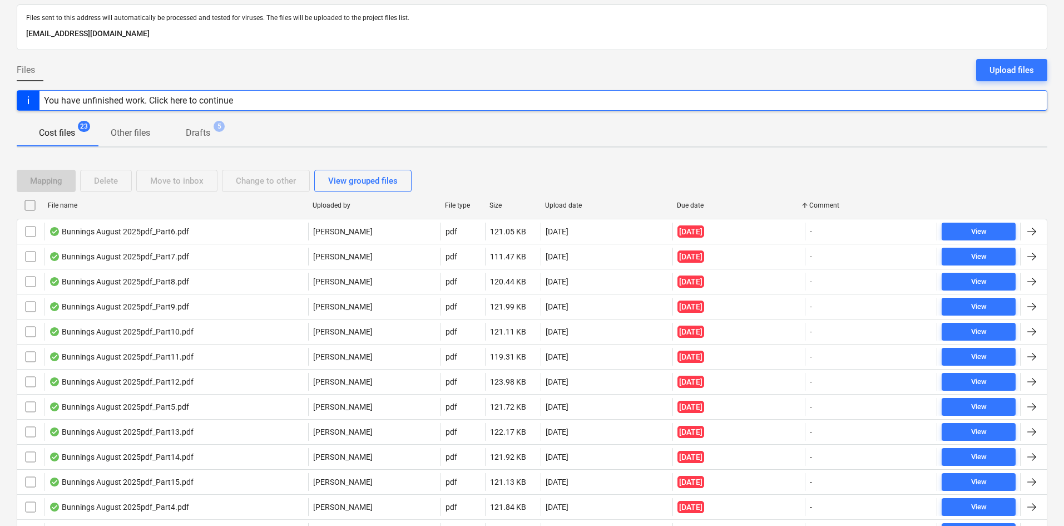
checkbox input "false"
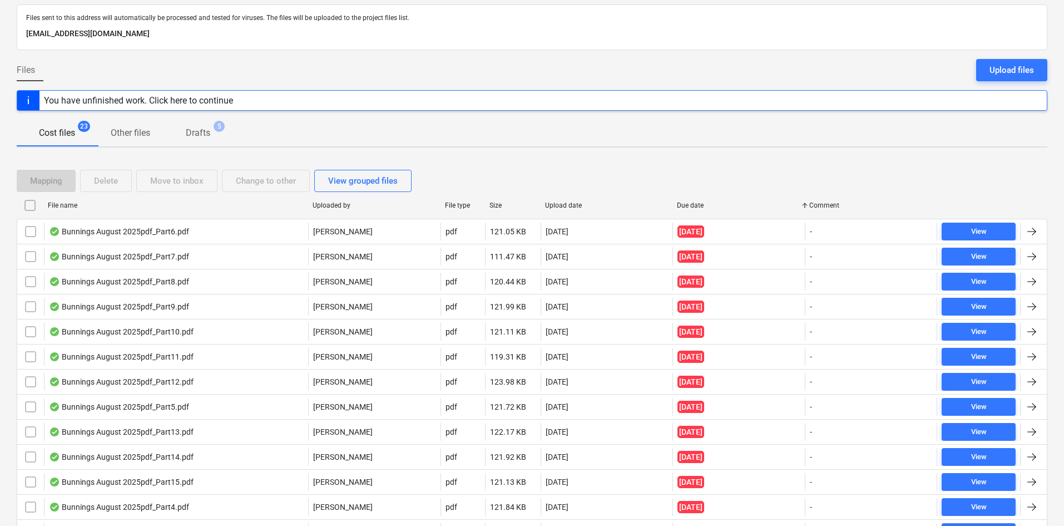
checkbox input "false"
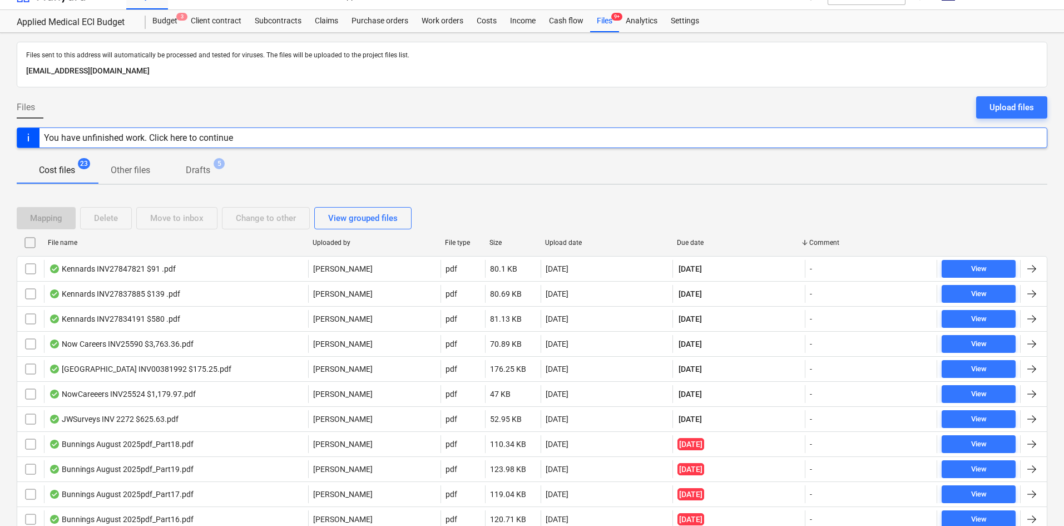
scroll to position [0, 0]
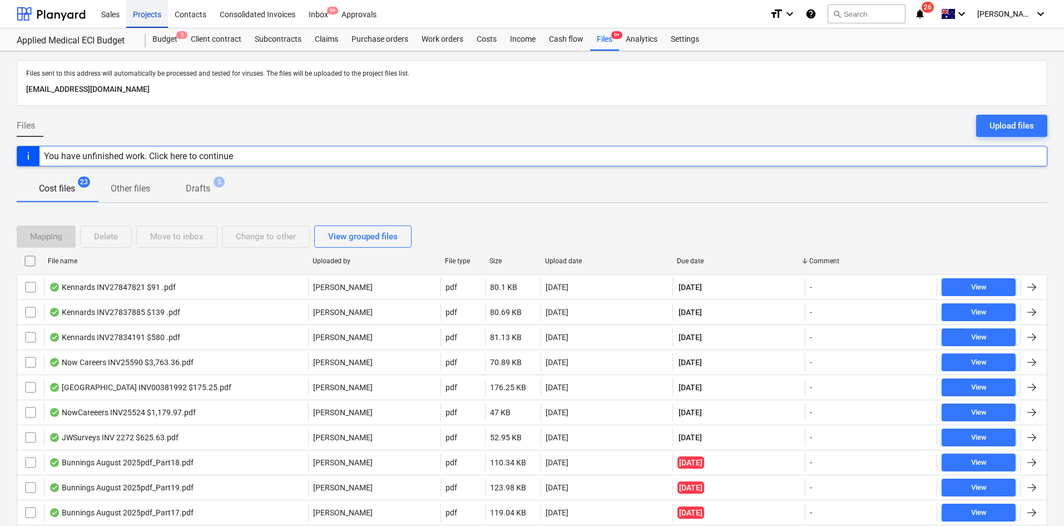
click at [152, 16] on div "Projects" at bounding box center [147, 13] width 42 height 28
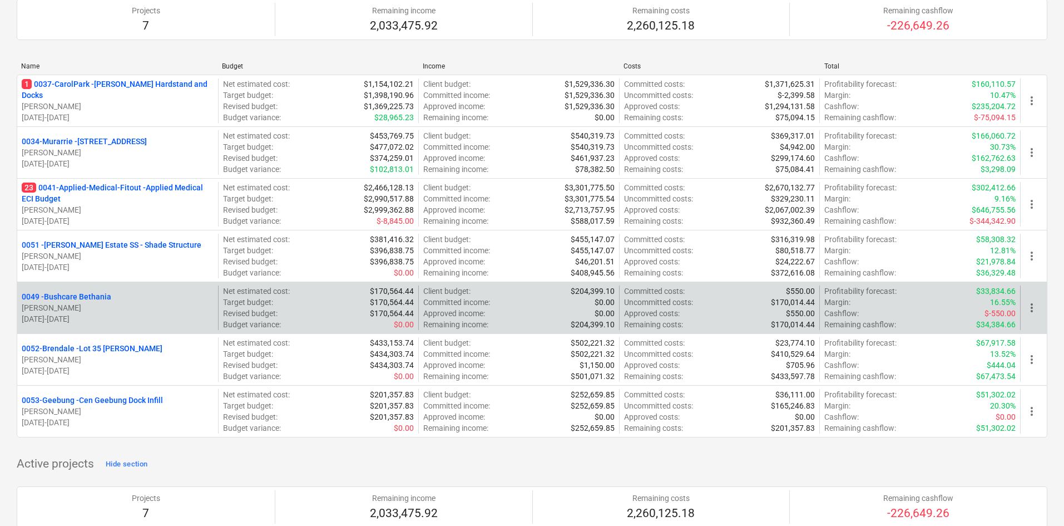
scroll to position [111, 0]
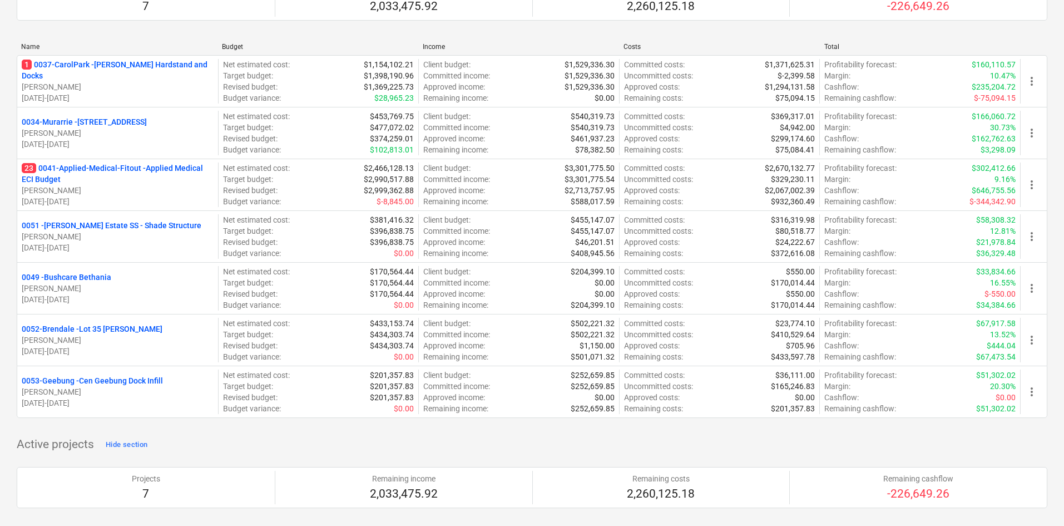
click at [107, 379] on p "0053-Geebung - Cen Geebung Dock Infill" at bounding box center [92, 380] width 141 height 11
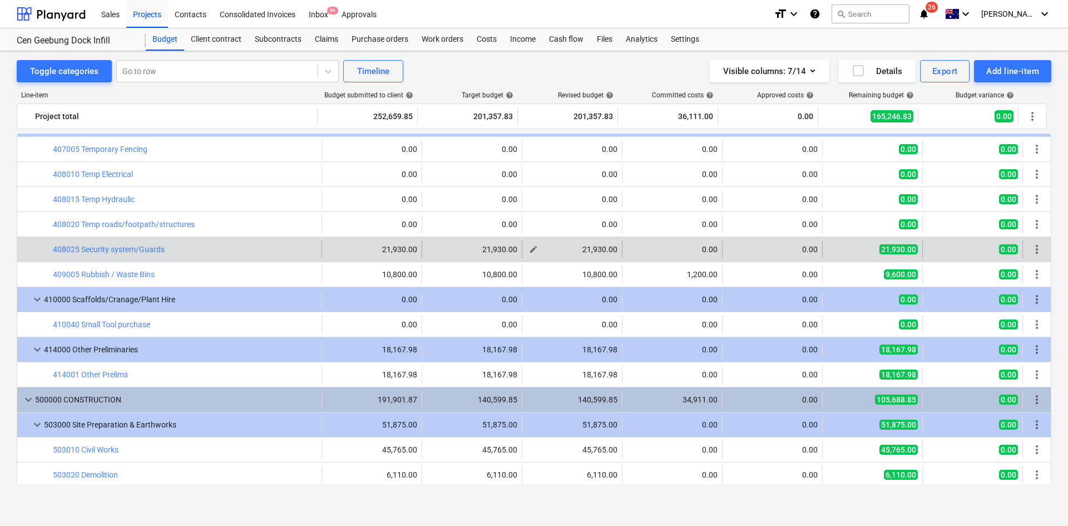
scroll to position [765, 0]
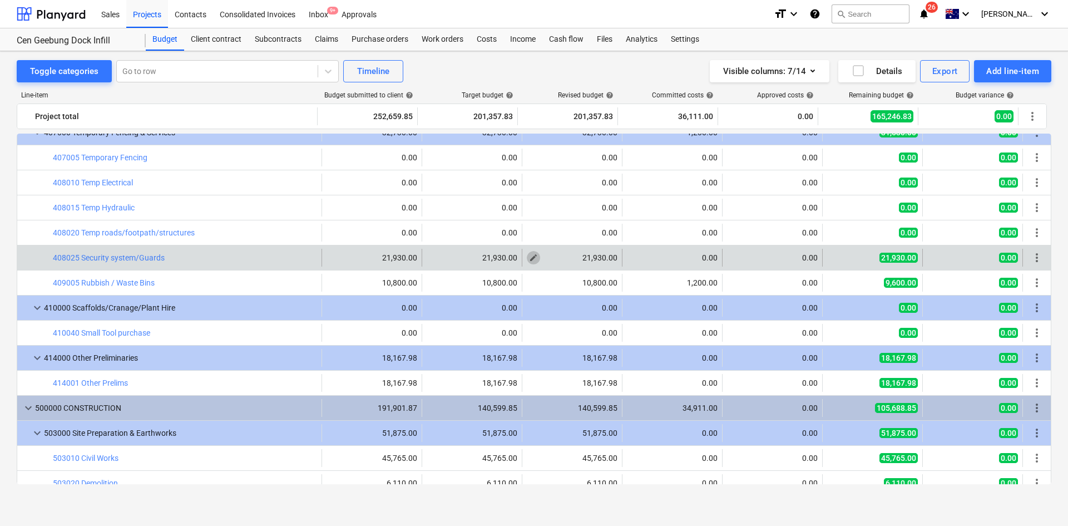
click at [529, 260] on span "edit" at bounding box center [533, 257] width 9 height 9
type textarea "x"
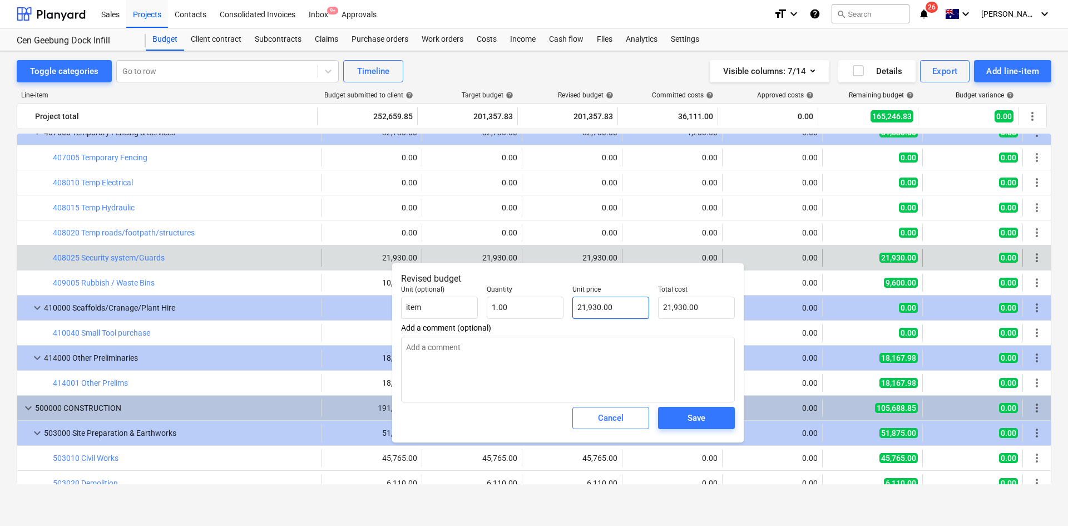
type input "21930"
drag, startPoint x: 623, startPoint y: 303, endPoint x: 543, endPoint y: 306, distance: 80.1
click at [543, 306] on div "Unit (optional) item Quantity 1.00 Unit price 21930 Total cost 21,930.00" at bounding box center [568, 302] width 343 height 42
type textarea "x"
type input "9"
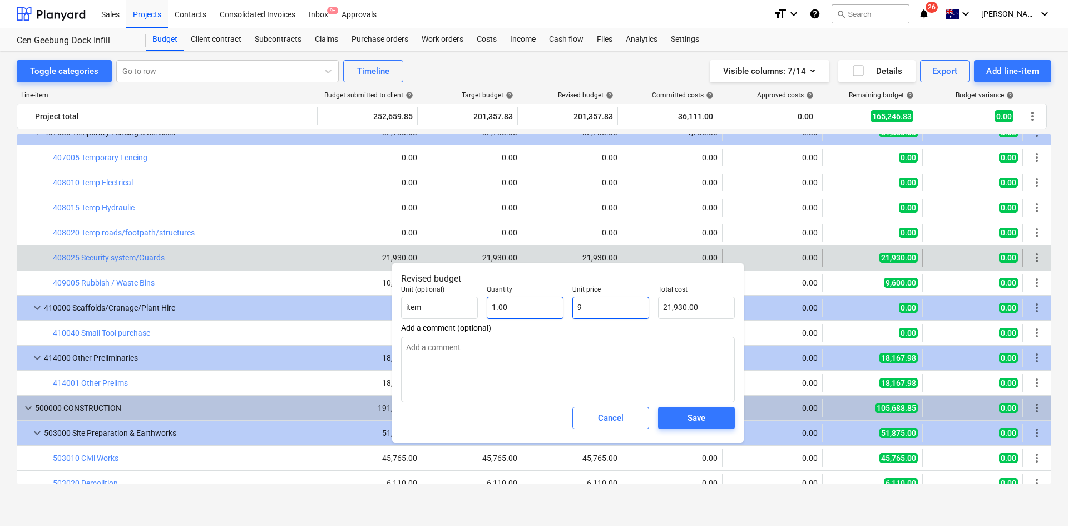
type input "9.00"
type textarea "x"
type input "98"
type input "98.00"
type textarea "x"
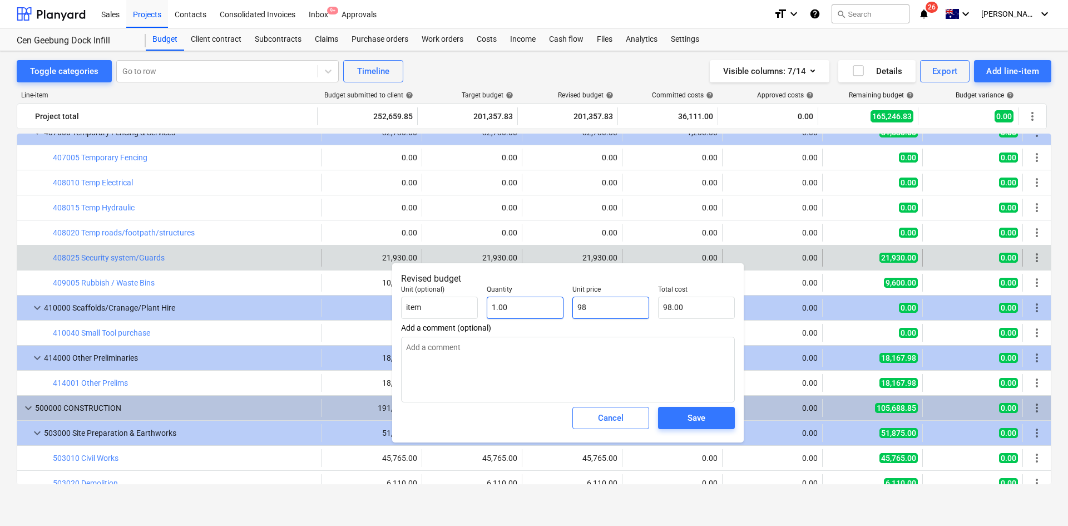
type input "986"
type input "986.00"
type textarea "x"
type input "9860"
type input "9,860.00"
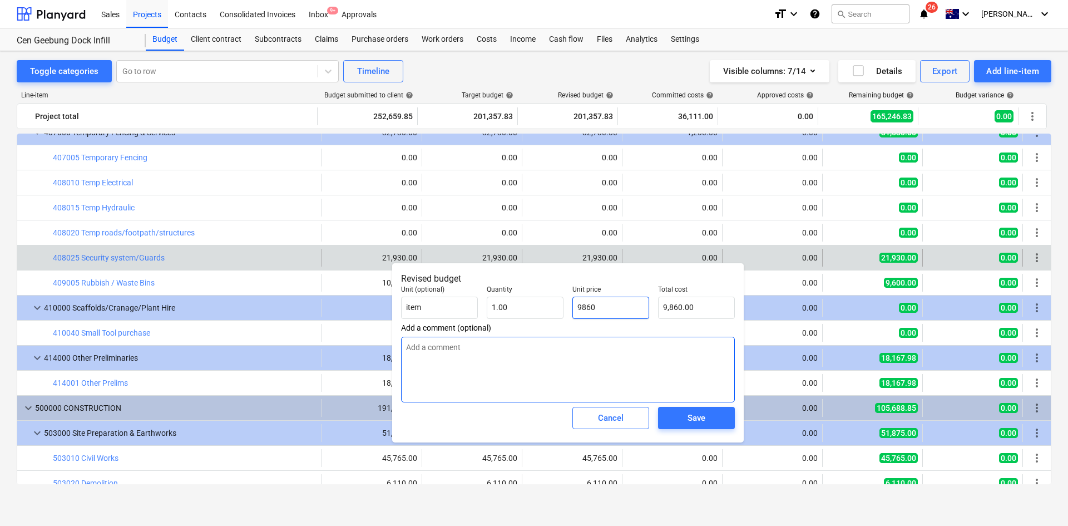
type input "9860"
type textarea "x"
type input "9,860.00"
click at [490, 365] on textarea at bounding box center [568, 369] width 334 height 66
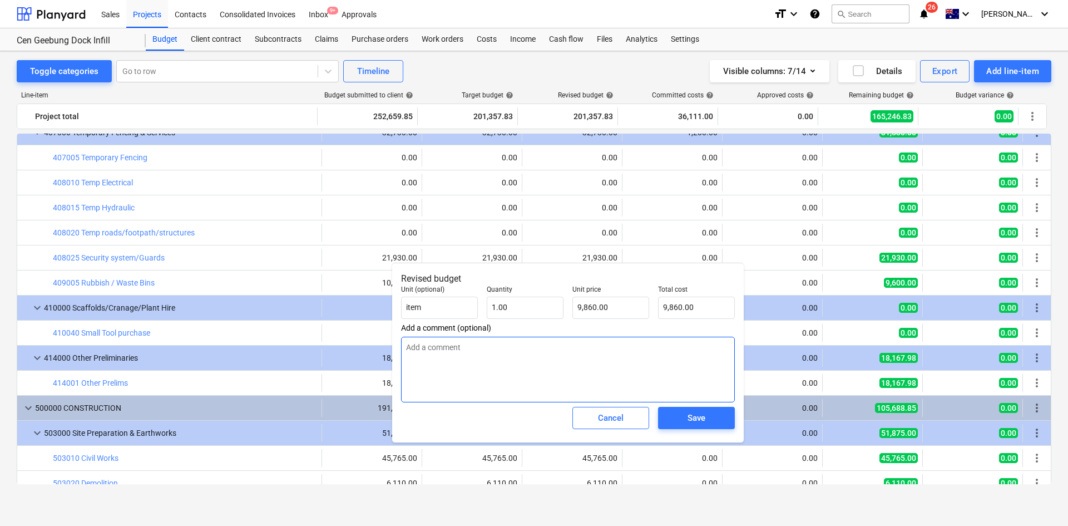
click at [438, 360] on textarea at bounding box center [568, 369] width 334 height 66
type textarea "x"
type textarea "1"
type textarea "x"
type textarea "16"
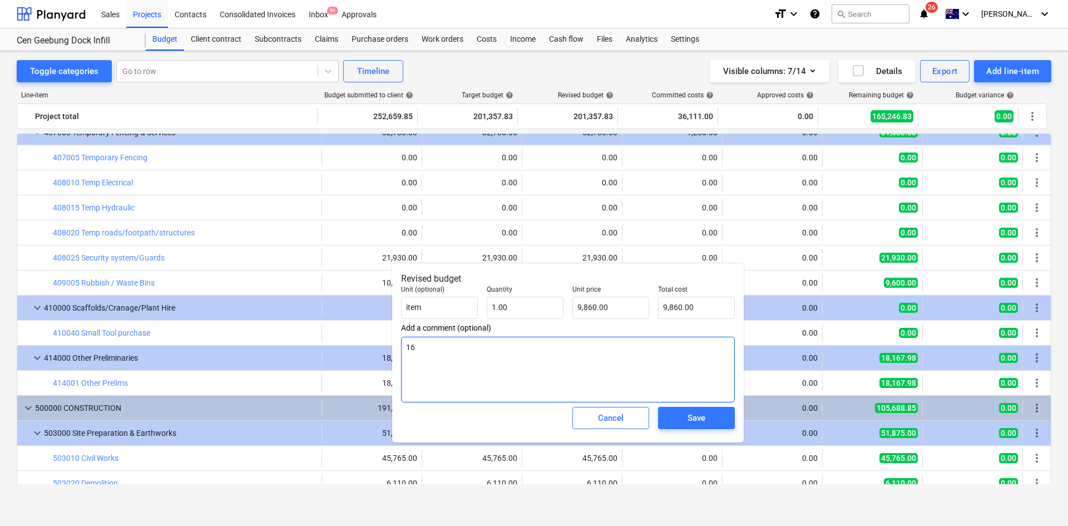
type textarea "x"
type textarea "16"
type textarea "x"
type textarea "16 d"
type textarea "x"
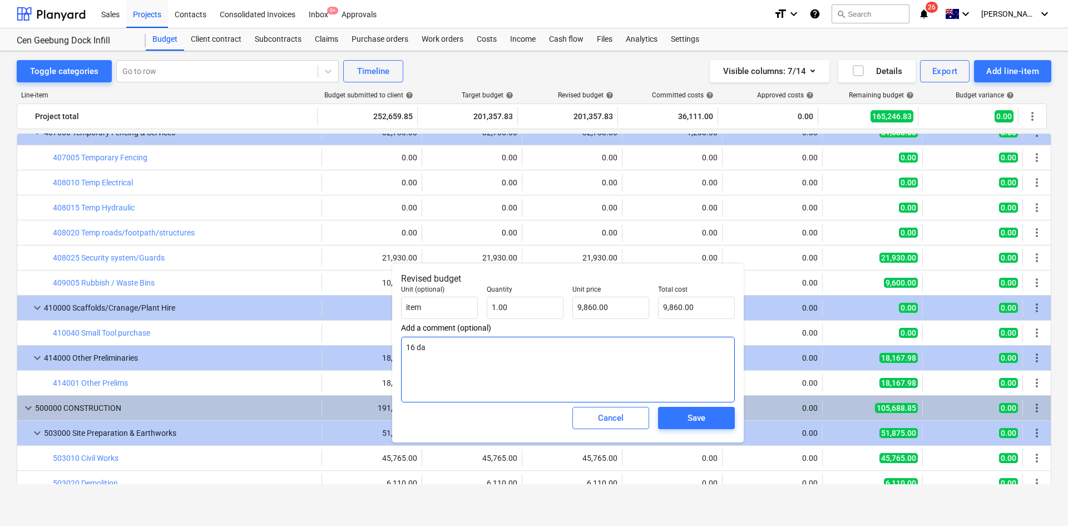
type textarea "16 day"
type textarea "x"
type textarea "16 days"
type textarea "x"
type textarea "16 days"
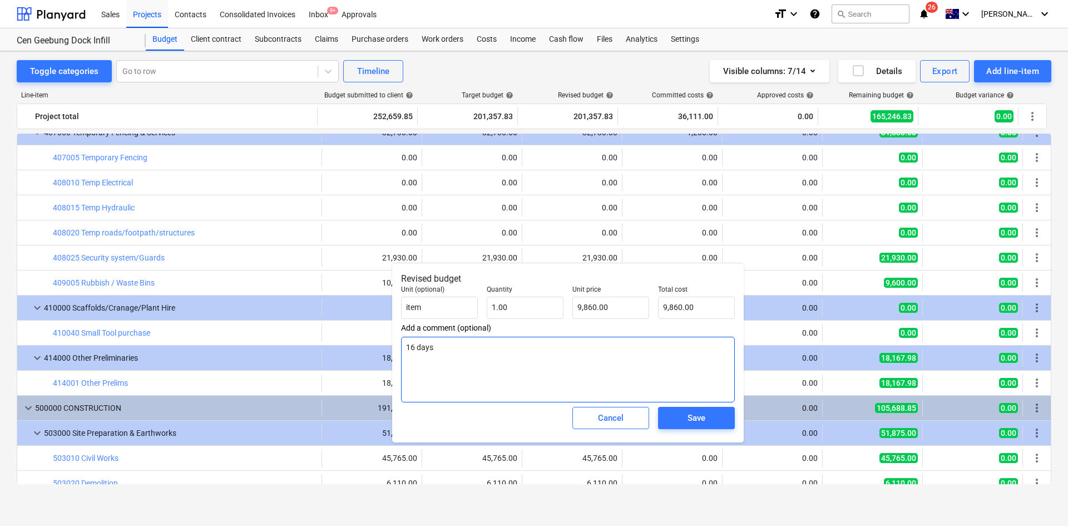
type textarea "x"
type textarea "16 days,"
type textarea "x"
type textarea "16 days,"
type textarea "x"
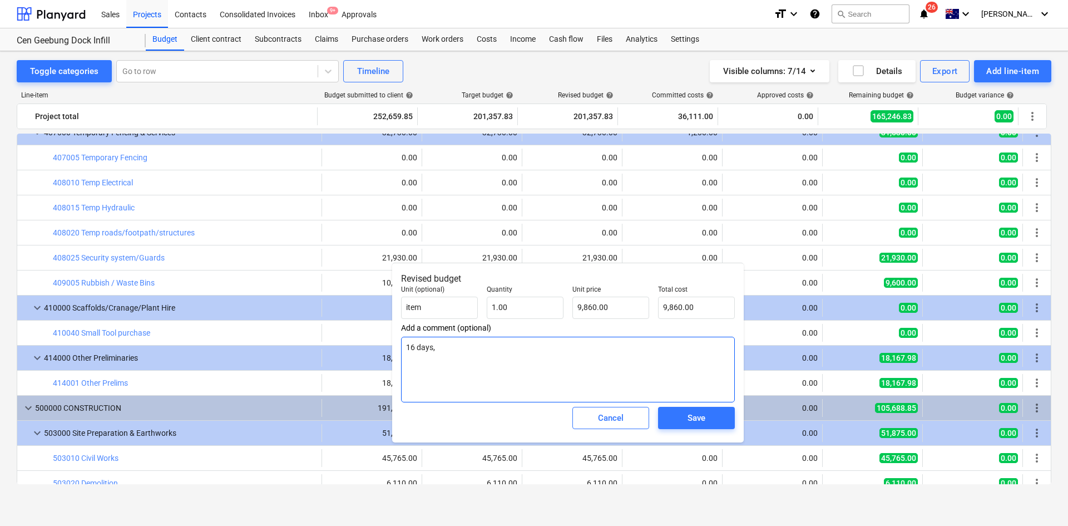
type textarea "16 days,"
type textarea "x"
type textarea "16 days"
type textarea "x"
type textarea "16 days"
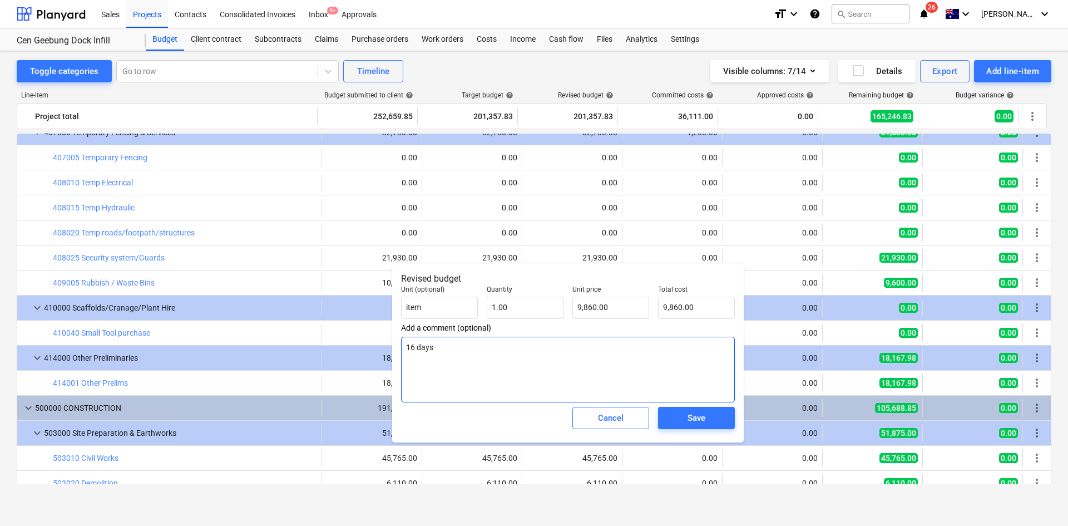
type textarea "x"
type textarea "16 days ("
type textarea "x"
type textarea "16 days (6"
type textarea "x"
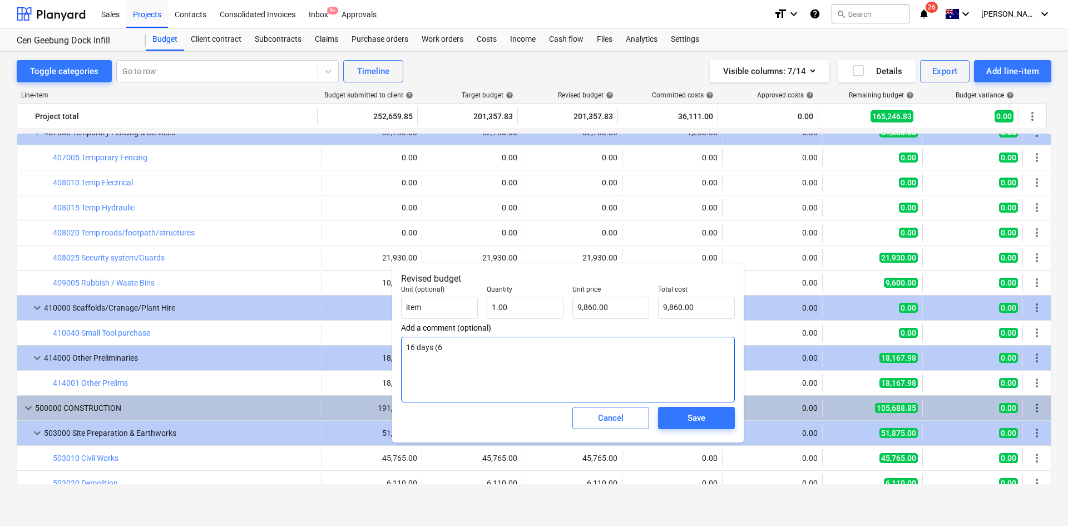
type textarea "16 days ("
type textarea "x"
type textarea "16 days (4"
type textarea "x"
type textarea "16 days (4p"
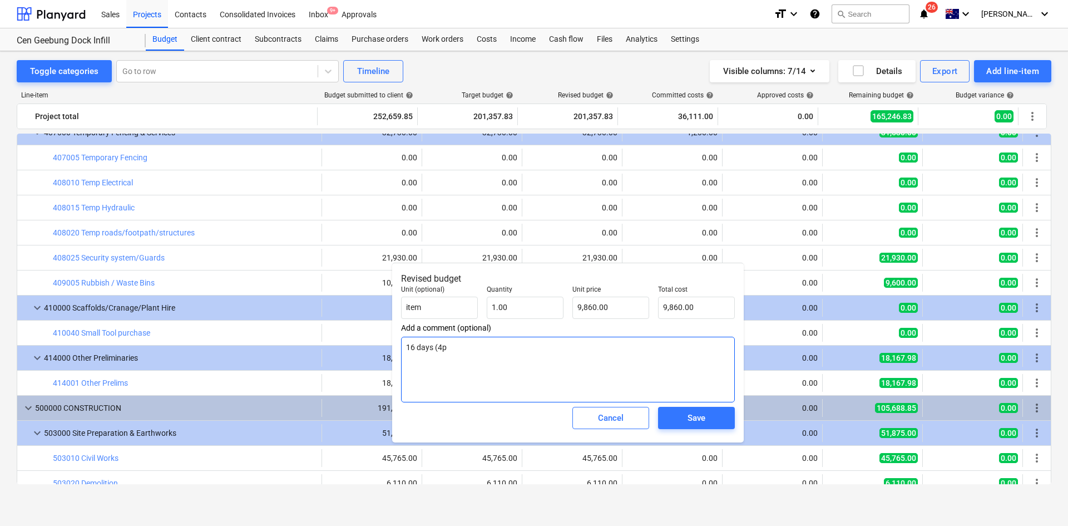
type textarea "x"
type textarea "16 days (4pm"
type textarea "x"
type textarea "16 days (4pm-"
type textarea "x"
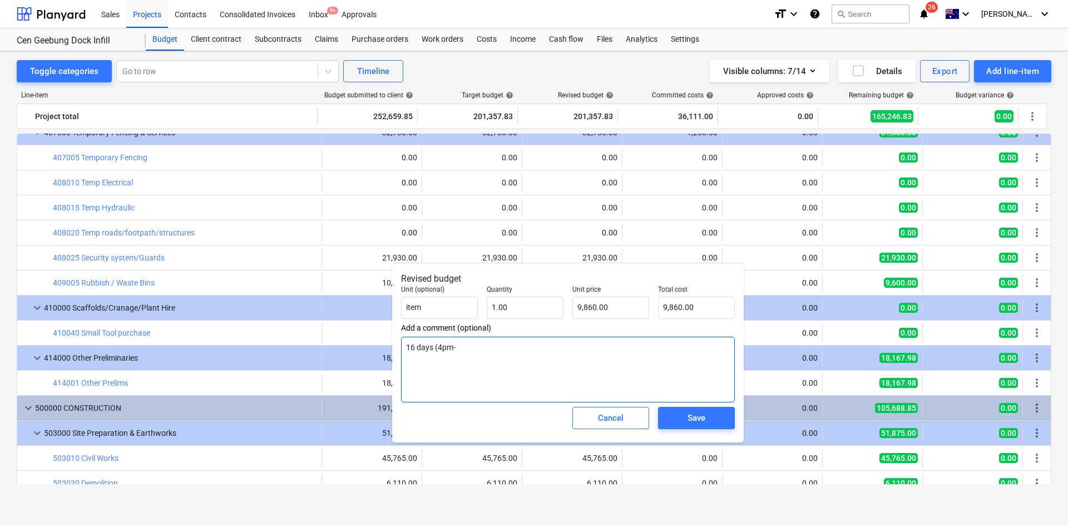
type textarea "16 days (4pm-6"
type textarea "x"
type textarea "16 days (4pm-6:"
type textarea "x"
type textarea "16 days (4pm-6:3"
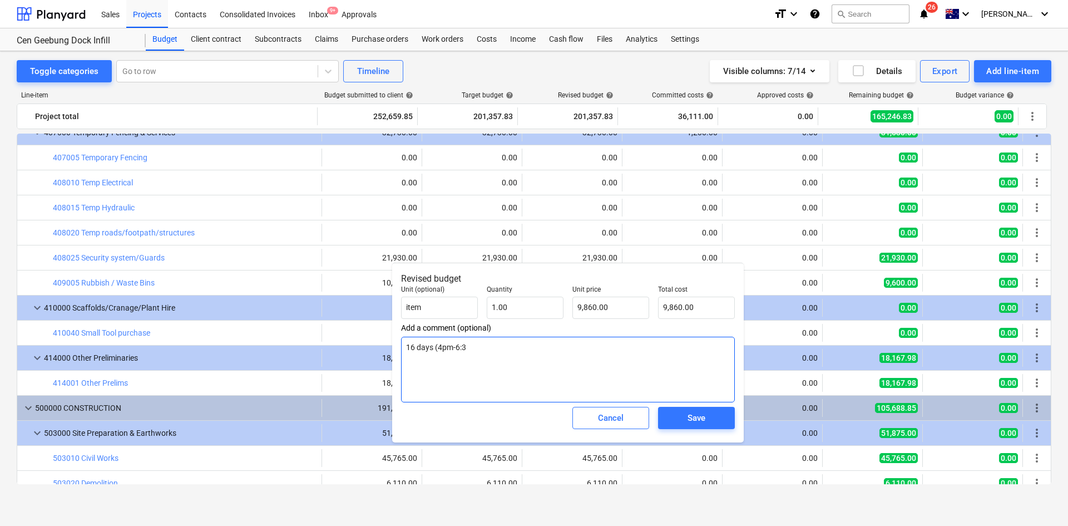
type textarea "x"
type textarea "16 days (4pm-6:30"
type textarea "x"
type textarea "16 days (4pm-6:30a"
type textarea "x"
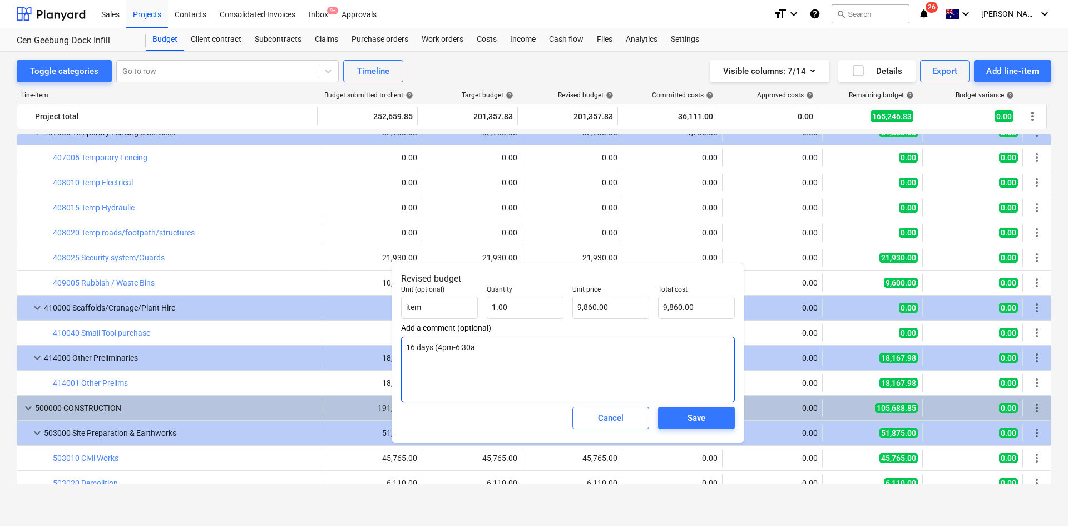
type textarea "16 days (4pm-6:30am"
type textarea "x"
type textarea "16 days (4pm-6:30am)"
type textarea "x"
type textarea "16 days (4pm-6:30am)"
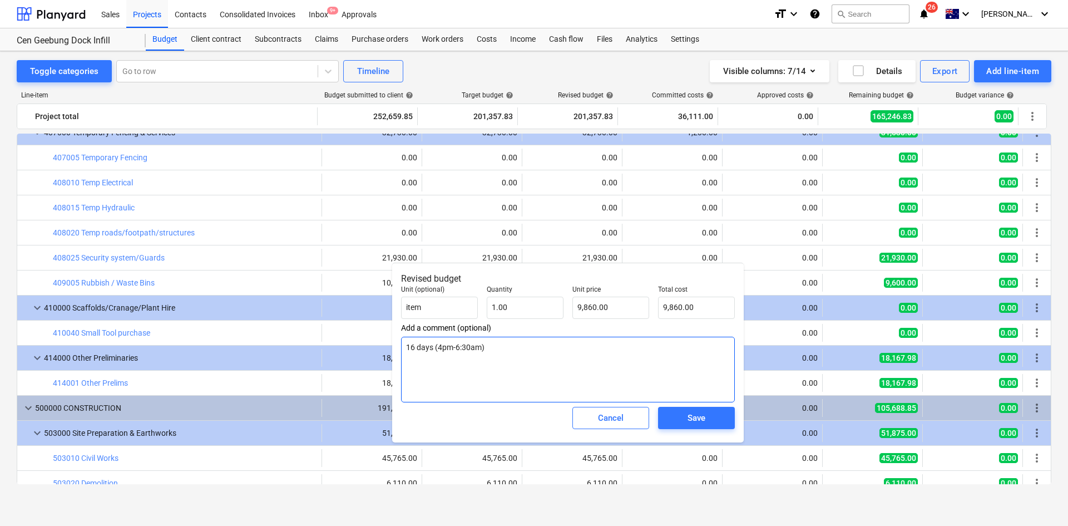
type textarea "x"
type textarea "16 days (4pm-6:30am) -"
click at [602, 369] on textarea "16 days (4pm-6:30am) - 232 hrs * 42.5 = 9860" at bounding box center [568, 369] width 334 height 66
click at [684, 422] on span "Save" at bounding box center [696, 417] width 50 height 14
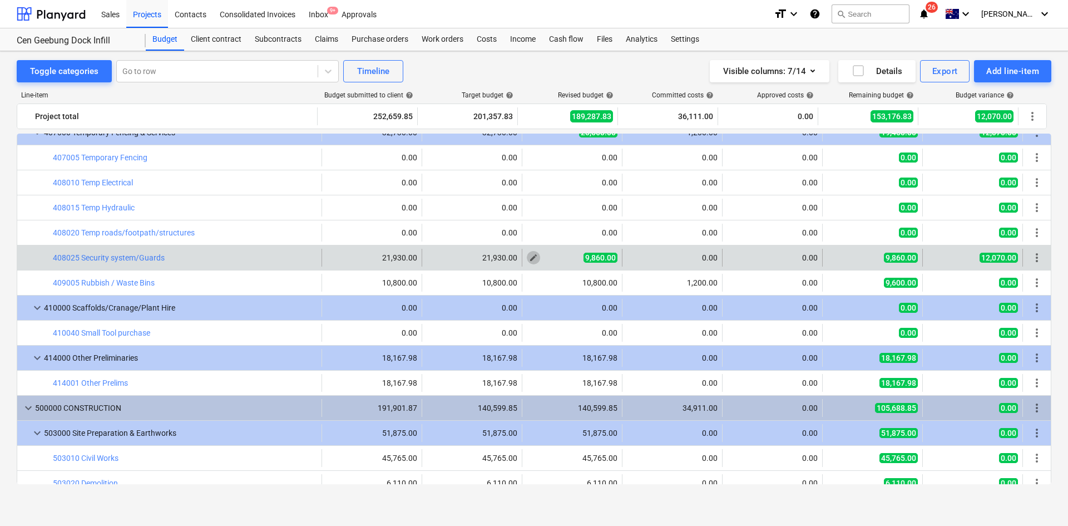
click at [530, 259] on span "edit" at bounding box center [533, 257] width 9 height 9
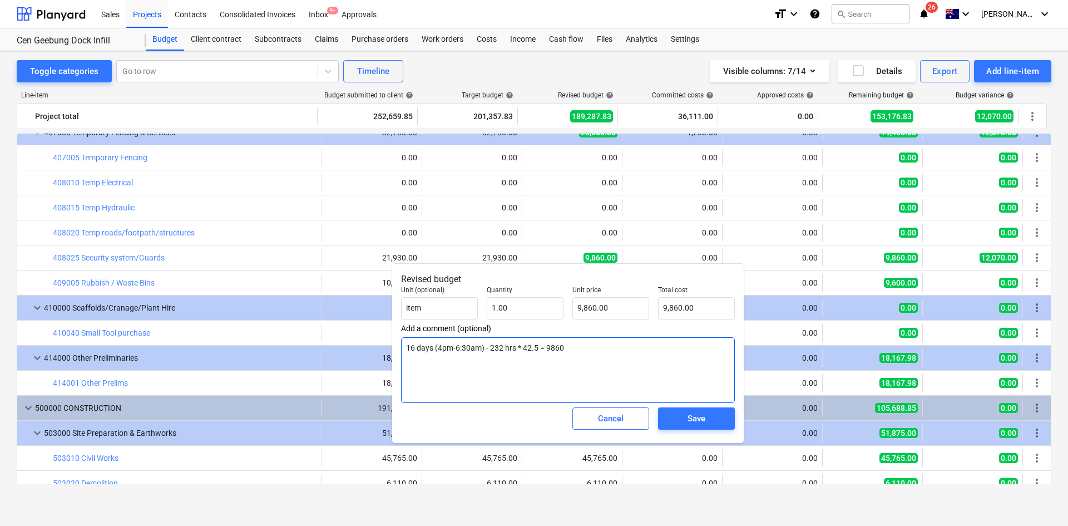
click at [524, 347] on textarea "16 days (4pm-6:30am) - 232 hrs * 42.5 = 9860" at bounding box center [568, 370] width 334 height 66
click at [543, 346] on textarea "16 days (4pm-6:30am) - 232 hrs * $42.5 = 9860" at bounding box center [568, 370] width 334 height 66
click at [626, 349] on textarea "16 days (4pm-6:30am) - 232 hrs * $42.5/hr = 9860" at bounding box center [568, 370] width 334 height 66
click at [686, 422] on span "Save" at bounding box center [696, 418] width 50 height 14
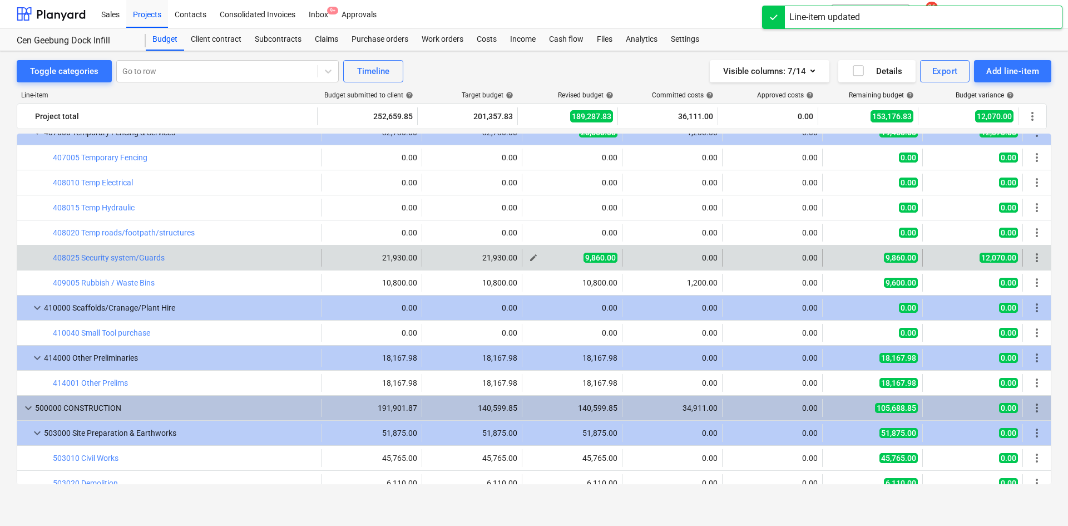
click at [529, 255] on span "edit" at bounding box center [533, 257] width 9 height 9
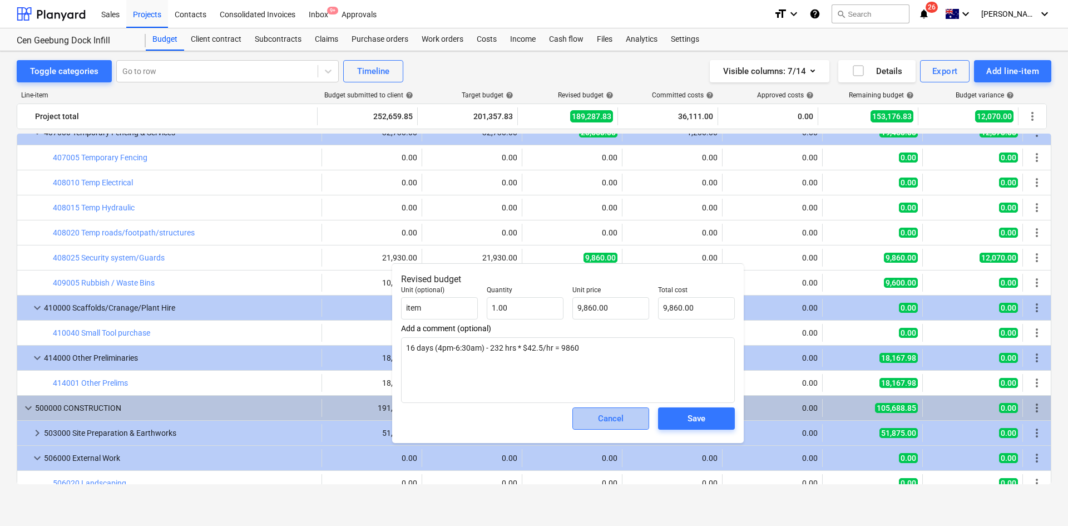
click at [609, 411] on div "Cancel" at bounding box center [611, 418] width 26 height 14
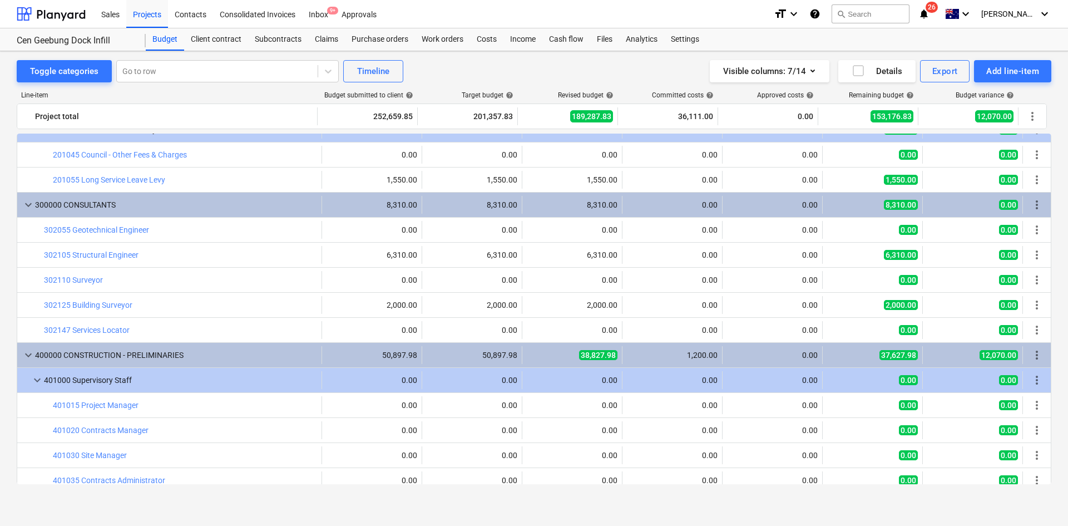
scroll to position [0, 0]
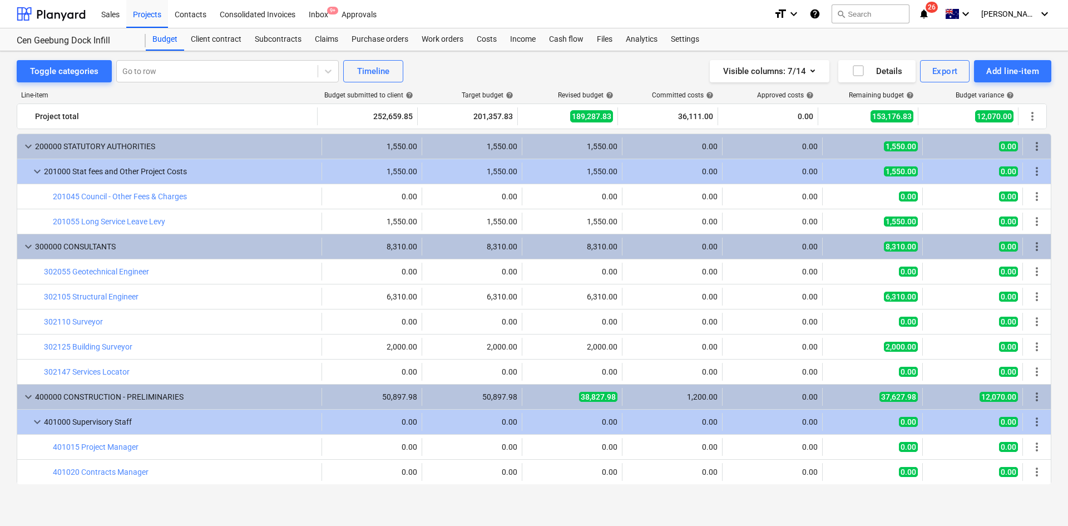
click at [534, 68] on div "Toggle categories Go to row Timeline Visible columns : 7/14 Details Export Add …" at bounding box center [534, 71] width 1034 height 22
click at [478, 66] on div "Toggle categories Go to row Timeline Visible columns : 7/14 Details Export Add …" at bounding box center [534, 71] width 1034 height 22
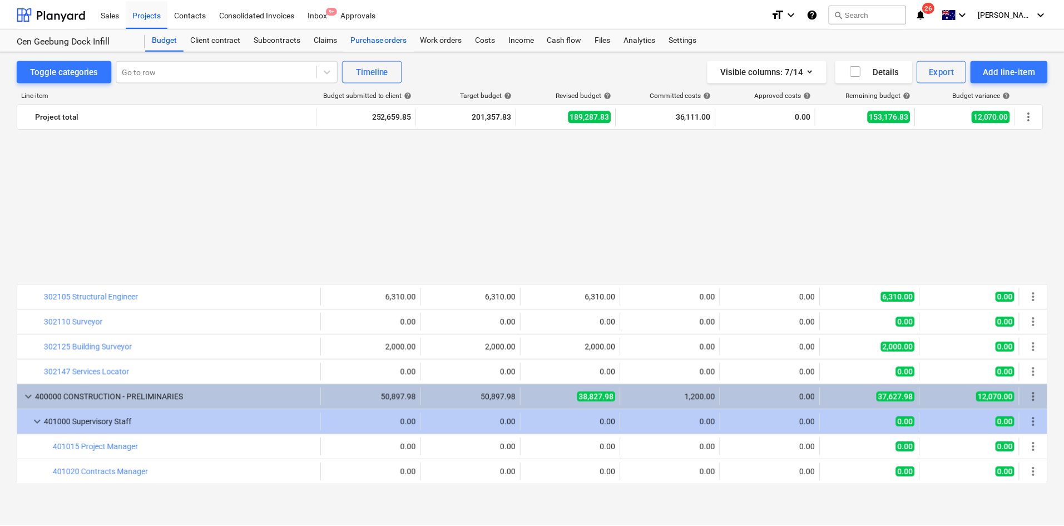
scroll to position [222, 0]
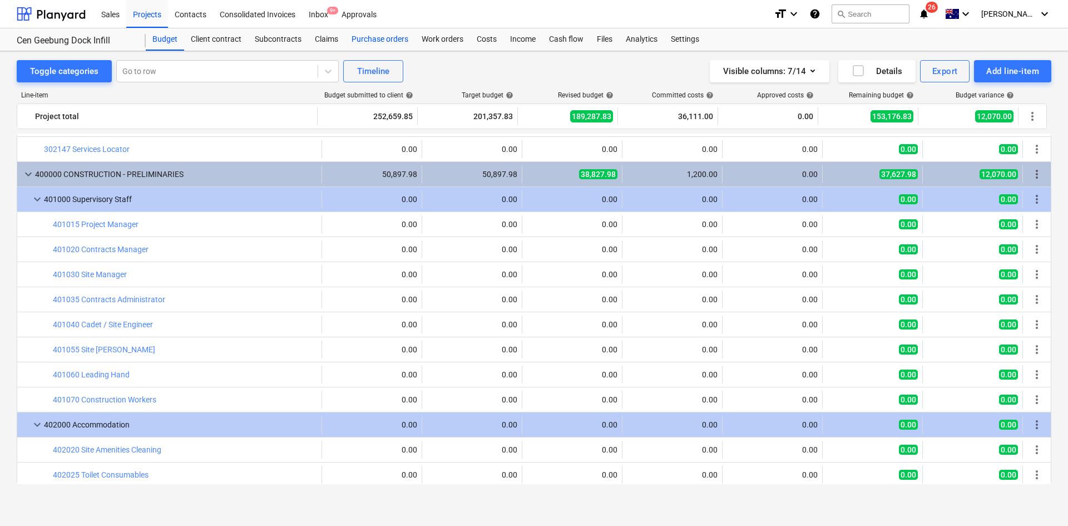
click at [359, 46] on div "Purchase orders" at bounding box center [380, 39] width 70 height 22
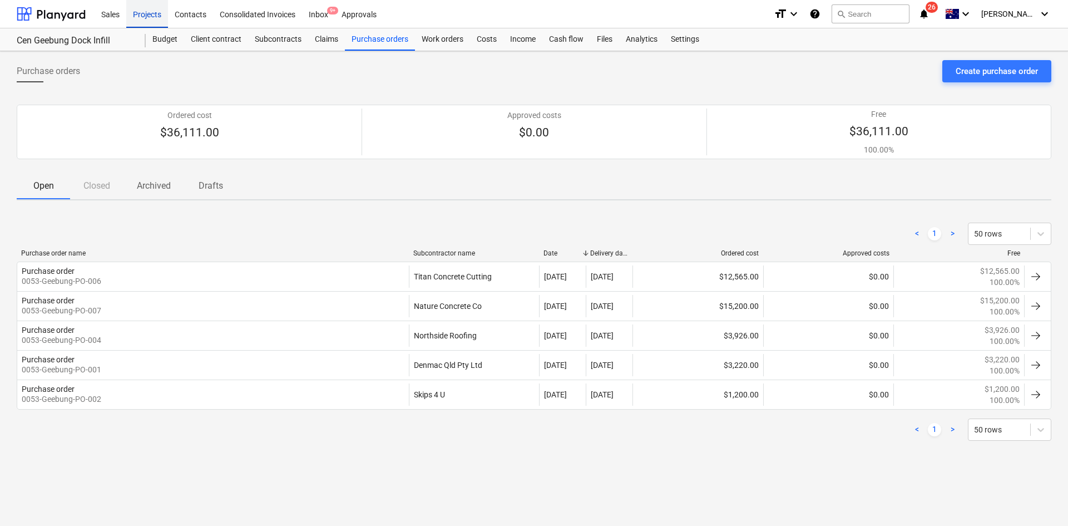
click at [155, 22] on div "Projects" at bounding box center [147, 13] width 42 height 28
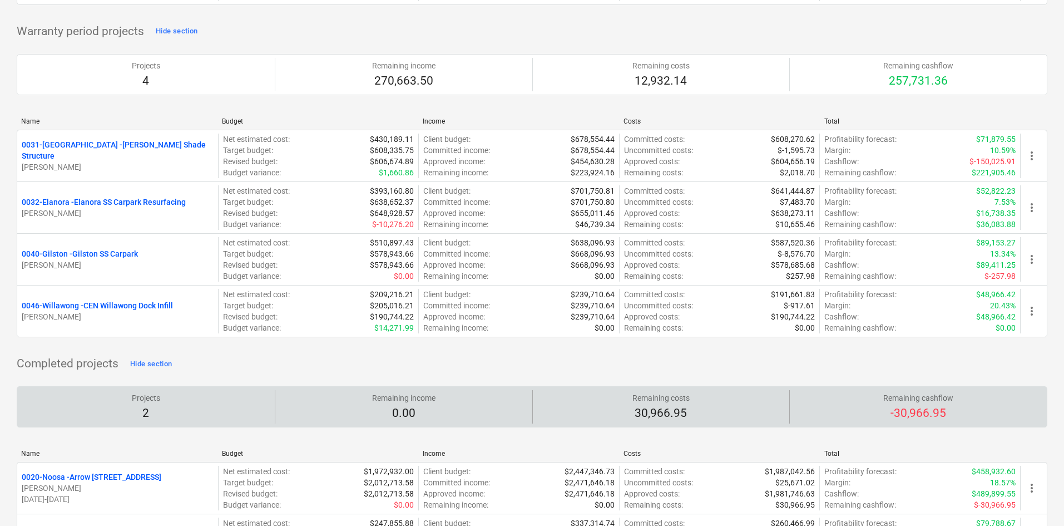
scroll to position [997, 0]
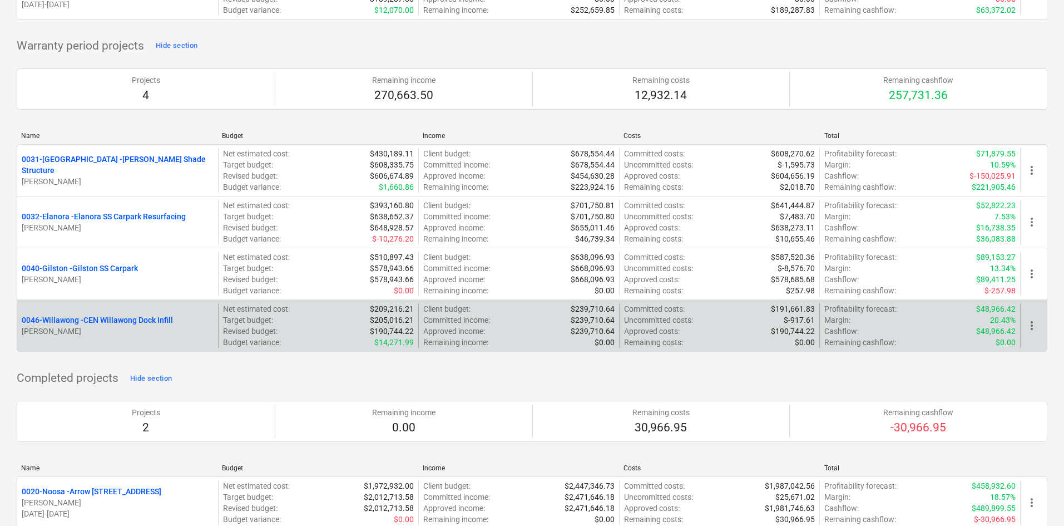
click at [137, 316] on p "0046-Willawong - CEN Willawong Dock Infill" at bounding box center [97, 319] width 151 height 11
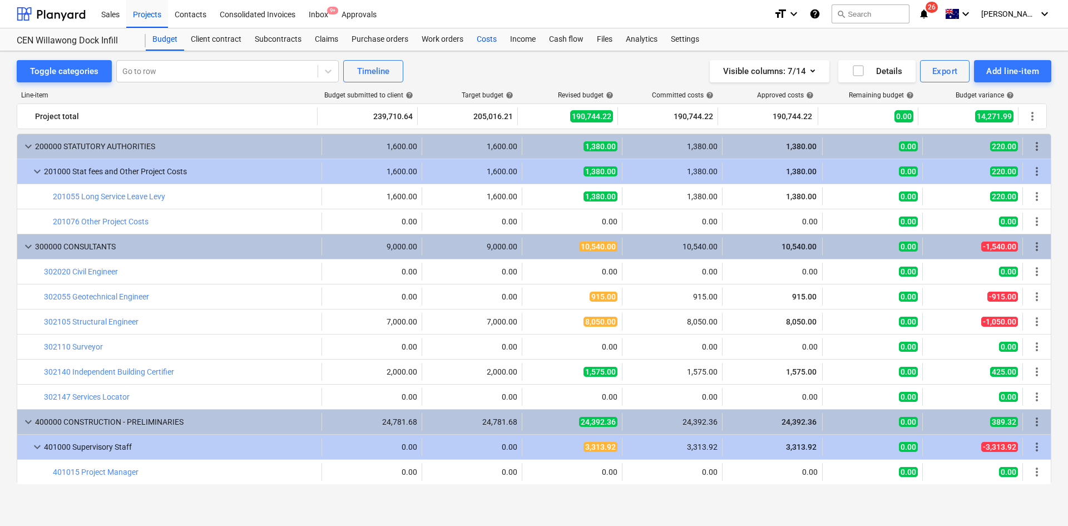
click at [487, 37] on div "Costs" at bounding box center [486, 39] width 33 height 22
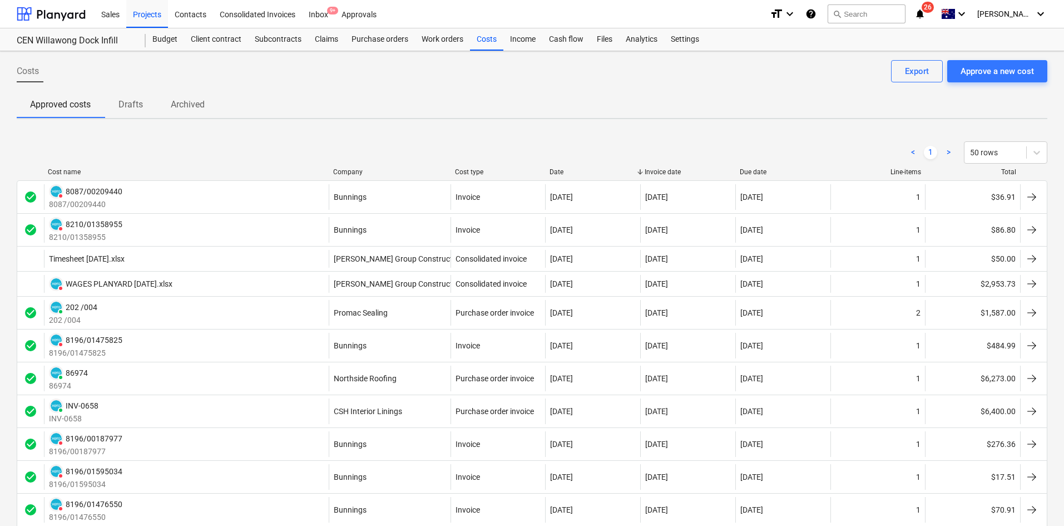
click at [355, 166] on div "< 1 > 50 rows" at bounding box center [532, 152] width 1030 height 31
click at [353, 171] on div "Company" at bounding box center [389, 172] width 113 height 8
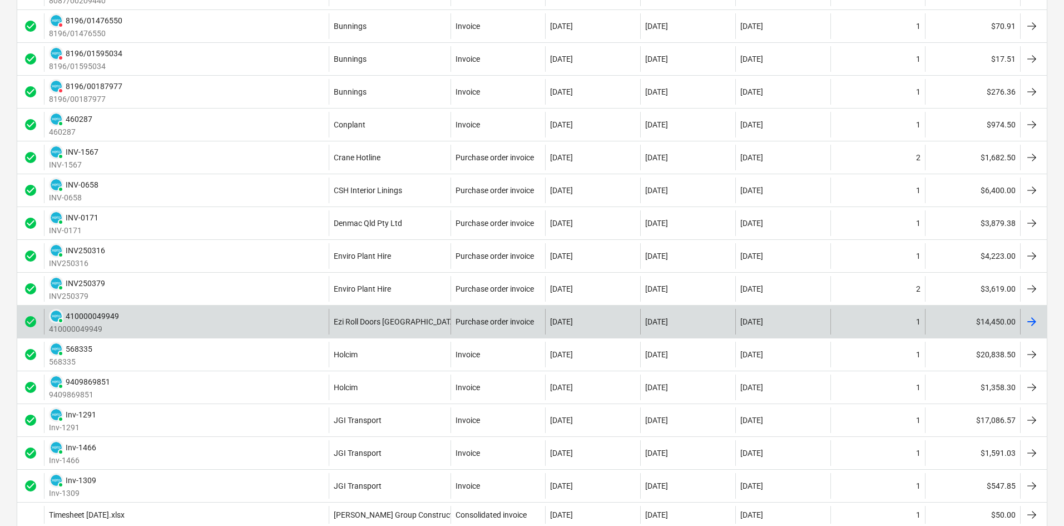
scroll to position [500, 0]
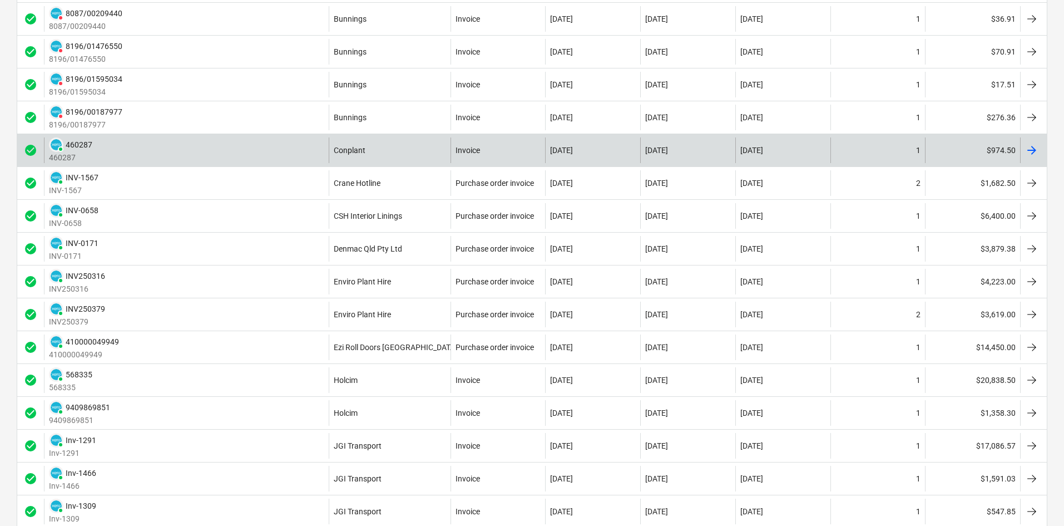
click at [291, 142] on div "PAID 460287 460287" at bounding box center [186, 150] width 285 height 26
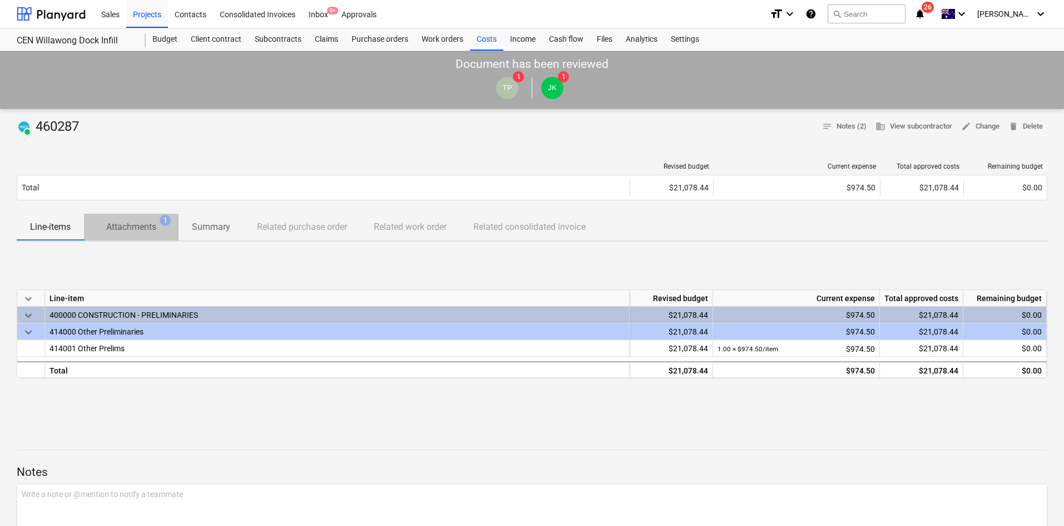
click at [133, 223] on p "Attachments" at bounding box center [131, 226] width 50 height 13
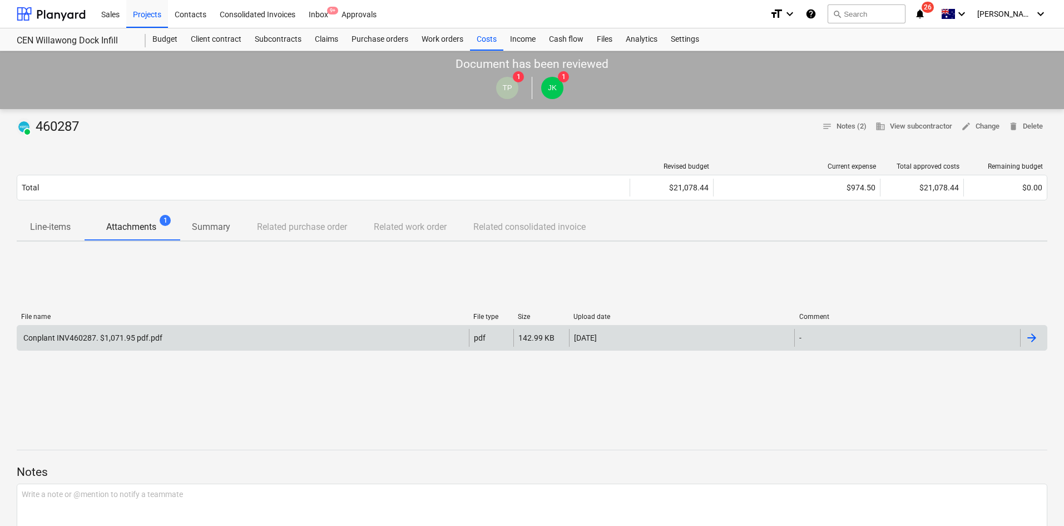
click at [192, 331] on div "Conplant INV460287. $1,071.95 pdf.pdf" at bounding box center [243, 338] width 452 height 18
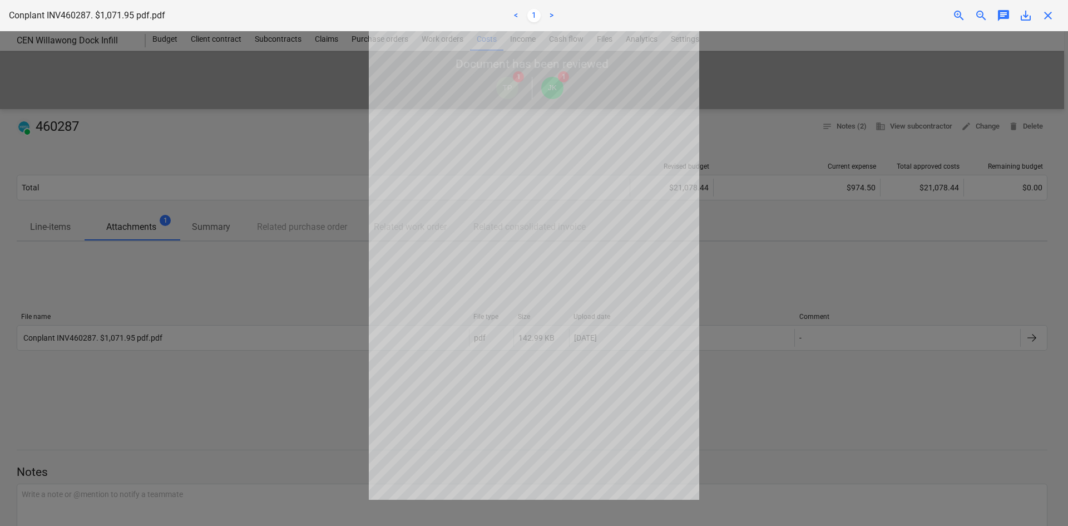
click at [952, 19] on span "zoom_in" at bounding box center [958, 15] width 13 height 13
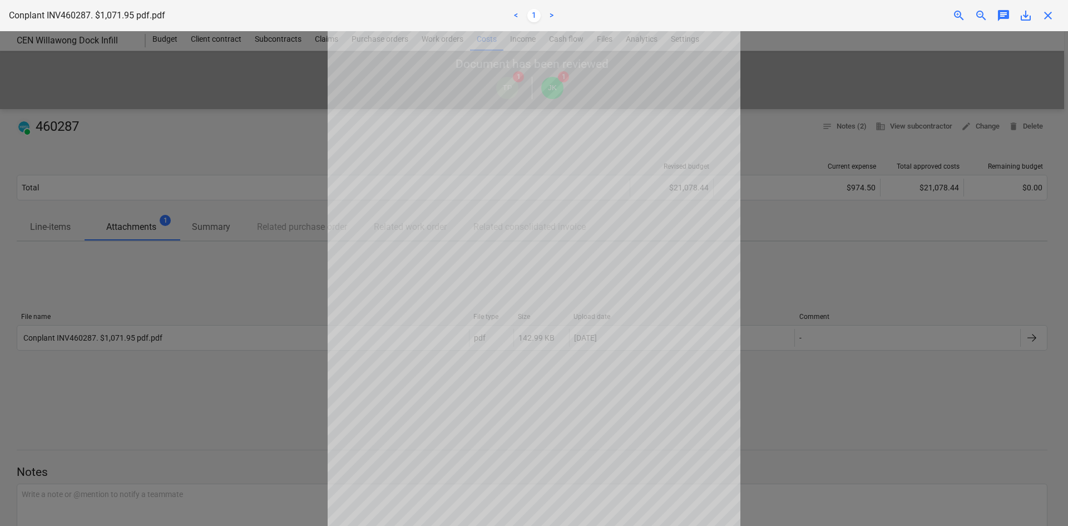
click at [952, 17] on span "zoom_in" at bounding box center [958, 15] width 13 height 13
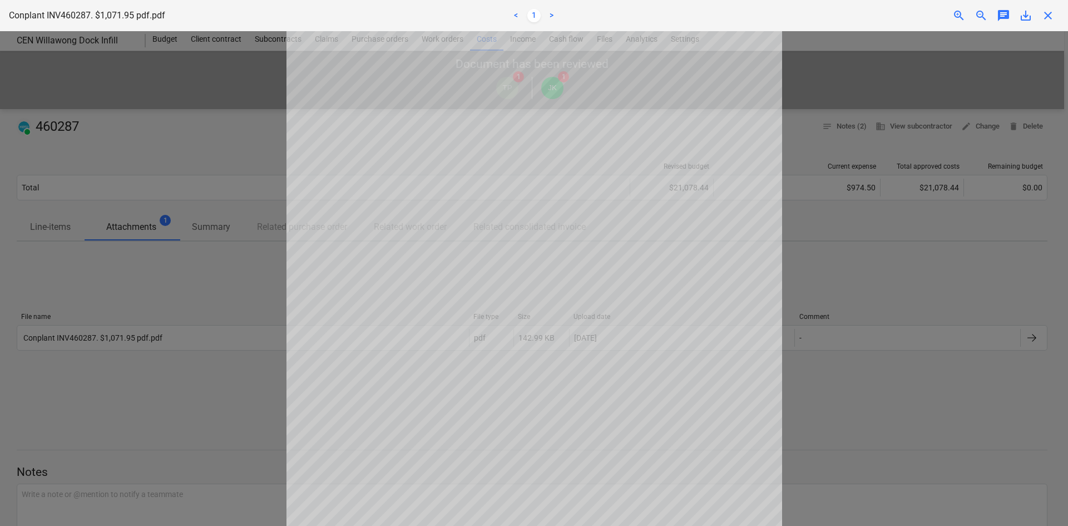
click at [952, 17] on span "zoom_in" at bounding box center [958, 15] width 13 height 13
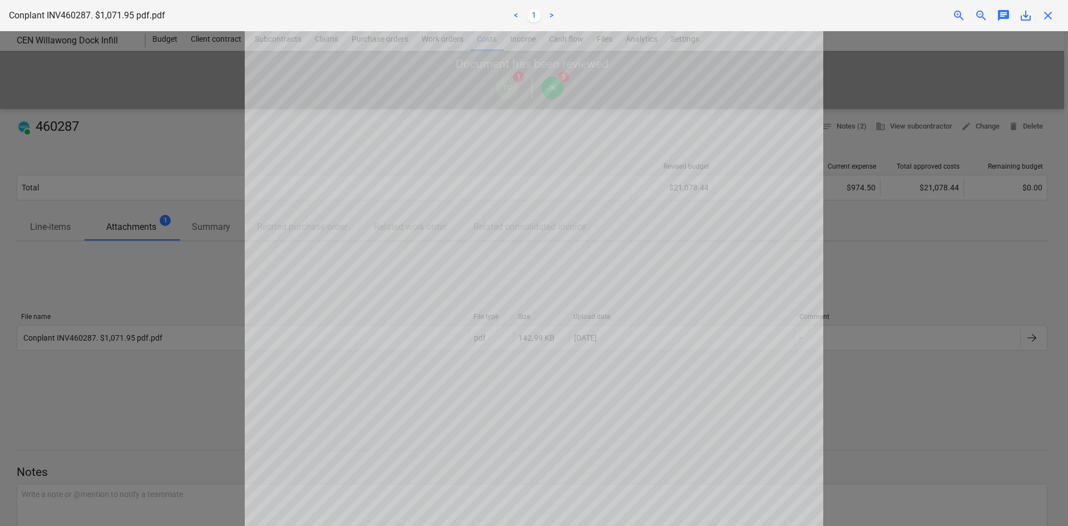
click at [952, 17] on span "zoom_in" at bounding box center [958, 15] width 13 height 13
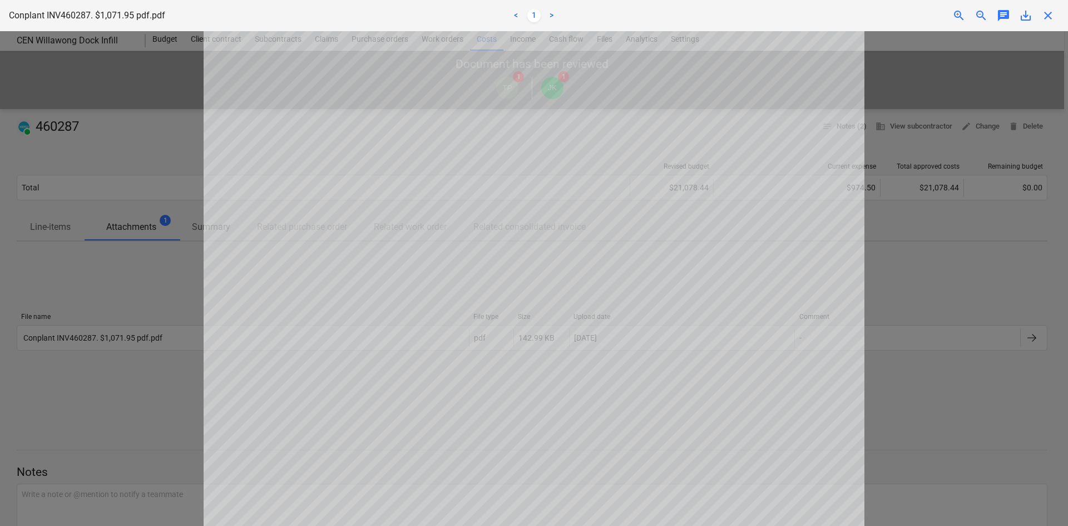
scroll to position [222, 0]
